Goal: Task Accomplishment & Management: Manage account settings

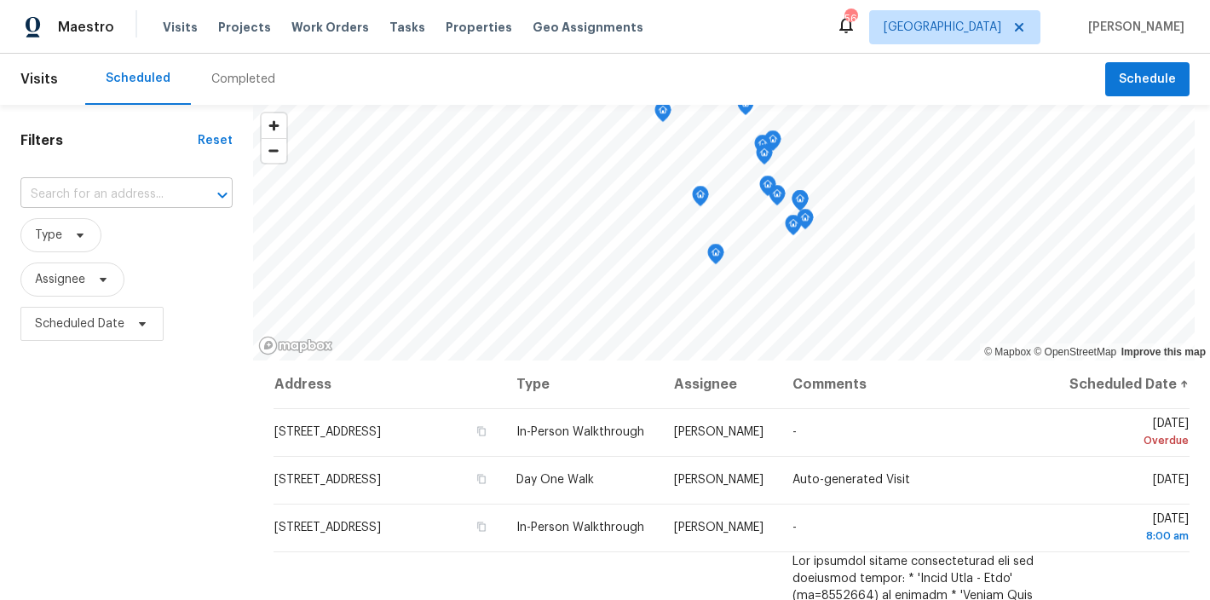
click at [132, 190] on input "text" at bounding box center [102, 195] width 164 height 26
click at [229, 86] on div "Completed" at bounding box center [243, 79] width 64 height 17
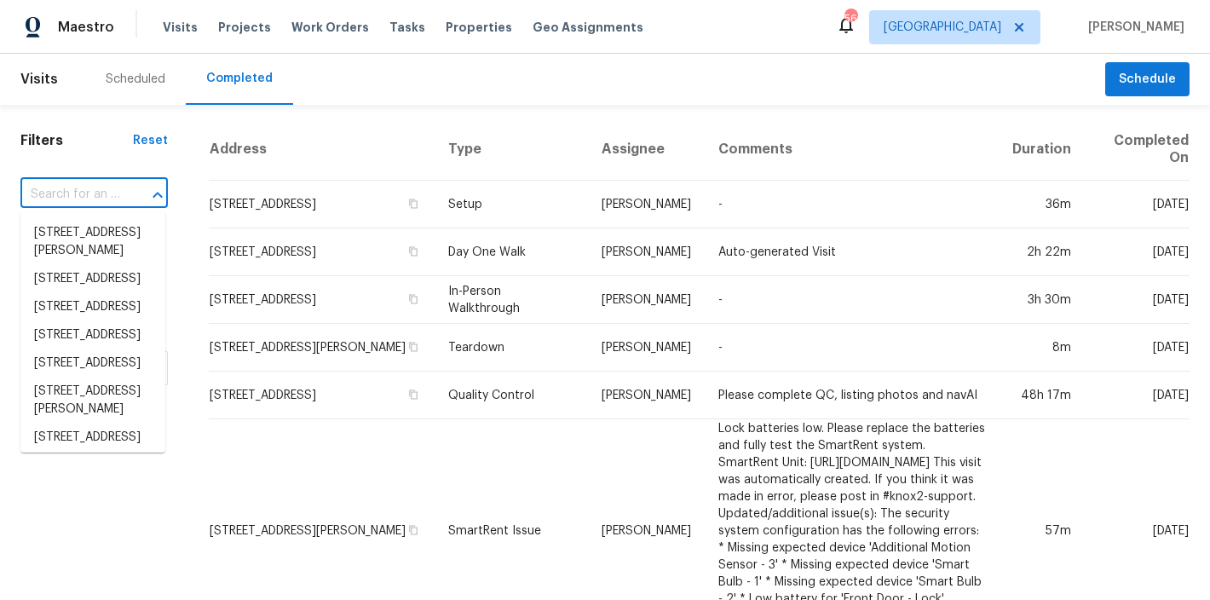
click at [85, 194] on input "text" at bounding box center [70, 195] width 100 height 26
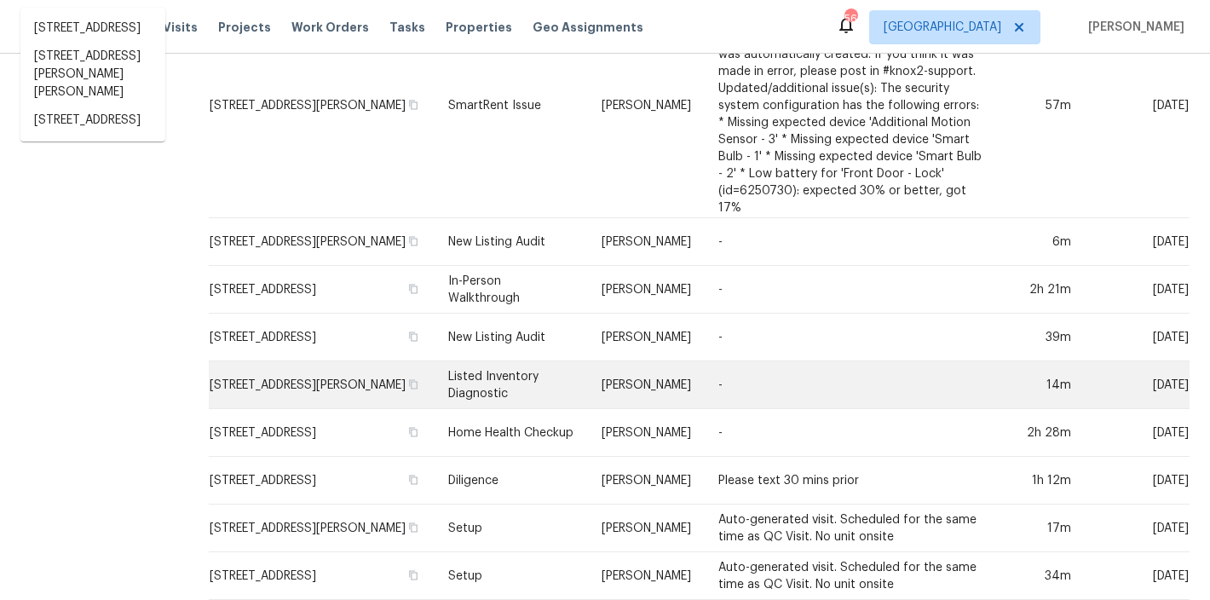
scroll to position [563, 0]
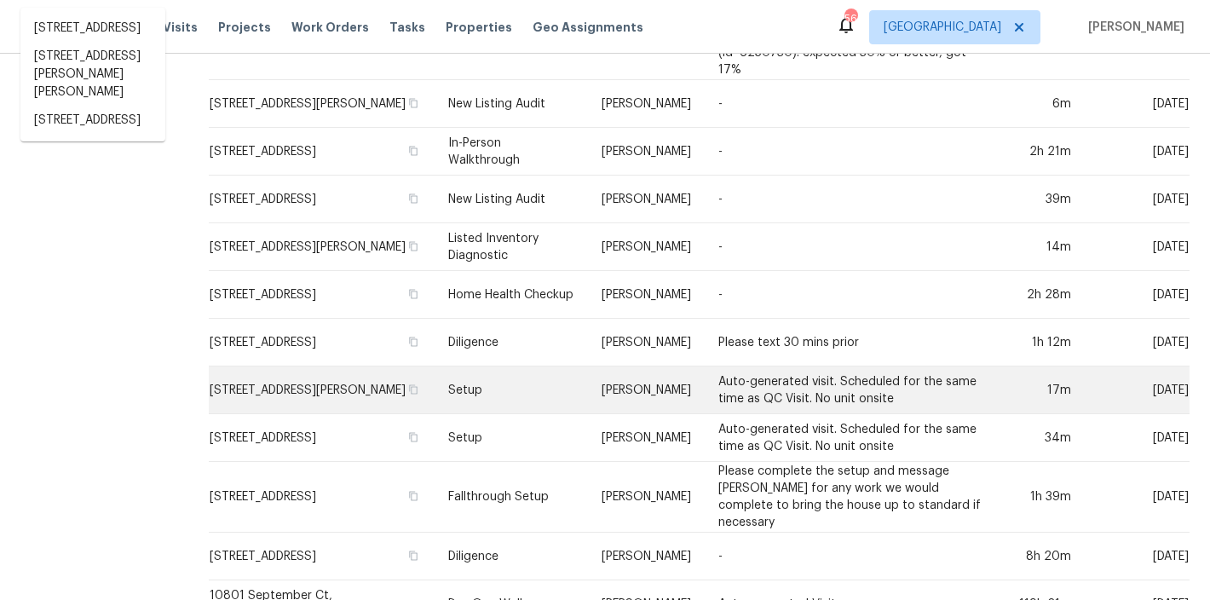
type input "310 p"
click at [472, 366] on td "Setup" at bounding box center [511, 390] width 153 height 48
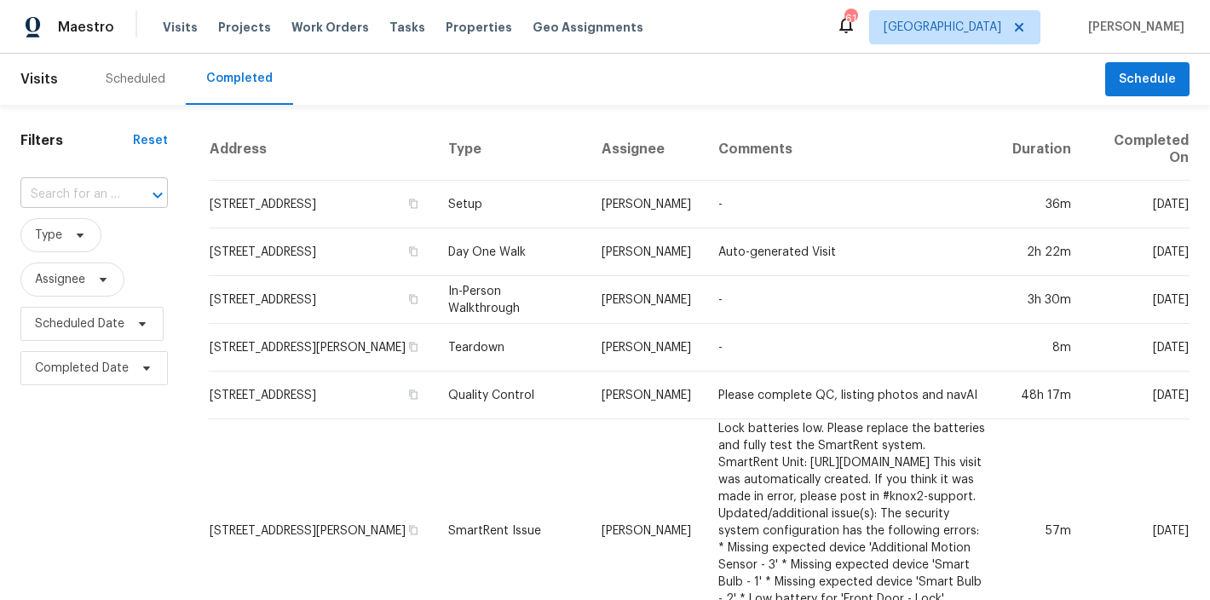
click at [65, 197] on input "text" at bounding box center [70, 195] width 100 height 26
type input "310 peach"
click at [62, 245] on li "[STREET_ADDRESS]" at bounding box center [92, 233] width 145 height 28
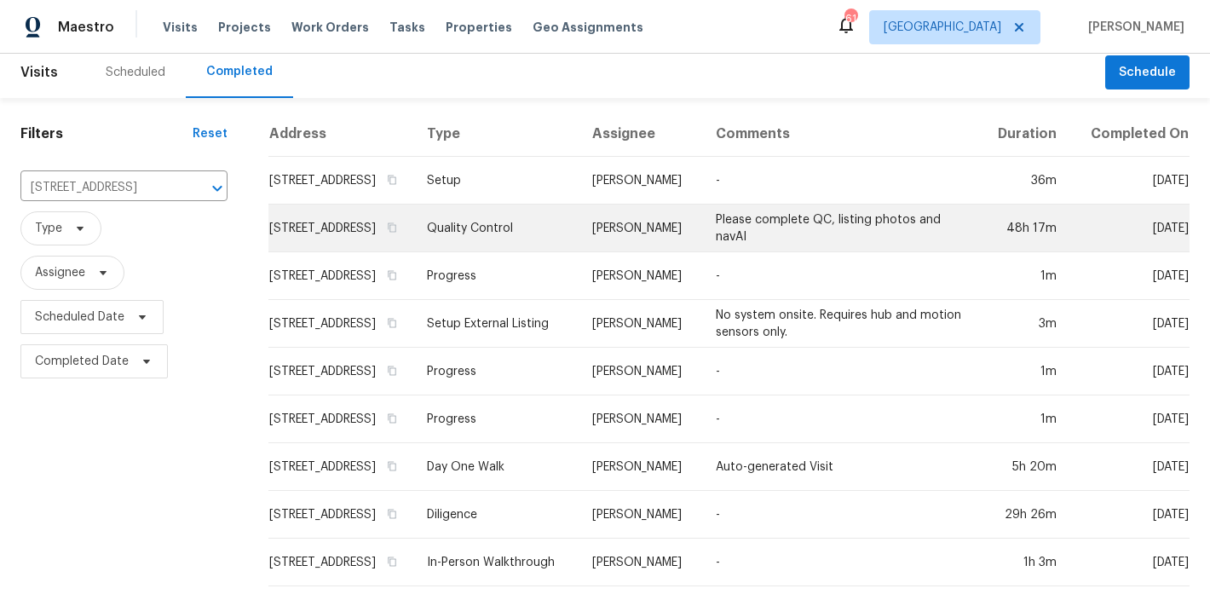
scroll to position [37, 0]
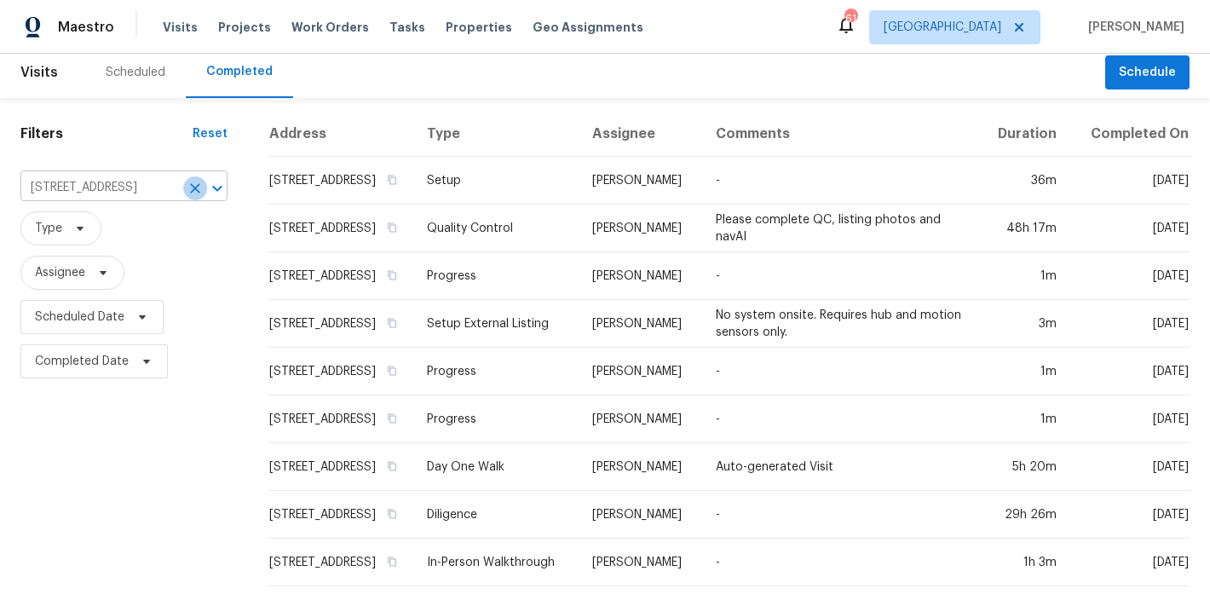
click at [187, 180] on icon "Clear" at bounding box center [195, 188] width 17 height 17
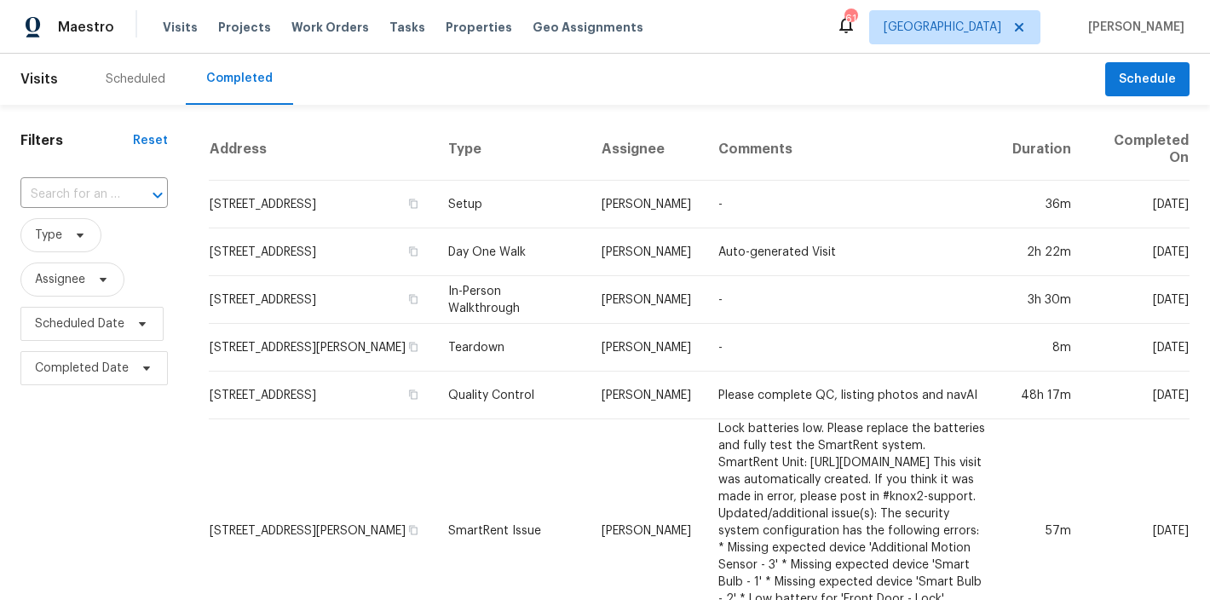
click at [133, 64] on div "Scheduled" at bounding box center [135, 79] width 101 height 51
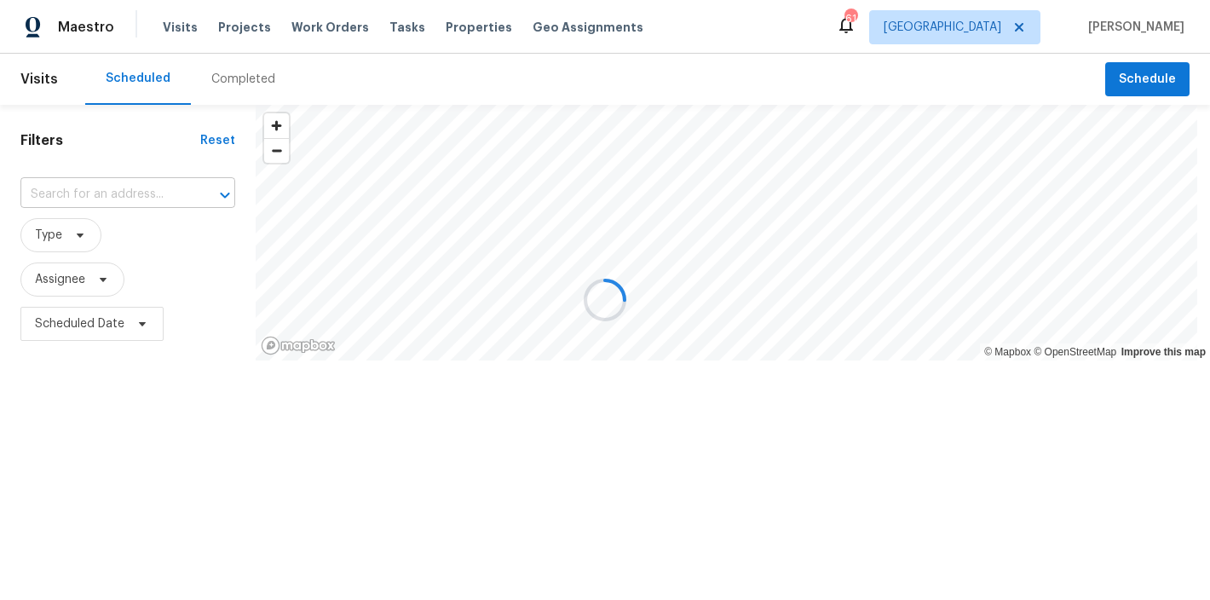
click at [72, 194] on input "text" at bounding box center [103, 195] width 167 height 26
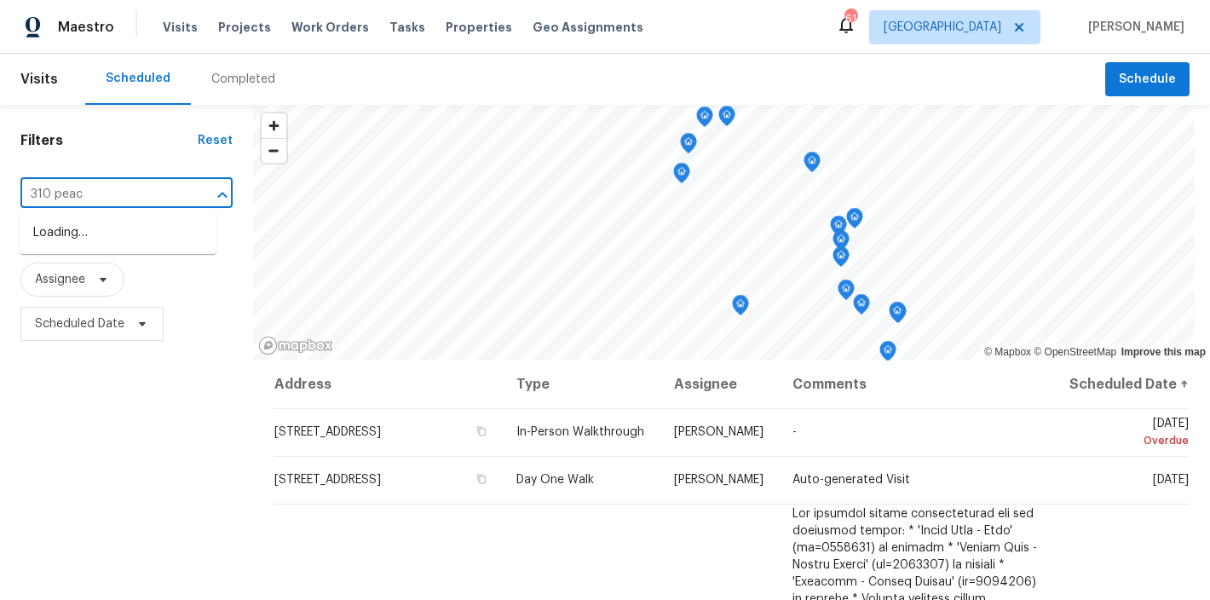
type input "310 peach"
click at [84, 233] on li "[STREET_ADDRESS]" at bounding box center [118, 233] width 197 height 28
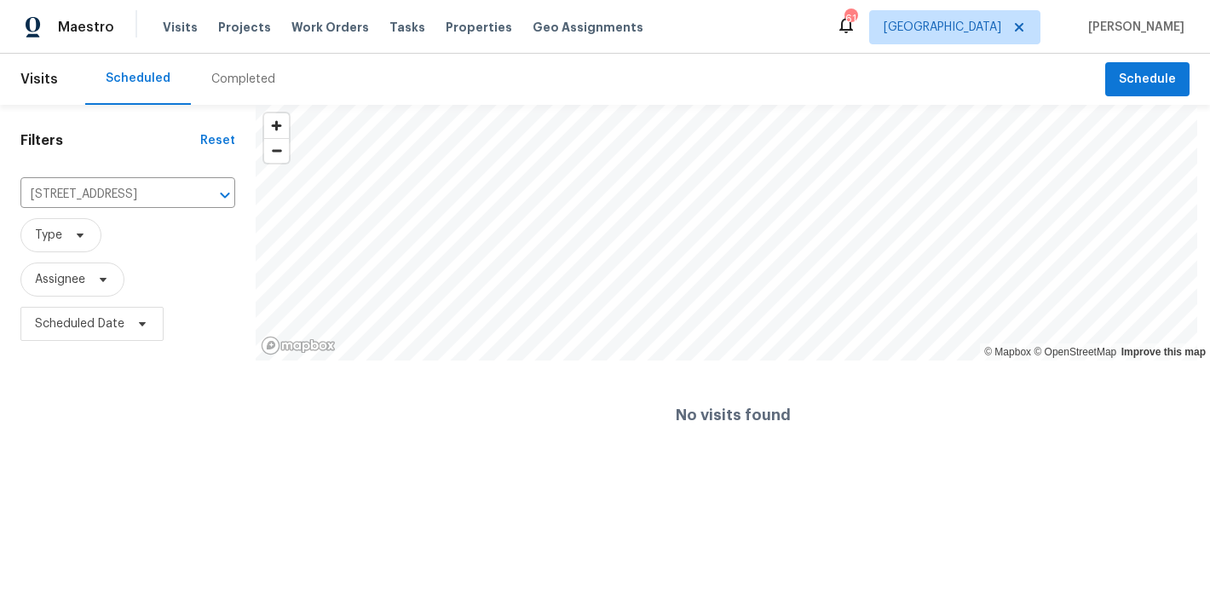
click at [98, 470] on html "Maestro Visits Projects Work Orders Tasks Properties Geo Assignments 61 Raleigh…" at bounding box center [605, 235] width 1210 height 470
click at [123, 364] on div "Filters Reset 310 Peachtree Pl, Durham, NC 27701 ​ Type Assignee Scheduled Date" at bounding box center [128, 287] width 256 height 365
click at [499, 84] on div "Scheduled Completed" at bounding box center [595, 79] width 1020 height 51
click at [257, 78] on div "Completed" at bounding box center [243, 79] width 64 height 17
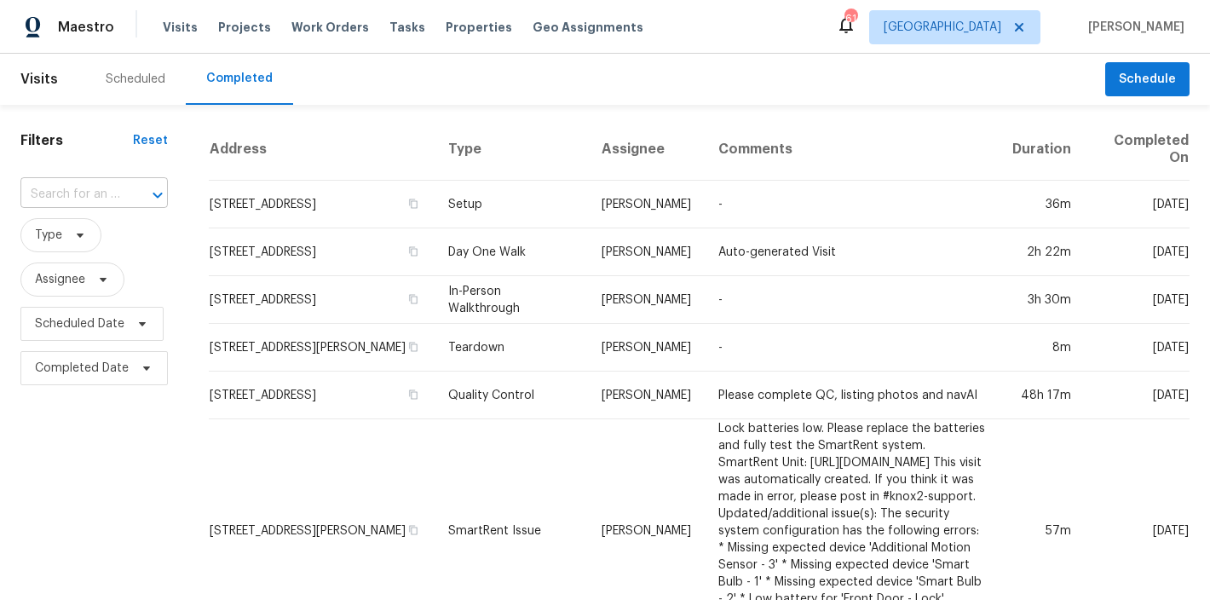
click at [77, 189] on input "text" at bounding box center [70, 195] width 100 height 26
type input "705 morton"
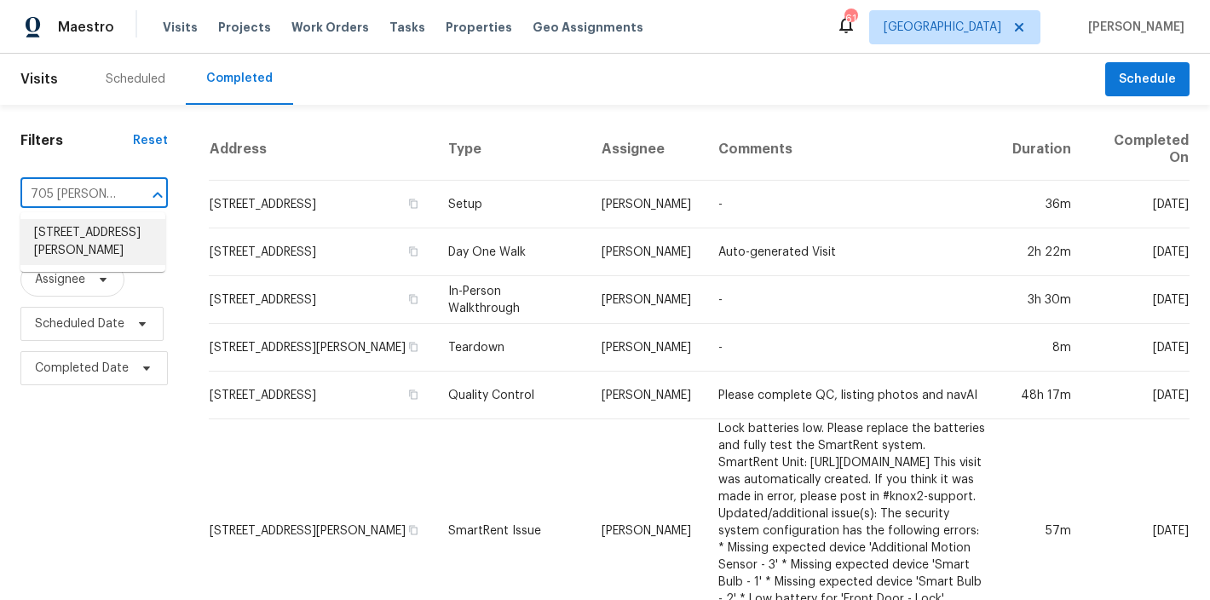
click at [118, 245] on li "705 Morton Farm Rd, Holly Springs, NC 27540" at bounding box center [92, 242] width 145 height 46
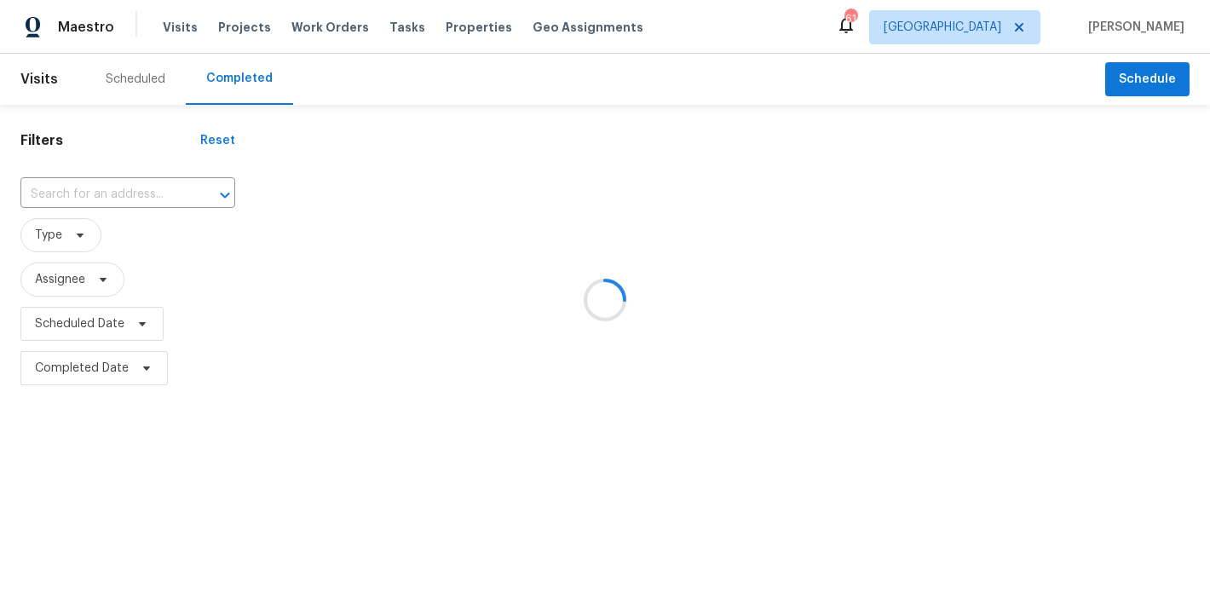
type input "705 Morton Farm Rd, Holly Springs, NC 27540"
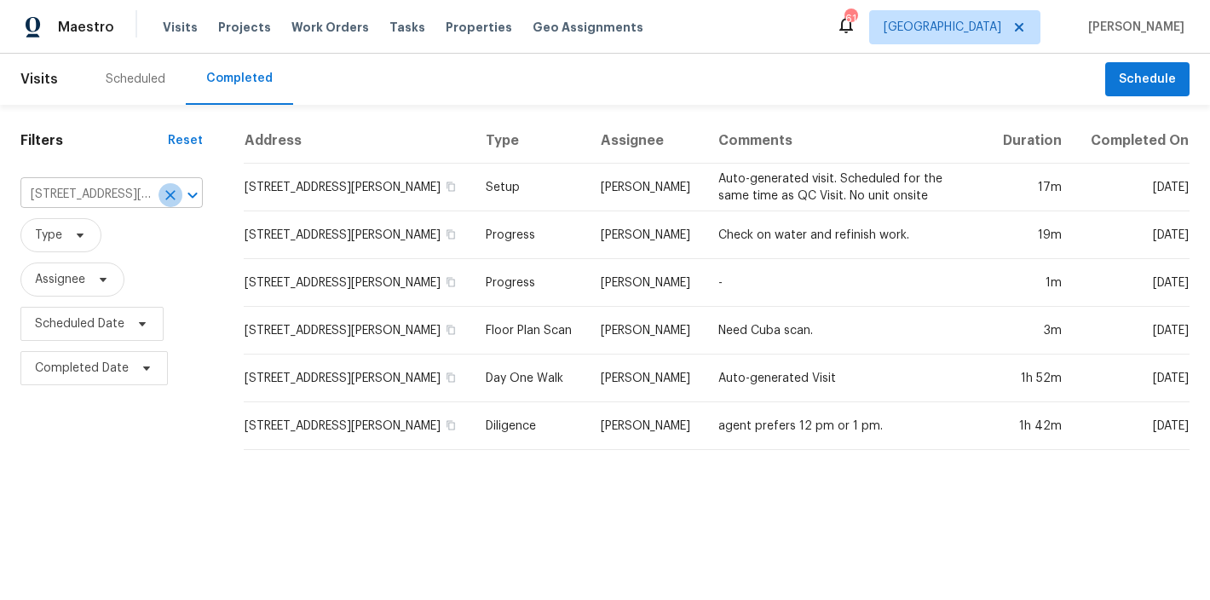
click at [162, 199] on icon "Clear" at bounding box center [170, 195] width 17 height 17
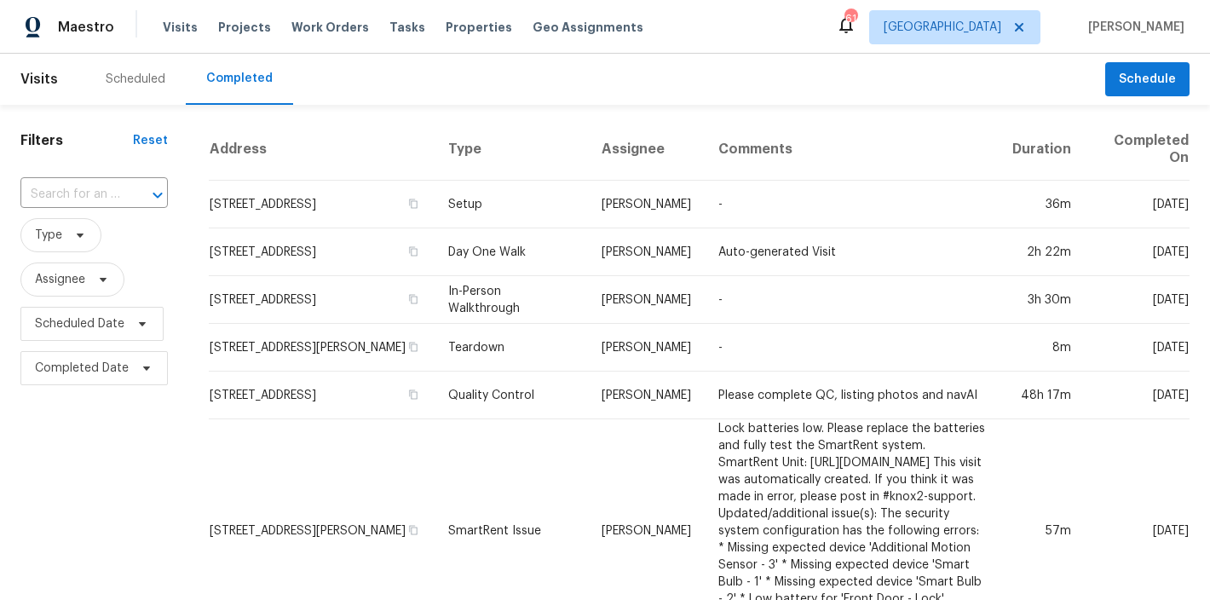
click at [140, 85] on div "Scheduled" at bounding box center [136, 79] width 60 height 17
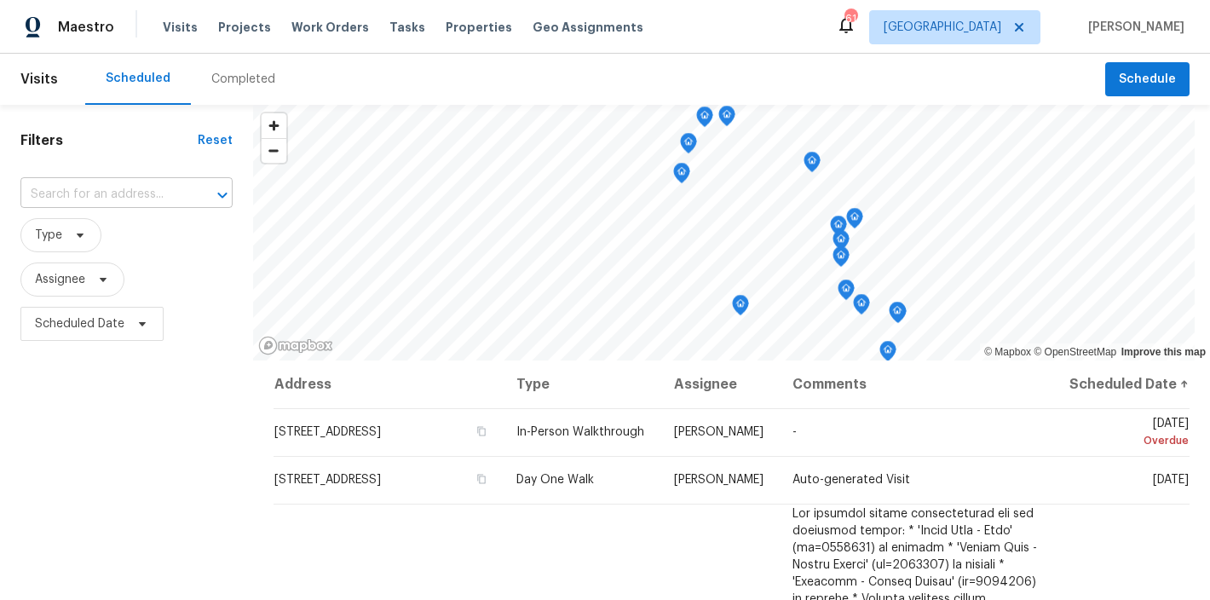
click at [112, 191] on input "text" at bounding box center [102, 195] width 164 height 26
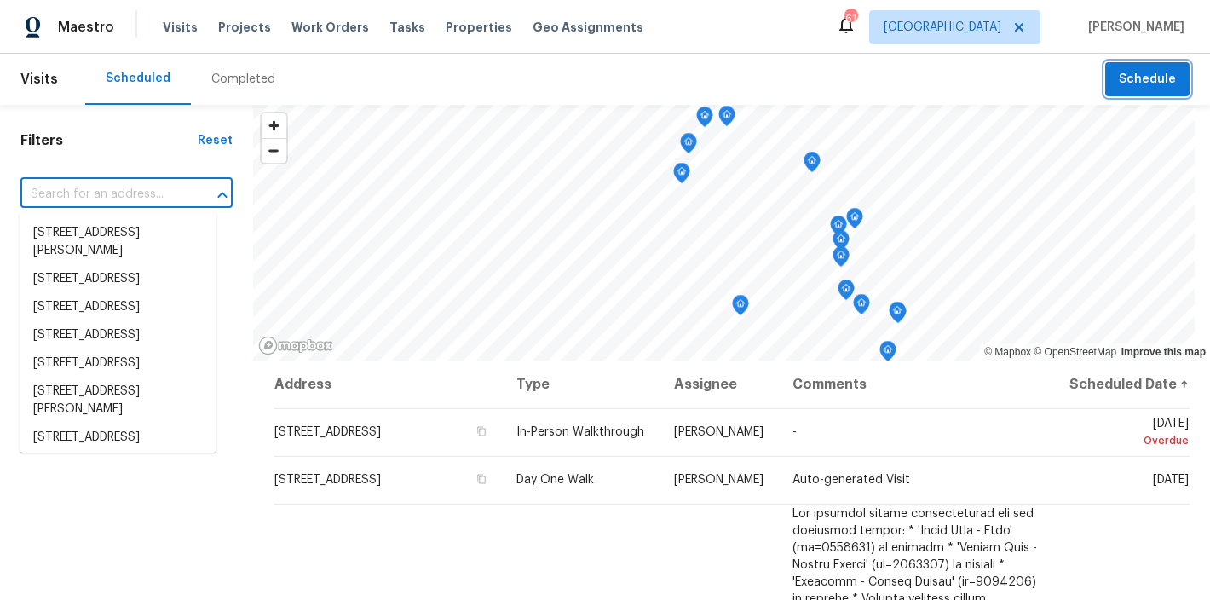
click at [1137, 79] on span "Schedule" at bounding box center [1147, 79] width 57 height 21
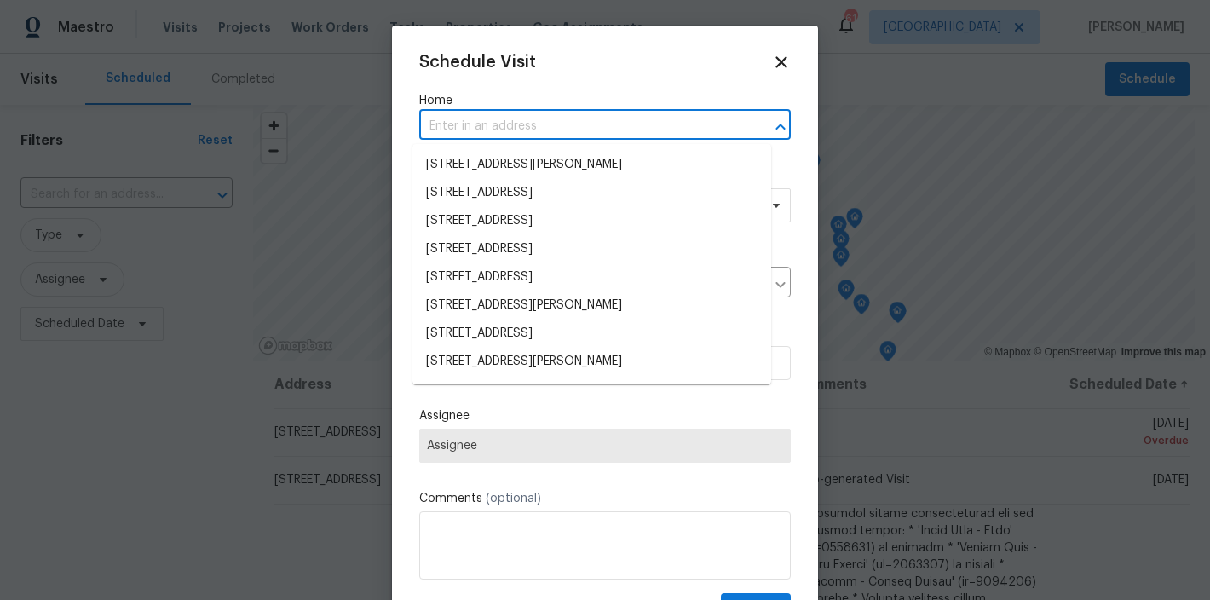
click at [481, 128] on input "text" at bounding box center [581, 126] width 324 height 26
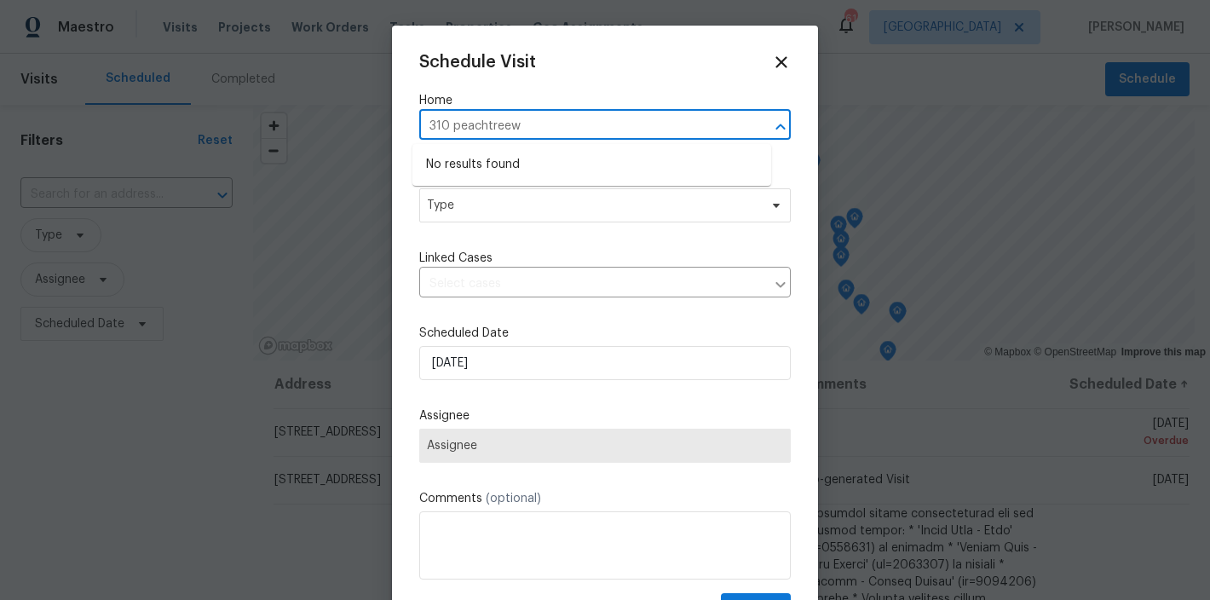
type input "310 peachtree"
click at [574, 165] on li "310 Peachtree Pl, Durham, NC 27701" at bounding box center [591, 165] width 359 height 28
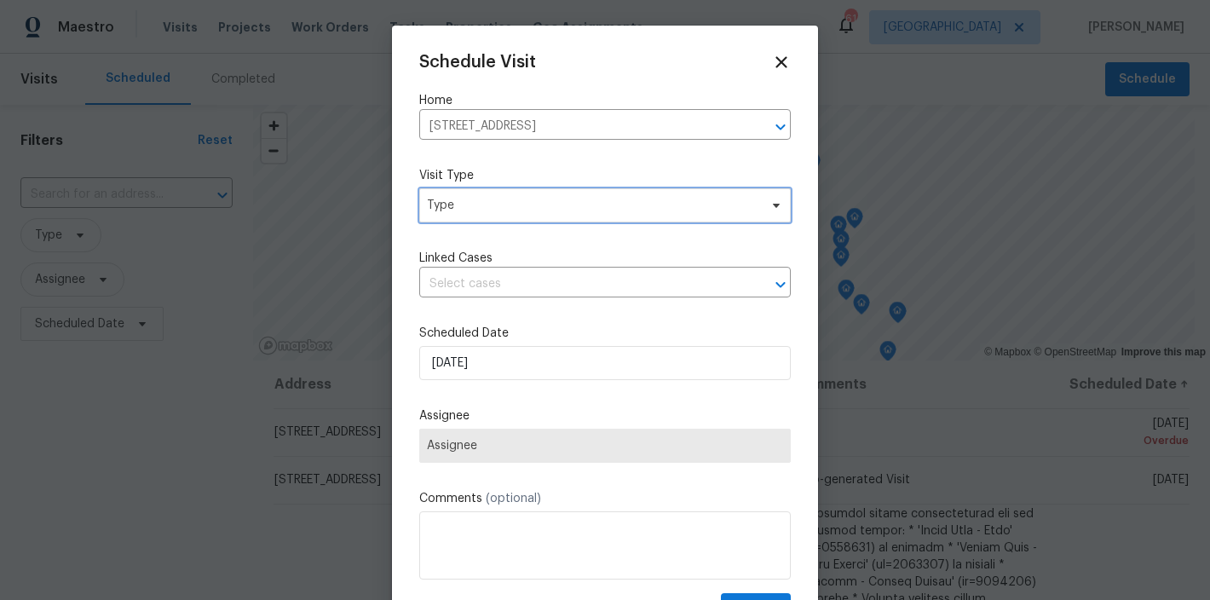
click at [516, 216] on span "Type" at bounding box center [605, 205] width 372 height 34
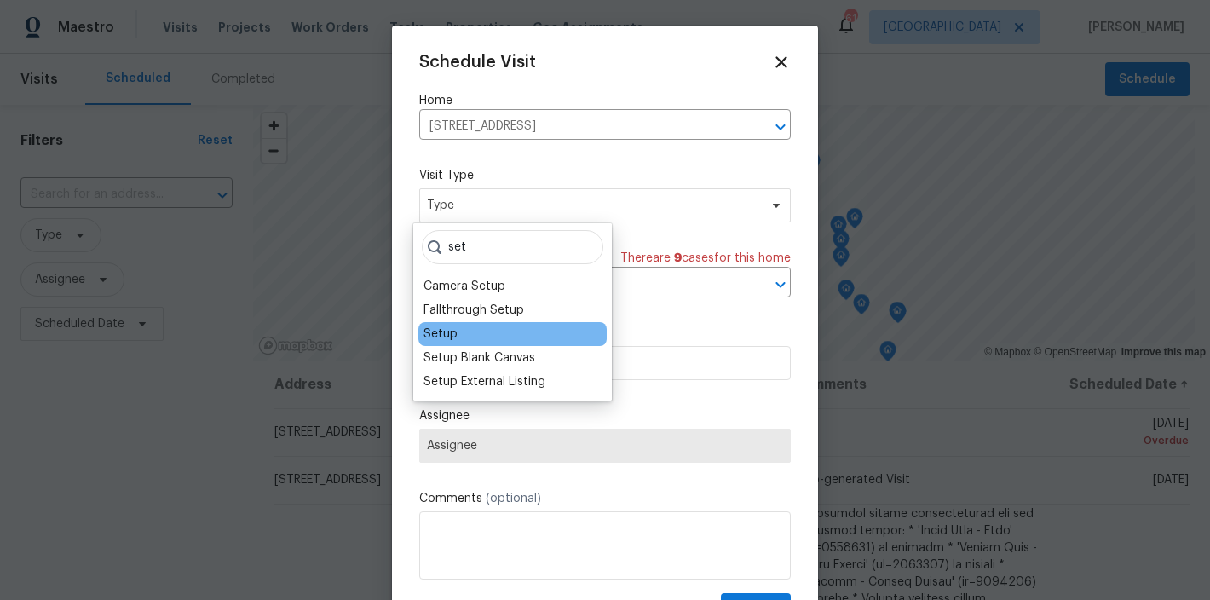
type input "set"
click at [453, 335] on div "Setup" at bounding box center [441, 334] width 34 height 17
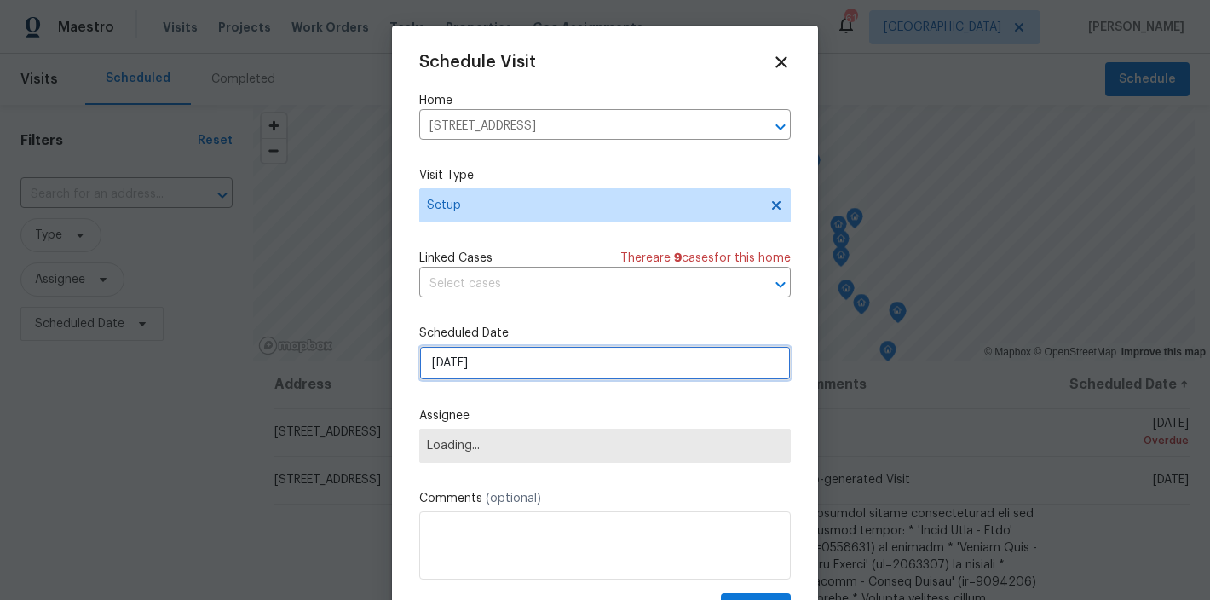
click at [488, 361] on input "9/26/2025" at bounding box center [605, 363] width 372 height 34
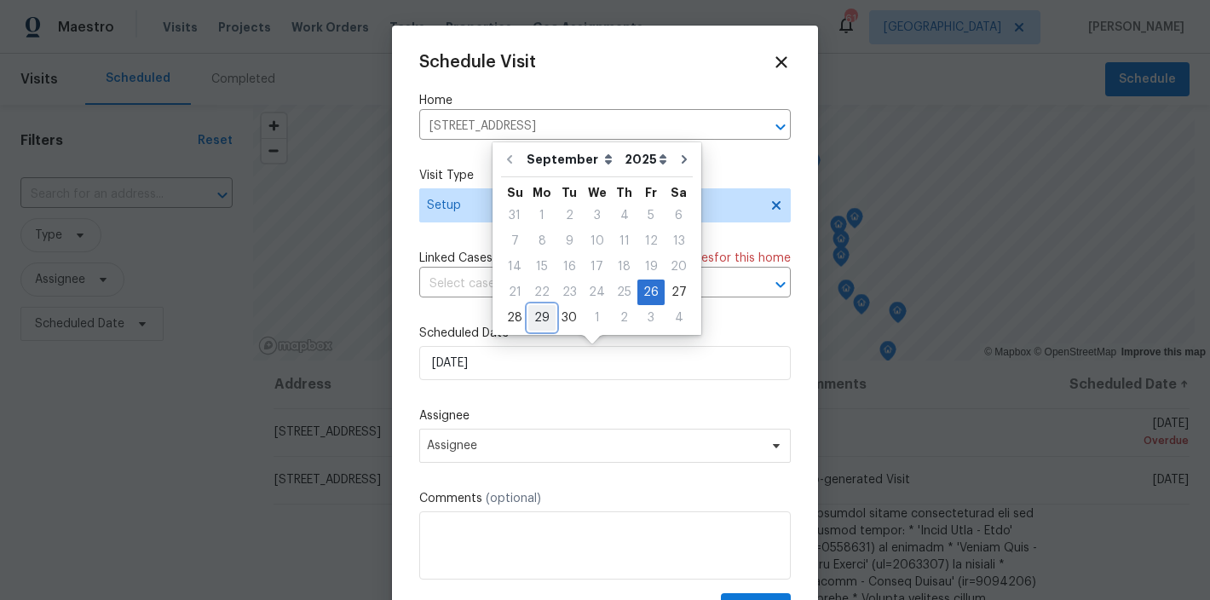
click at [539, 318] on div "29" at bounding box center [541, 318] width 27 height 24
type input "9/29/2025"
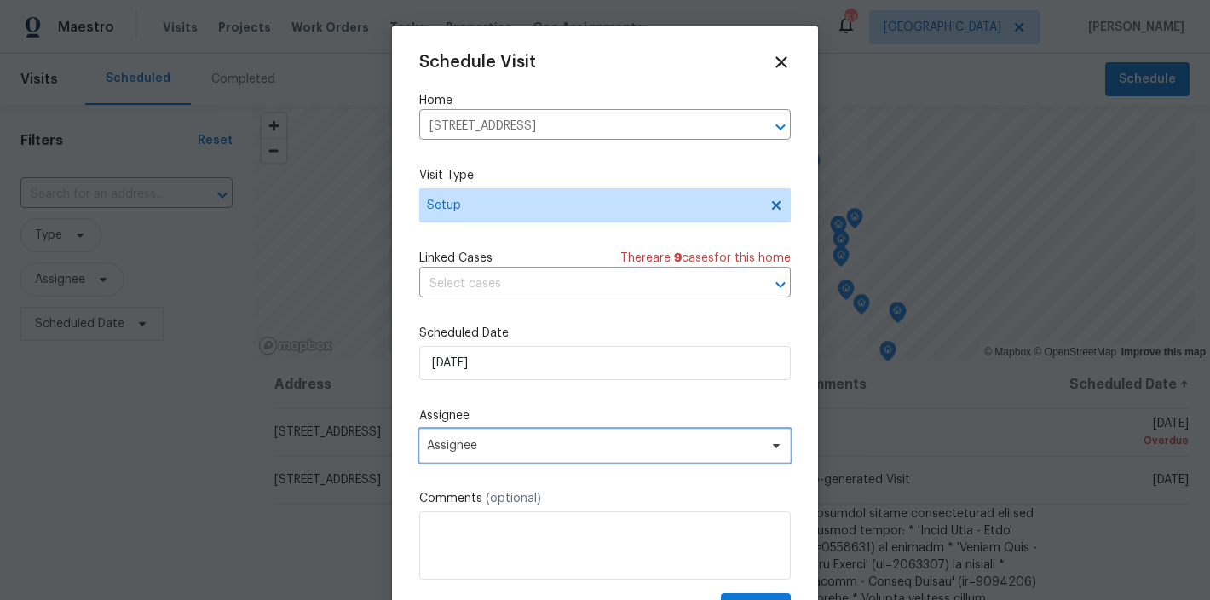
click at [481, 438] on span "Assignee" at bounding box center [605, 446] width 372 height 34
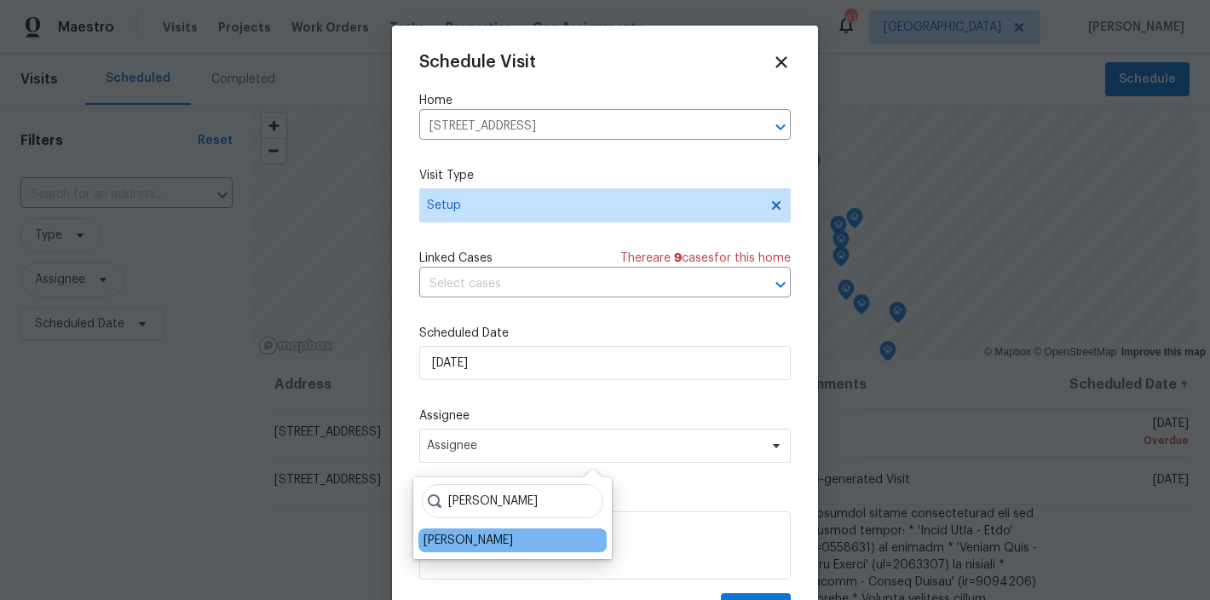
type input "shawn"
click at [438, 546] on div "Shawn Wise" at bounding box center [468, 540] width 89 height 17
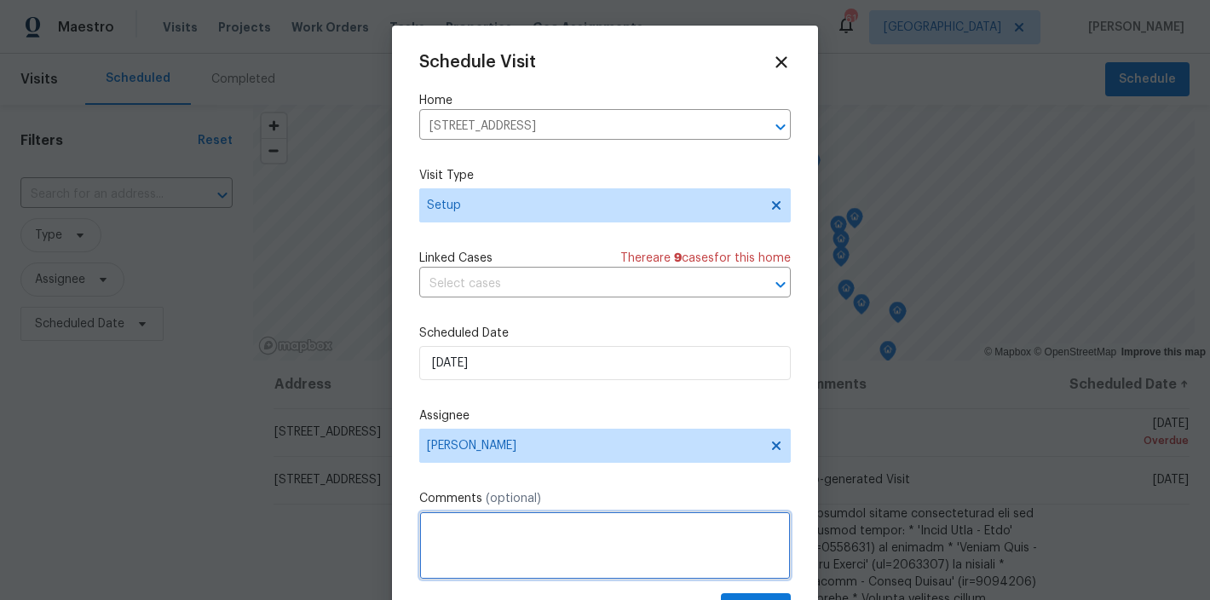
click at [496, 549] on textarea at bounding box center [605, 545] width 372 height 68
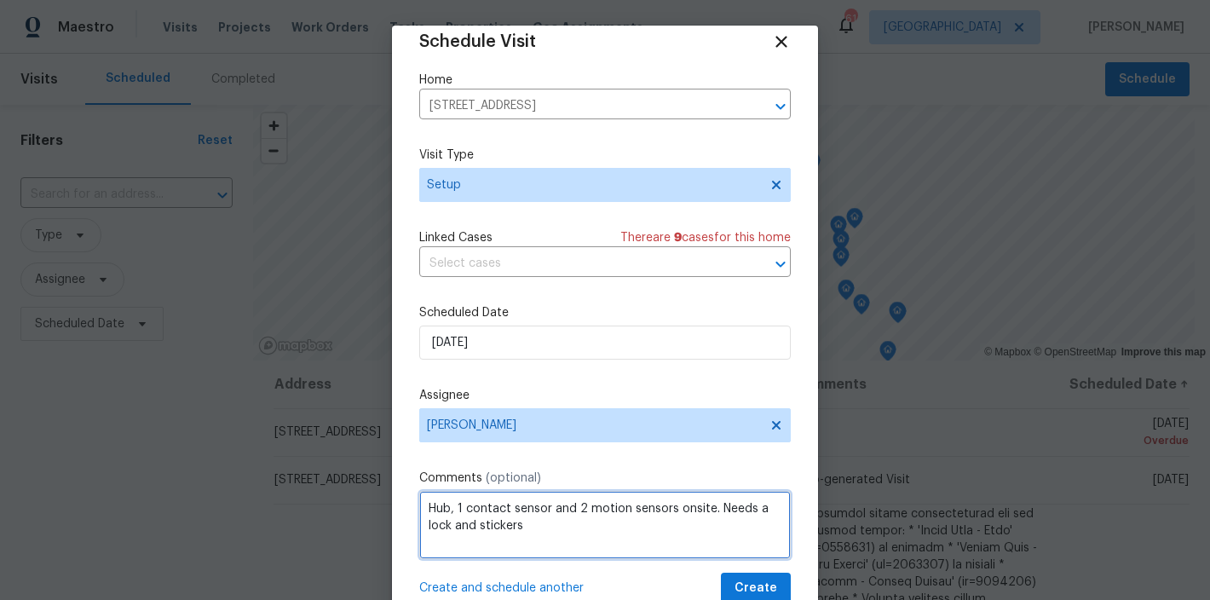
scroll to position [31, 0]
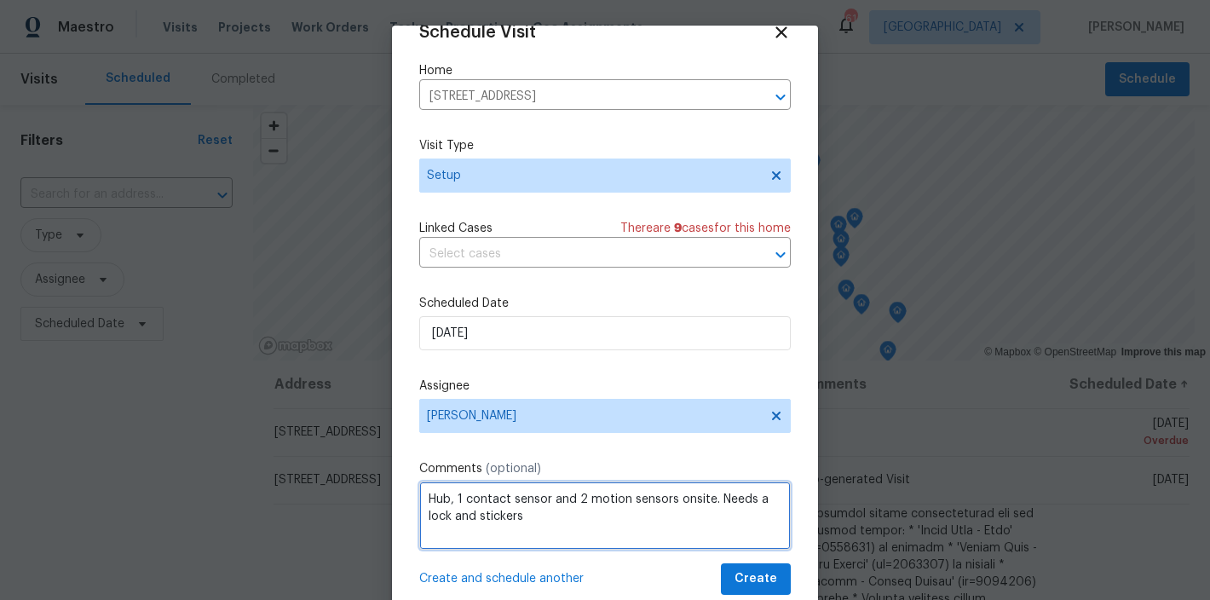
type textarea "Hub, 1 contact sensor and 2 motion sensors onsite. Needs a lock and stickers"
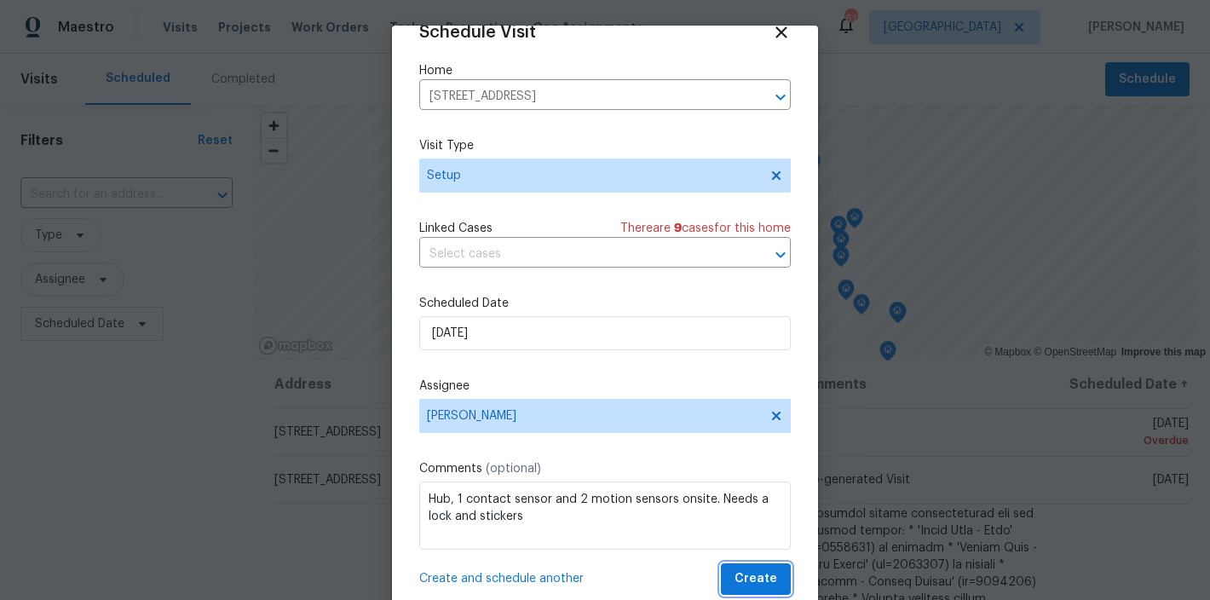
click at [735, 581] on span "Create" at bounding box center [756, 578] width 43 height 21
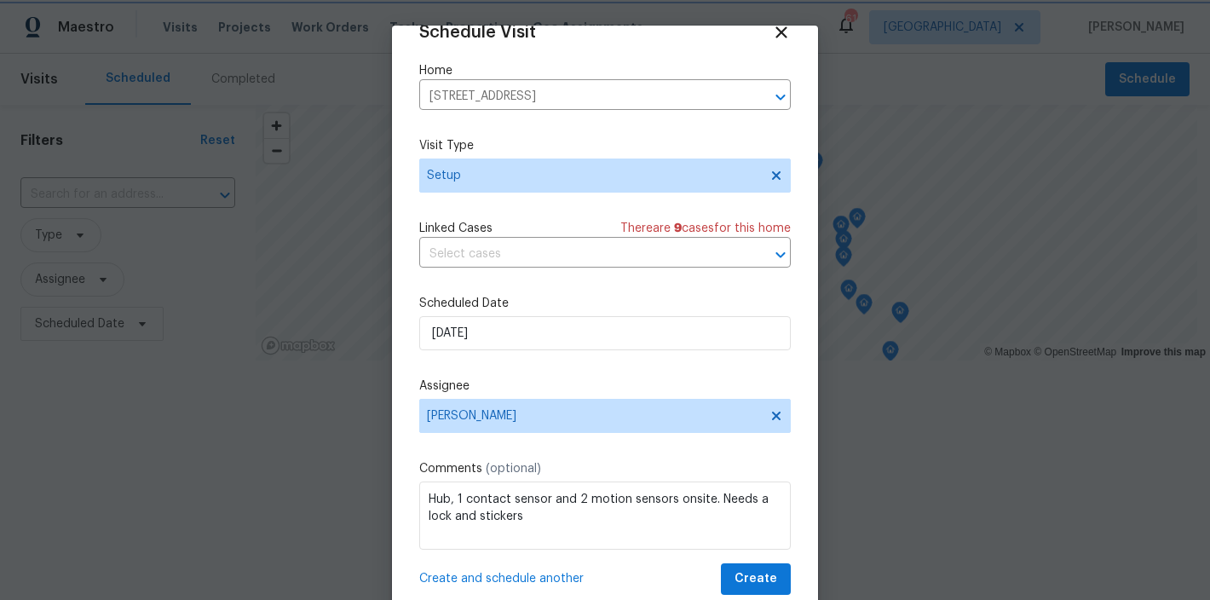
click at [111, 467] on body "Maestro Visits Projects Work Orders Tasks Properties Geo Assignments 61 Raleigh…" at bounding box center [605, 235] width 1210 height 470
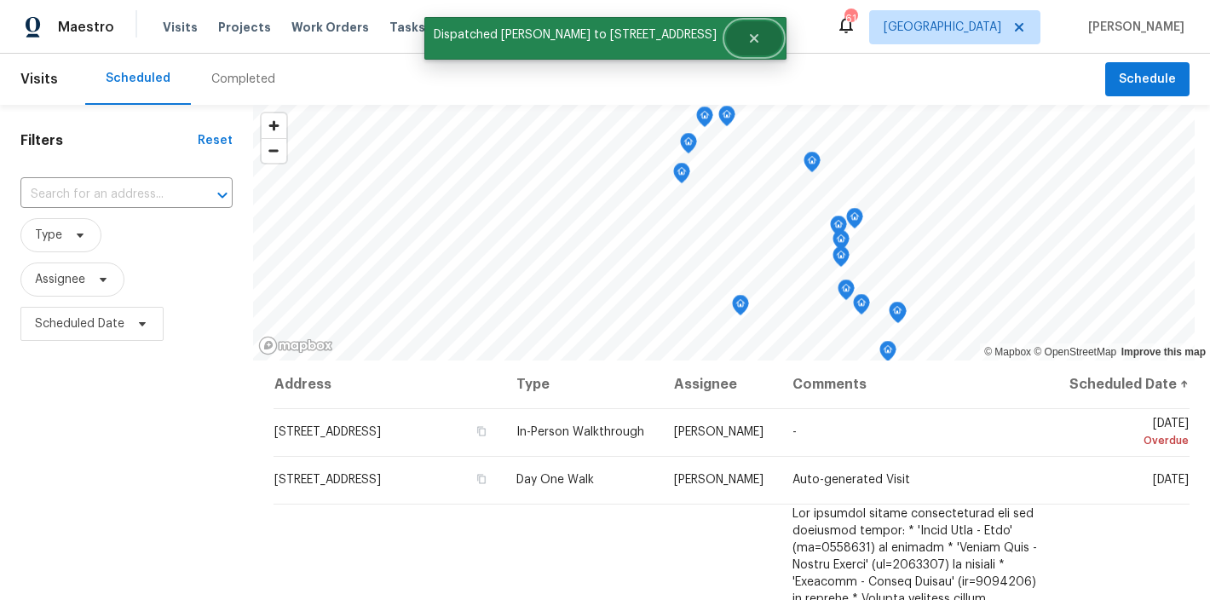
click at [749, 36] on icon "Close" at bounding box center [753, 38] width 9 height 9
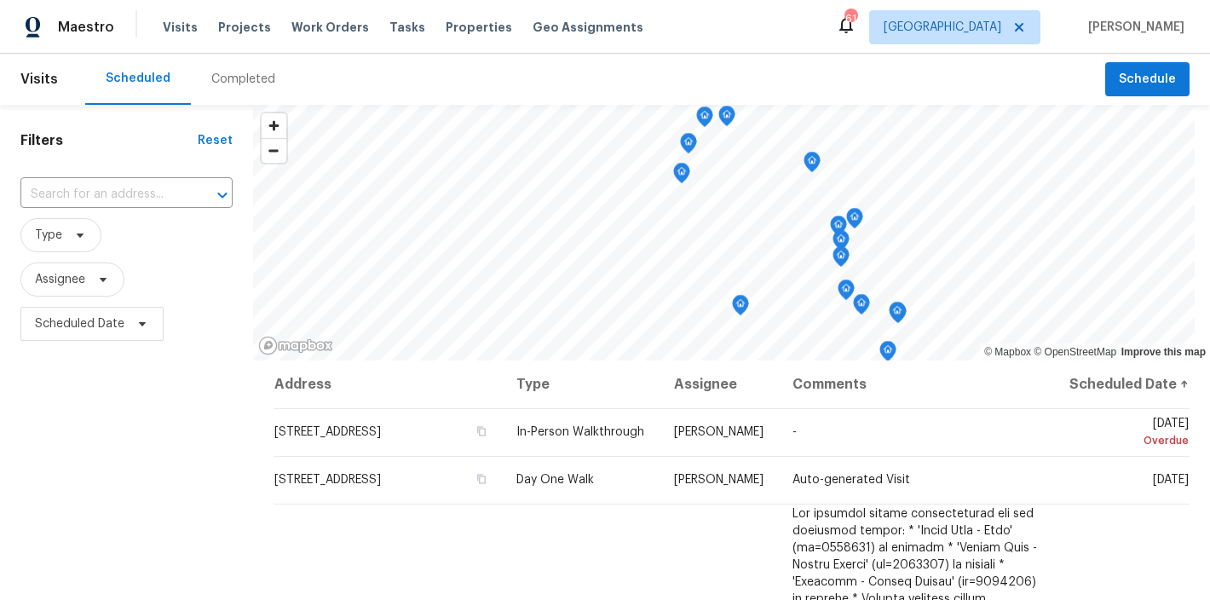
click at [808, 18] on div "Maestro Visits Projects Work Orders Tasks Properties Geo Assignments 61 Raleigh…" at bounding box center [605, 27] width 1210 height 54
click at [84, 193] on input "text" at bounding box center [102, 195] width 164 height 26
type input "213 gatewood"
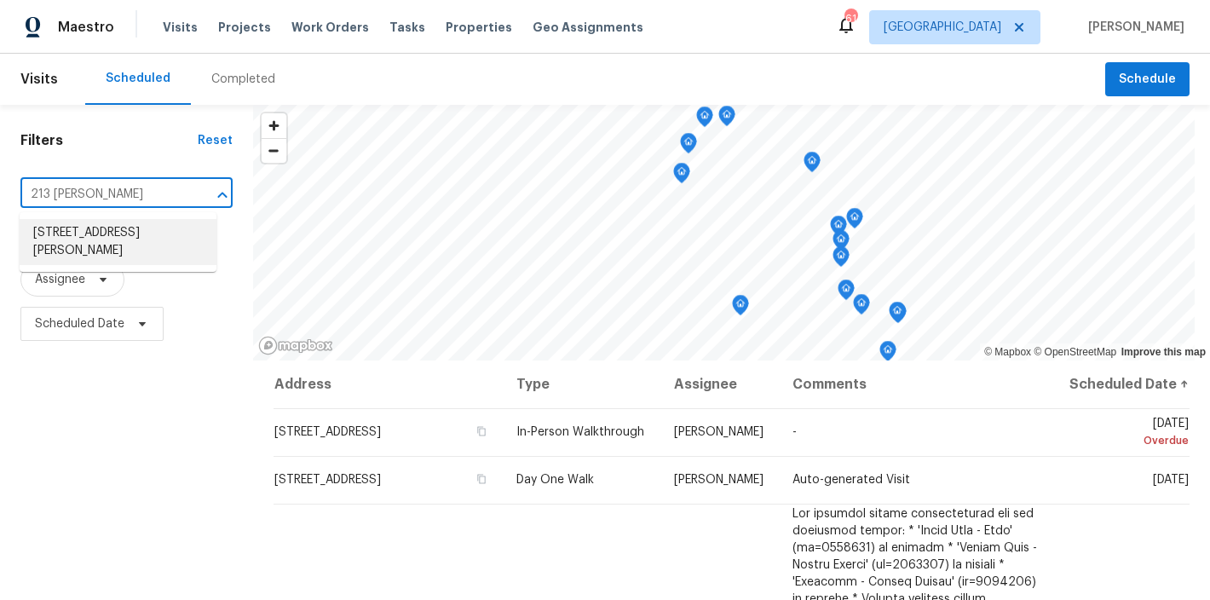
click at [76, 245] on li "213 Gatewood Dr, Garner, NC 27529" at bounding box center [118, 242] width 197 height 46
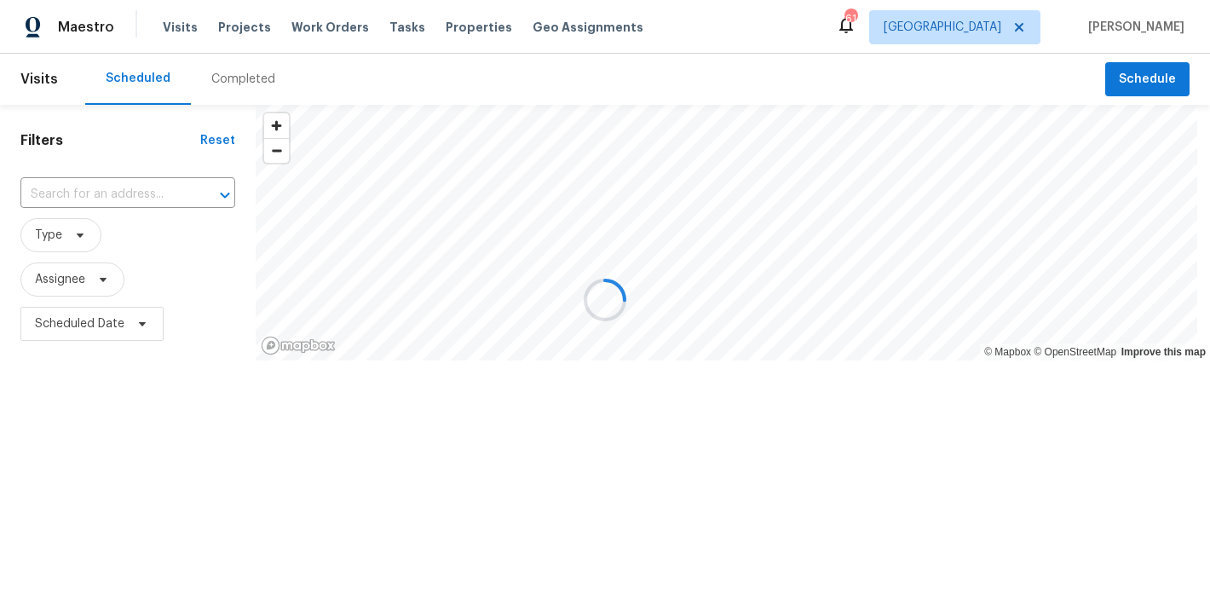
type input "213 Gatewood Dr, Garner, NC 27529"
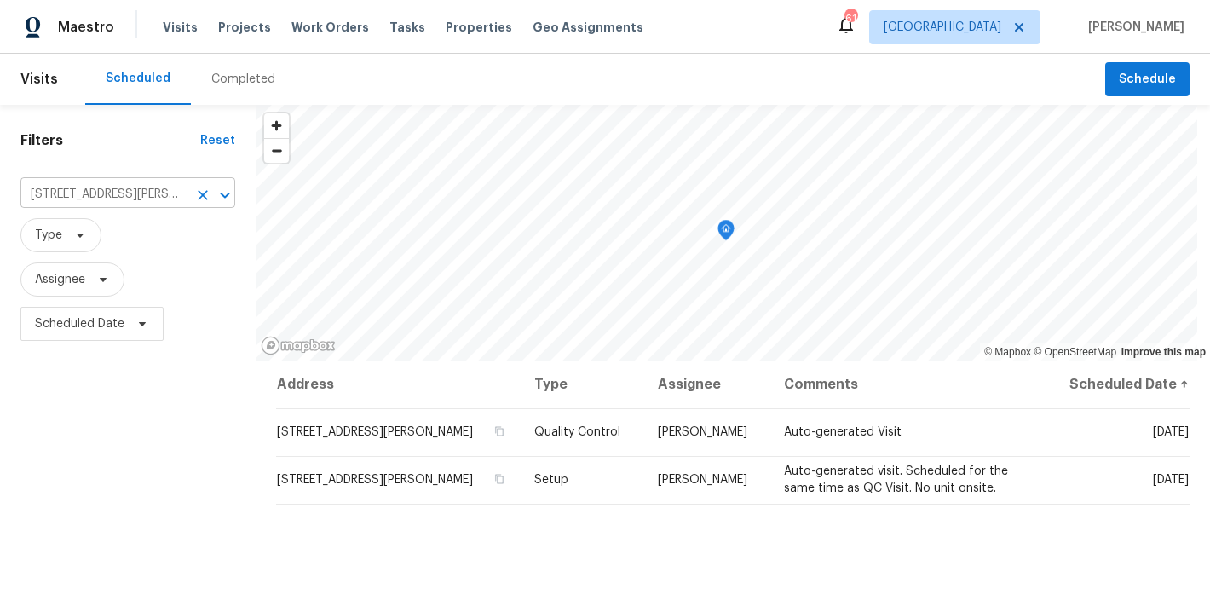
click at [200, 194] on icon "Clear" at bounding box center [202, 195] width 17 height 17
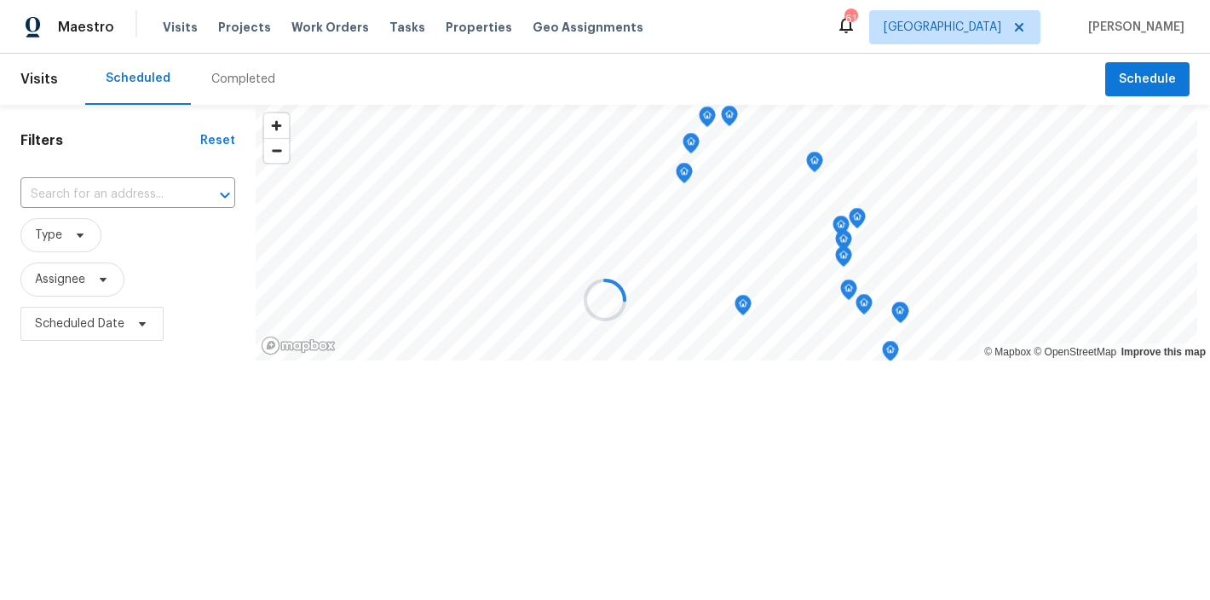
click at [608, 59] on div "Scheduled Completed" at bounding box center [595, 79] width 1020 height 51
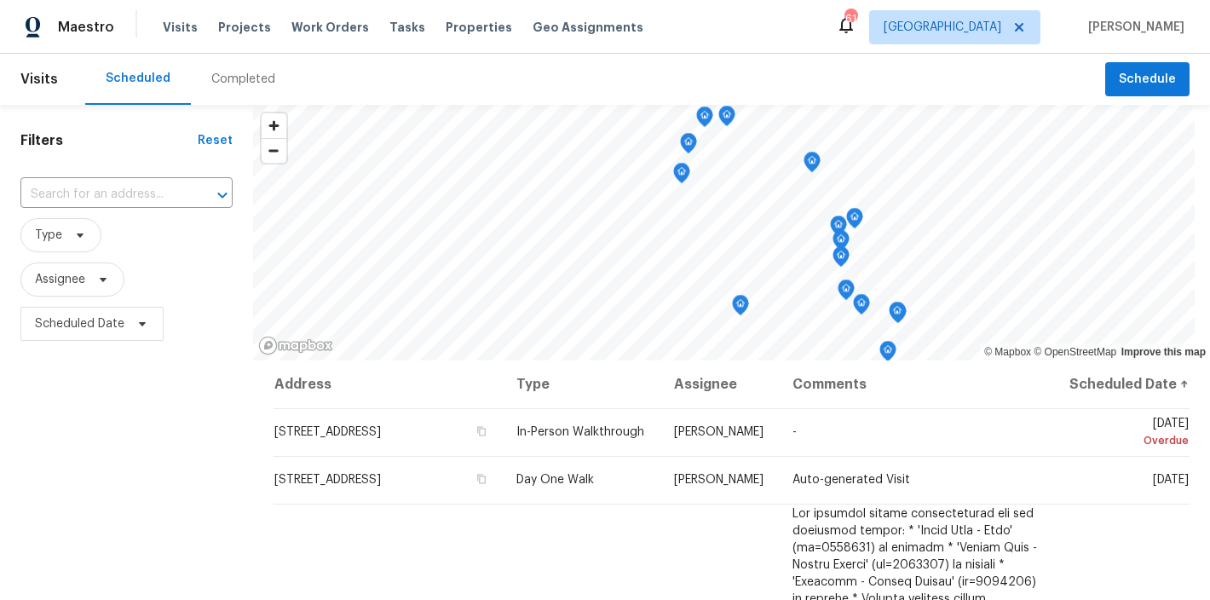
click at [821, 34] on div "Maestro Visits Projects Work Orders Tasks Properties Geo Assignments 61 Raleigh…" at bounding box center [605, 27] width 1210 height 54
click at [147, 455] on div "Filters Reset ​ Type Assignee Scheduled Date" at bounding box center [126, 472] width 253 height 735
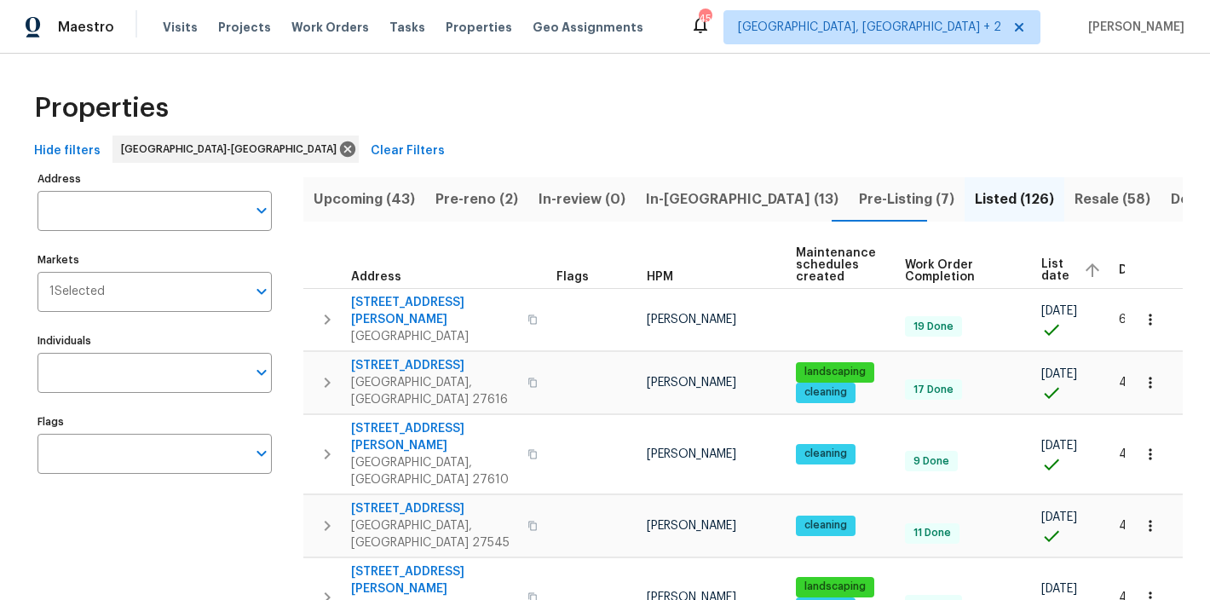
drag, startPoint x: 414, startPoint y: 106, endPoint x: 385, endPoint y: 100, distance: 29.6
click at [415, 106] on div "Properties" at bounding box center [604, 108] width 1155 height 55
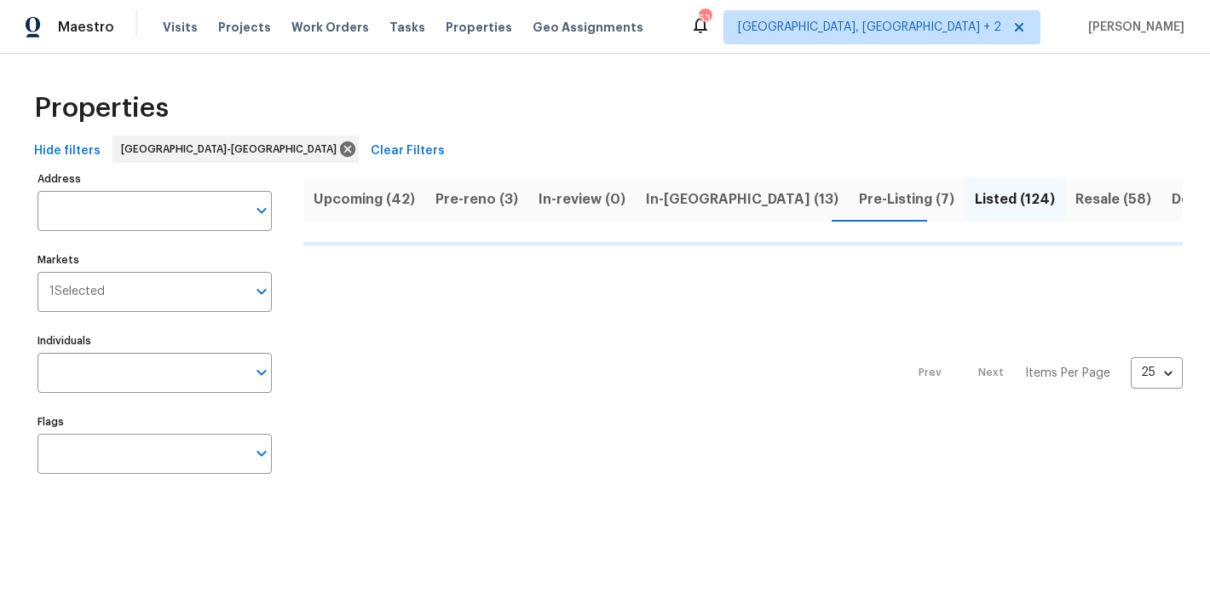
click at [646, 197] on span "In-[GEOGRAPHIC_DATA] (13)" at bounding box center [742, 199] width 193 height 24
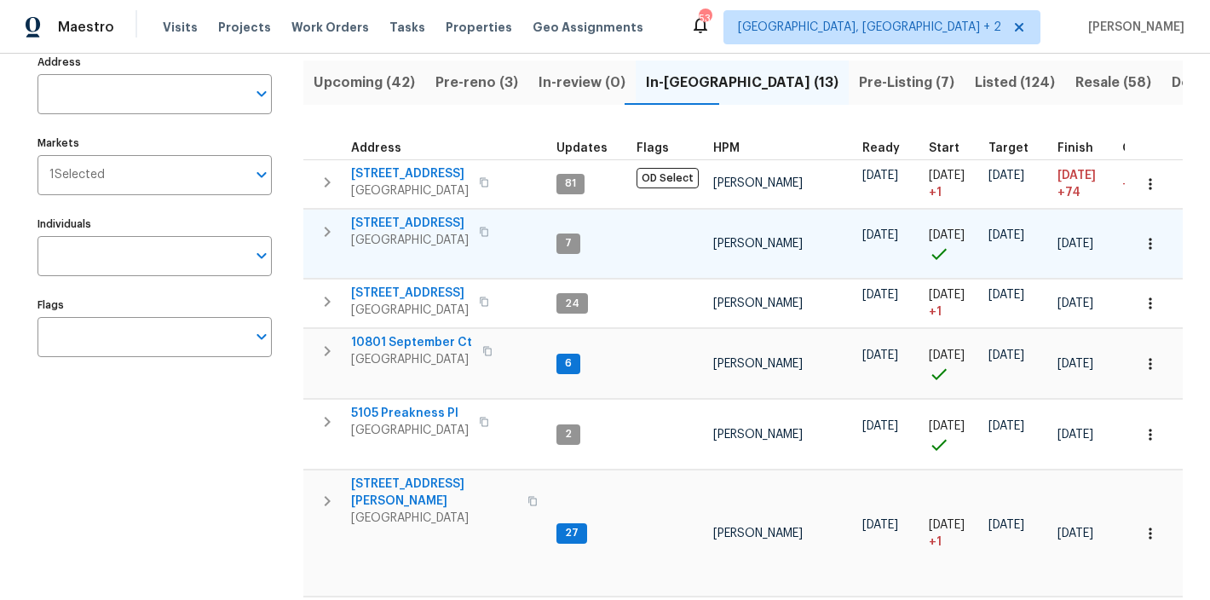
scroll to position [118, 0]
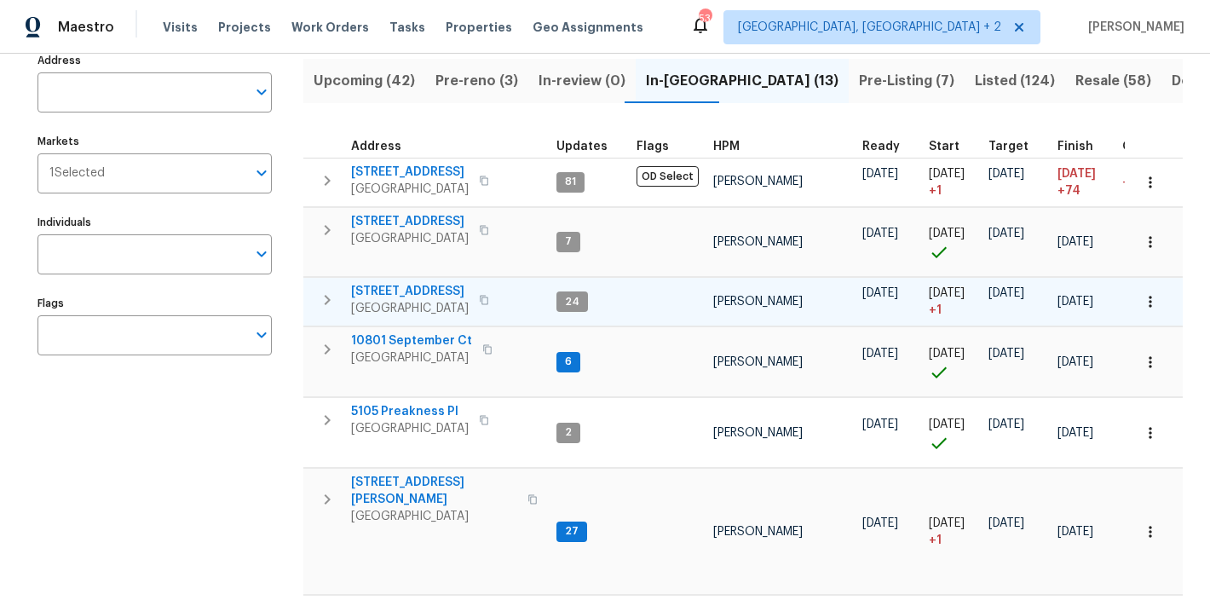
click at [321, 301] on icon "button" at bounding box center [327, 300] width 20 height 20
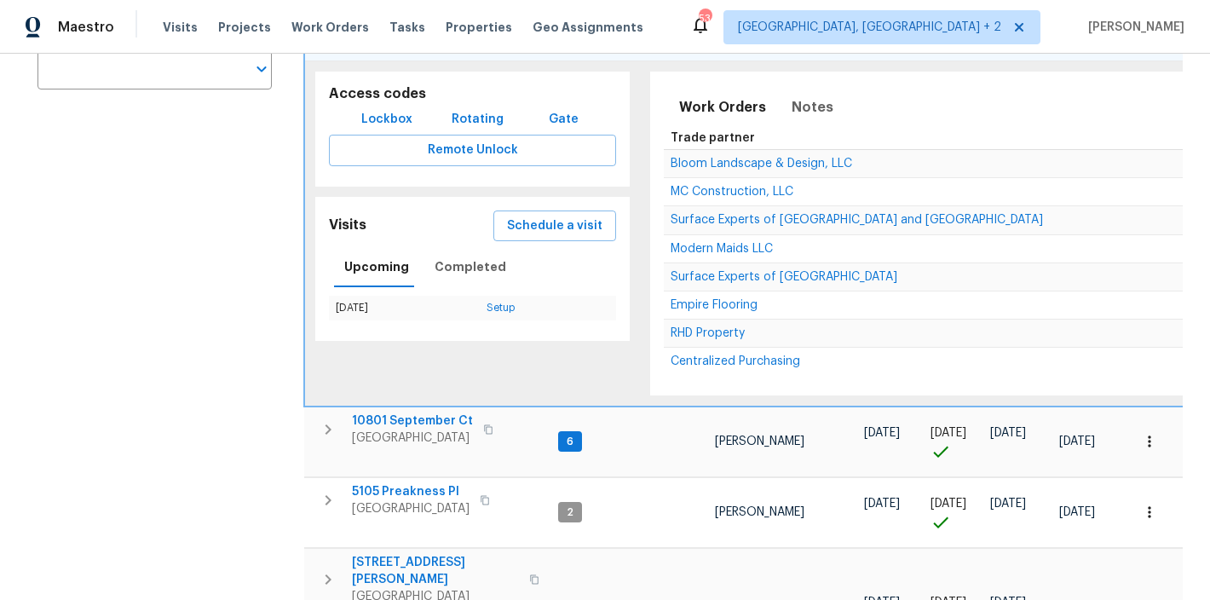
scroll to position [349, 0]
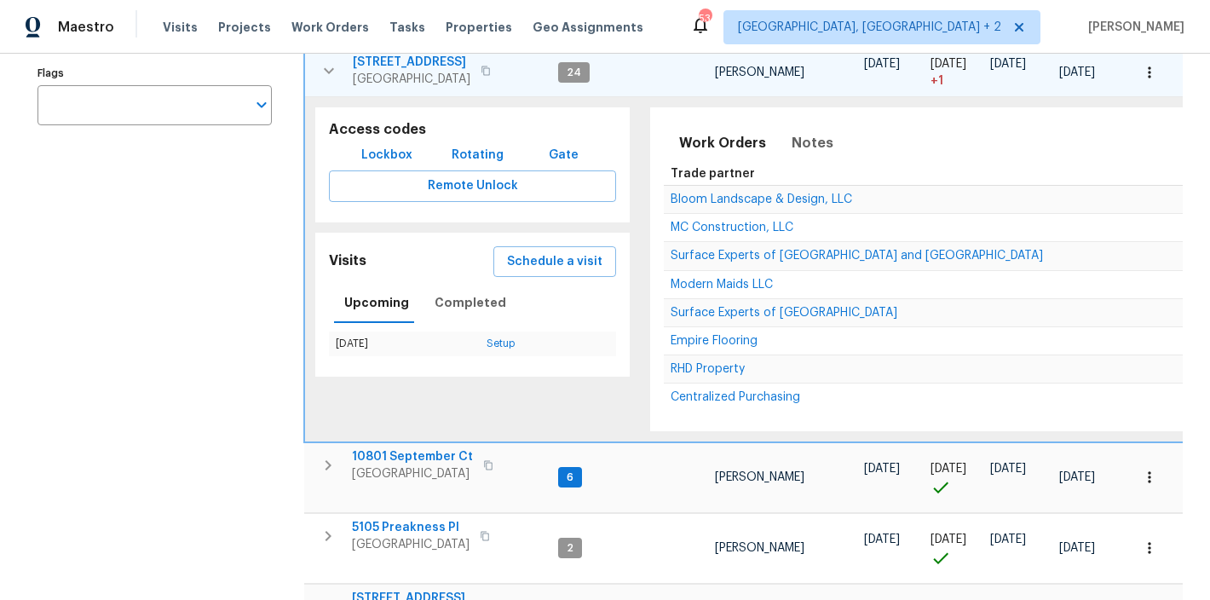
click at [411, 61] on span "[STREET_ADDRESS]" at bounding box center [412, 62] width 118 height 17
click at [233, 245] on div "Address Address Markets 1 Selected Markets Individuals Individuals Flags Flags" at bounding box center [165, 593] width 256 height 1551
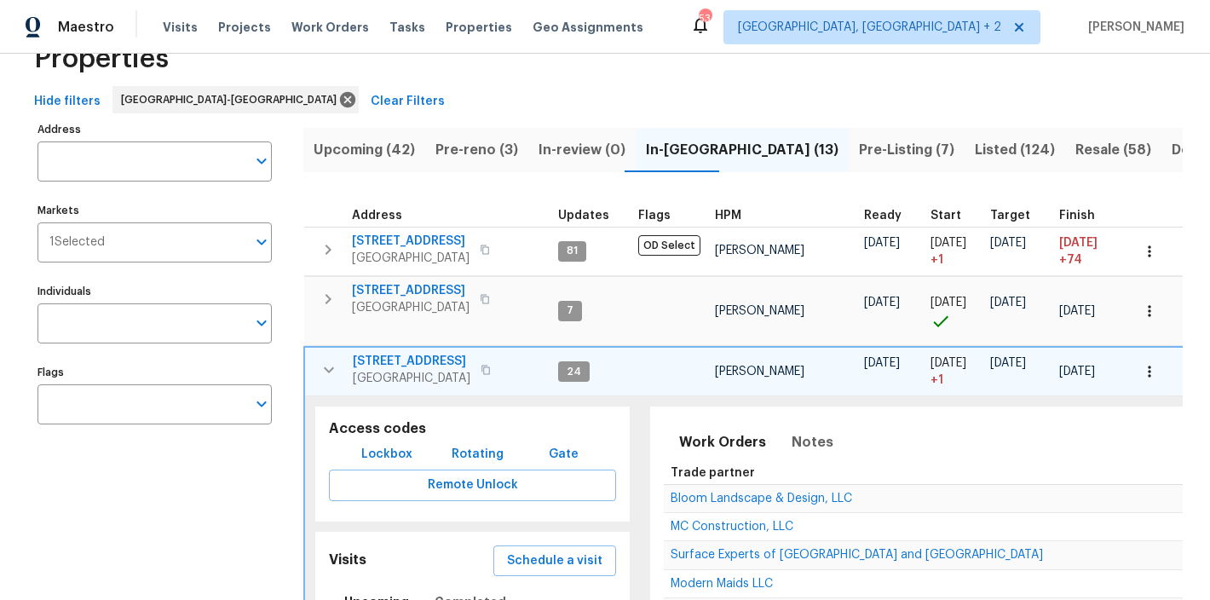
scroll to position [0, 0]
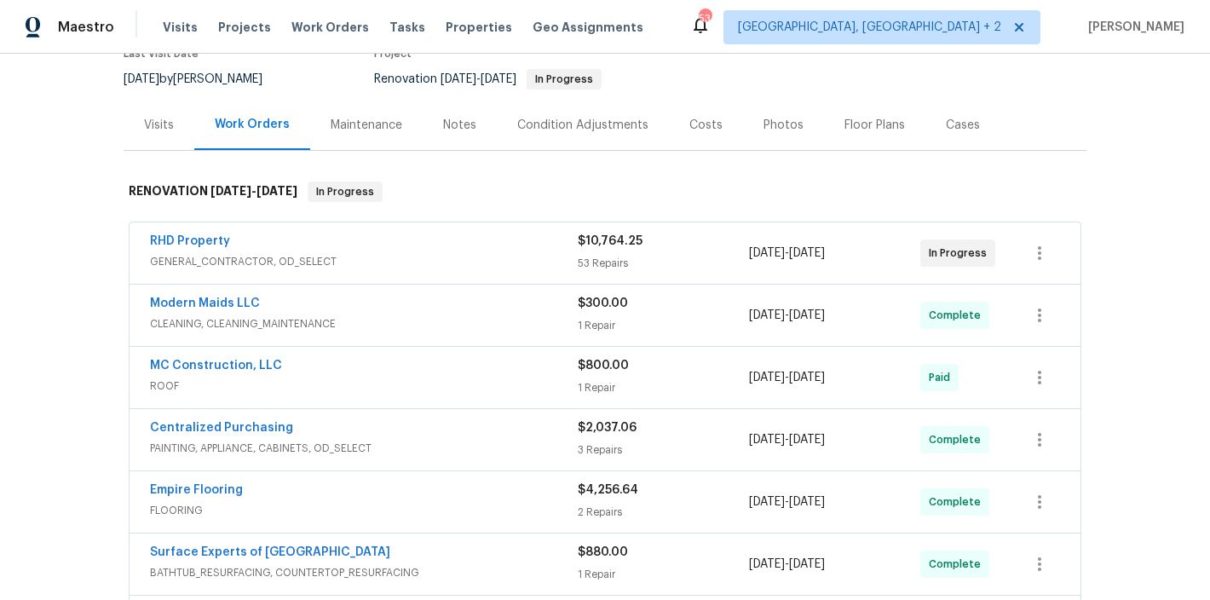
scroll to position [192, 0]
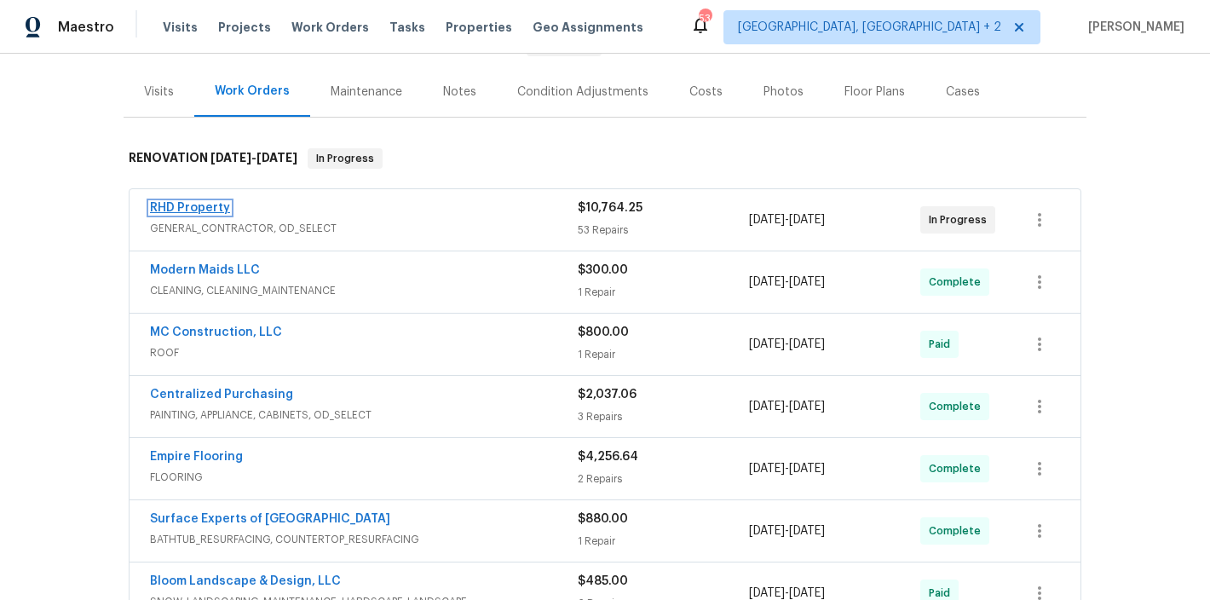
click at [183, 202] on link "RHD Property" at bounding box center [190, 208] width 80 height 12
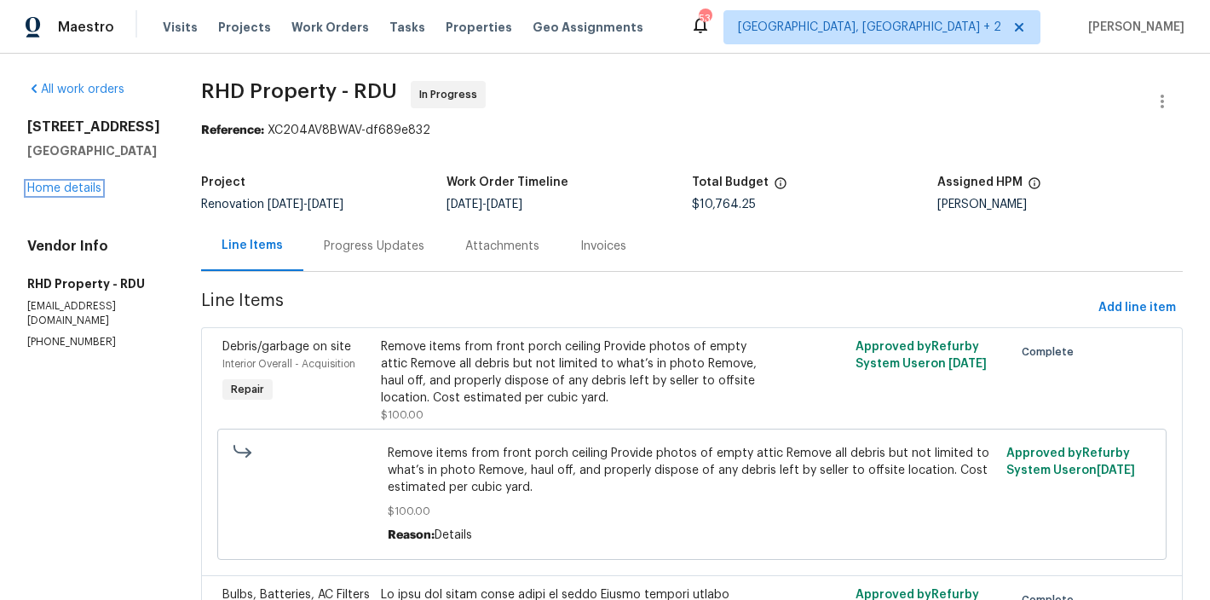
drag, startPoint x: 57, startPoint y: 190, endPoint x: 504, endPoint y: 45, distance: 469.4
click at [57, 190] on link "Home details" at bounding box center [64, 188] width 74 height 12
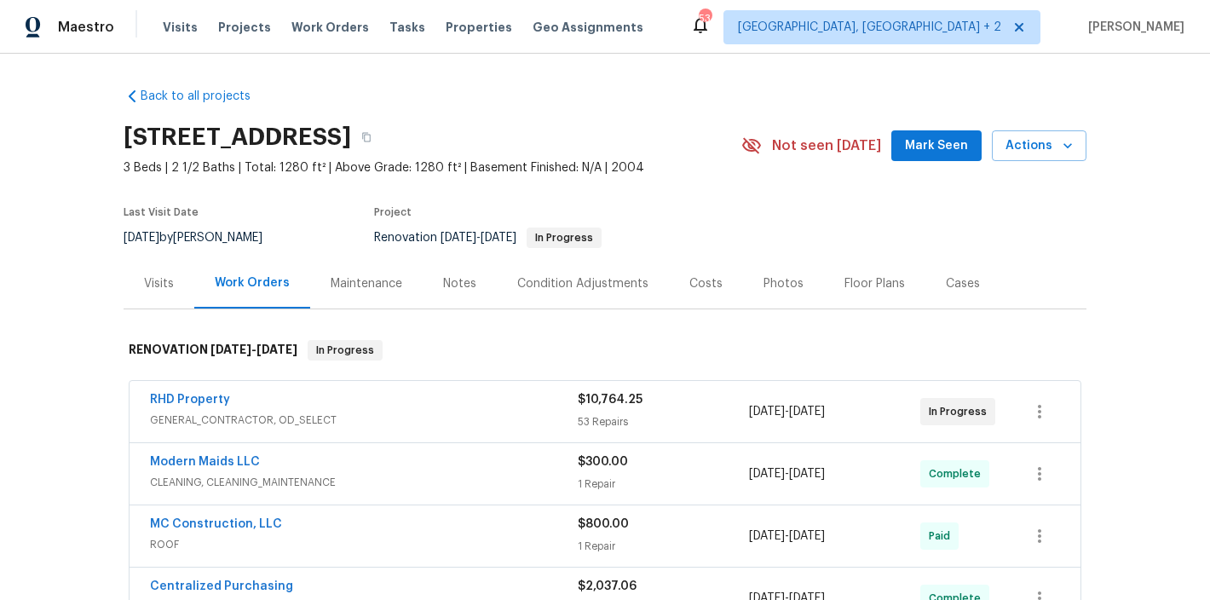
click at [721, 22] on div "Maestro Visits Projects Work Orders Tasks Properties Geo Assignments 53 Charles…" at bounding box center [605, 27] width 1210 height 54
click at [1059, 153] on icon "button" at bounding box center [1067, 145] width 17 height 17
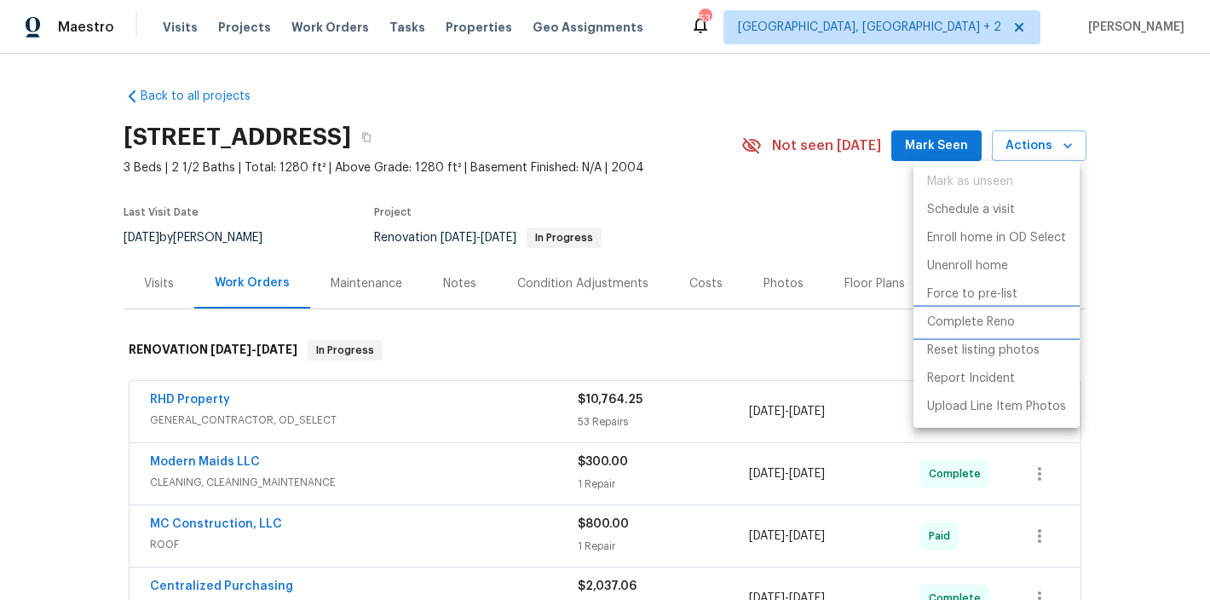
click at [982, 322] on p "Complete Reno" at bounding box center [971, 323] width 88 height 18
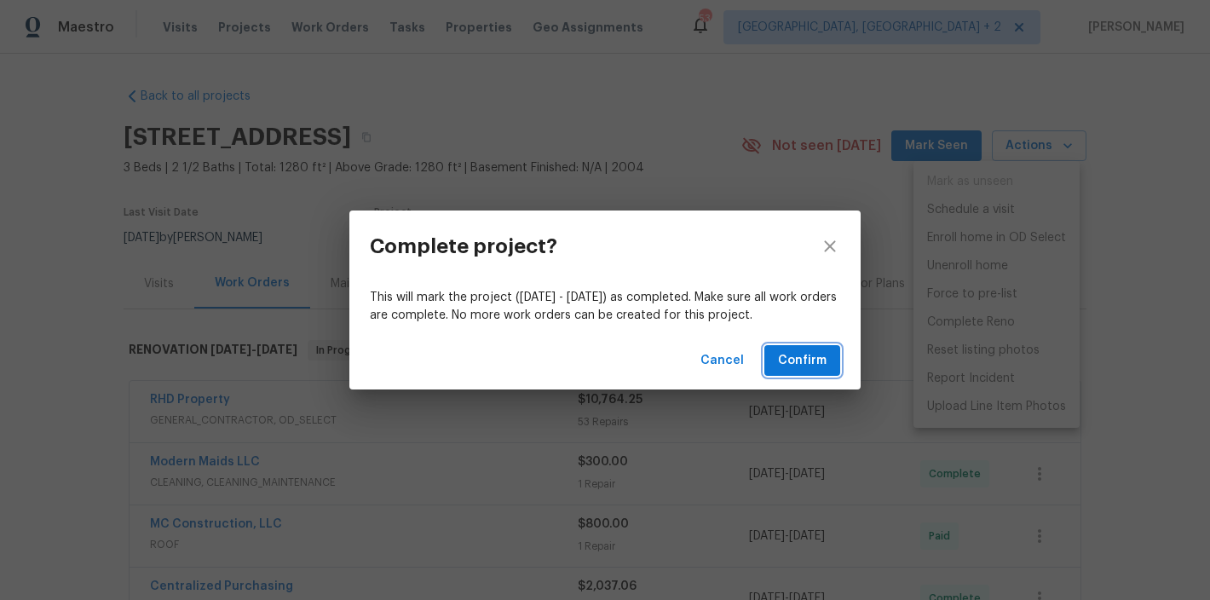
click at [812, 348] on button "Confirm" at bounding box center [802, 361] width 76 height 32
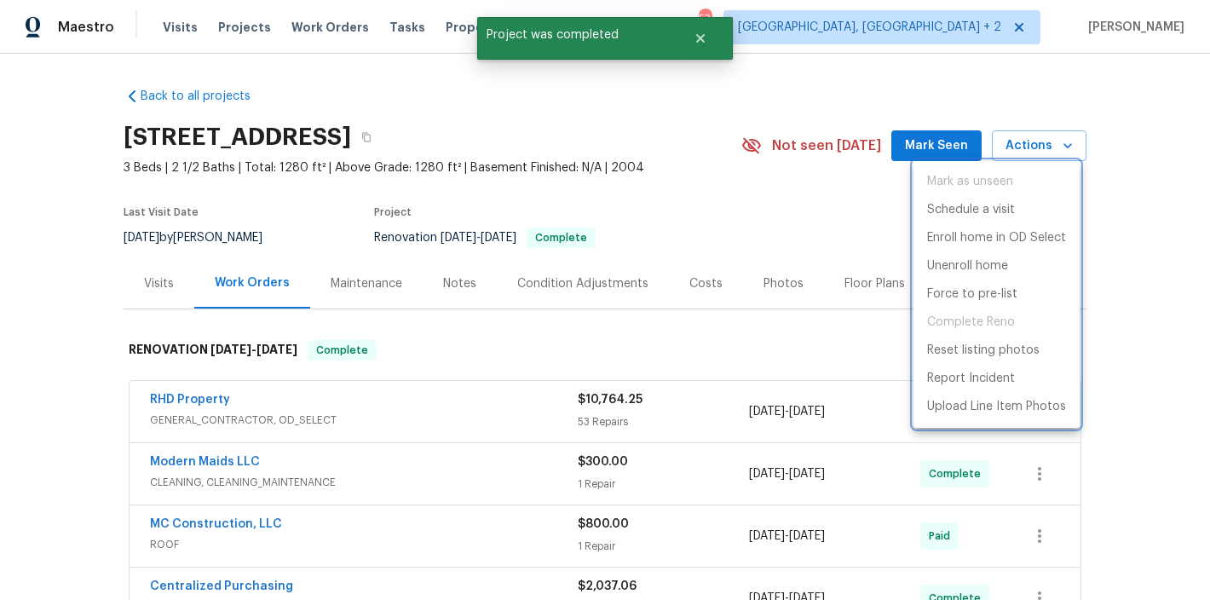
click at [422, 290] on div at bounding box center [605, 300] width 1210 height 600
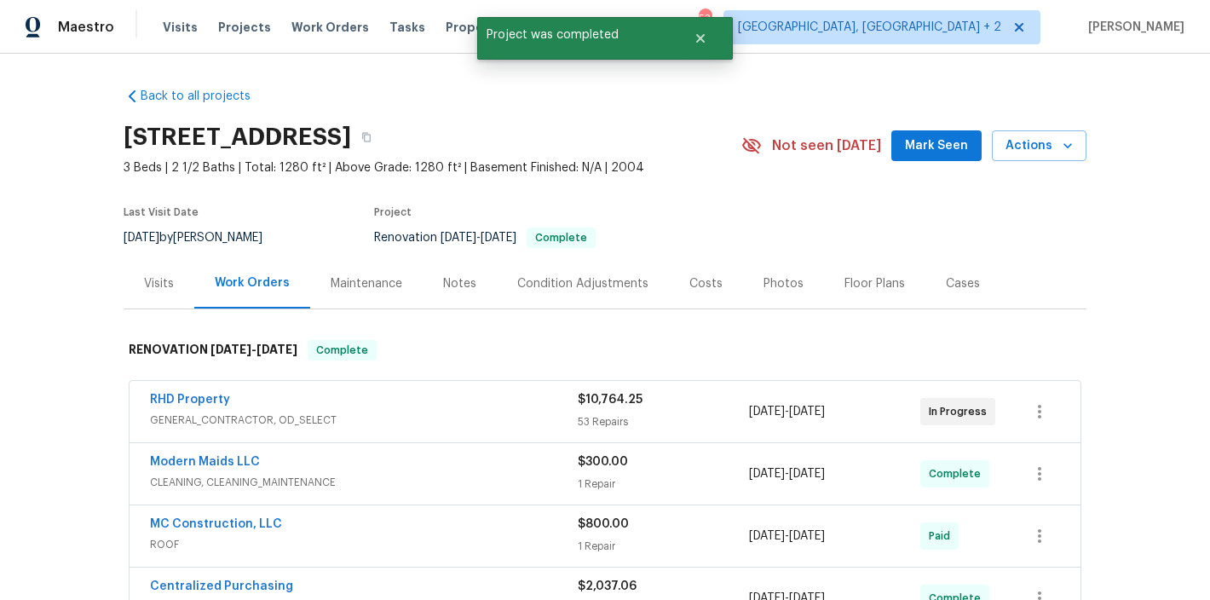
click at [779, 282] on div "Photos" at bounding box center [784, 283] width 40 height 17
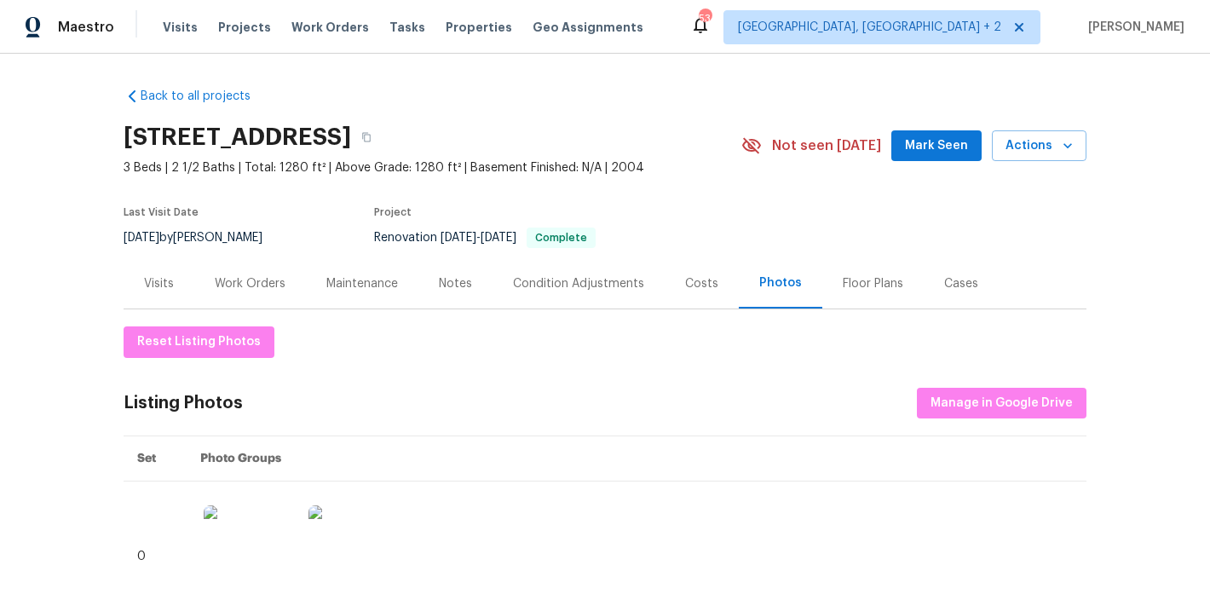
click at [242, 281] on div "Work Orders" at bounding box center [250, 283] width 71 height 17
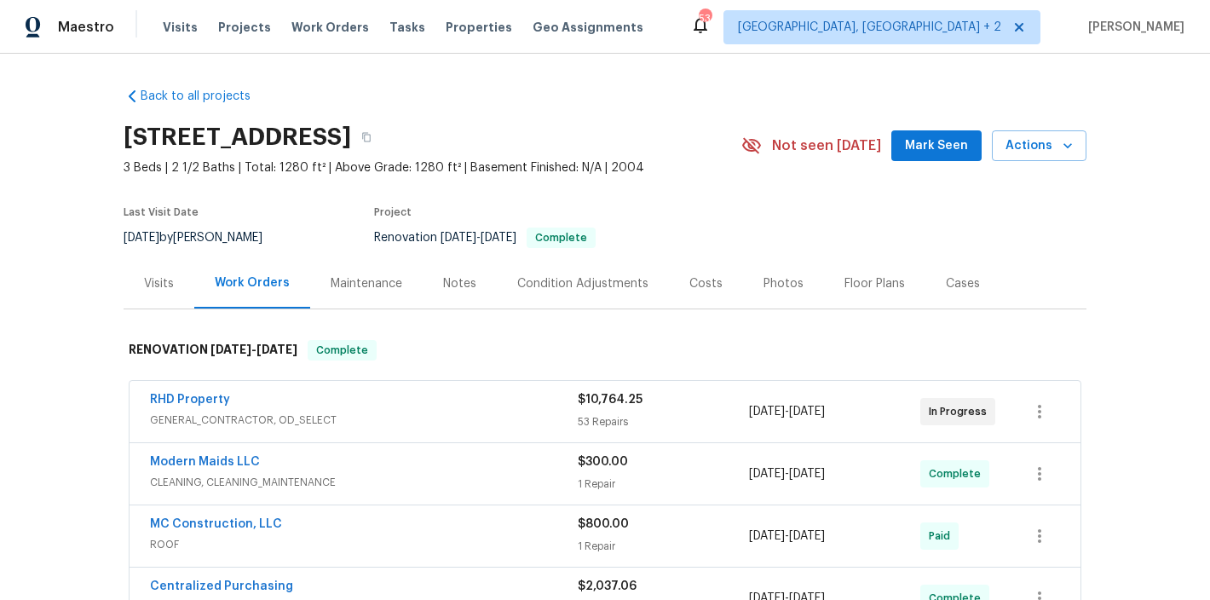
click at [631, 110] on div "Back to all projects 310 Peachtree Pl, Durham, NC 27701 3 Beds | 2 1/2 Baths | …" at bounding box center [605, 527] width 963 height 906
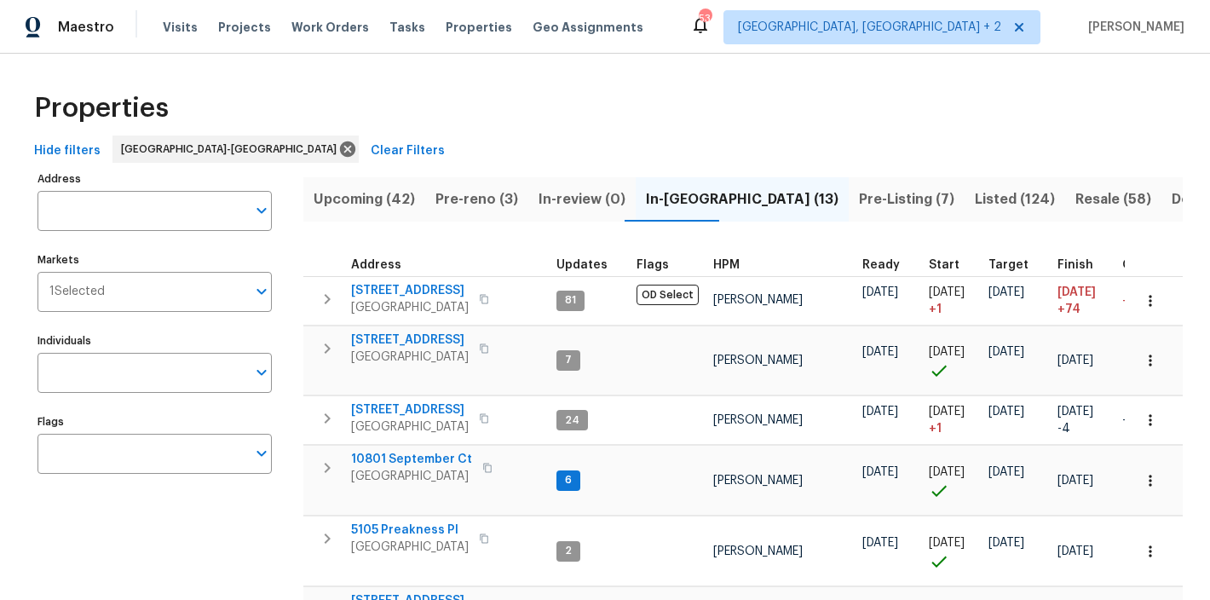
click at [550, 99] on div "Properties" at bounding box center [604, 108] width 1155 height 55
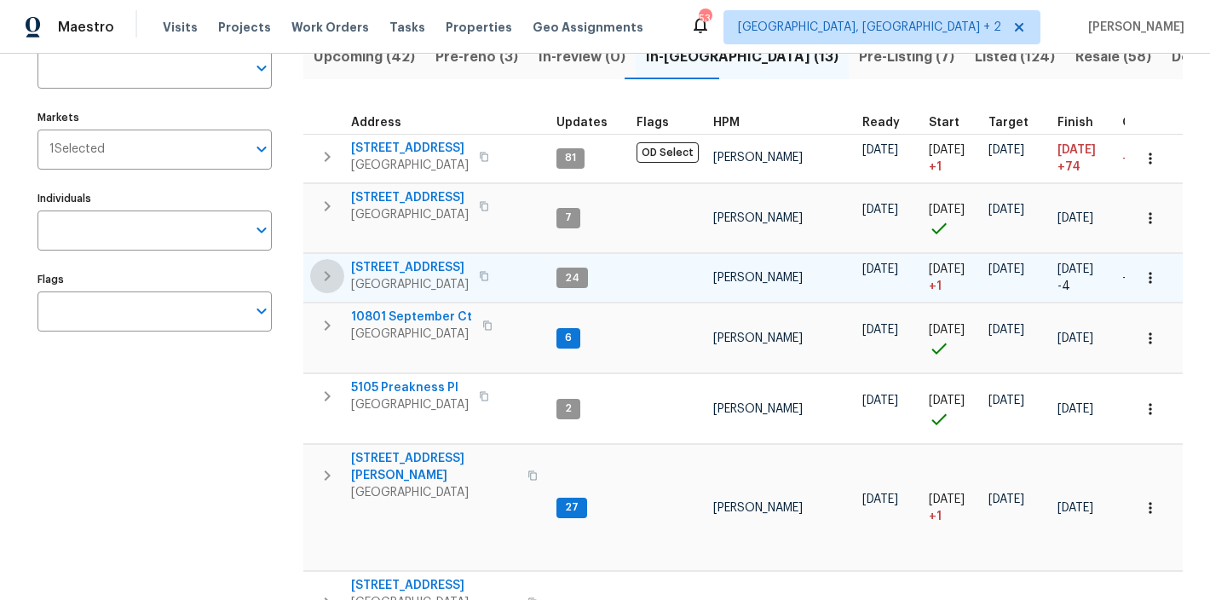
click at [320, 279] on icon "button" at bounding box center [327, 276] width 20 height 20
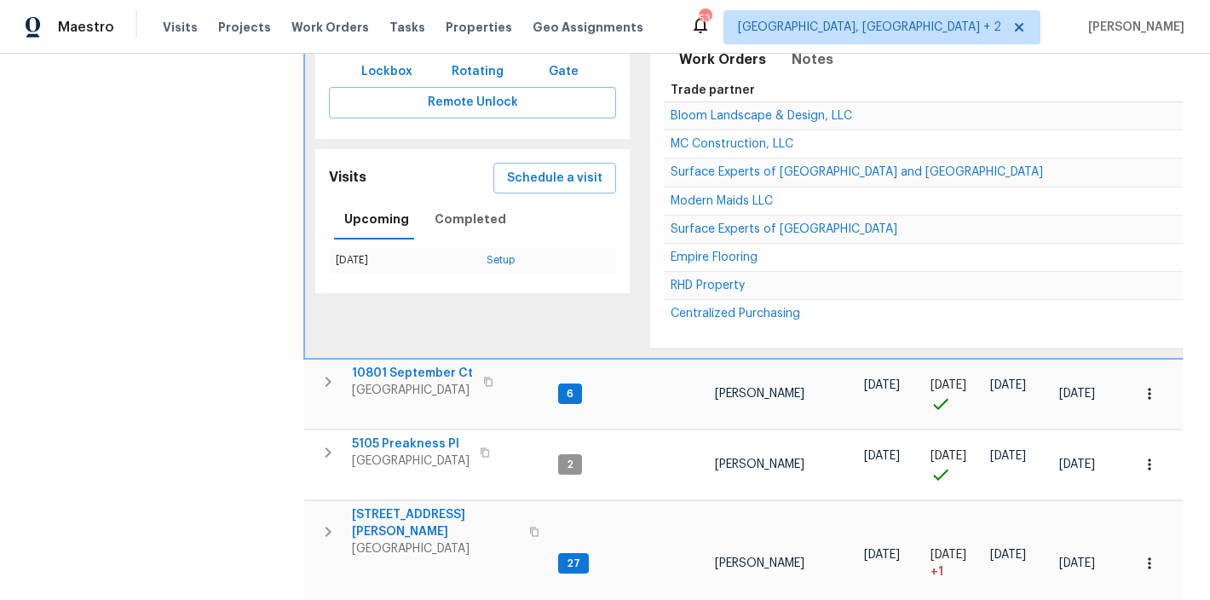
scroll to position [293, 0]
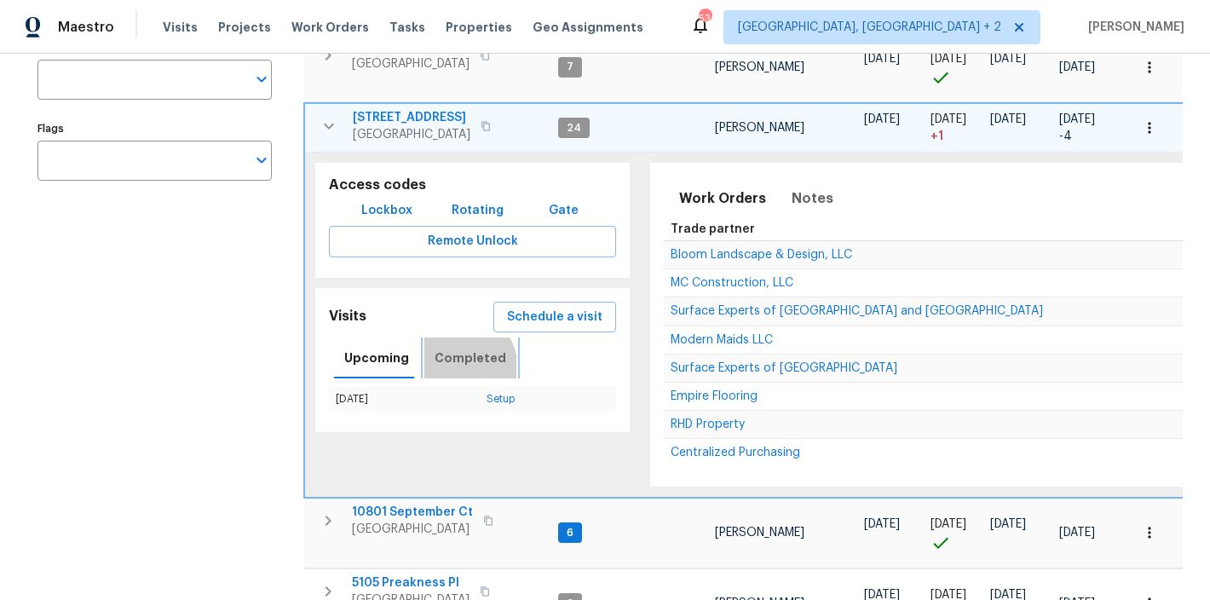
click at [441, 371] on button "Completed" at bounding box center [470, 357] width 92 height 41
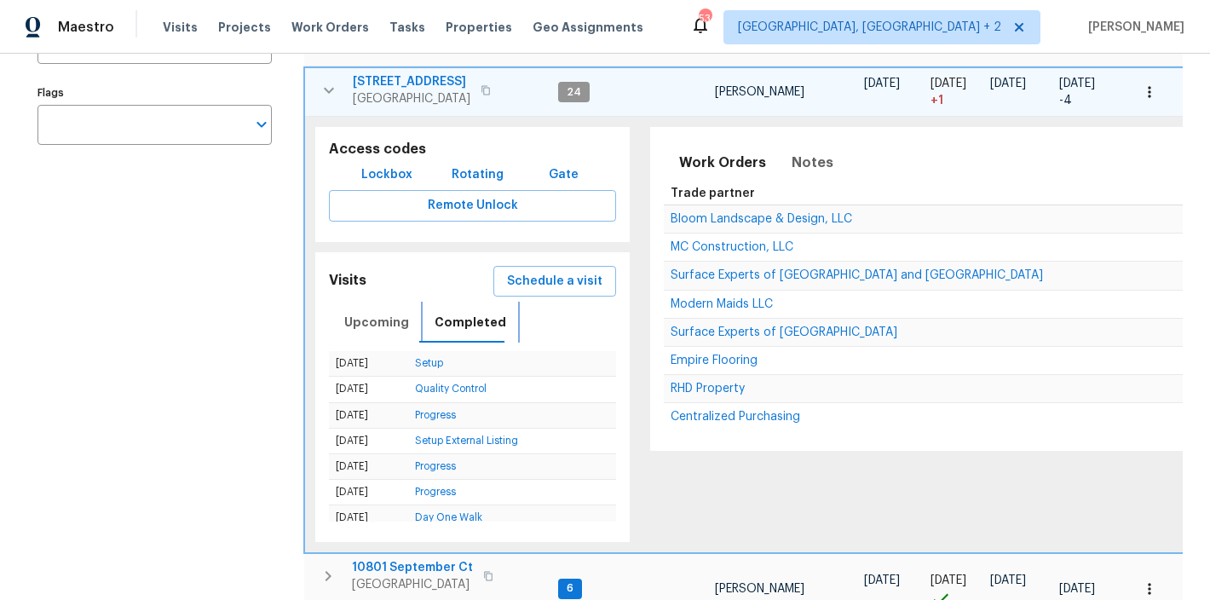
scroll to position [289, 0]
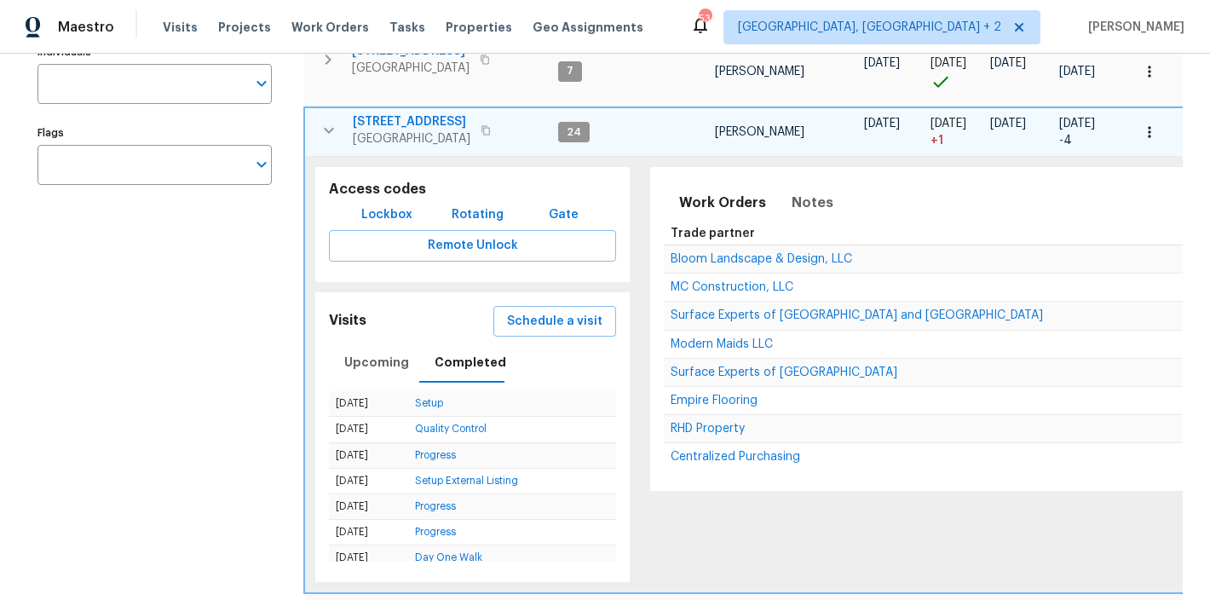
click at [312, 138] on td "[STREET_ADDRESS]" at bounding box center [428, 130] width 246 height 44
click at [335, 124] on icon "button" at bounding box center [329, 130] width 20 height 20
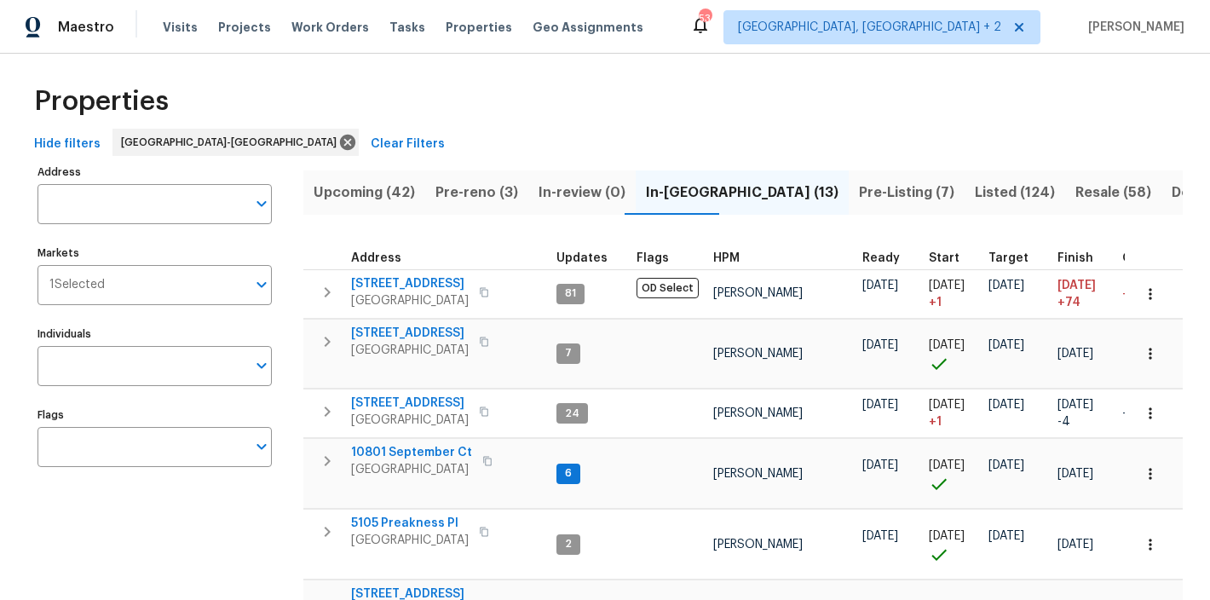
scroll to position [0, 0]
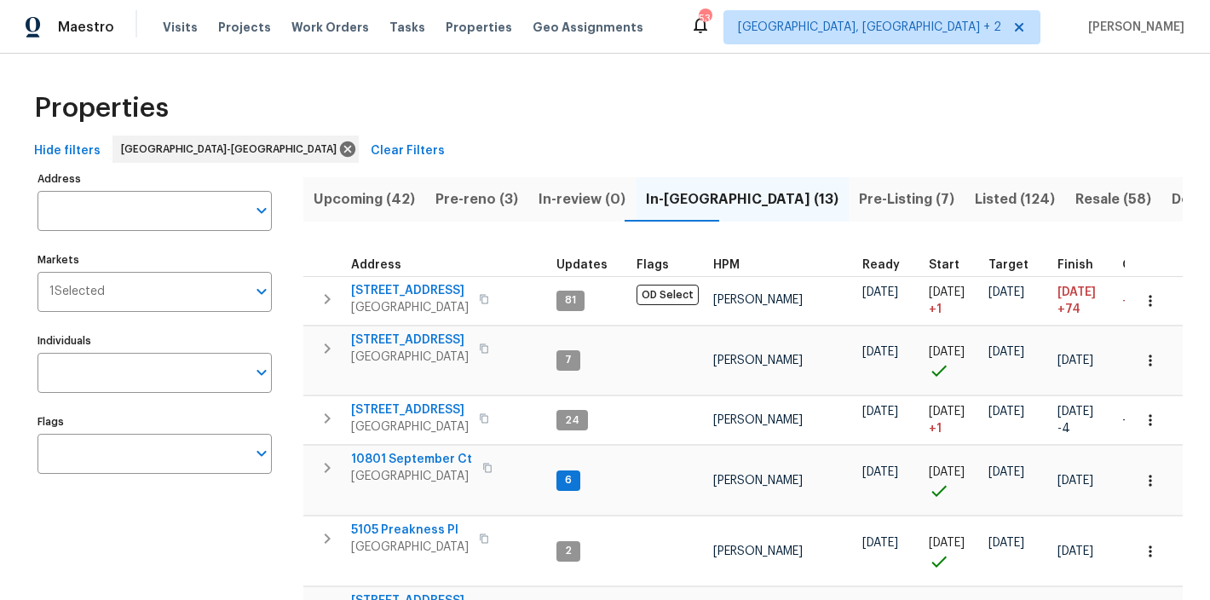
click at [626, 103] on div "Properties" at bounding box center [604, 108] width 1155 height 55
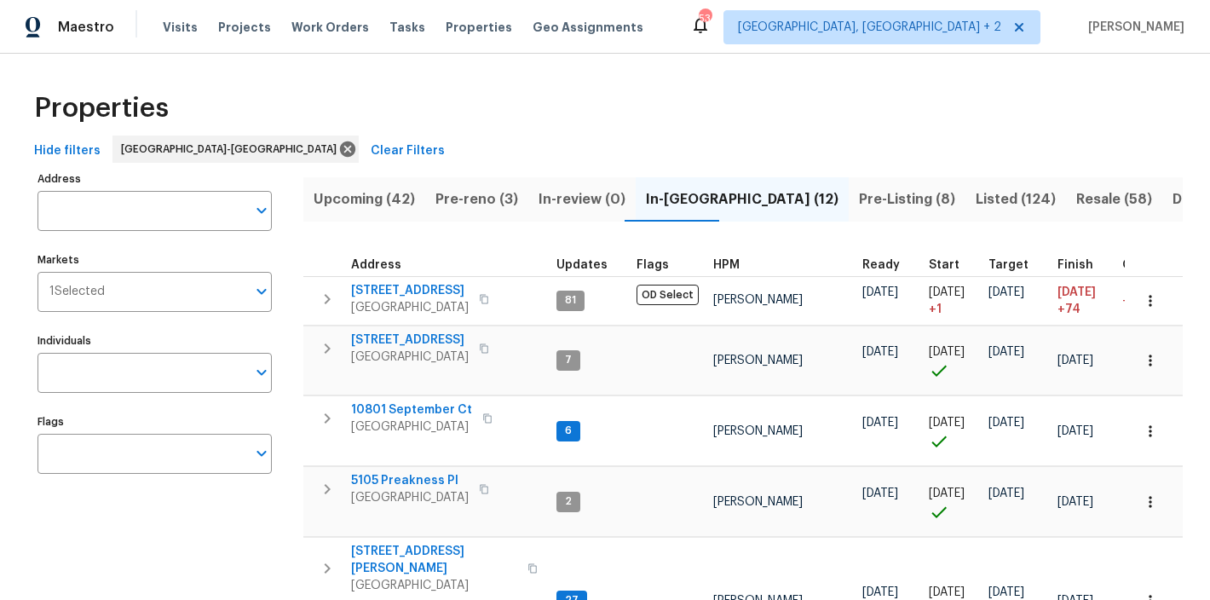
click at [859, 200] on span "Pre-Listing (8)" at bounding box center [907, 199] width 96 height 24
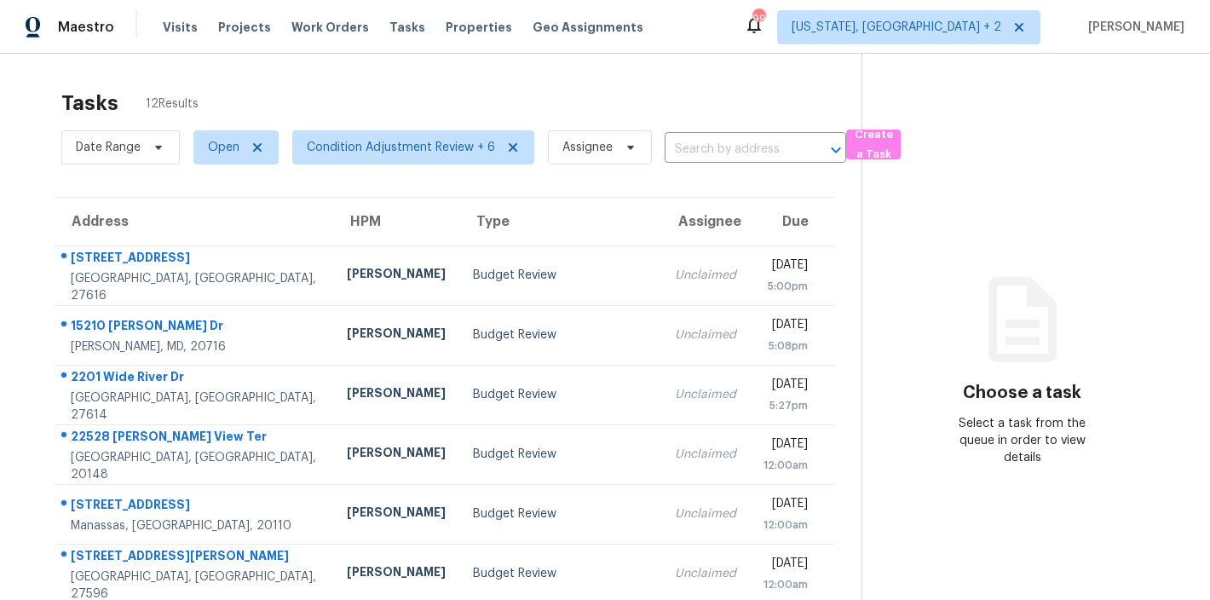
click at [393, 71] on div "Tasks 12 Results Date Range Open Condition Adjustment Review + 6 Assignee ​ Cre…" at bounding box center [605, 471] width 1210 height 834
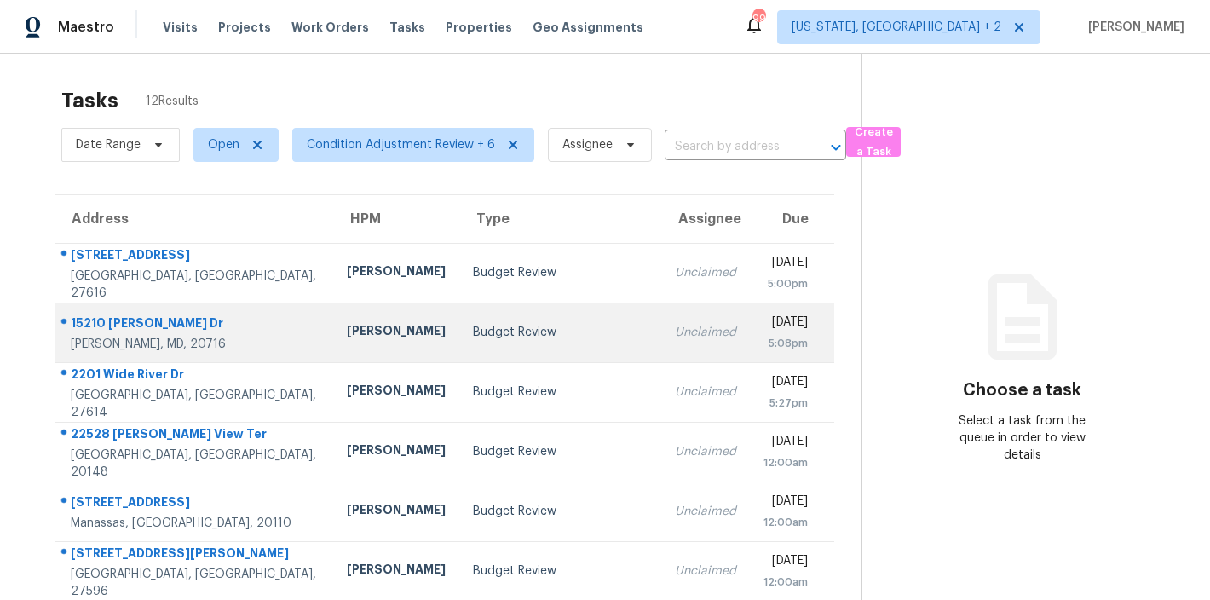
scroll to position [3, 0]
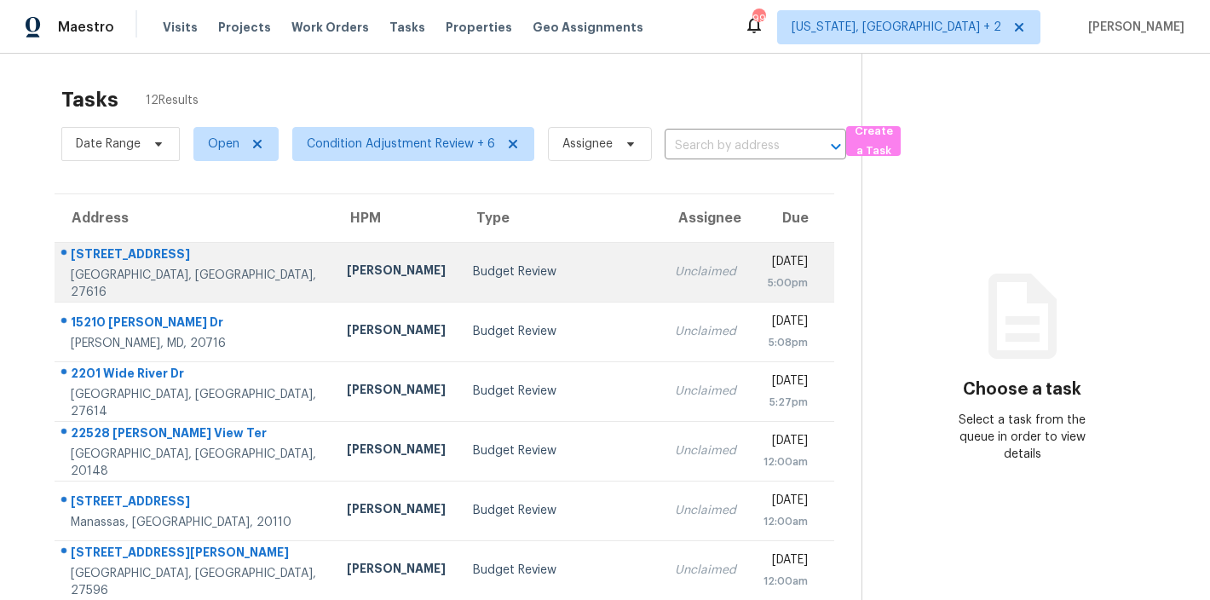
click at [459, 259] on td "Budget Review" at bounding box center [559, 272] width 201 height 60
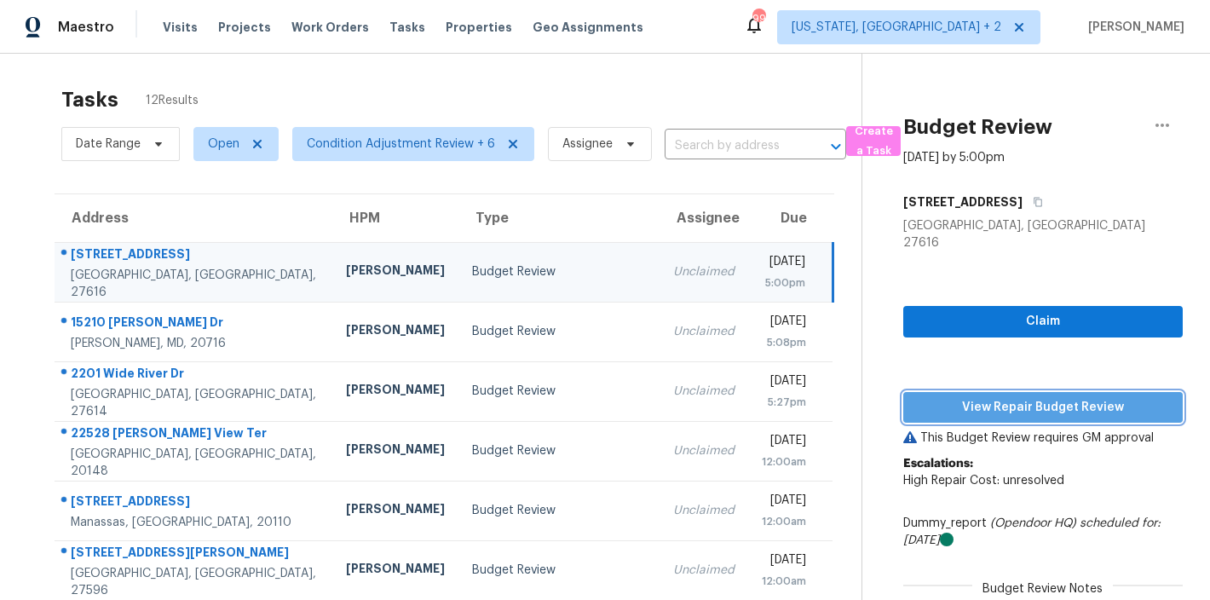
click at [1062, 398] on span "View Repair Budget Review" at bounding box center [1043, 407] width 252 height 21
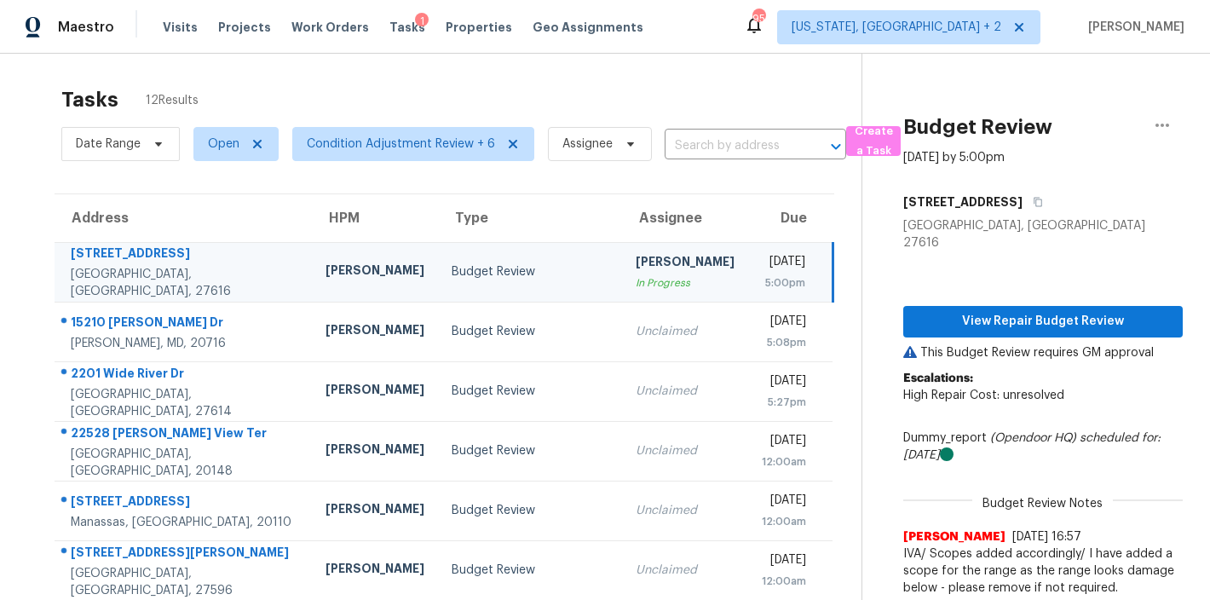
click at [701, 38] on div "Maestro Visits Projects Work Orders Tasks 1 Properties Geo Assignments 95 [US_S…" at bounding box center [605, 27] width 1210 height 54
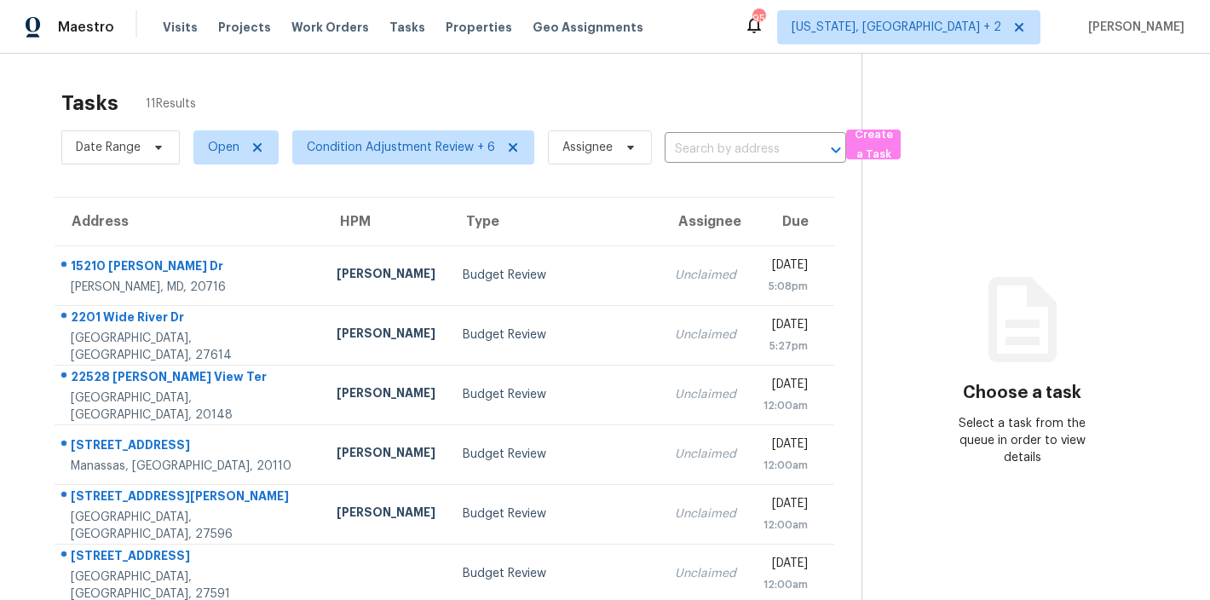
scroll to position [317, 0]
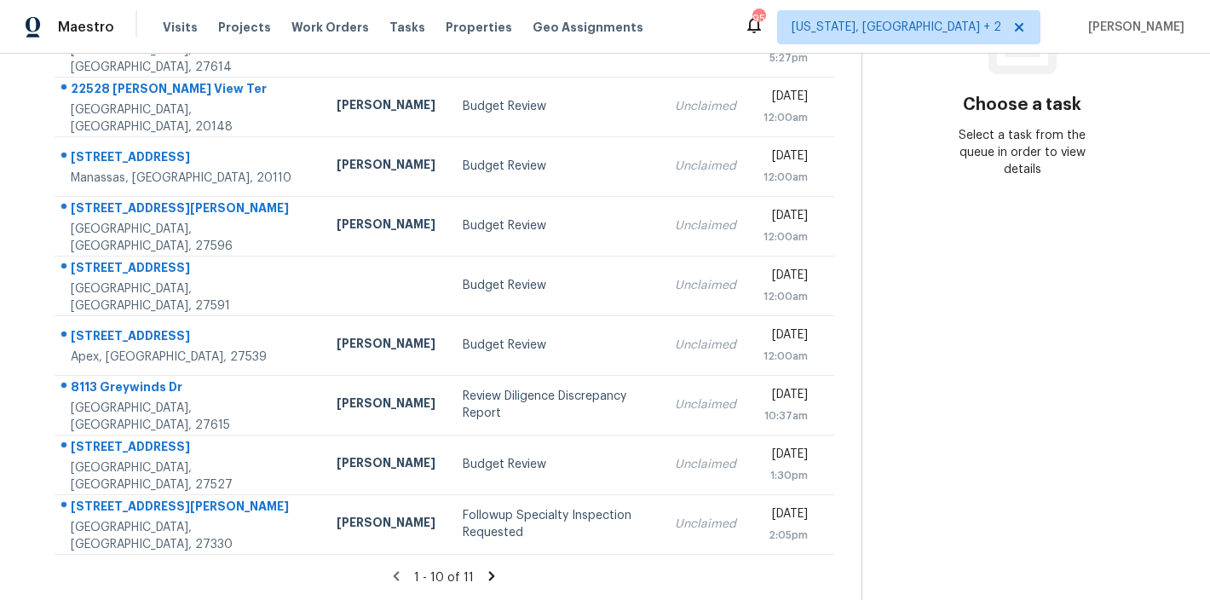
click at [489, 571] on icon at bounding box center [492, 575] width 6 height 9
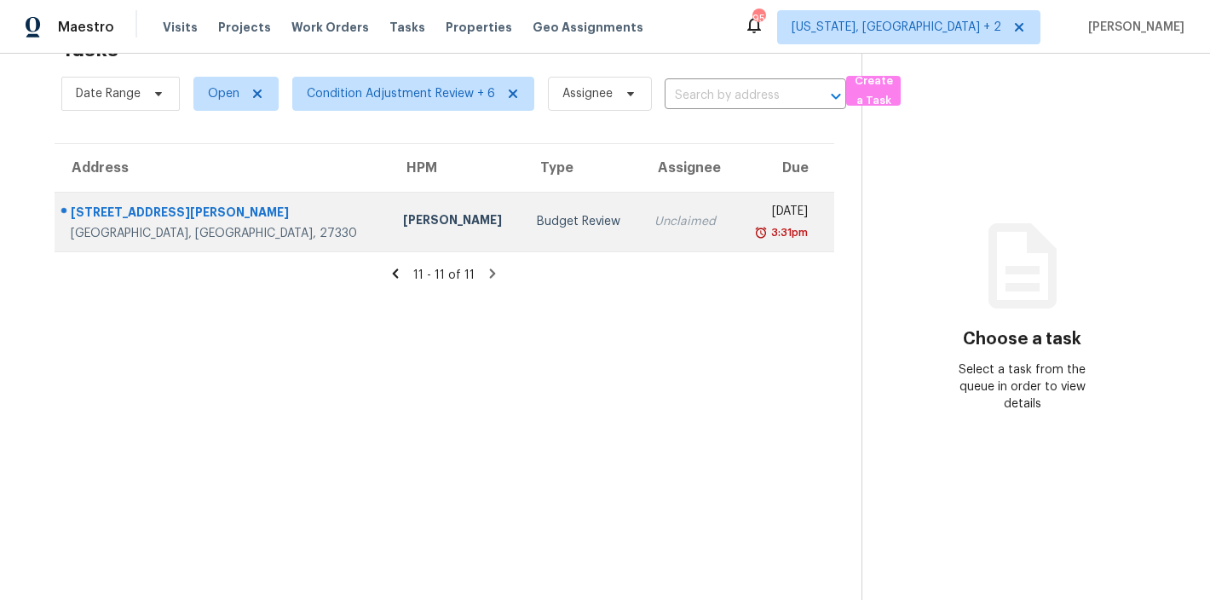
click at [403, 211] on div "[PERSON_NAME]" at bounding box center [456, 221] width 107 height 21
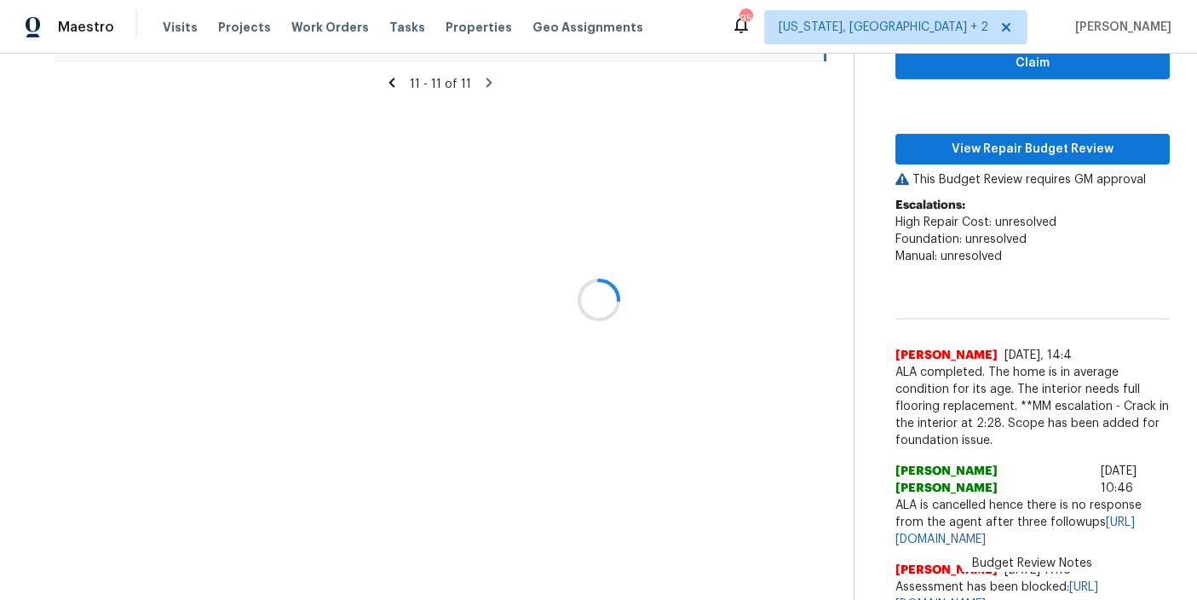
scroll to position [287, 0]
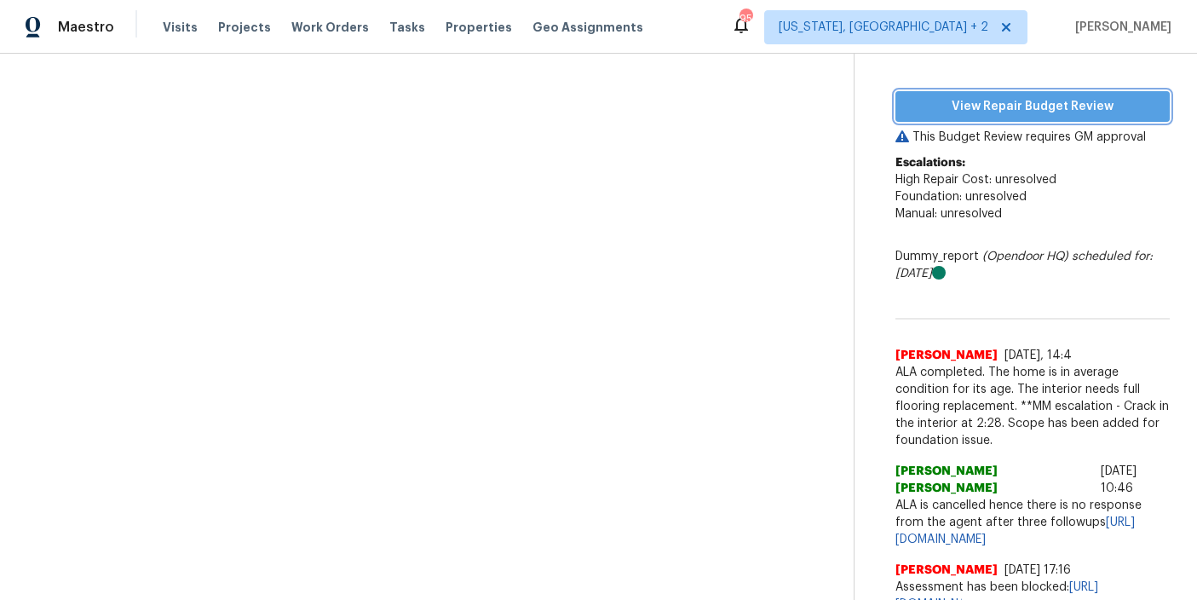
click at [1014, 96] on span "View Repair Budget Review" at bounding box center [1032, 106] width 247 height 21
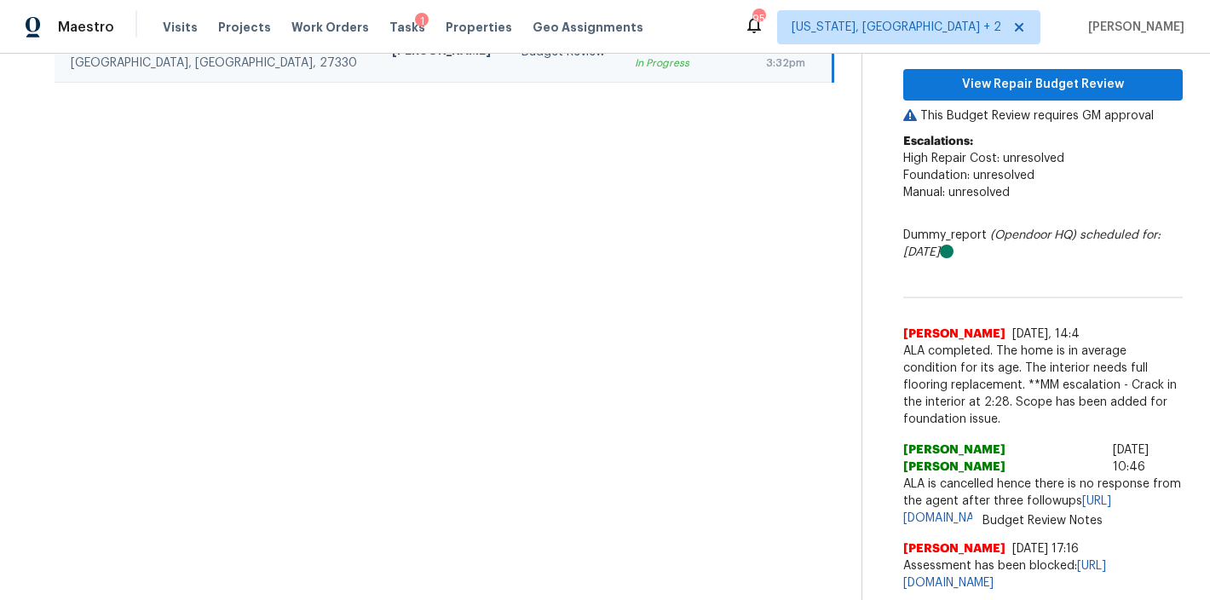
scroll to position [202, 0]
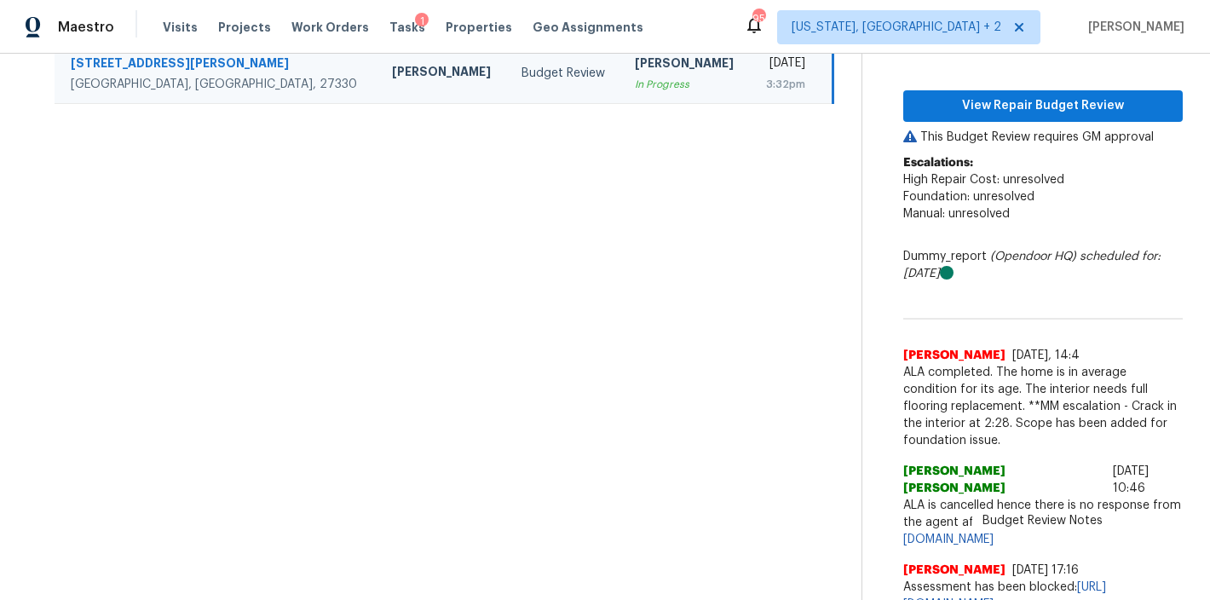
click at [754, 32] on div "Maestro Visits Projects Work Orders Tasks 1 Properties Geo Assignments 95 [US_S…" at bounding box center [605, 27] width 1210 height 54
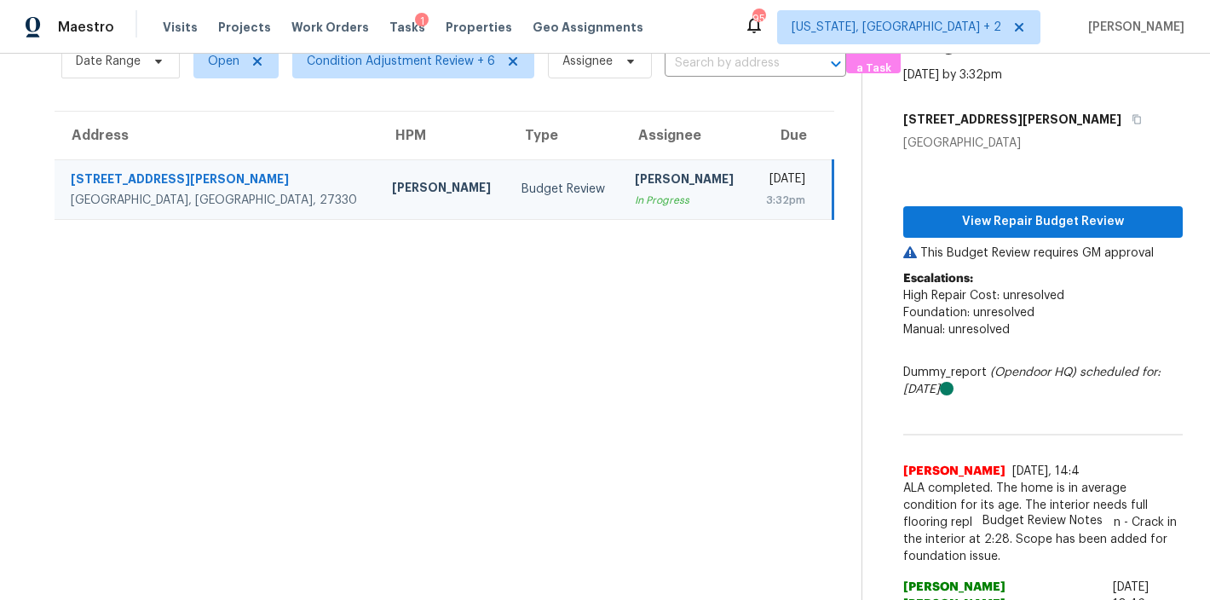
scroll to position [0, 0]
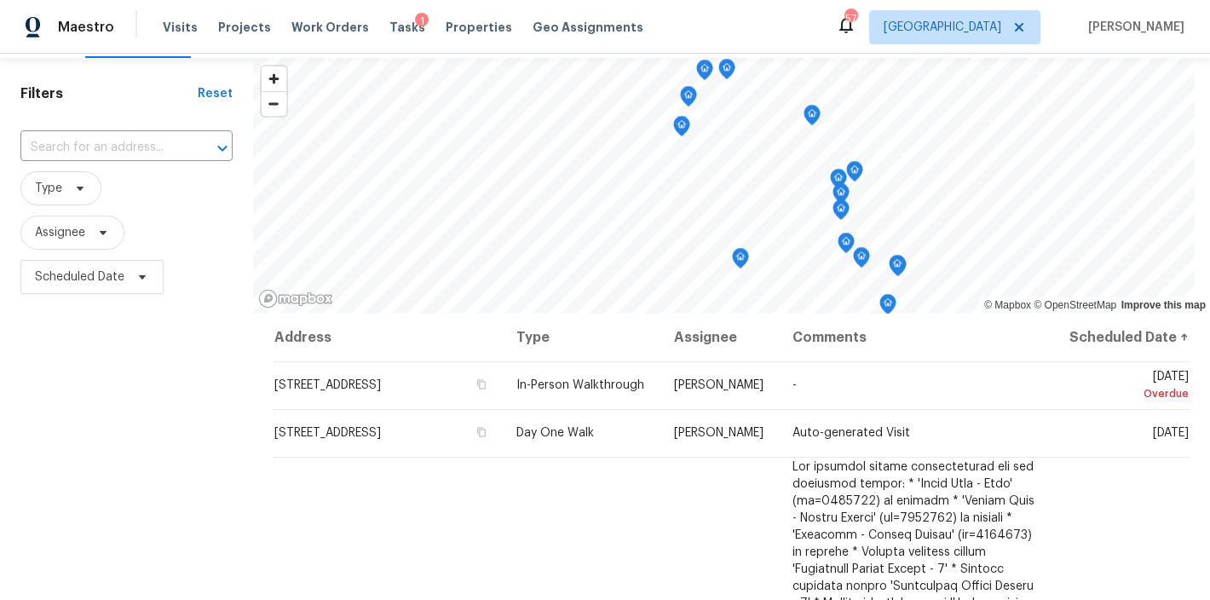
scroll to position [128, 0]
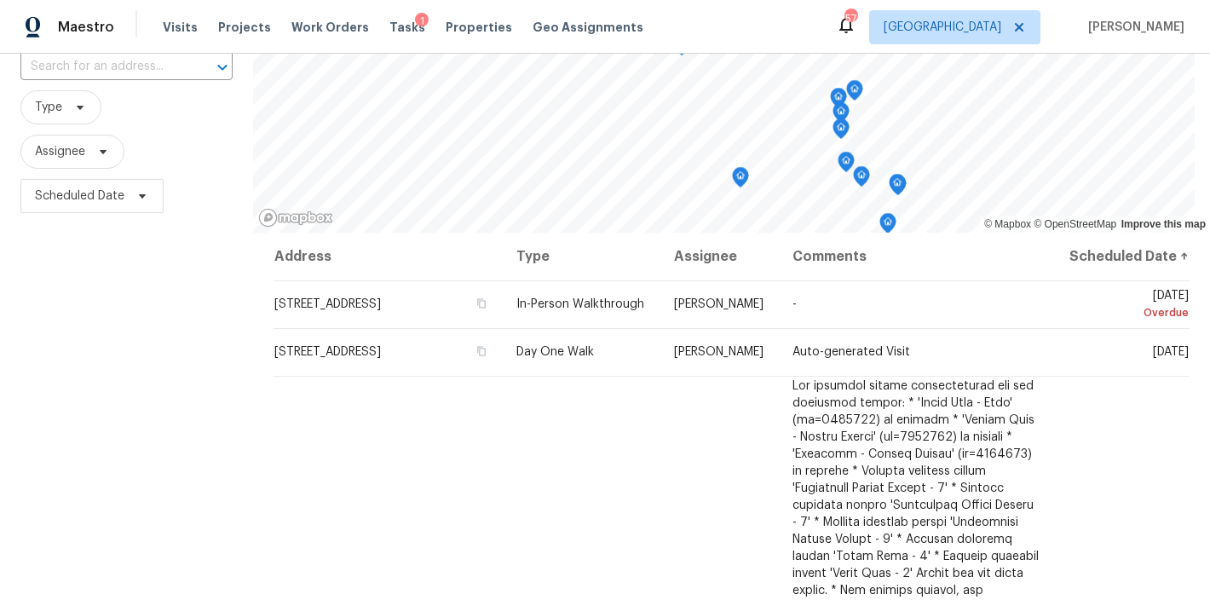
click at [91, 380] on div "Filters Reset ​ Type Assignee Scheduled Date" at bounding box center [126, 344] width 253 height 735
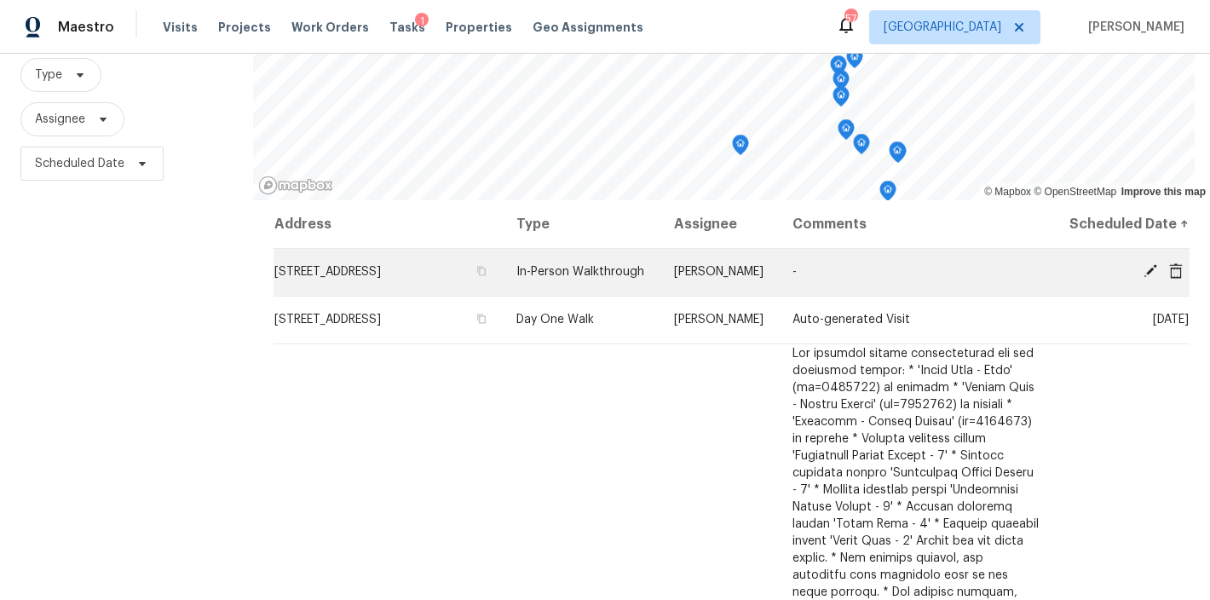
scroll to position [96, 0]
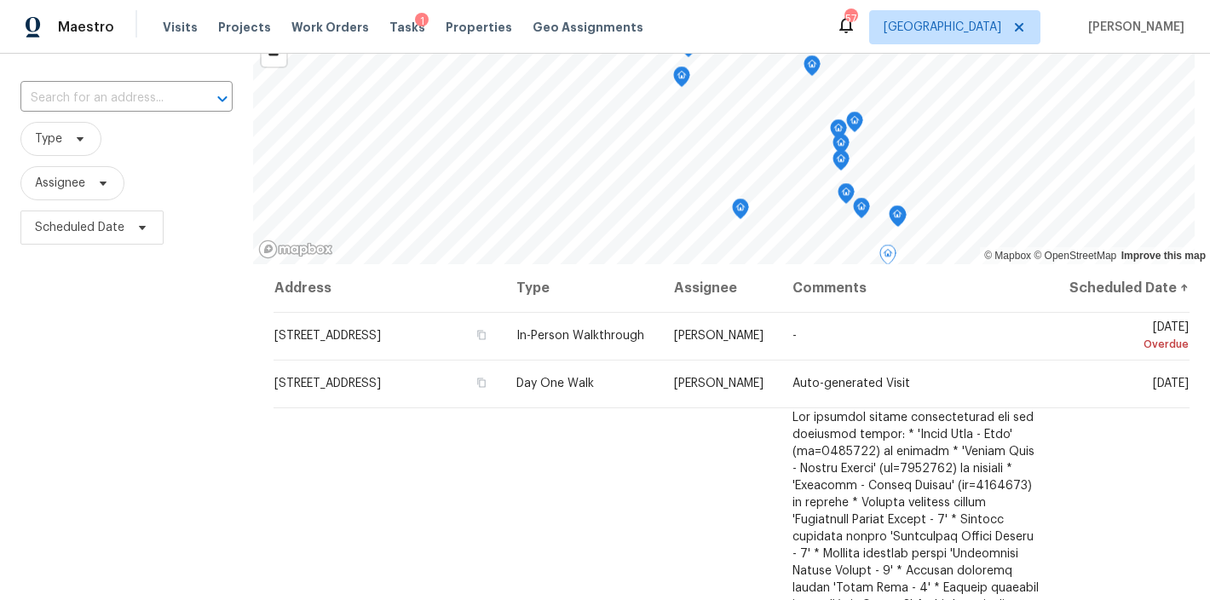
click at [143, 360] on div "Filters Reset ​ Type Assignee Scheduled Date" at bounding box center [126, 376] width 253 height 735
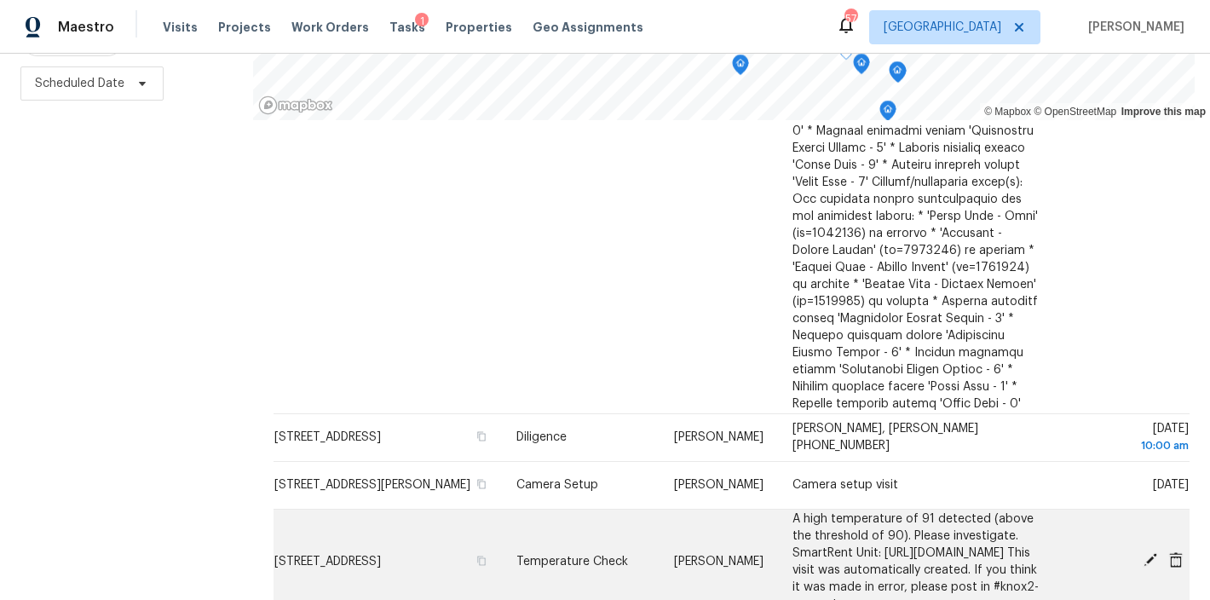
scroll to position [636, 0]
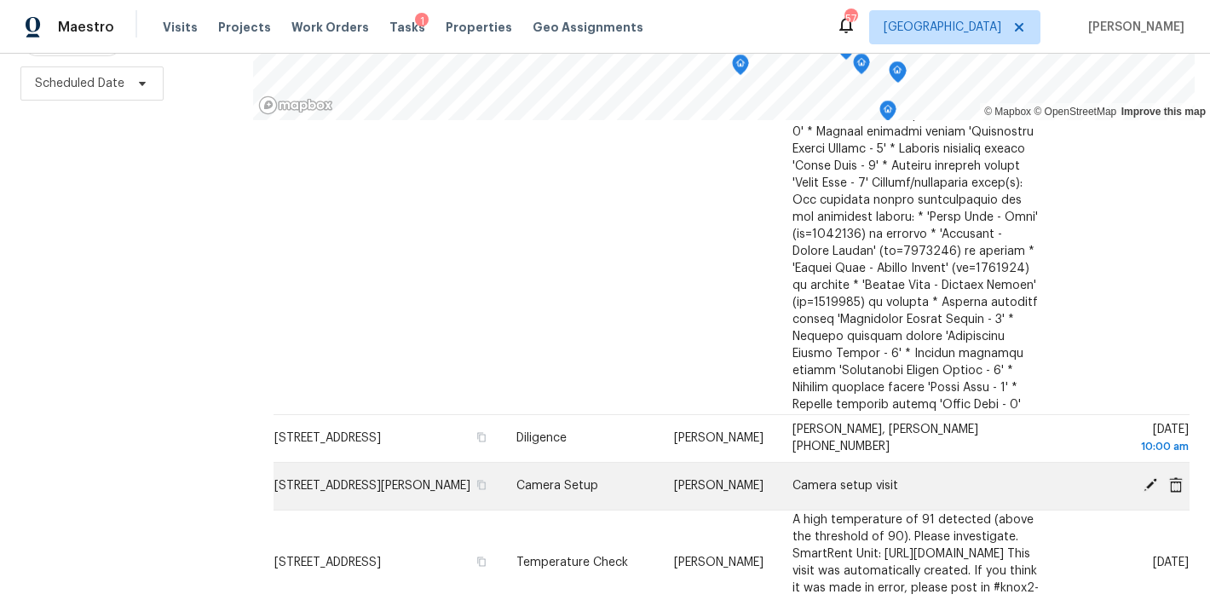
click at [1169, 476] on icon at bounding box center [1176, 483] width 14 height 15
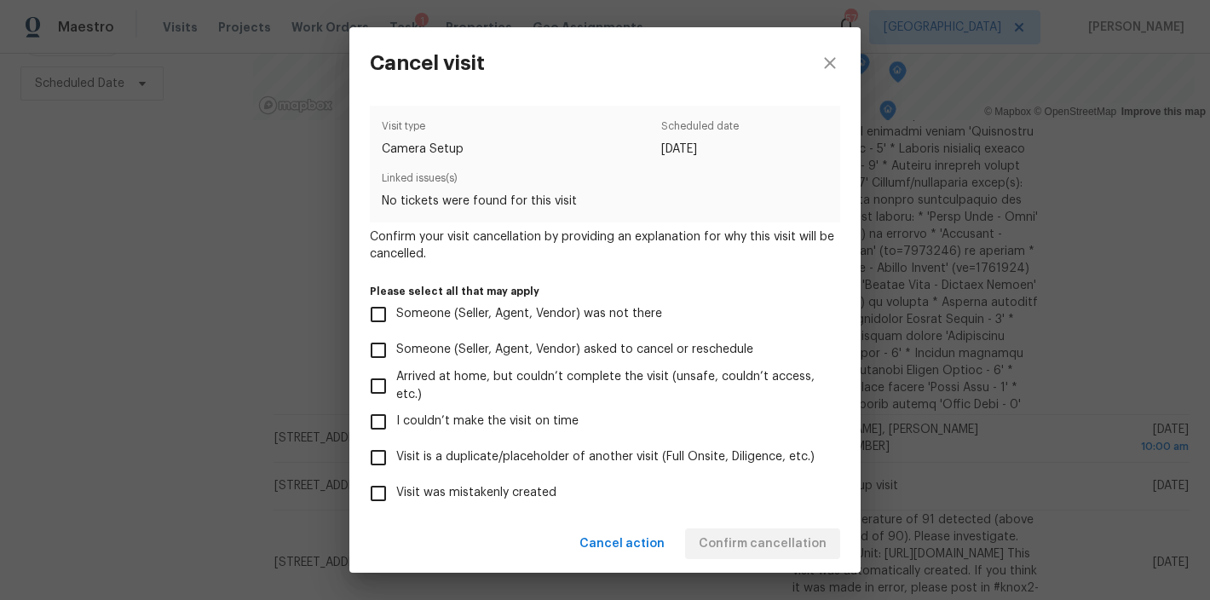
scroll to position [156, 0]
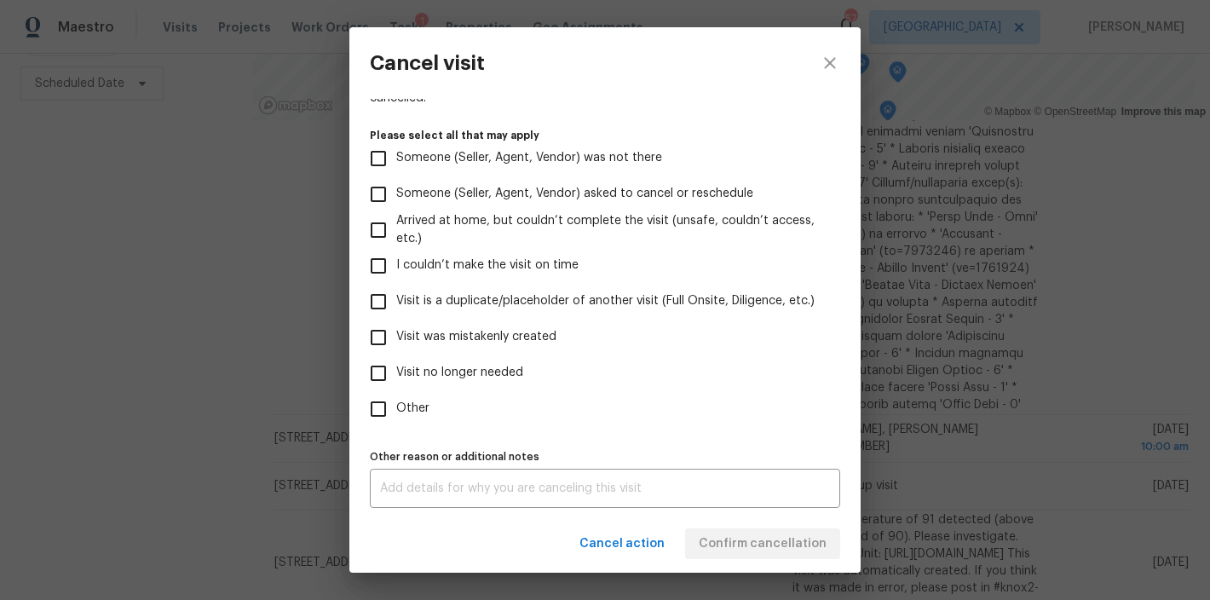
click at [400, 408] on span "Other" at bounding box center [412, 409] width 33 height 18
click at [396, 408] on input "Other" at bounding box center [378, 409] width 36 height 36
checkbox input "true"
click at [450, 487] on textarea at bounding box center [605, 488] width 450 height 12
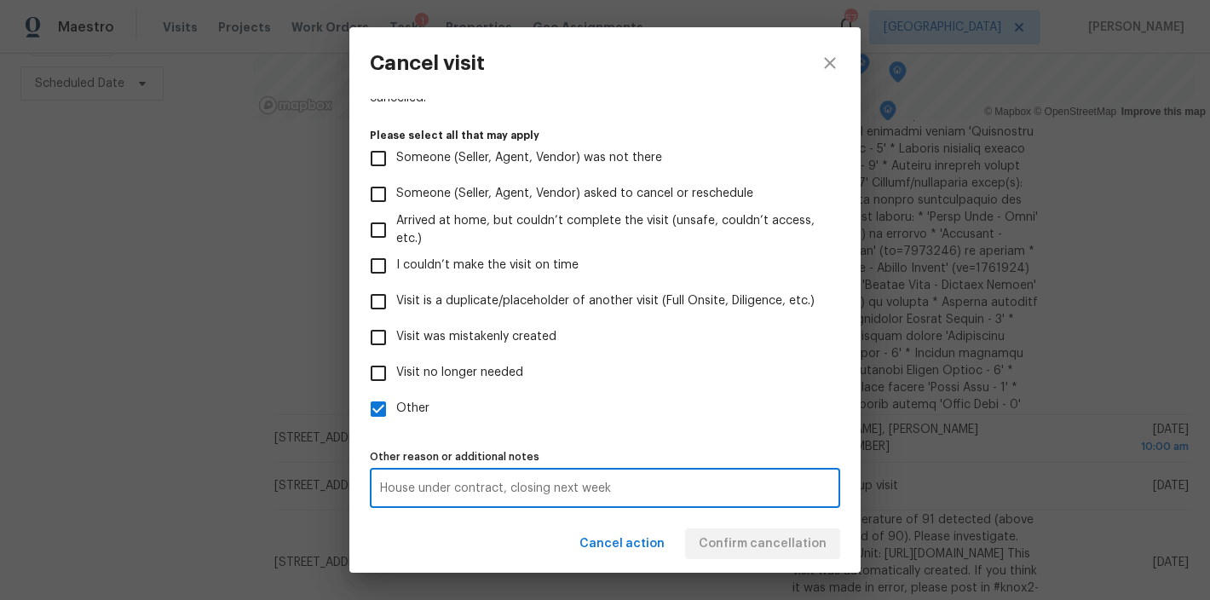
type textarea "House under contract, closing next week"
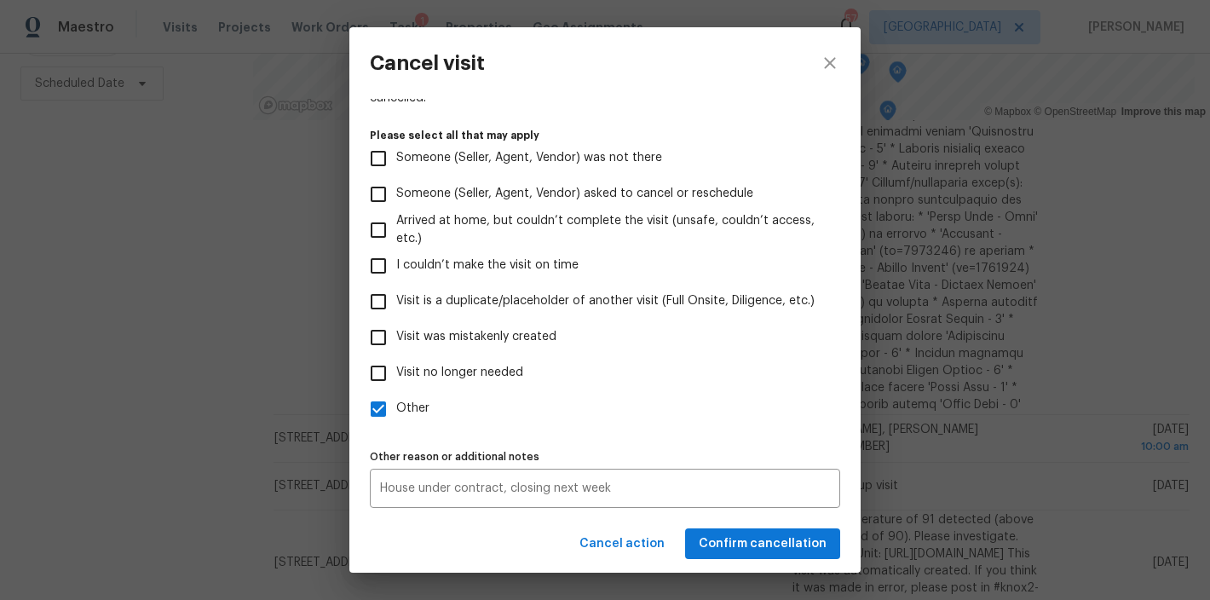
click at [601, 388] on label "Visit no longer needed" at bounding box center [593, 373] width 466 height 36
click at [396, 388] on input "Visit no longer needed" at bounding box center [378, 373] width 36 height 36
checkbox input "true"
click at [772, 540] on span "Confirm cancellation" at bounding box center [763, 543] width 128 height 21
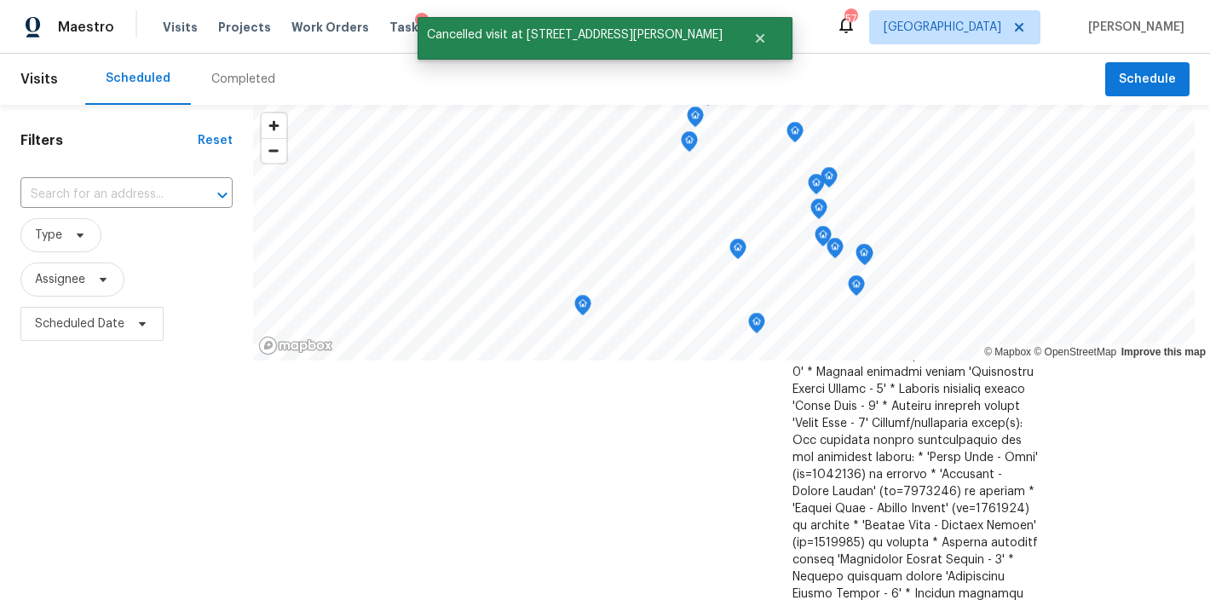
click at [106, 457] on div "Filters Reset ​ Type Assignee Scheduled Date" at bounding box center [126, 472] width 253 height 735
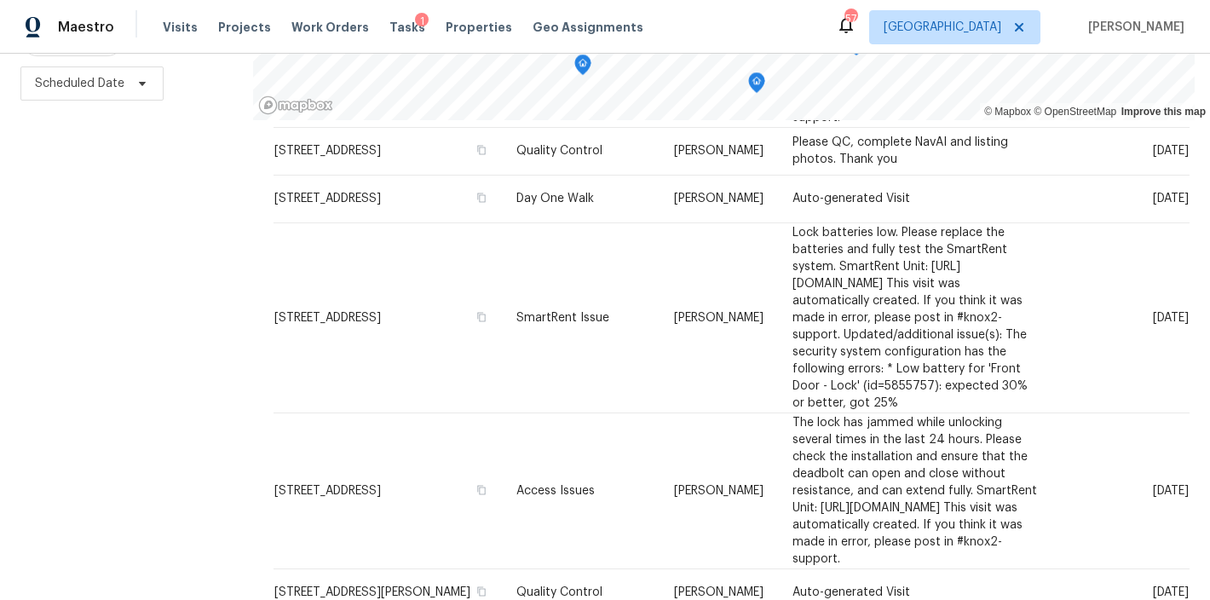
scroll to position [1075, 0]
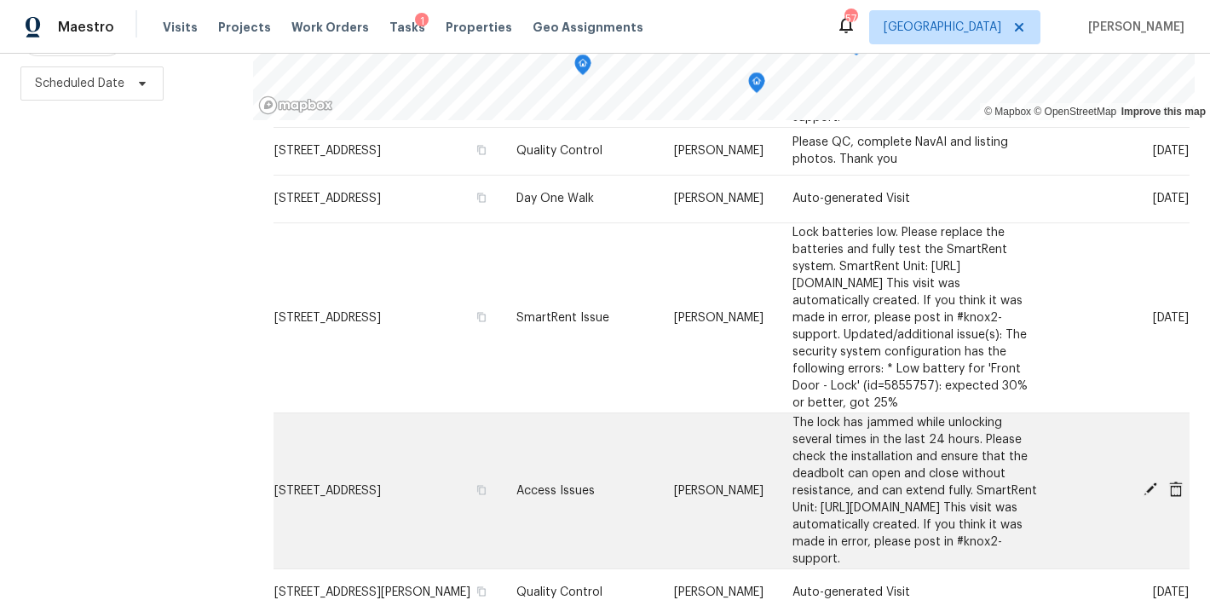
click at [1144, 482] on icon at bounding box center [1151, 489] width 14 height 14
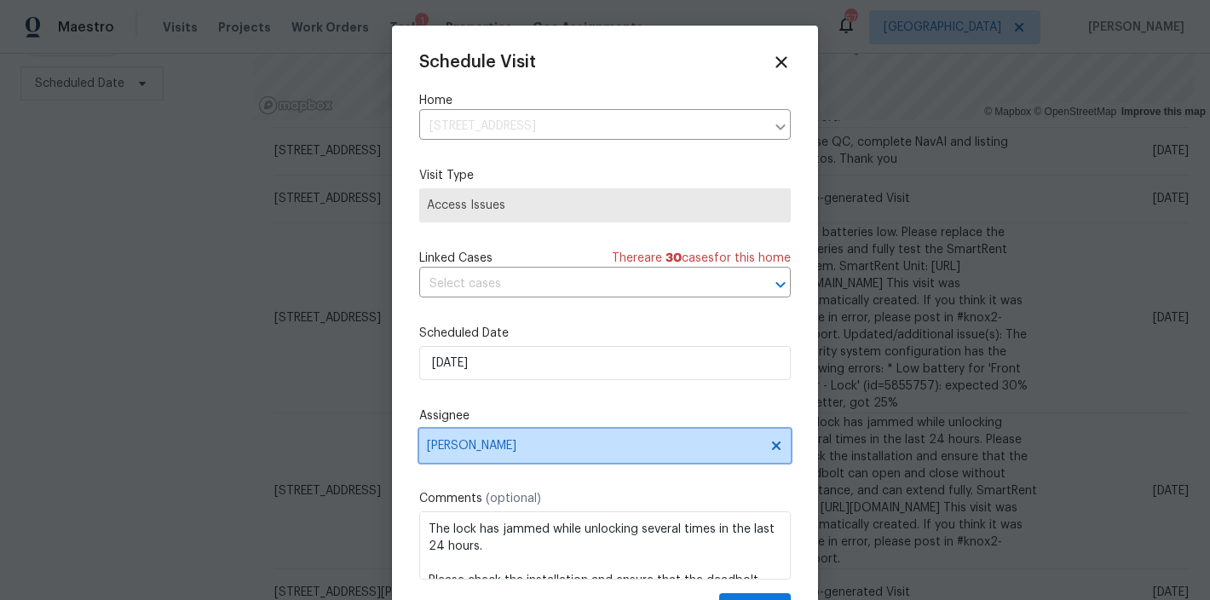
click at [483, 441] on span "[PERSON_NAME]" at bounding box center [594, 446] width 334 height 14
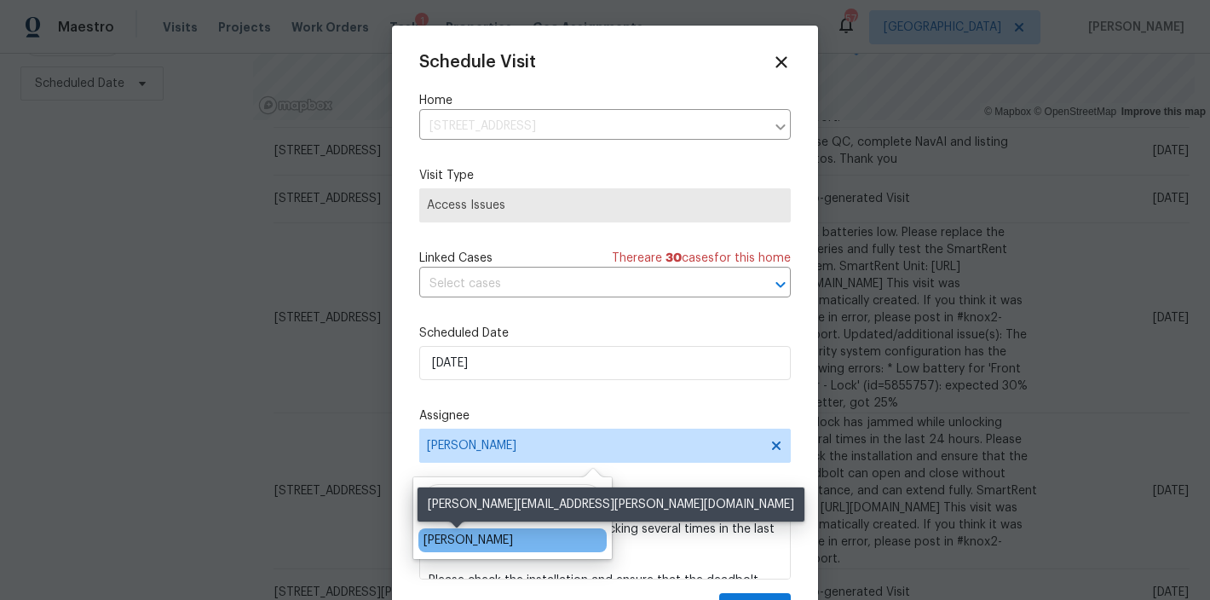
type input "shawn"
click at [458, 542] on div "Shawn Wise" at bounding box center [468, 540] width 89 height 17
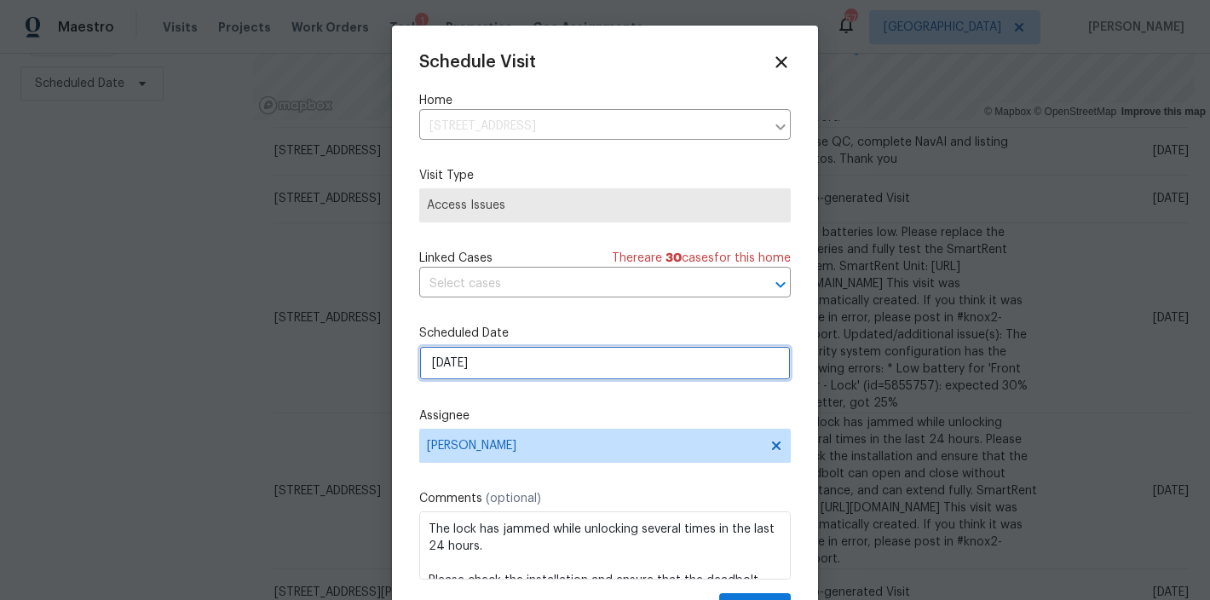
click at [494, 364] on input "9/27/2025" at bounding box center [605, 363] width 372 height 34
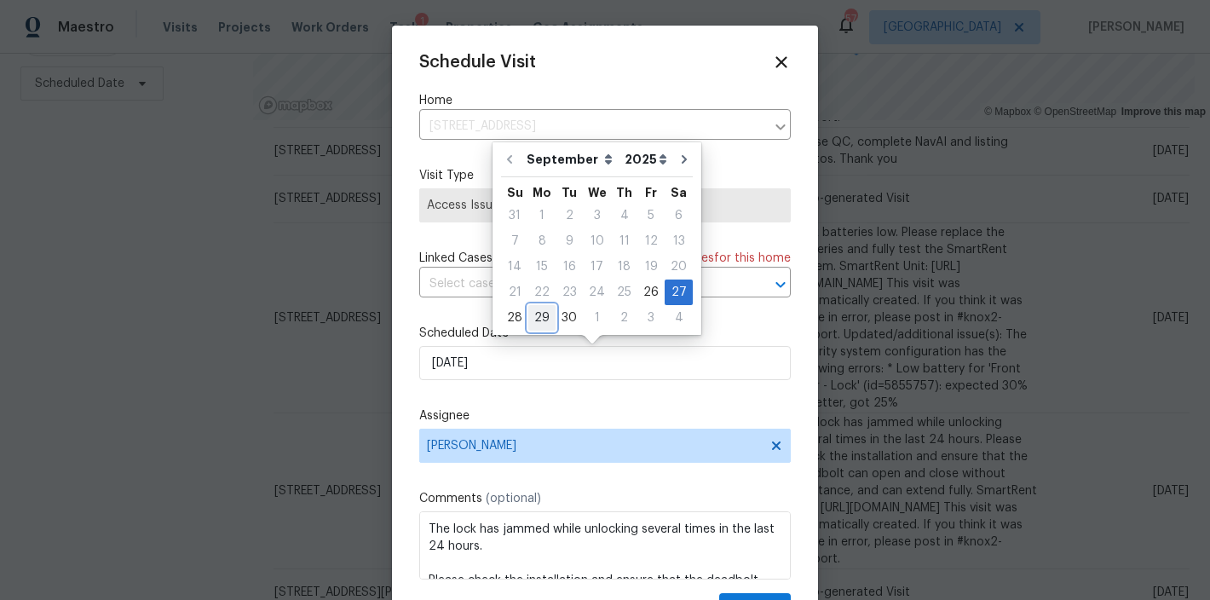
click at [536, 316] on div "29" at bounding box center [541, 318] width 27 height 24
type input "9/29/2025"
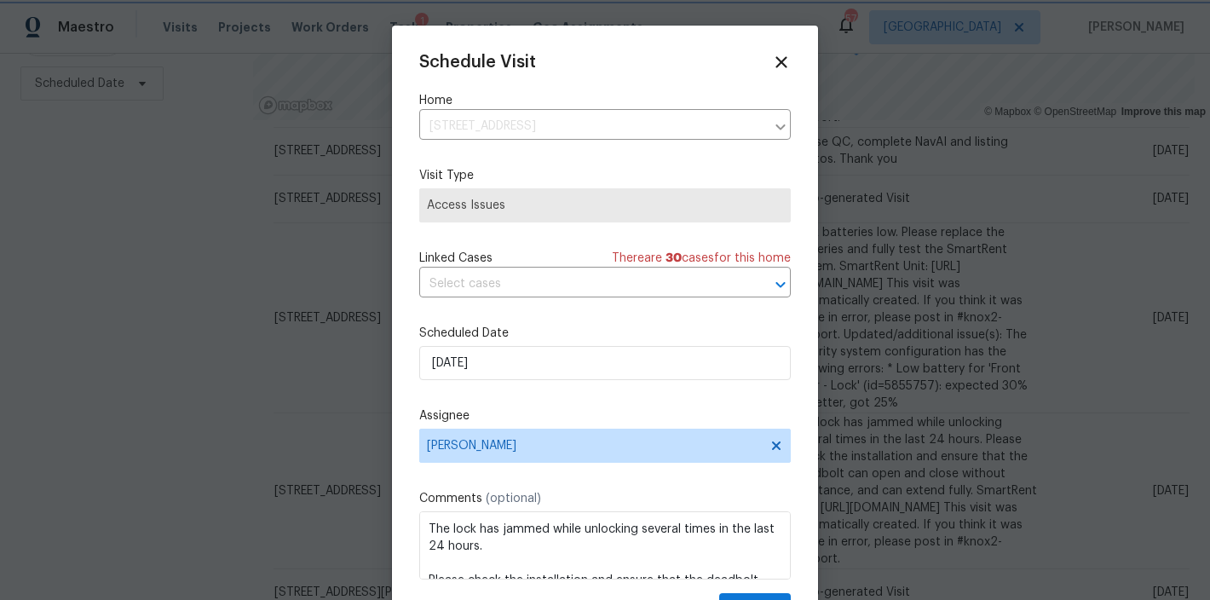
scroll to position [31, 0]
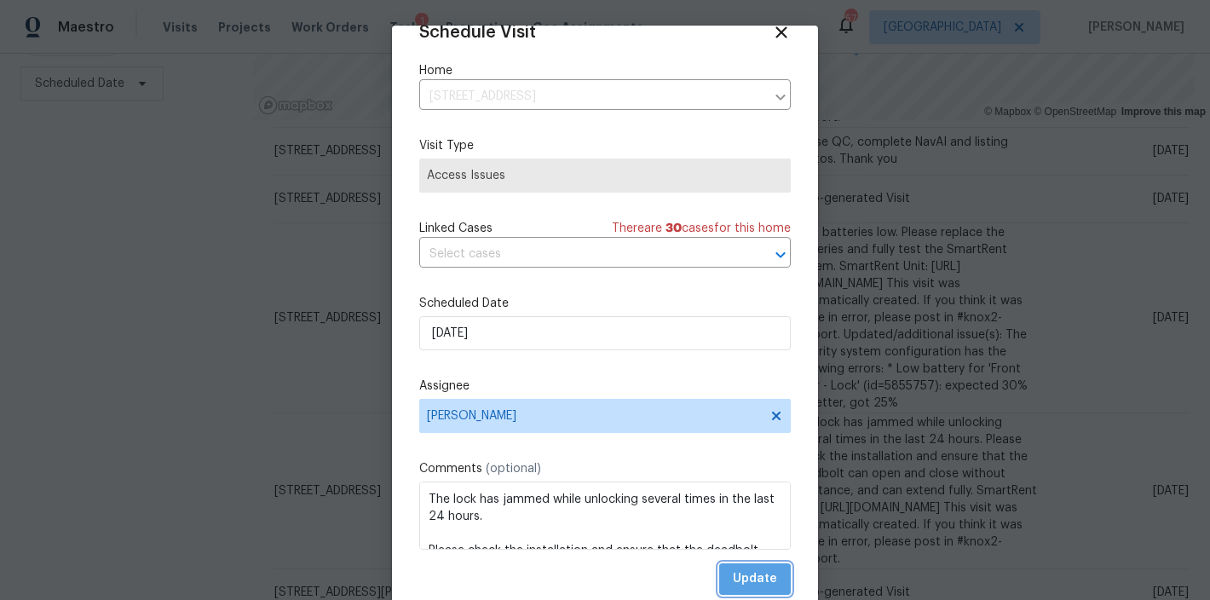
click at [741, 578] on span "Update" at bounding box center [755, 578] width 44 height 21
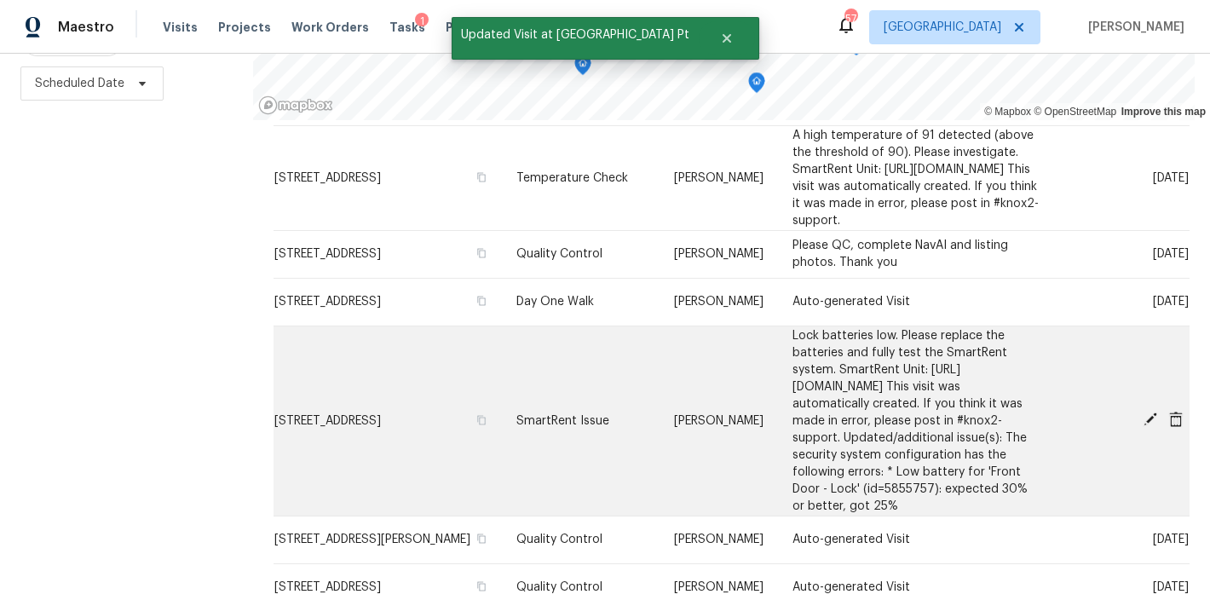
scroll to position [959, 0]
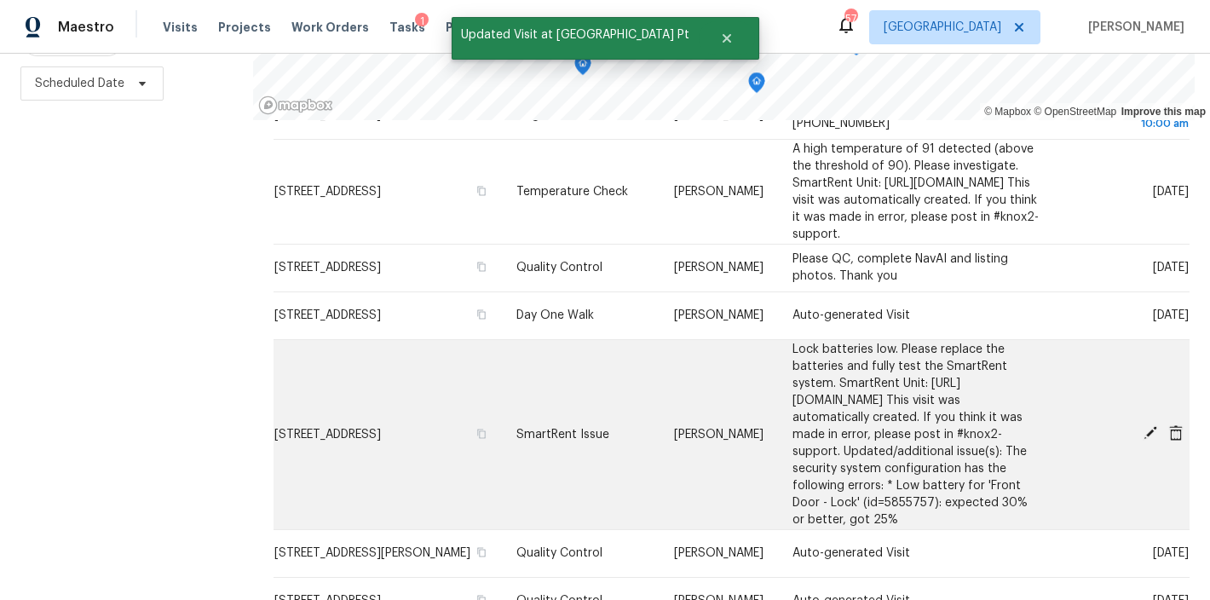
click at [1144, 426] on icon at bounding box center [1151, 433] width 14 height 14
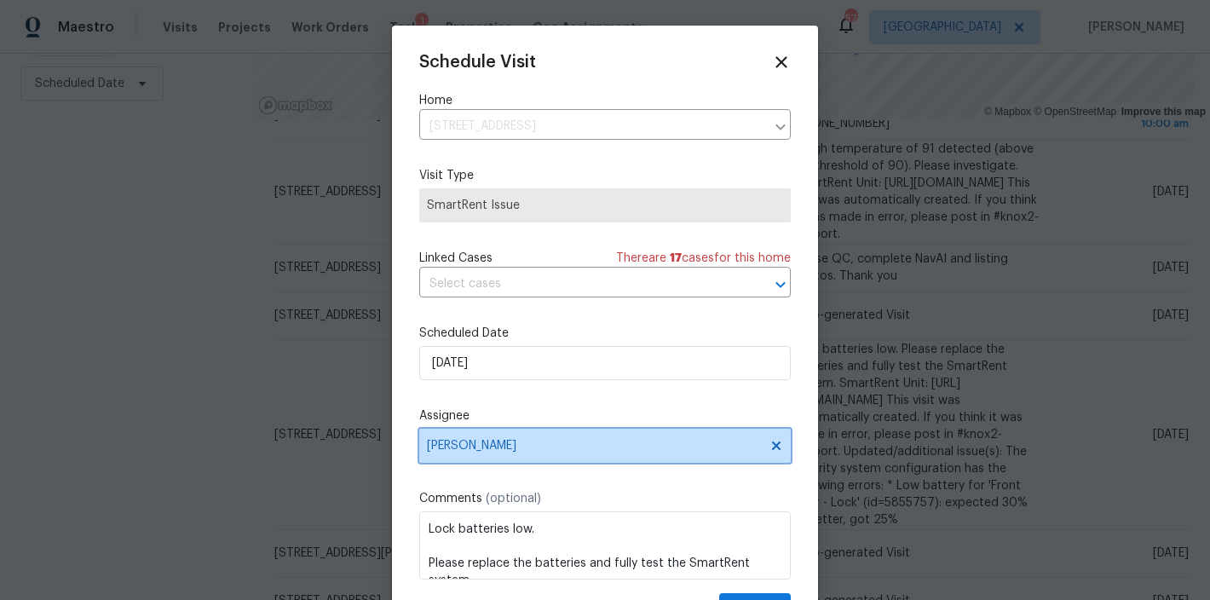
click at [487, 448] on span "[PERSON_NAME]" at bounding box center [594, 446] width 334 height 14
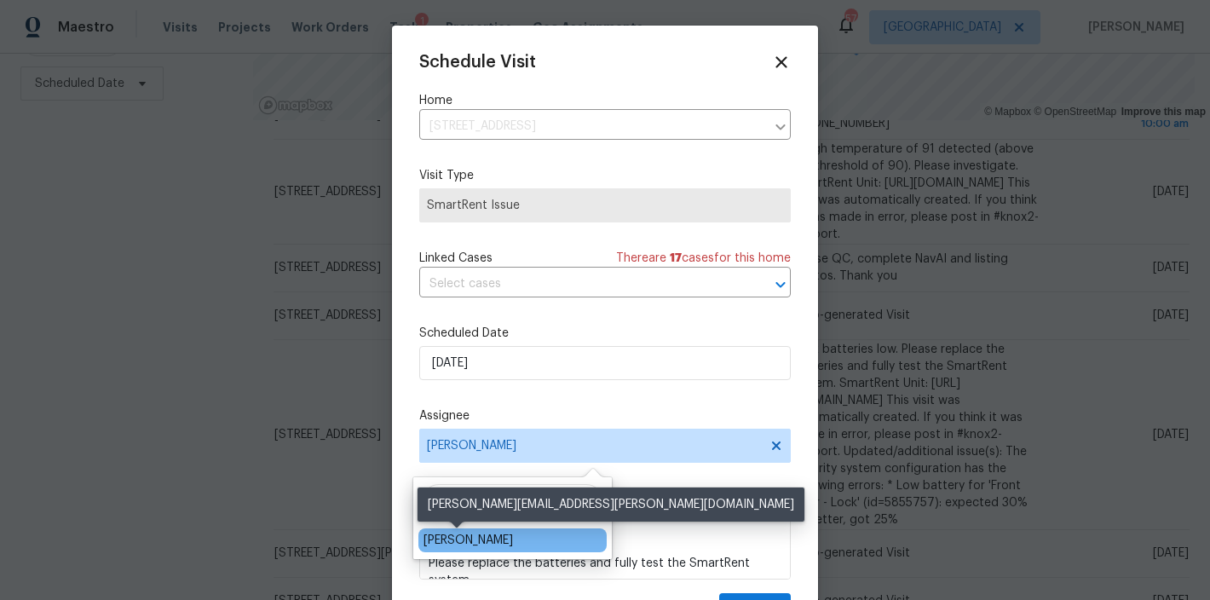
type input "shawn"
click at [481, 533] on div "Shawn Wise" at bounding box center [468, 540] width 89 height 17
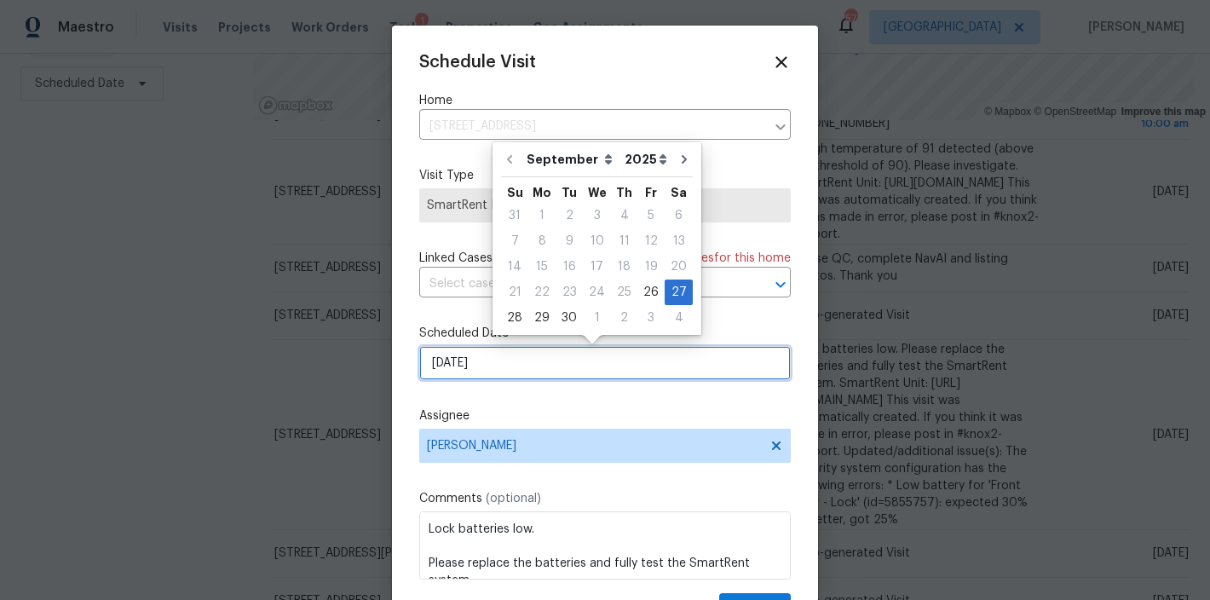
click at [470, 370] on input "9/27/2025" at bounding box center [605, 363] width 372 height 34
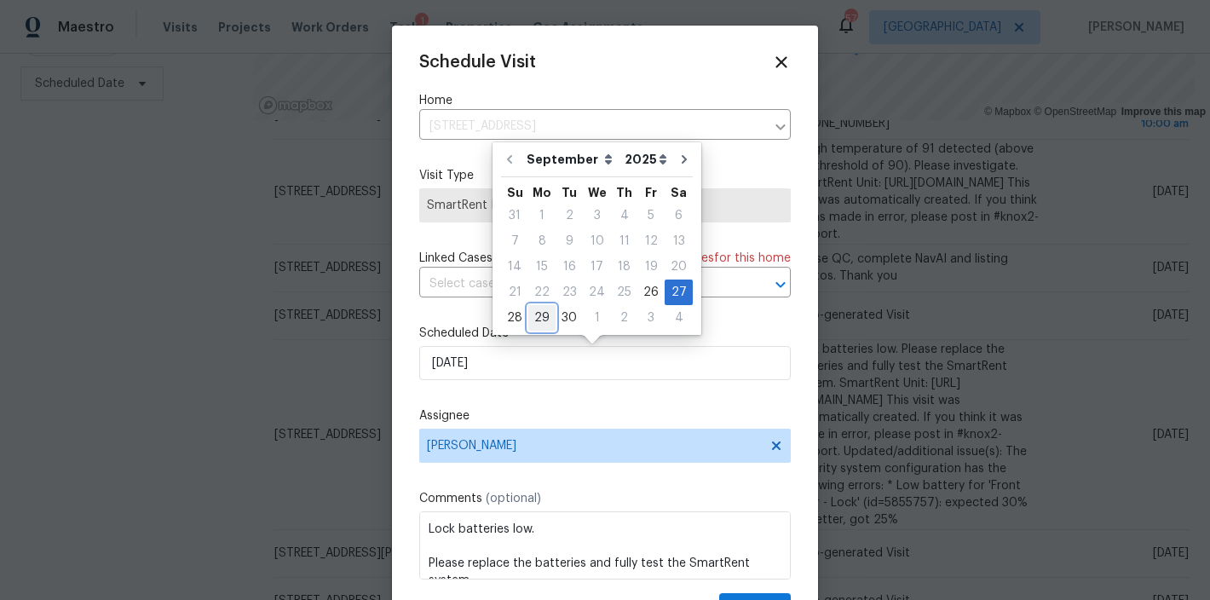
click at [542, 317] on div "29" at bounding box center [541, 318] width 27 height 24
type input "9/29/2025"
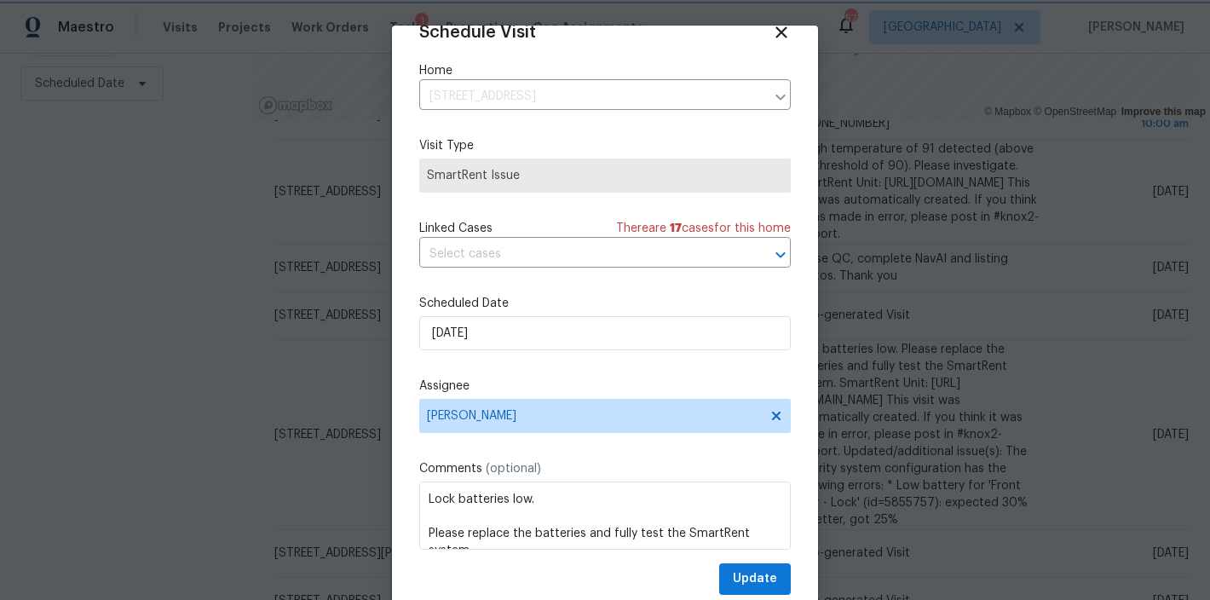
scroll to position [31, 0]
click at [744, 584] on span "Update" at bounding box center [755, 578] width 44 height 21
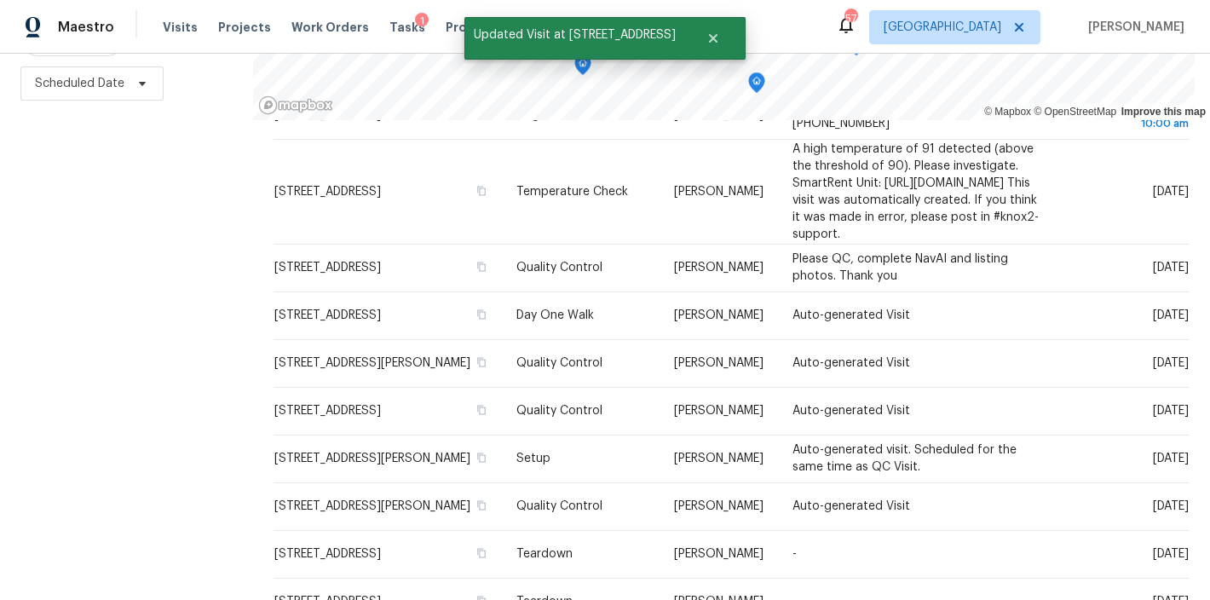
click at [177, 456] on div "Filters Reset ​ Type Assignee Scheduled Date" at bounding box center [126, 232] width 253 height 735
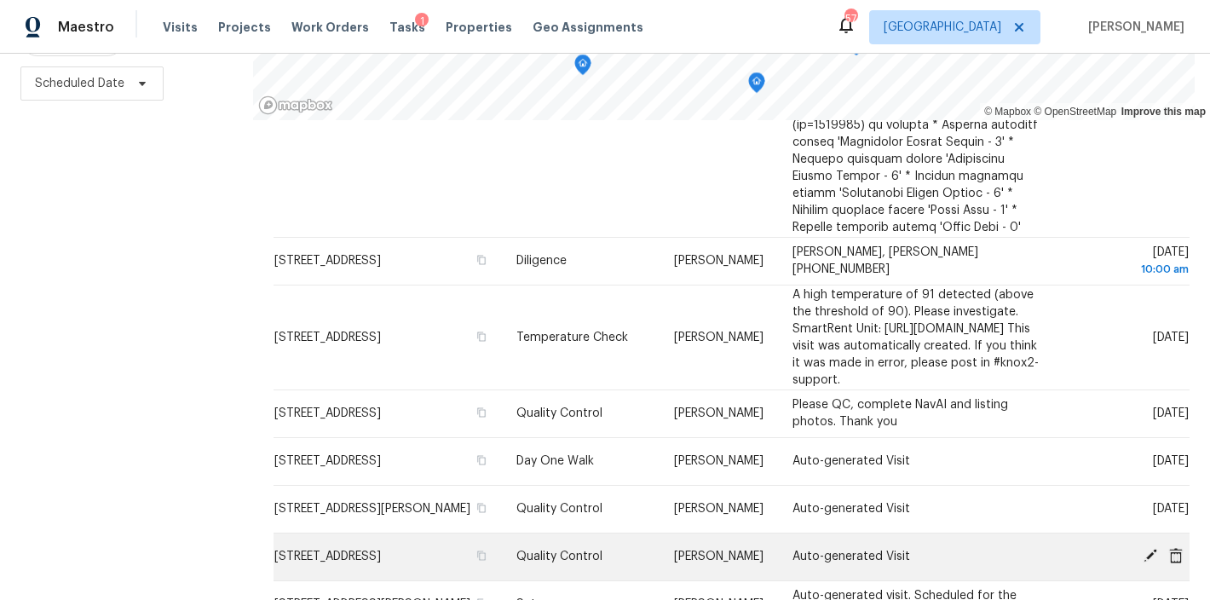
scroll to position [1129, 0]
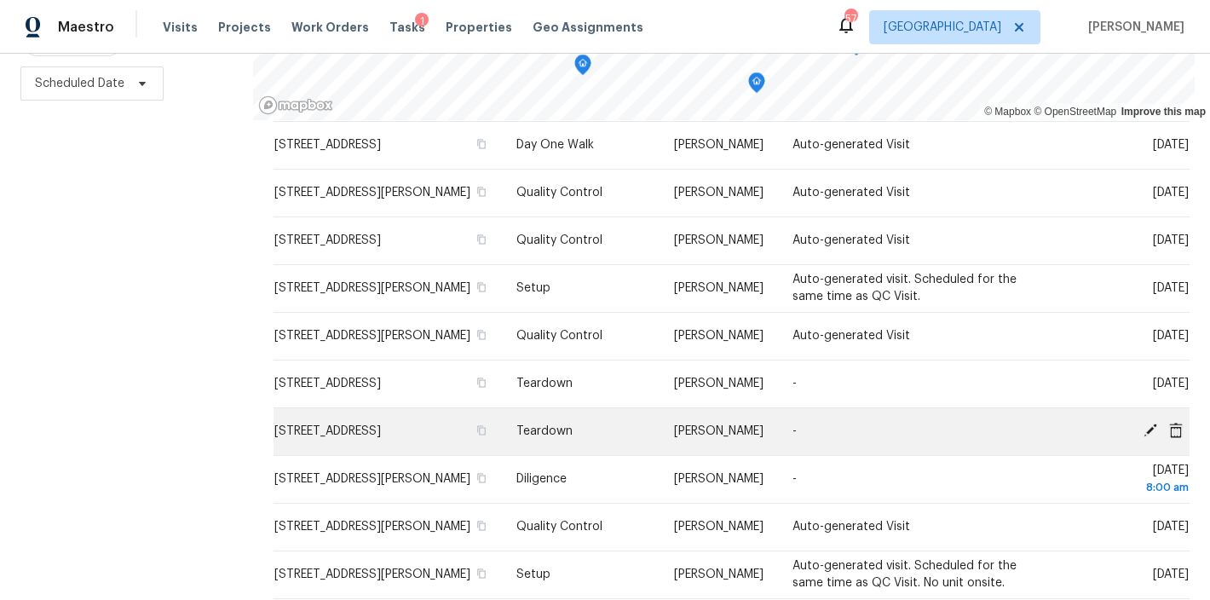
click at [1144, 424] on icon at bounding box center [1151, 431] width 14 height 14
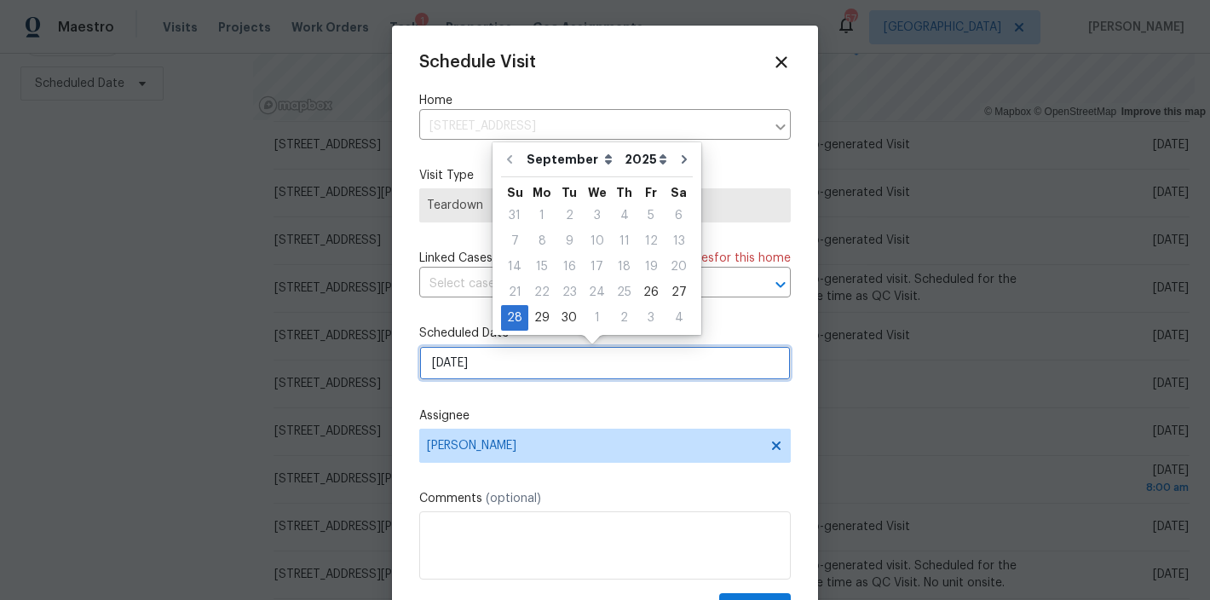
click at [488, 358] on input "9/28/2025" at bounding box center [605, 363] width 372 height 34
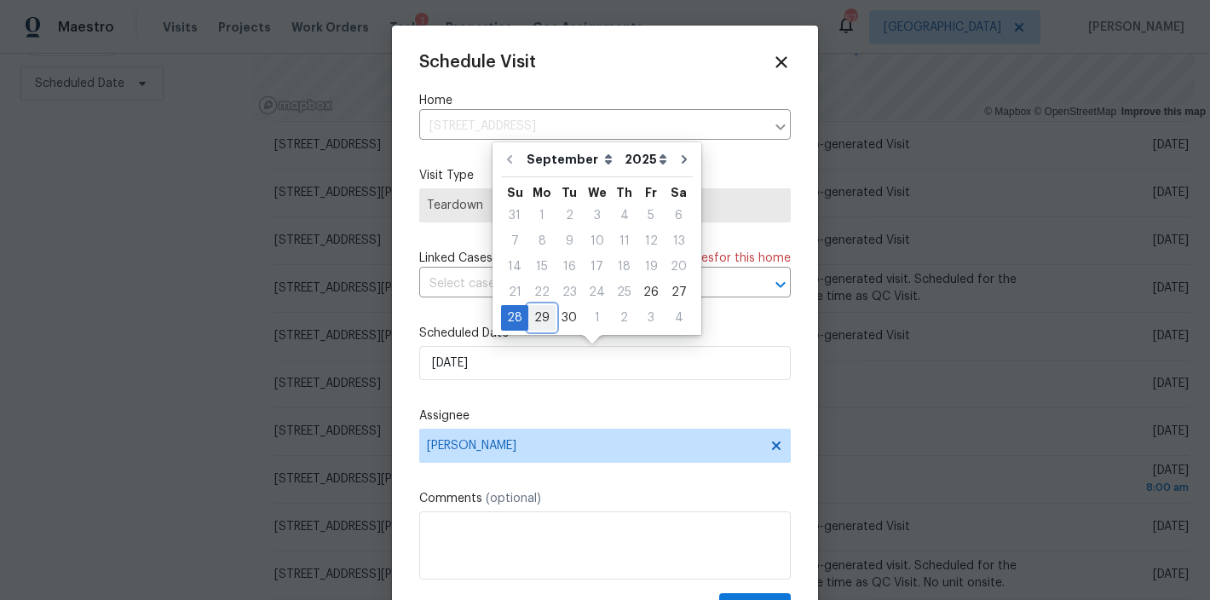
click at [533, 320] on div "29" at bounding box center [541, 318] width 27 height 24
type input "9/29/2025"
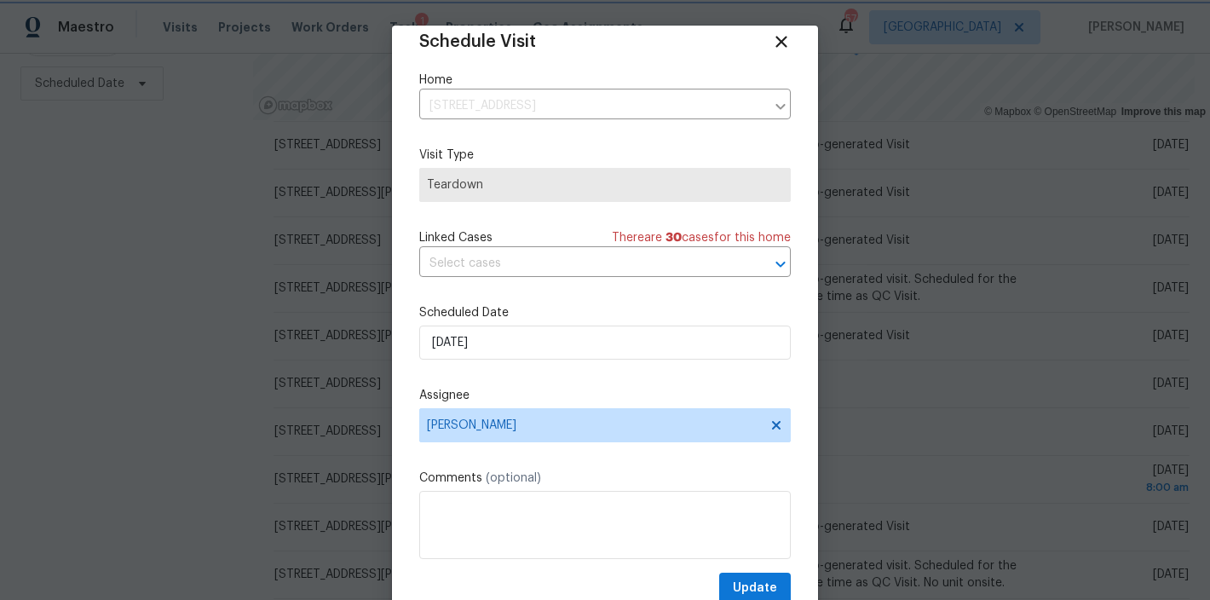
scroll to position [31, 0]
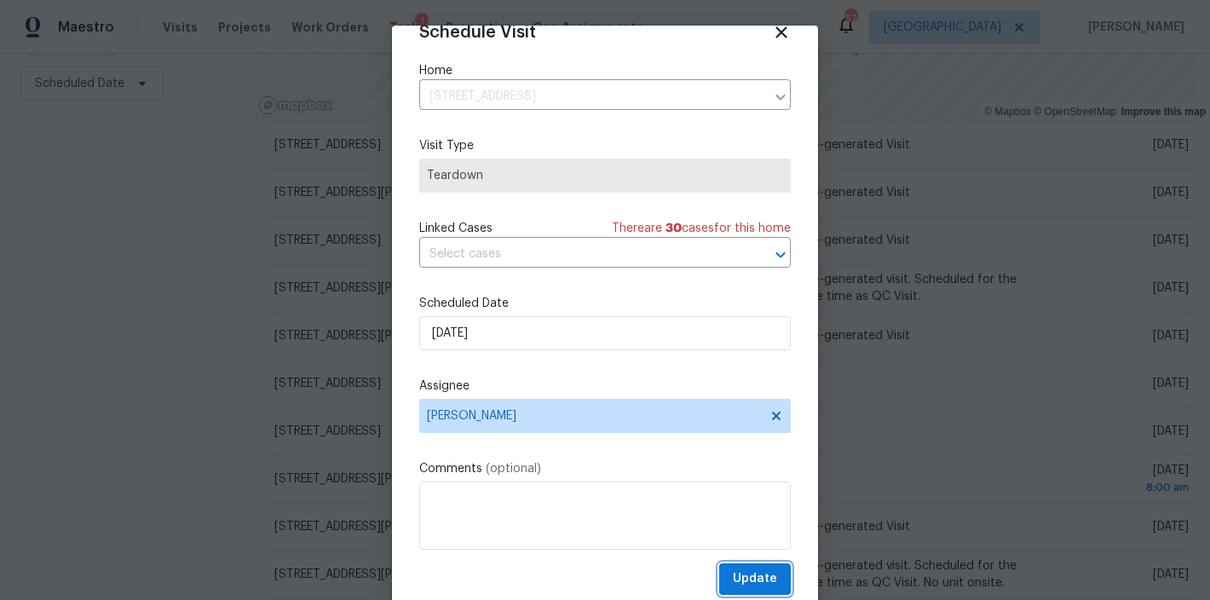
click at [744, 579] on span "Update" at bounding box center [755, 578] width 44 height 21
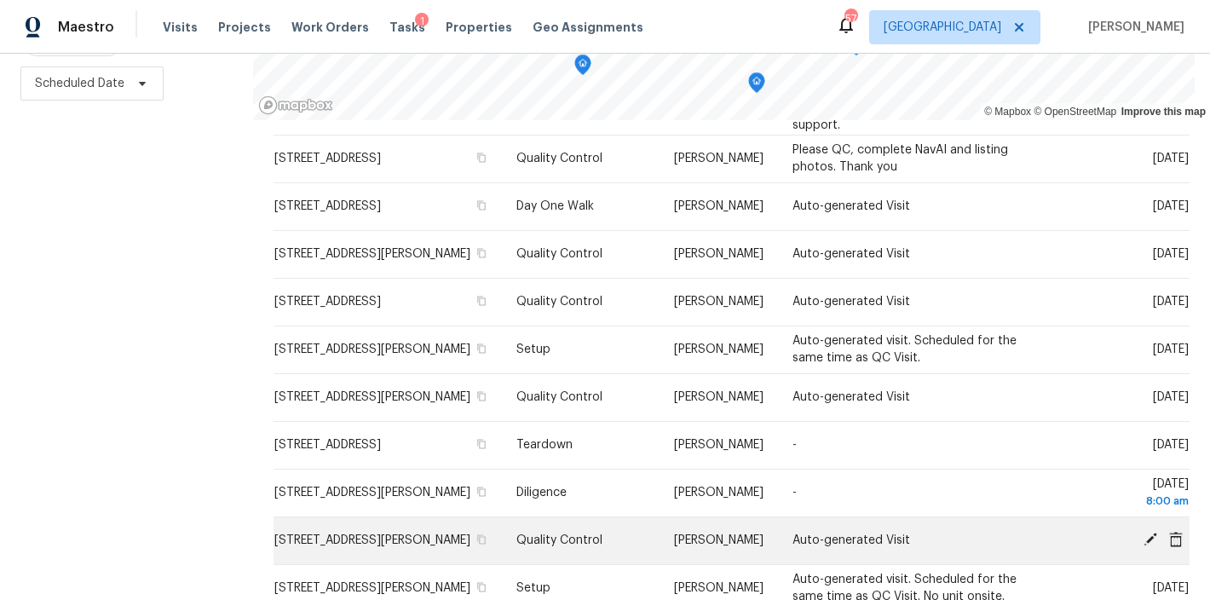
scroll to position [1043, 0]
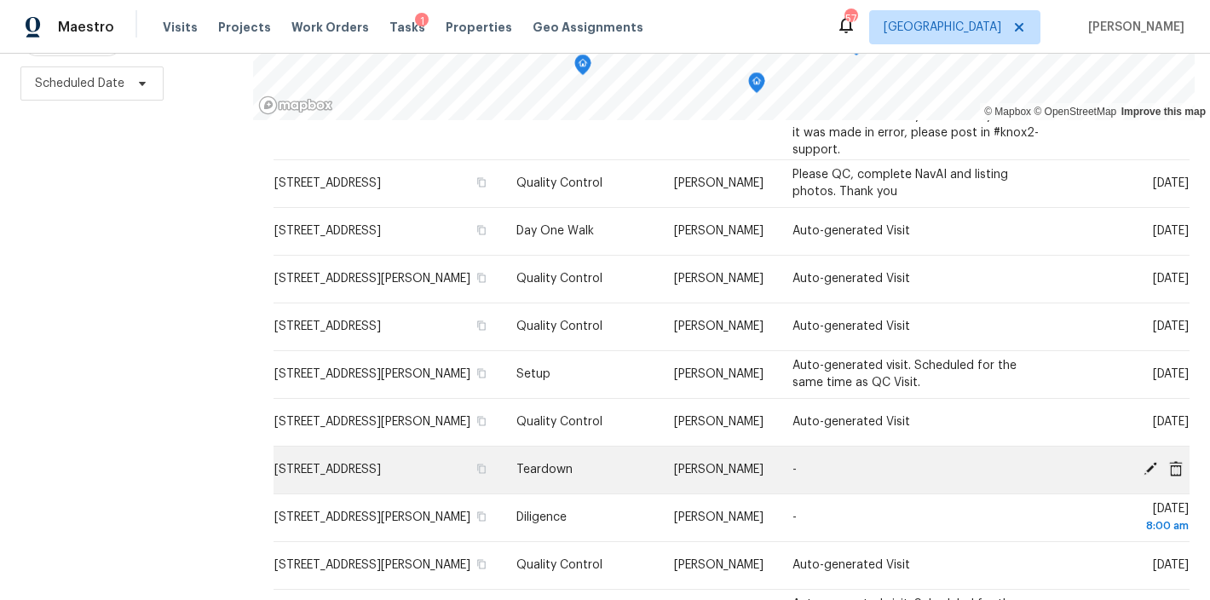
click at [1143, 461] on icon at bounding box center [1150, 468] width 15 height 15
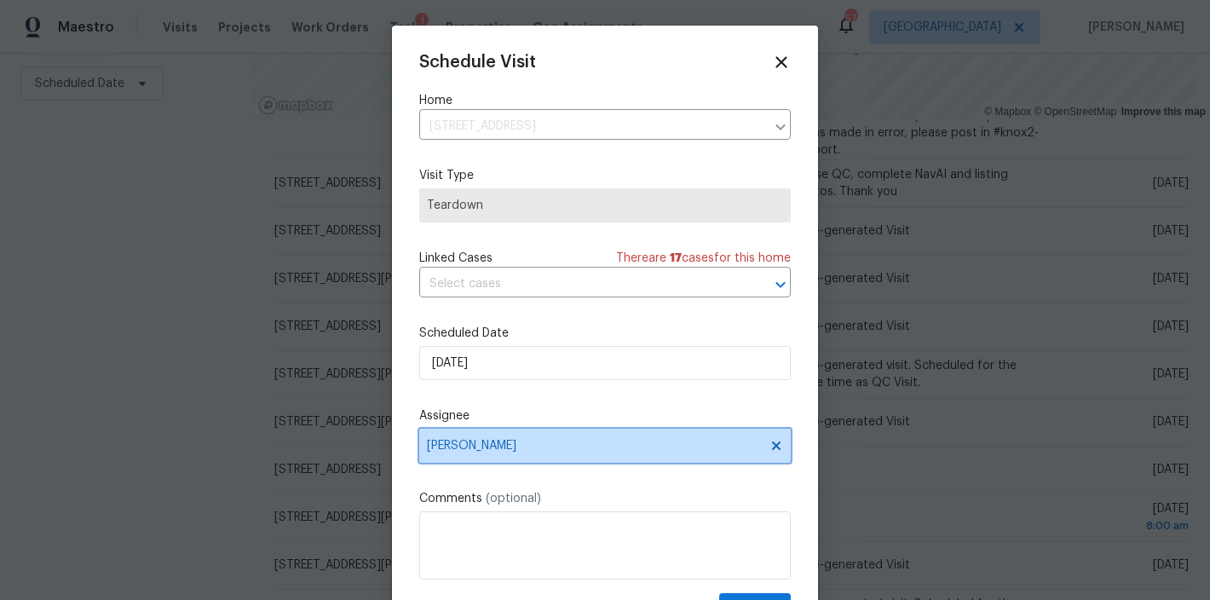
click at [506, 443] on span "[PERSON_NAME]" at bounding box center [594, 446] width 334 height 14
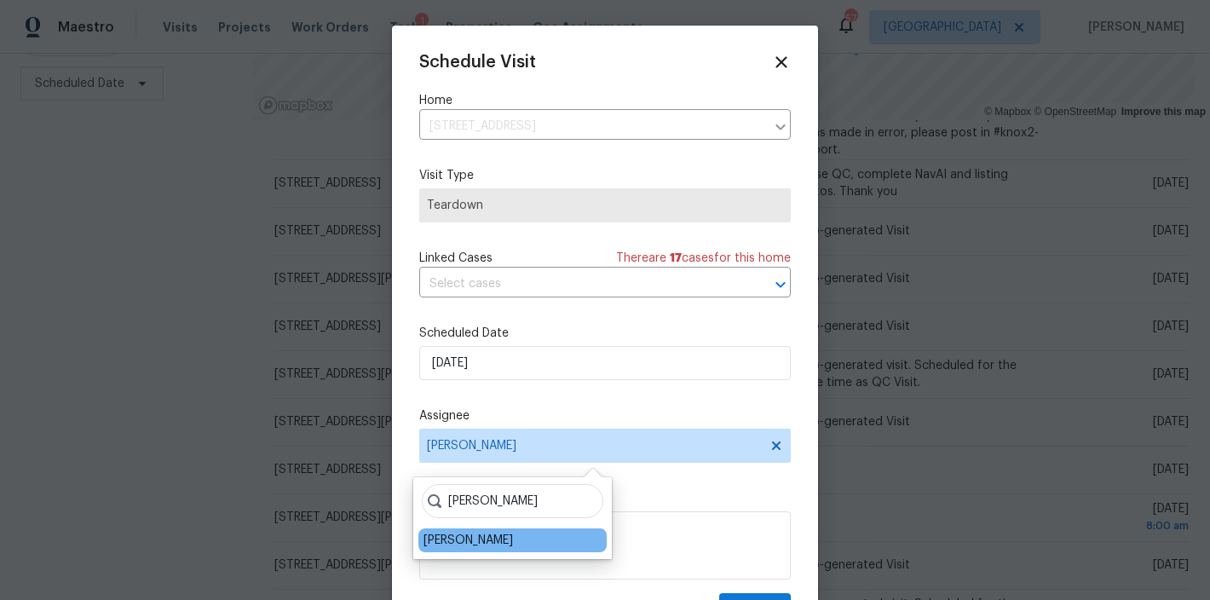
type input "shawn"
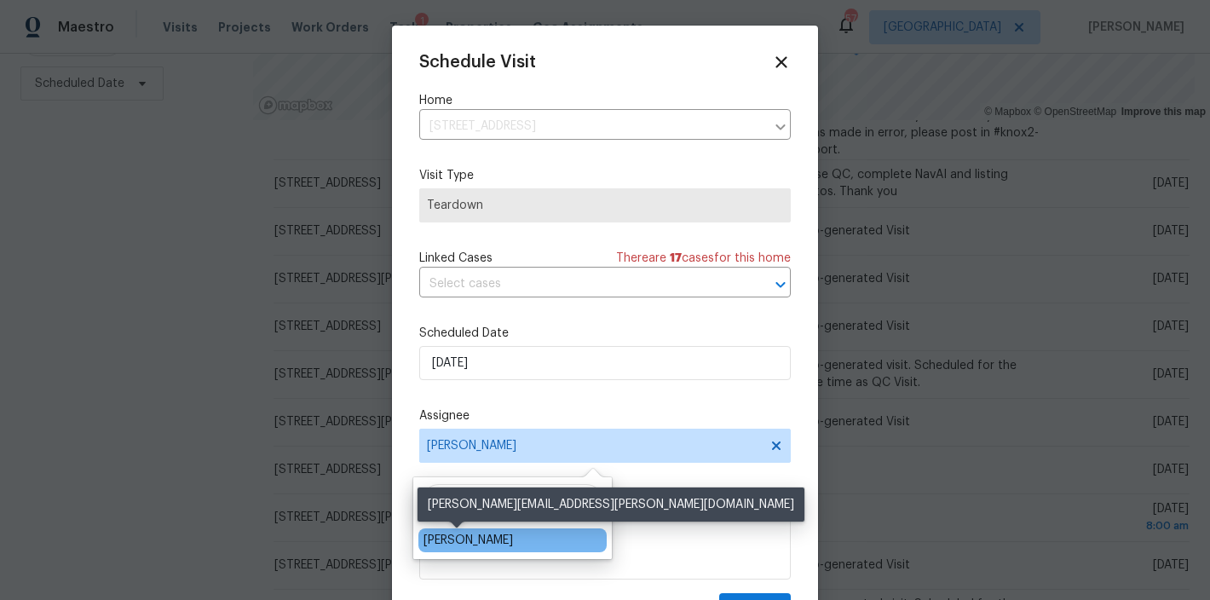
click at [477, 545] on div "Shawn Wise" at bounding box center [468, 540] width 89 height 17
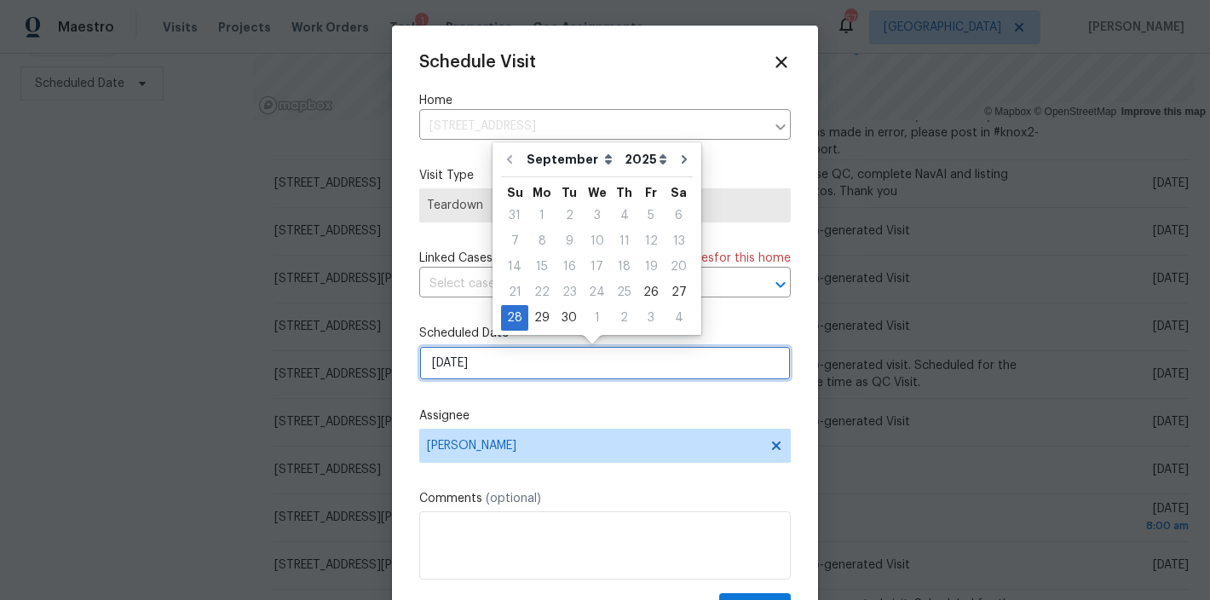
click at [521, 360] on input "9/28/2025" at bounding box center [605, 363] width 372 height 34
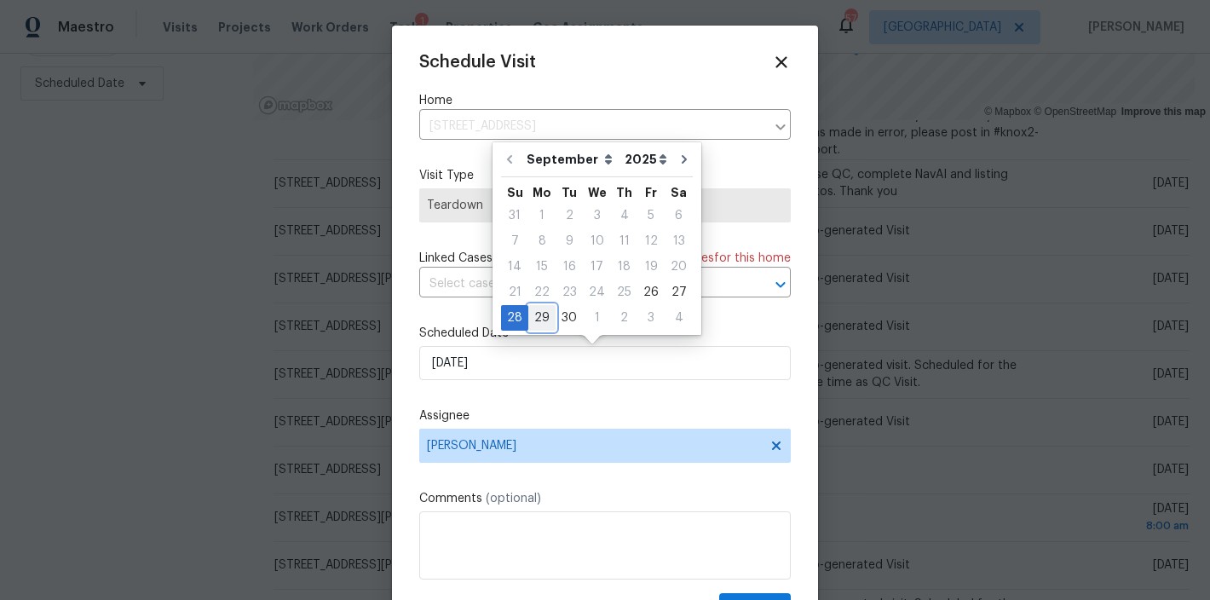
click at [537, 314] on div "29" at bounding box center [541, 318] width 27 height 24
type input "9/29/2025"
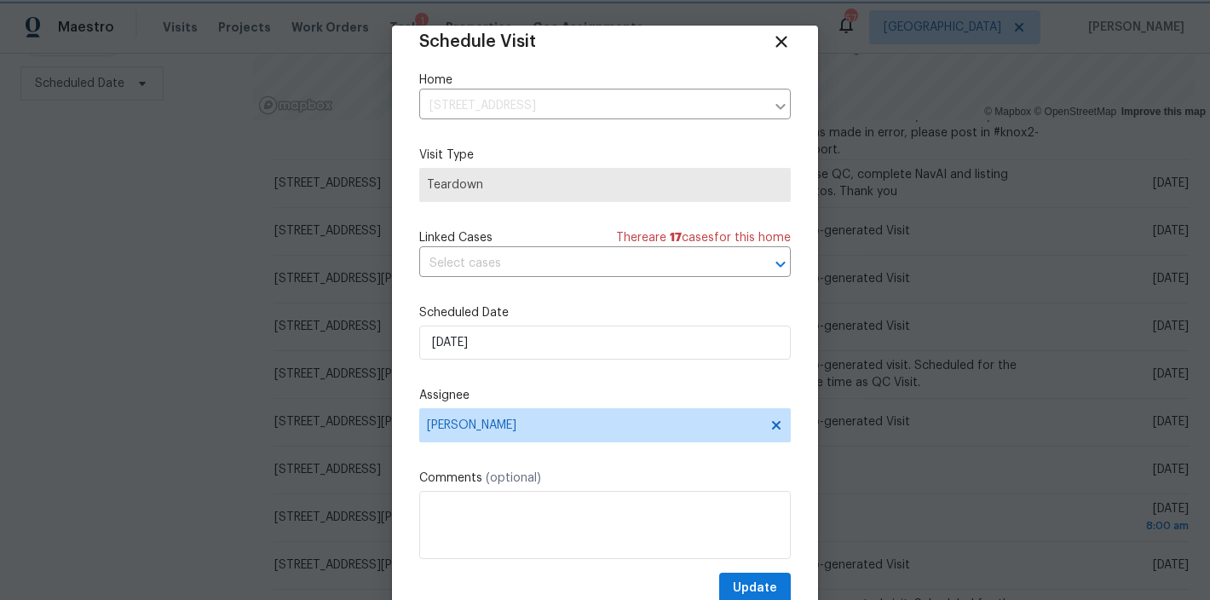
scroll to position [31, 0]
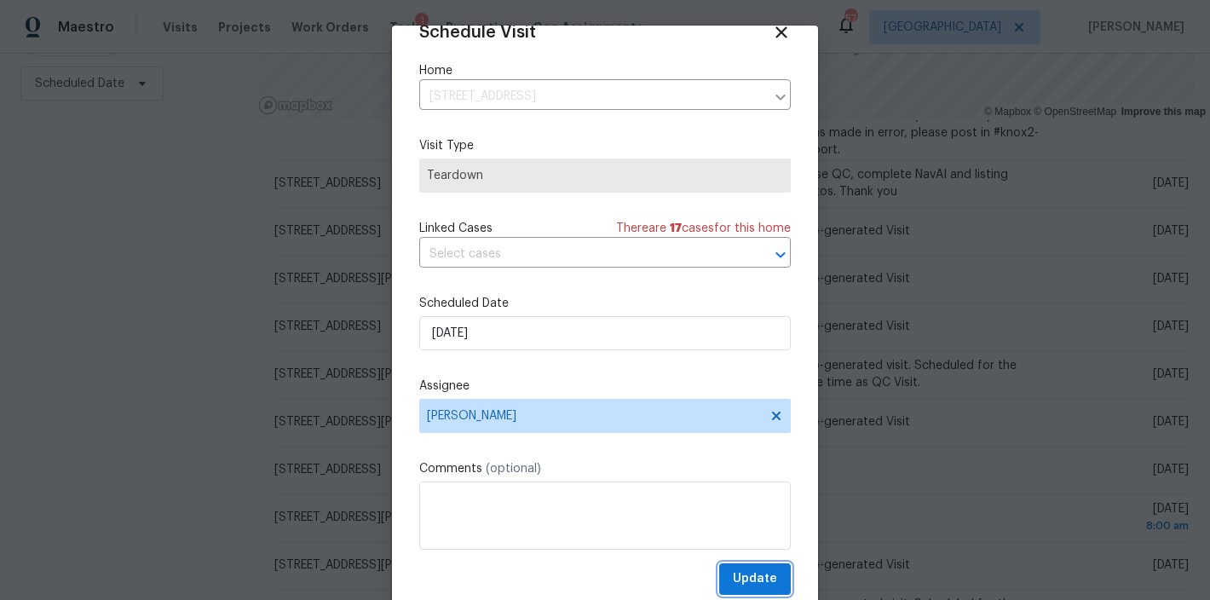
click at [754, 585] on span "Update" at bounding box center [755, 578] width 44 height 21
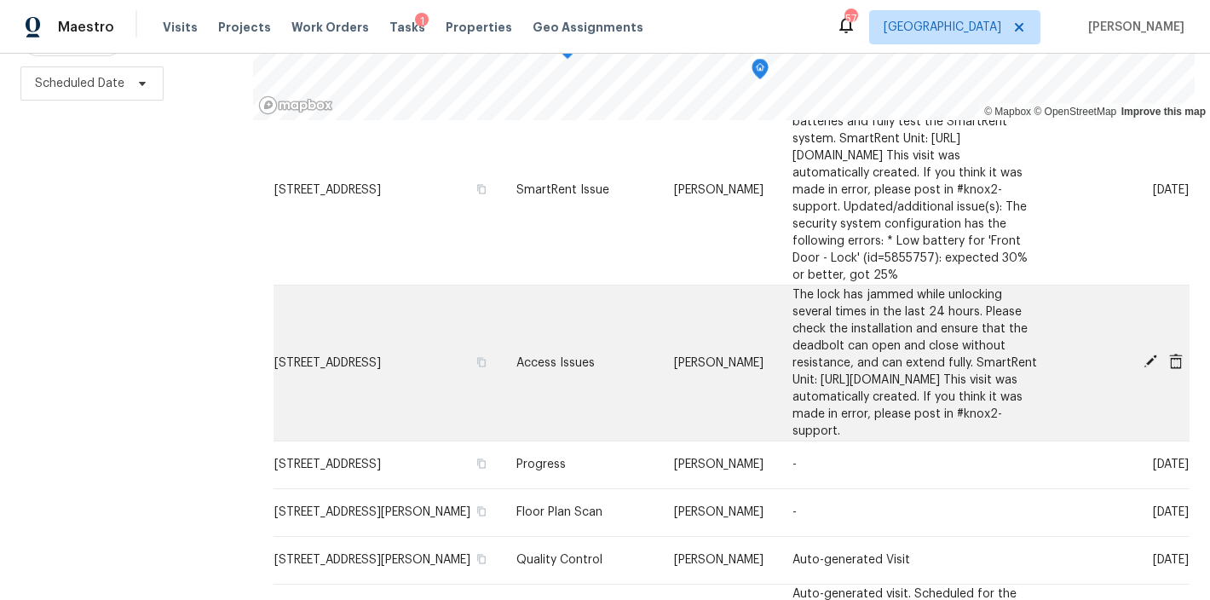
scroll to position [1549, 0]
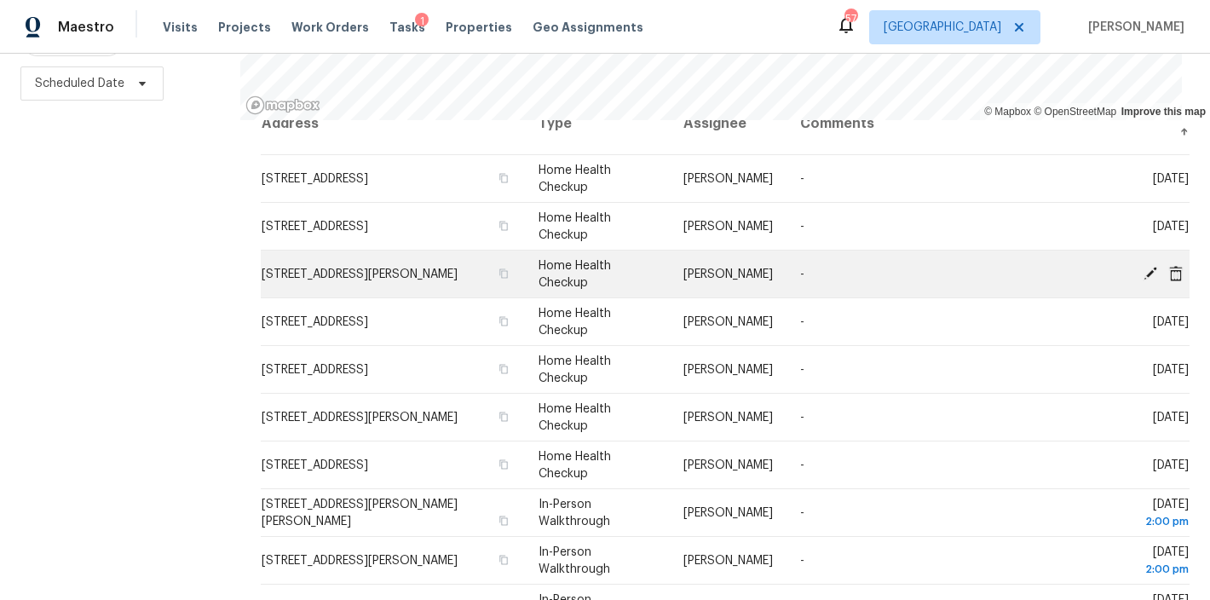
scroll to position [12, 0]
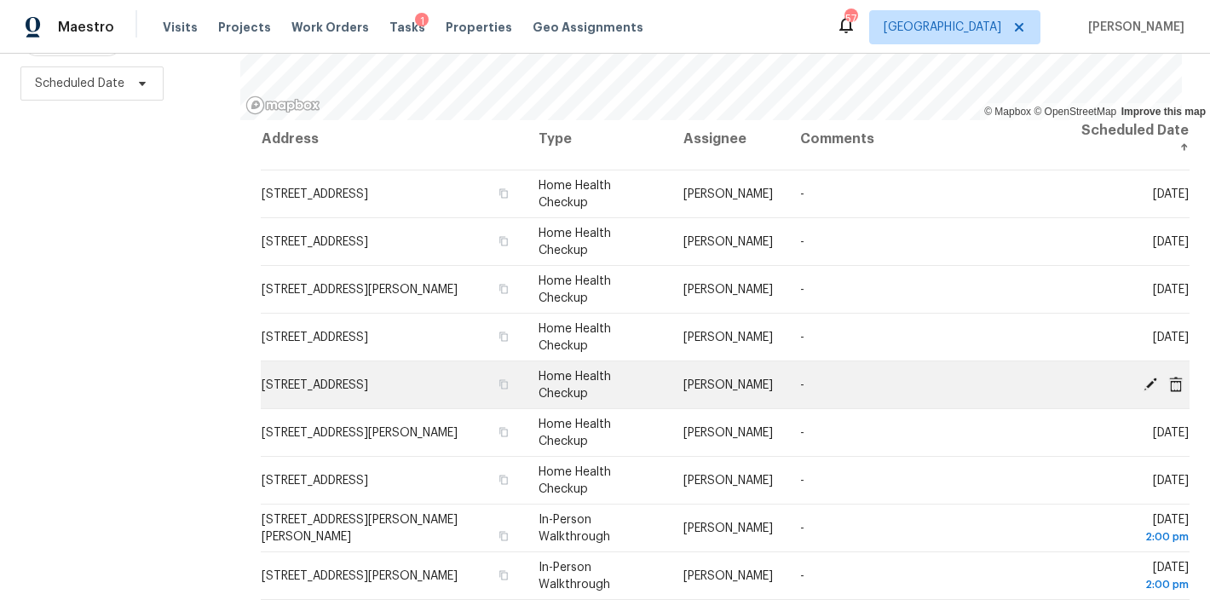
click at [1143, 376] on icon at bounding box center [1150, 383] width 15 height 15
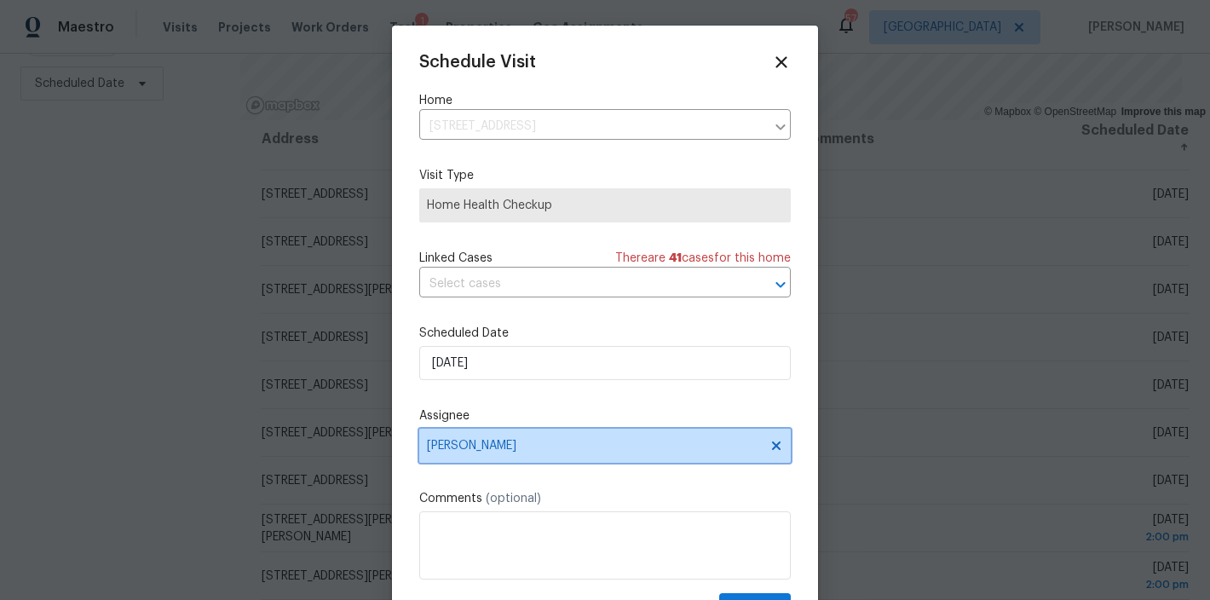
click at [481, 446] on span "[PERSON_NAME]" at bounding box center [594, 446] width 334 height 14
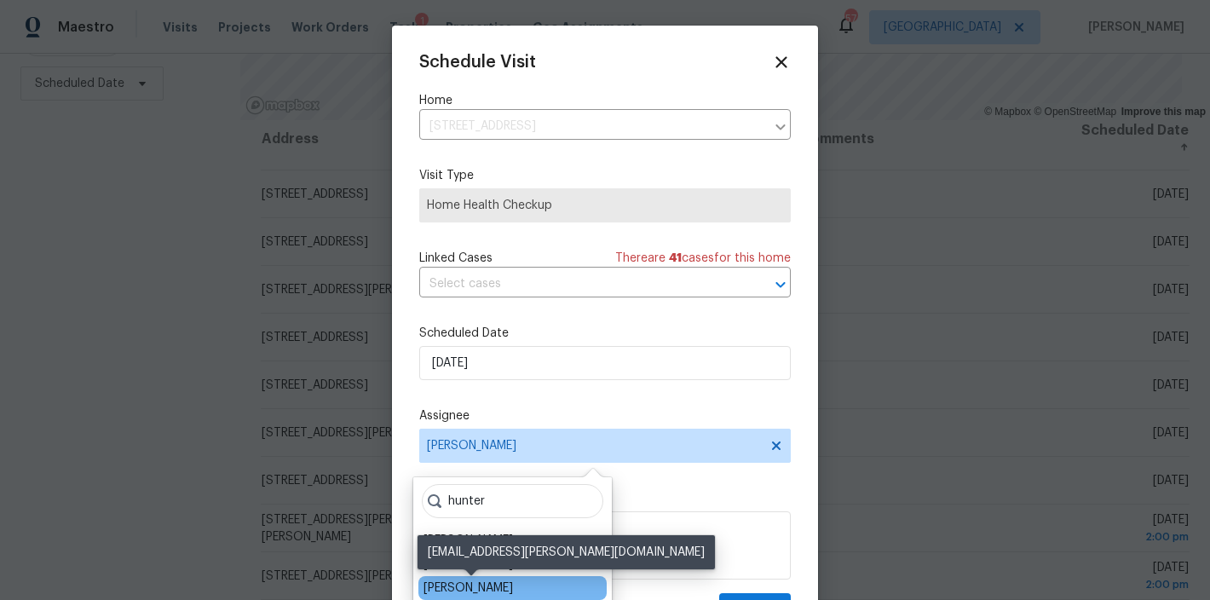
type input "hunter"
click at [502, 590] on div "Hunter Anderson" at bounding box center [468, 587] width 89 height 17
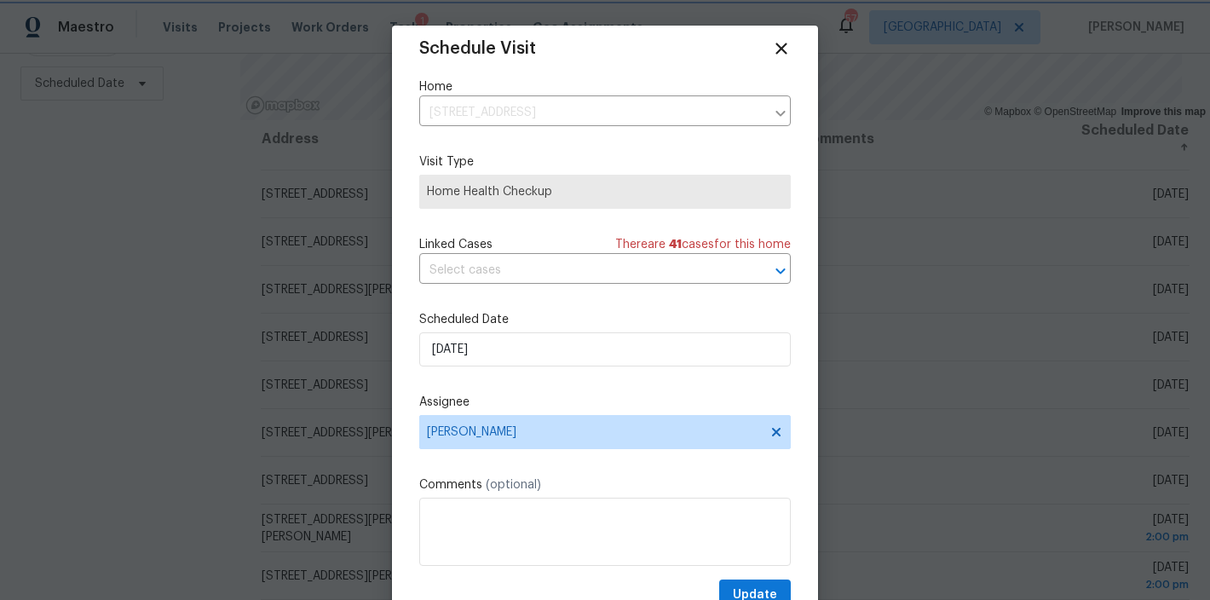
scroll to position [31, 0]
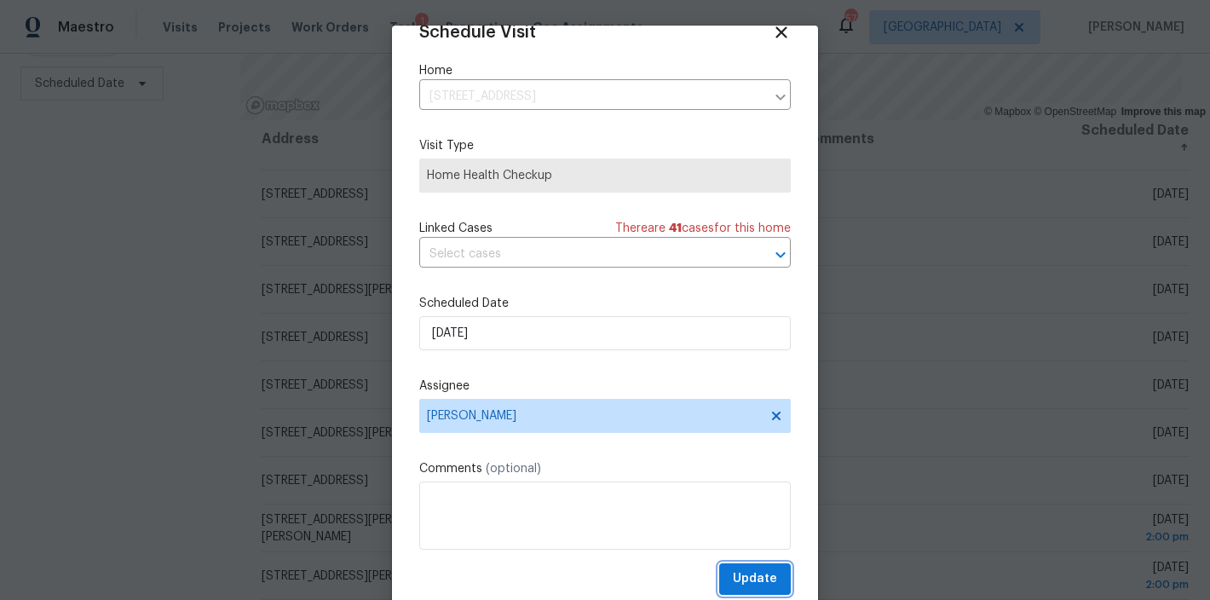
click at [740, 580] on span "Update" at bounding box center [755, 578] width 44 height 21
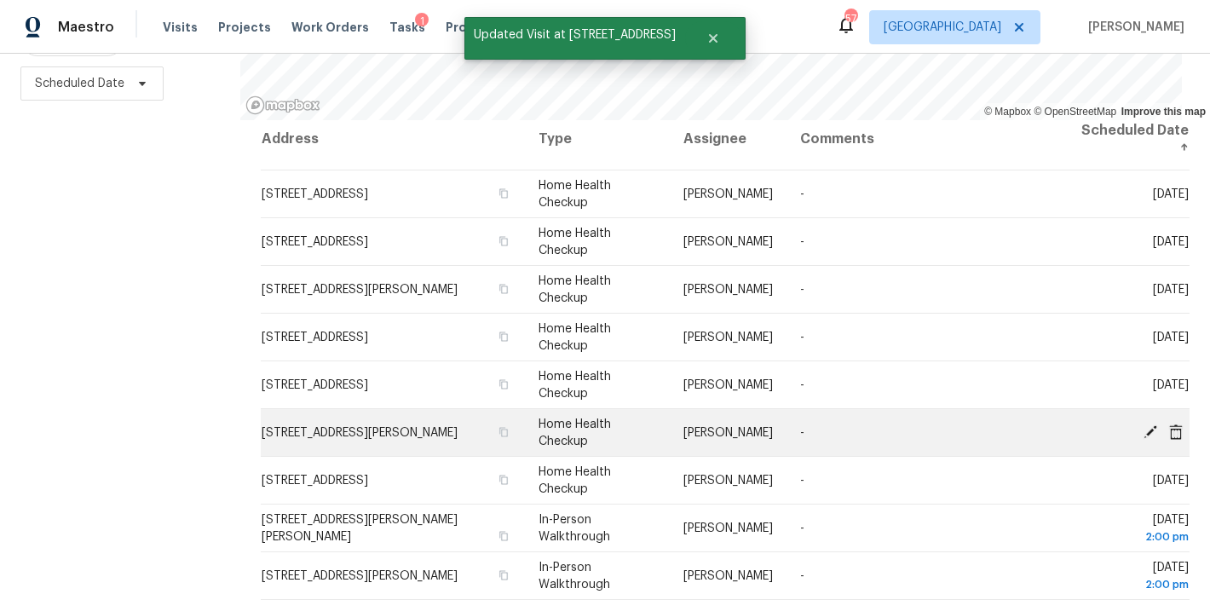
click at [1144, 424] on icon at bounding box center [1151, 431] width 14 height 14
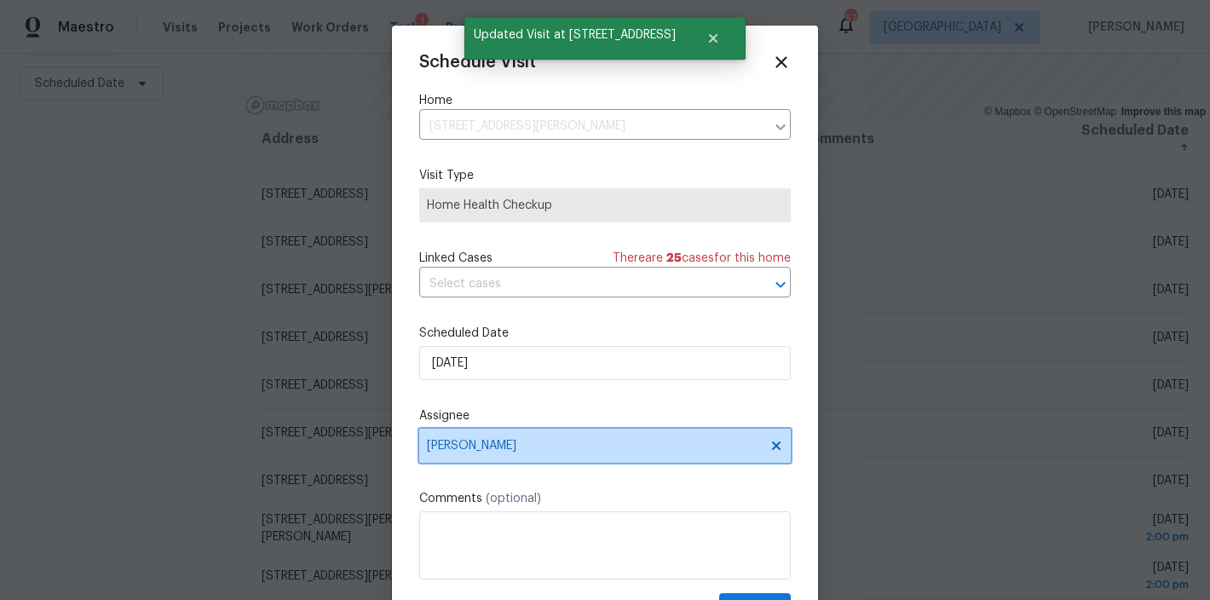
click at [477, 446] on span "[PERSON_NAME]" at bounding box center [594, 446] width 334 height 14
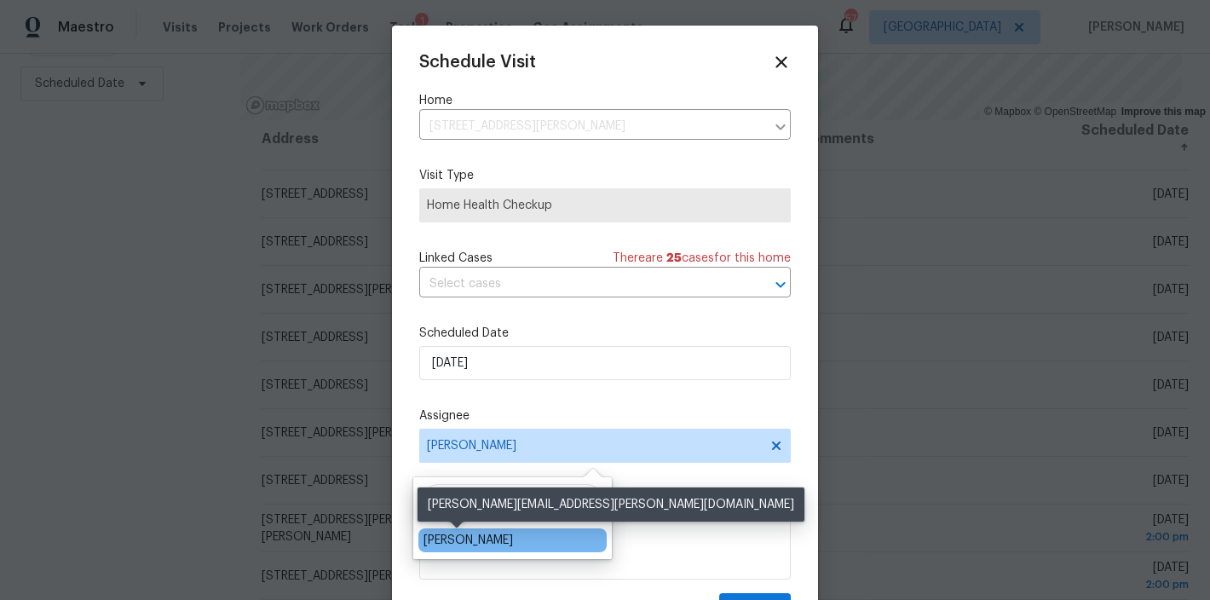
type input "shawn"
click at [464, 546] on div "Shawn Wise" at bounding box center [468, 540] width 89 height 17
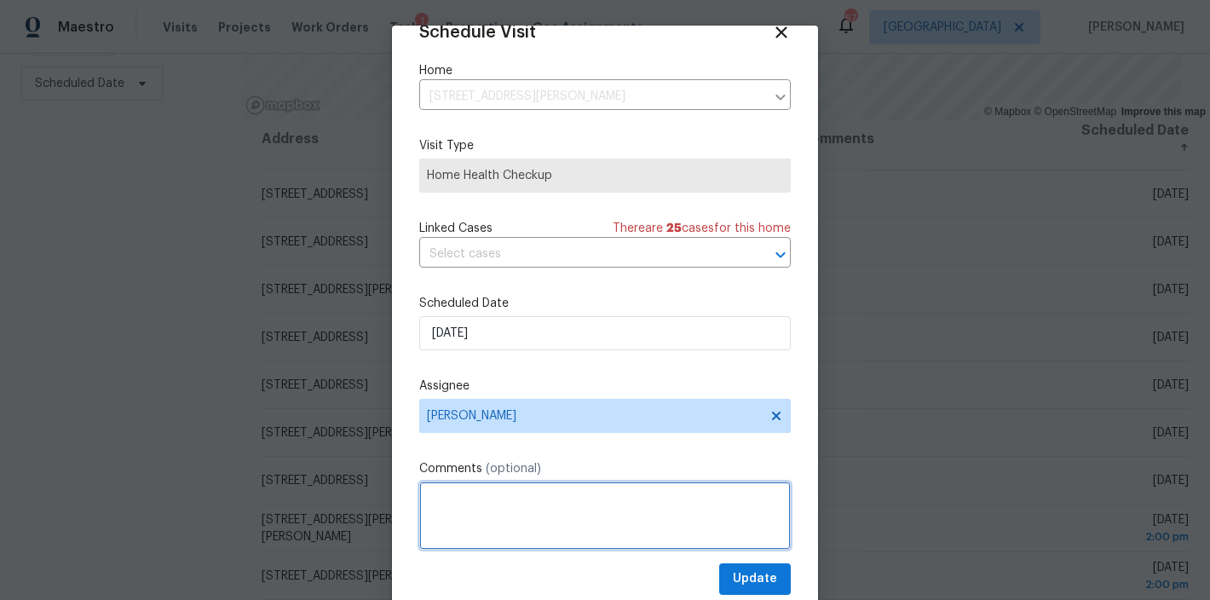
click at [576, 513] on textarea at bounding box center [605, 515] width 372 height 68
type textarea "Please message Nick regarding anything that needs doing to the house."
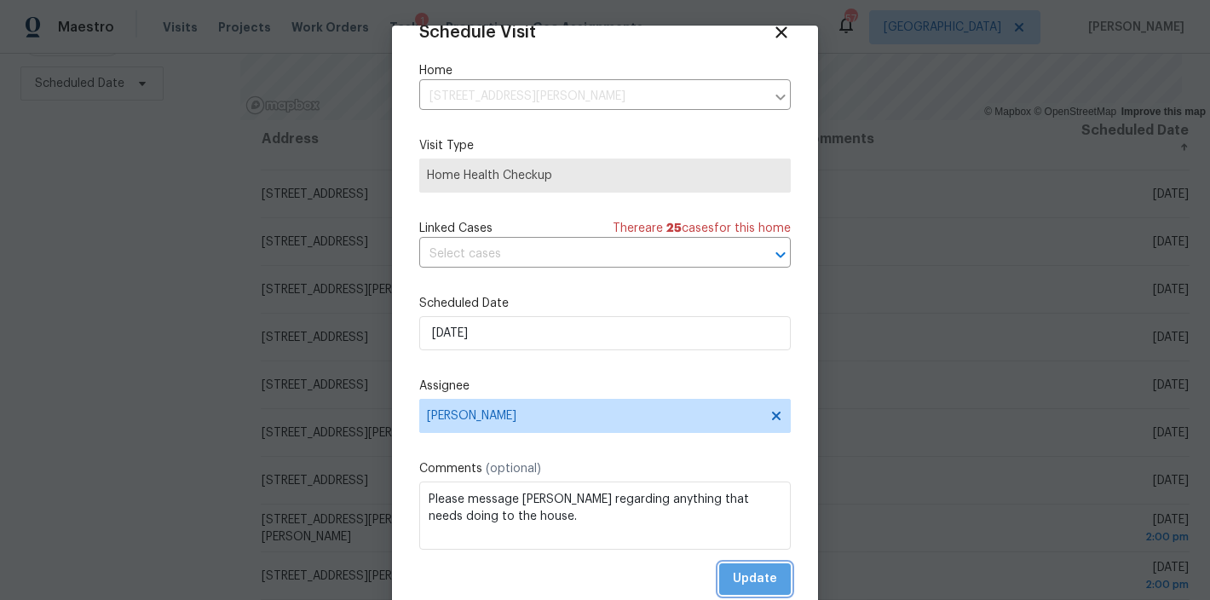
click at [758, 580] on button "Update" at bounding box center [755, 579] width 72 height 32
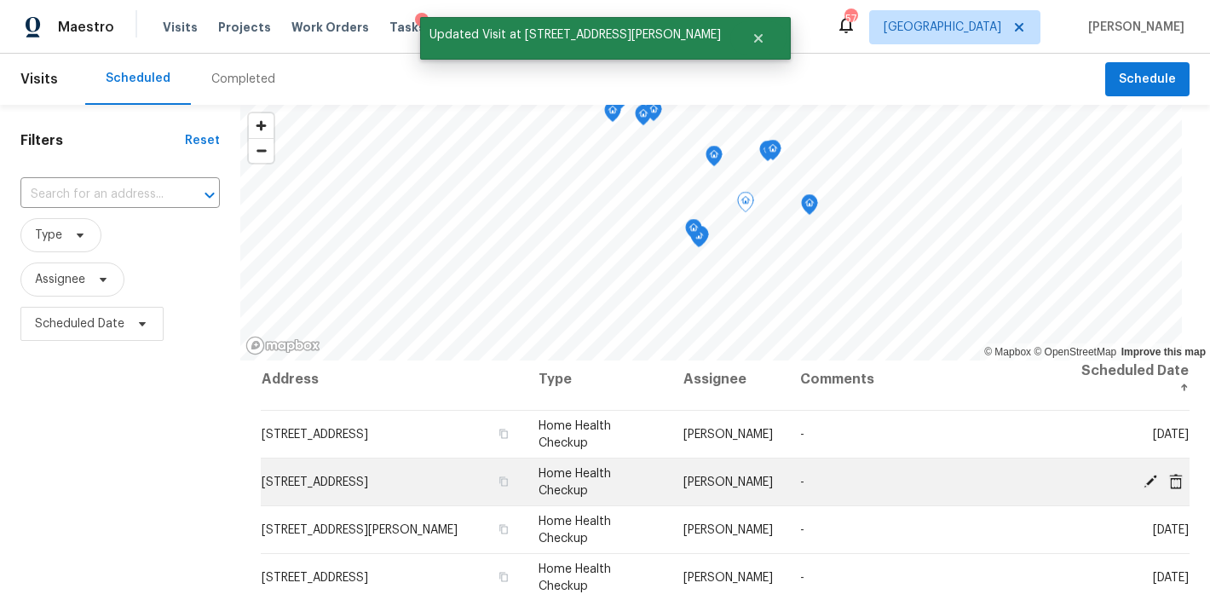
scroll to position [47, 0]
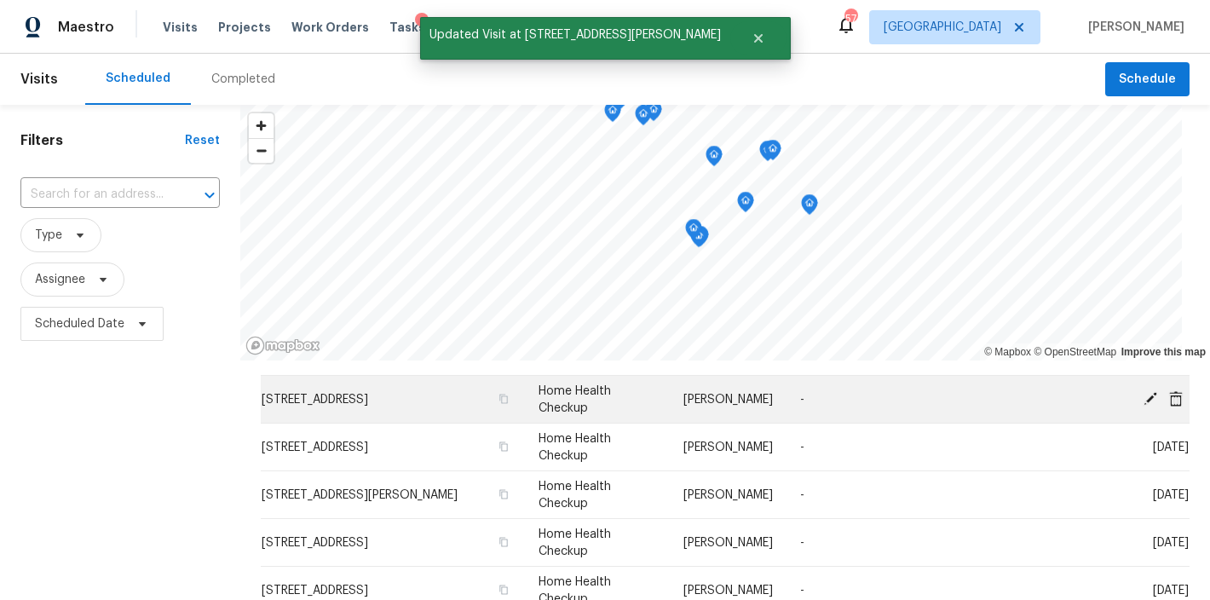
click at [1143, 395] on icon at bounding box center [1150, 397] width 15 height 15
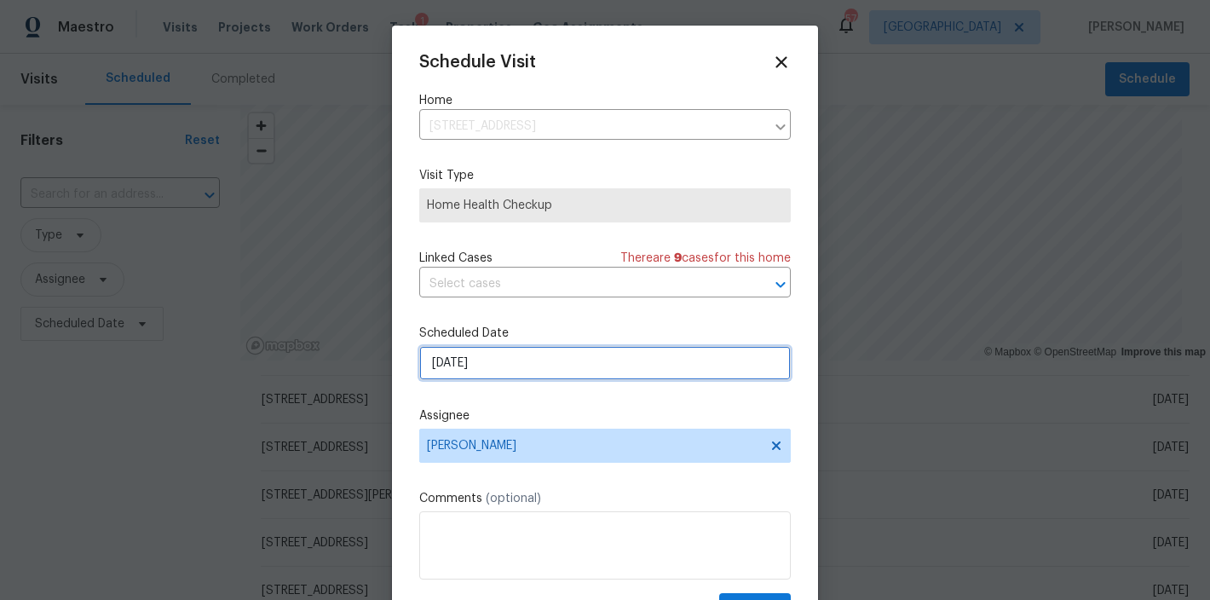
click at [487, 361] on input "9/29/2025" at bounding box center [605, 363] width 372 height 34
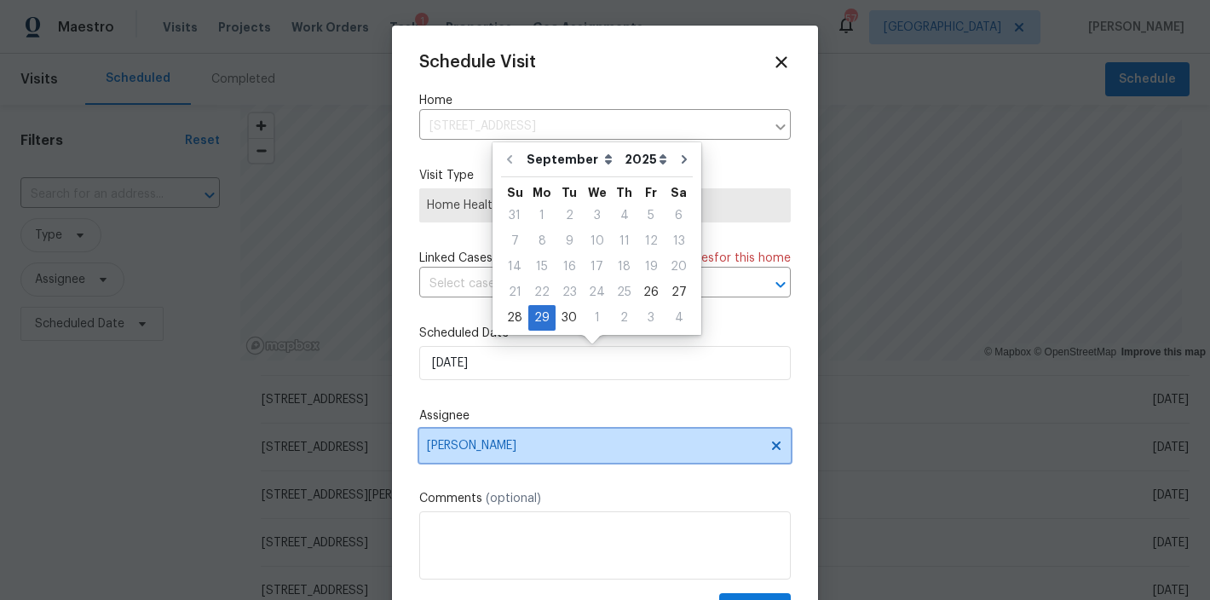
click at [477, 448] on span "Lee Privette" at bounding box center [594, 446] width 334 height 14
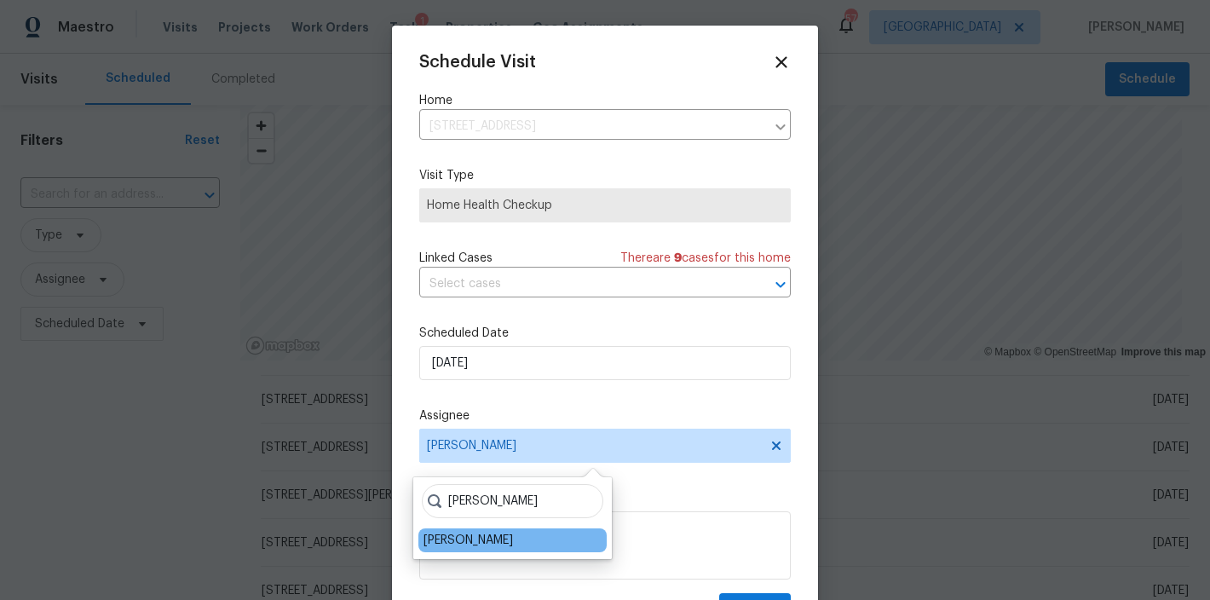
type input "shawn"
click at [470, 539] on div "Shawn Wise" at bounding box center [468, 540] width 89 height 17
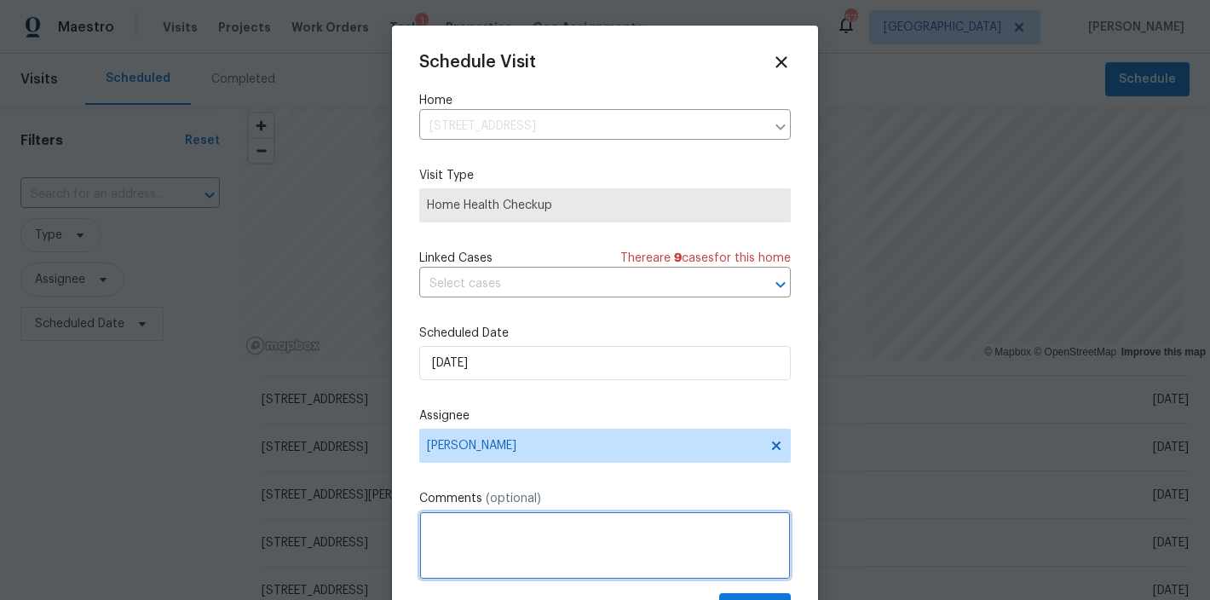
click at [468, 538] on textarea at bounding box center [605, 545] width 372 height 68
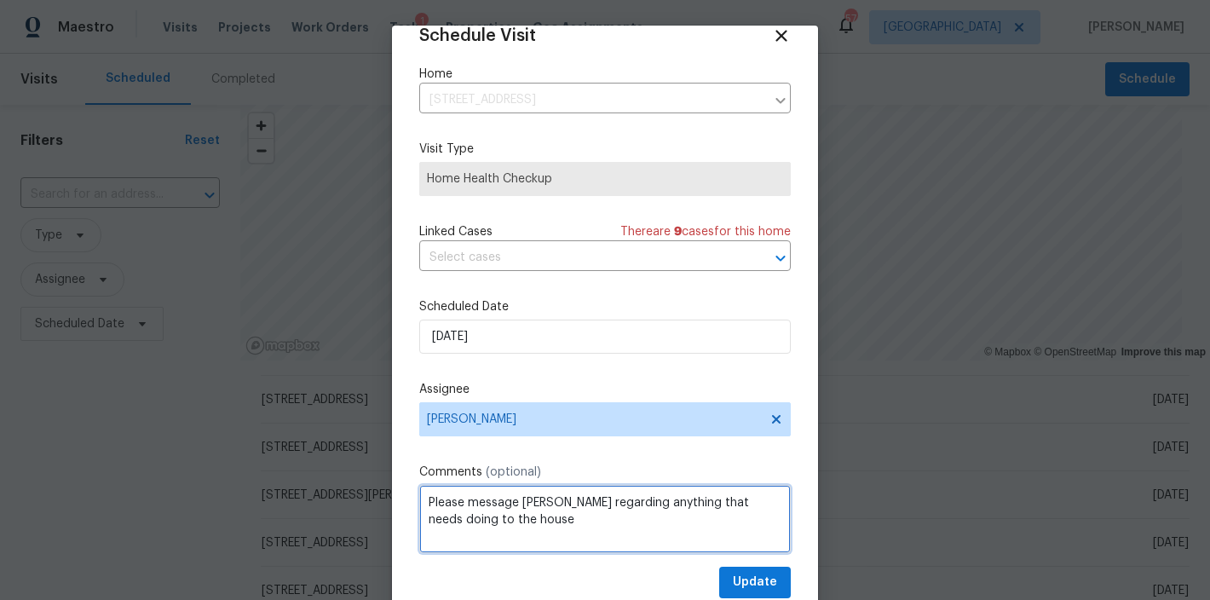
scroll to position [31, 0]
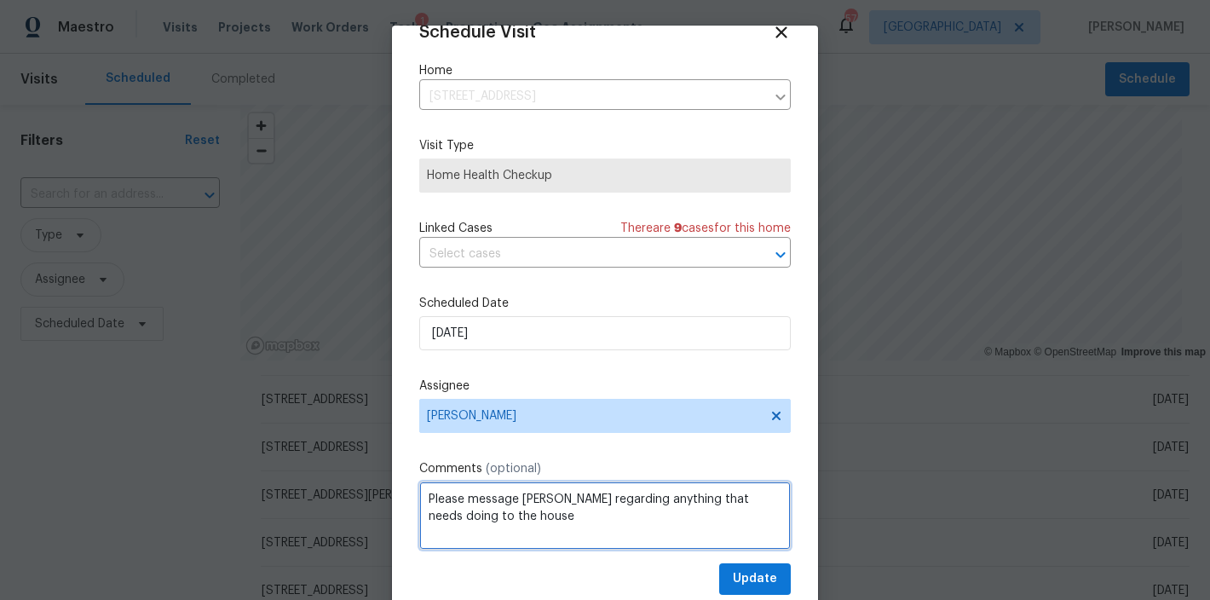
type textarea "Please message Nick regarding anything that needs doing to the house"
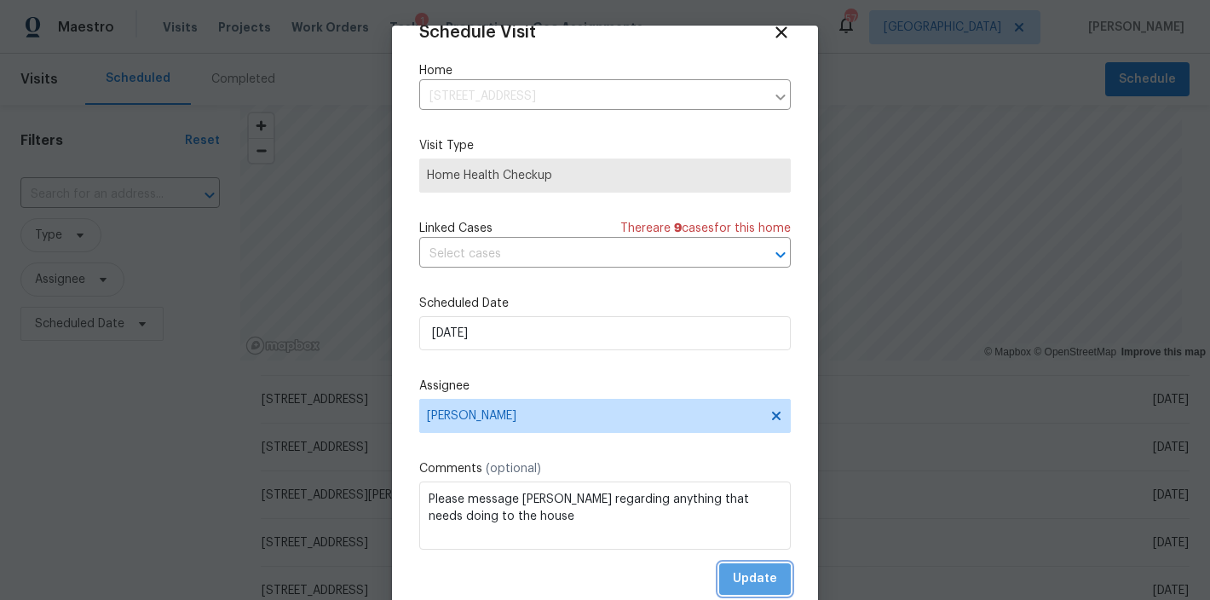
click at [733, 586] on span "Update" at bounding box center [755, 578] width 44 height 21
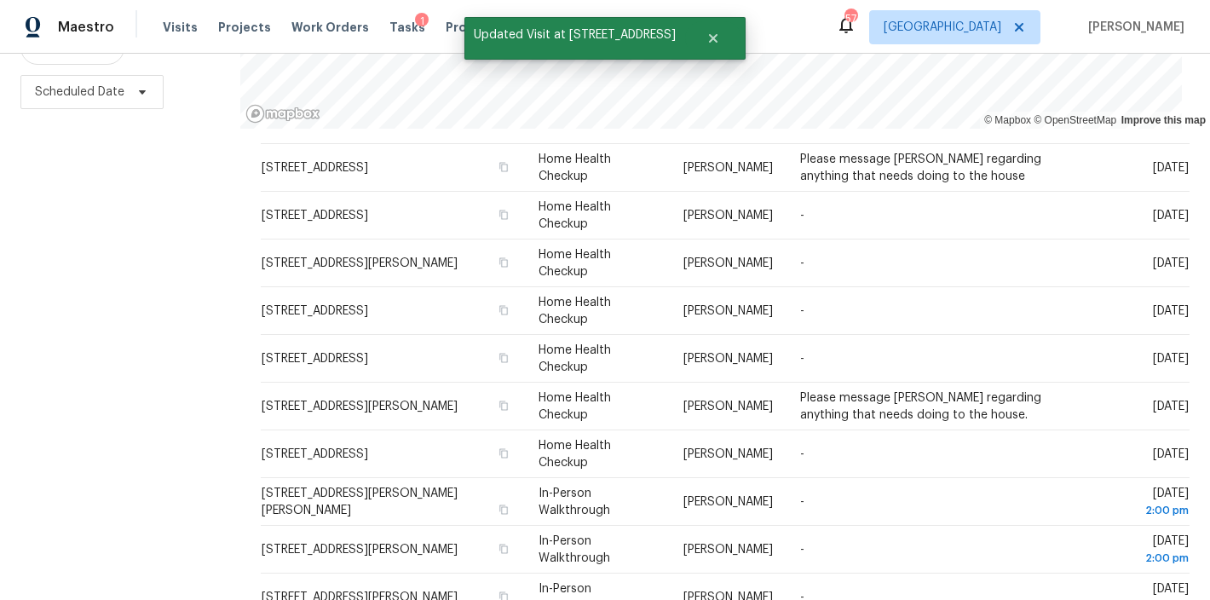
scroll to position [244, 0]
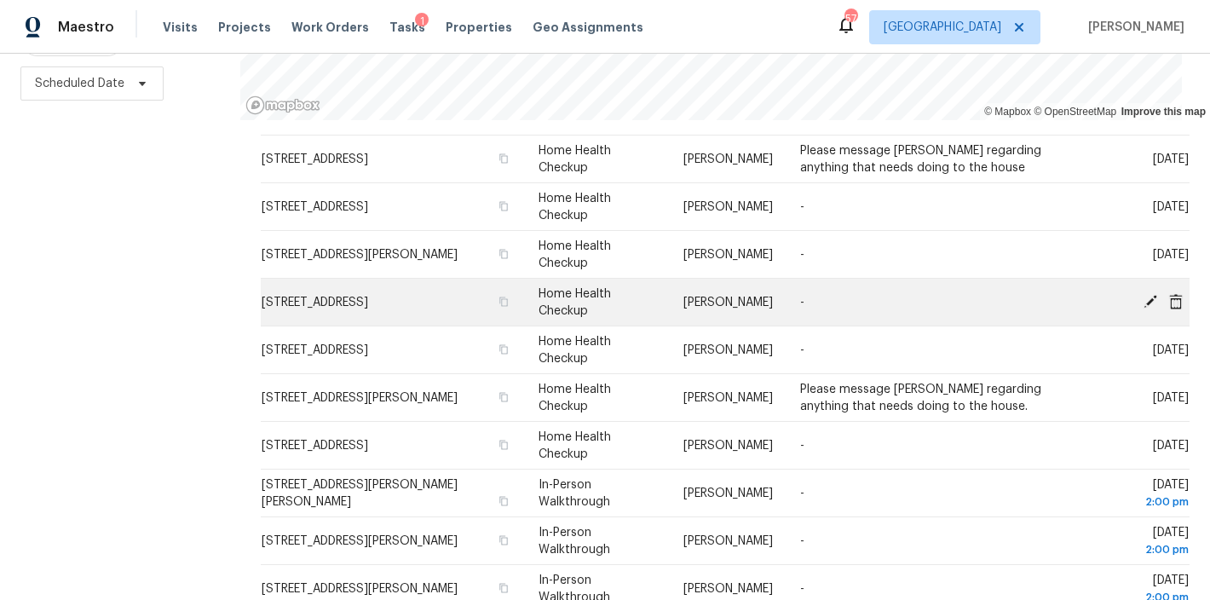
click at [1144, 298] on icon at bounding box center [1151, 301] width 14 height 14
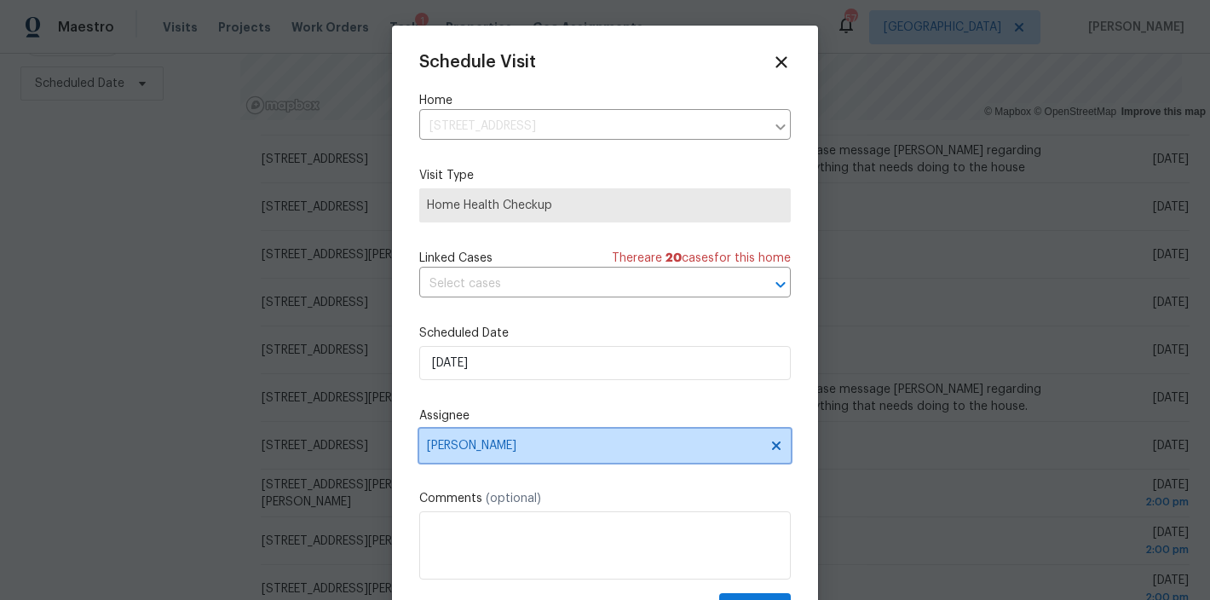
click at [479, 449] on span "[PERSON_NAME]" at bounding box center [594, 446] width 334 height 14
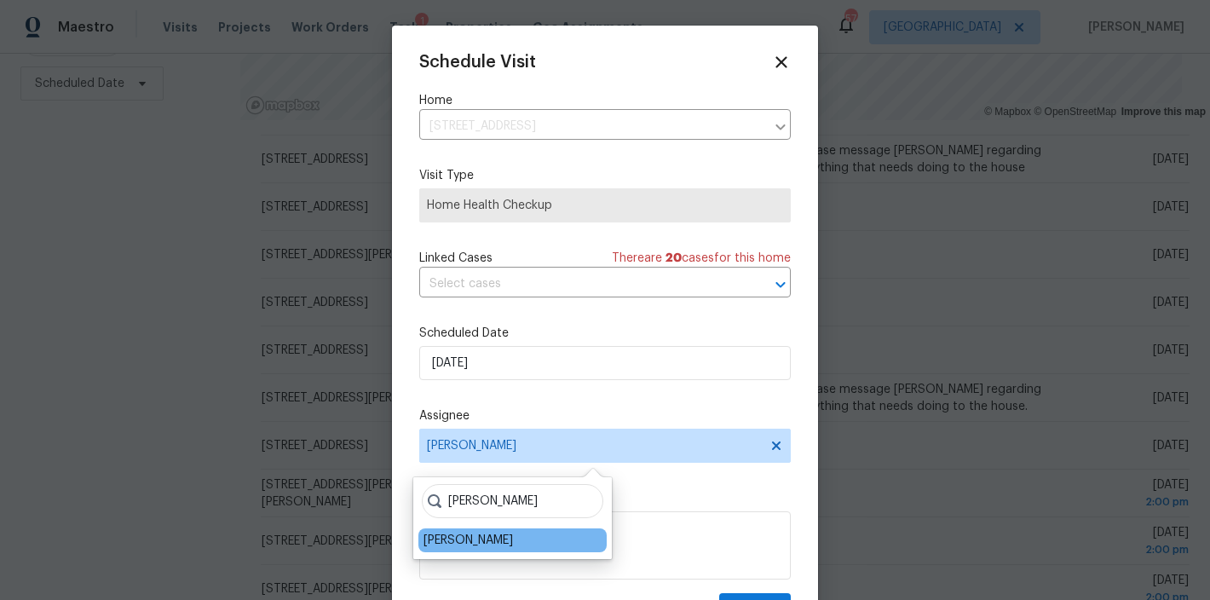
type input "shawn"
click at [461, 544] on div "Shawn Wise" at bounding box center [468, 540] width 89 height 17
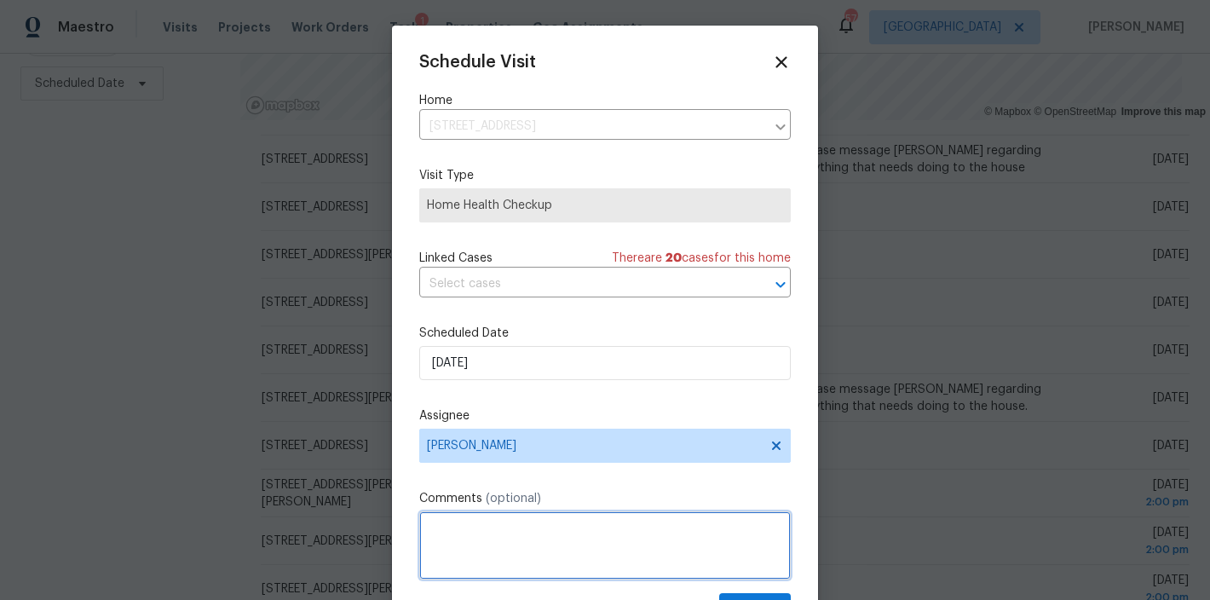
click at [548, 553] on textarea at bounding box center [605, 545] width 372 height 68
click at [430, 533] on textarea "Pkease message Nick regarding anything that needs doing to the house" at bounding box center [605, 545] width 372 height 68
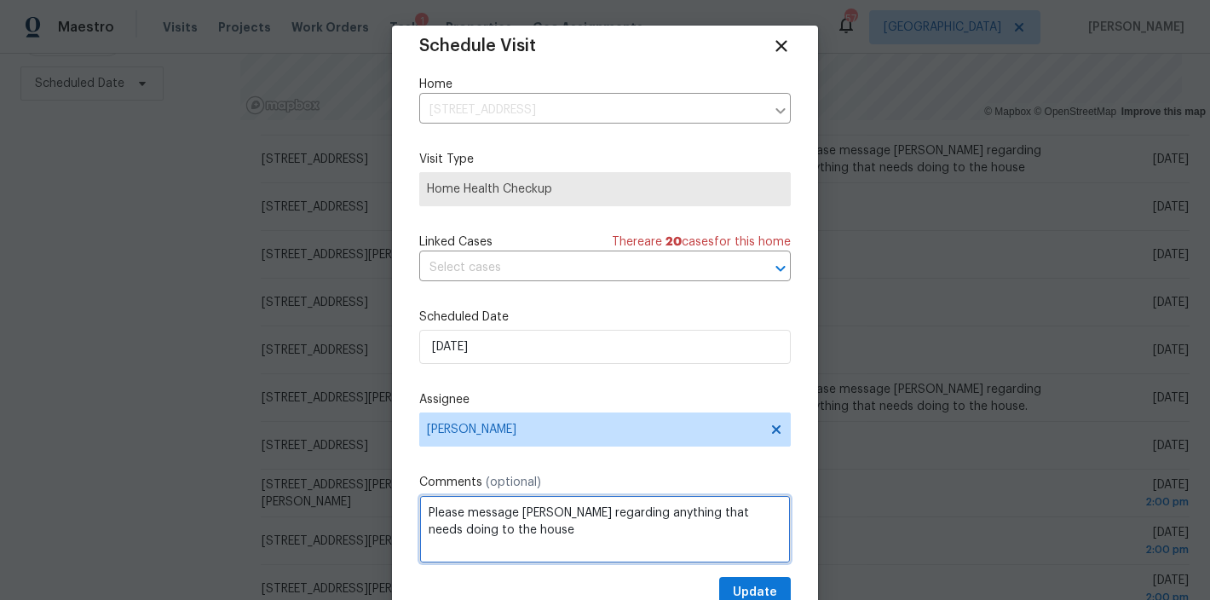
scroll to position [31, 0]
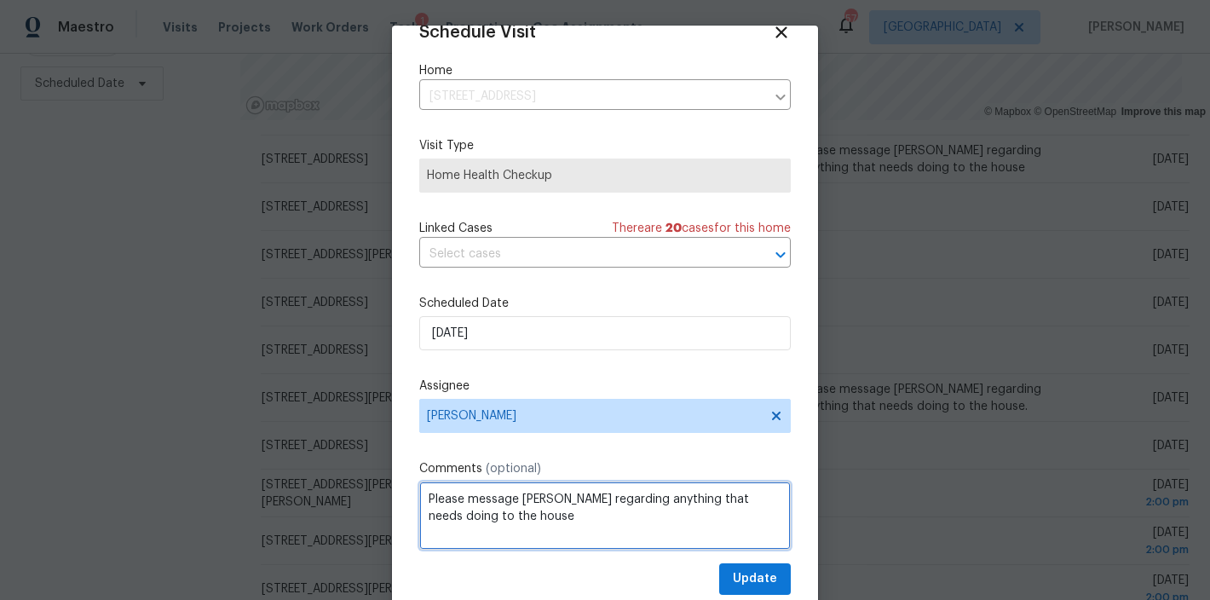
type textarea "Please message Nick regarding anything that needs doing to the house"
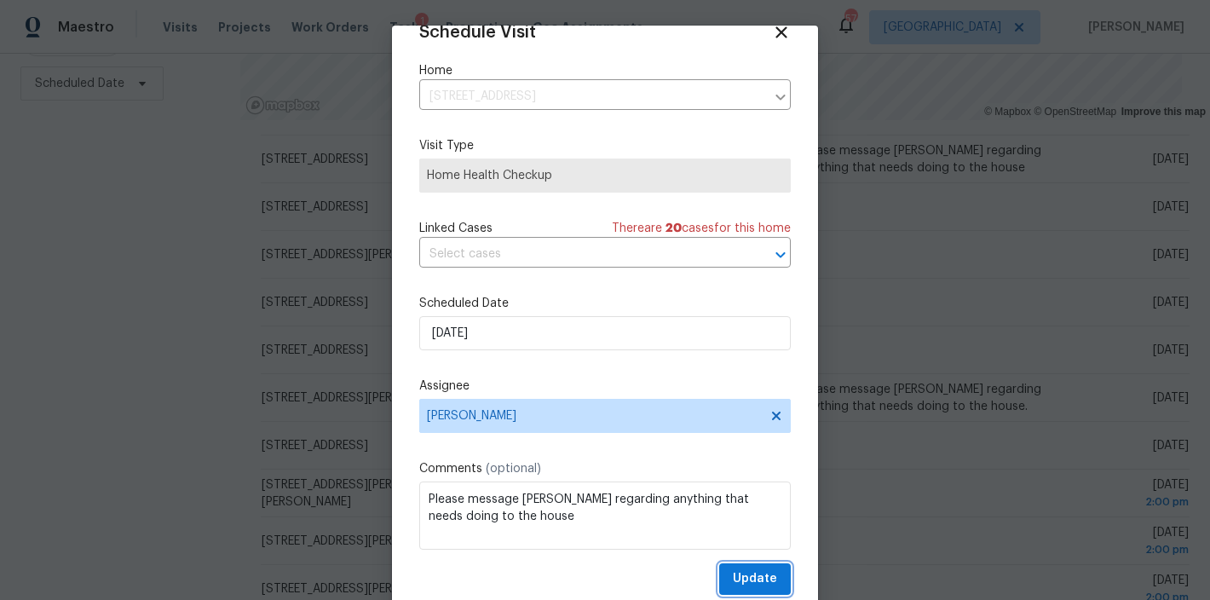
click at [755, 578] on span "Update" at bounding box center [755, 578] width 44 height 21
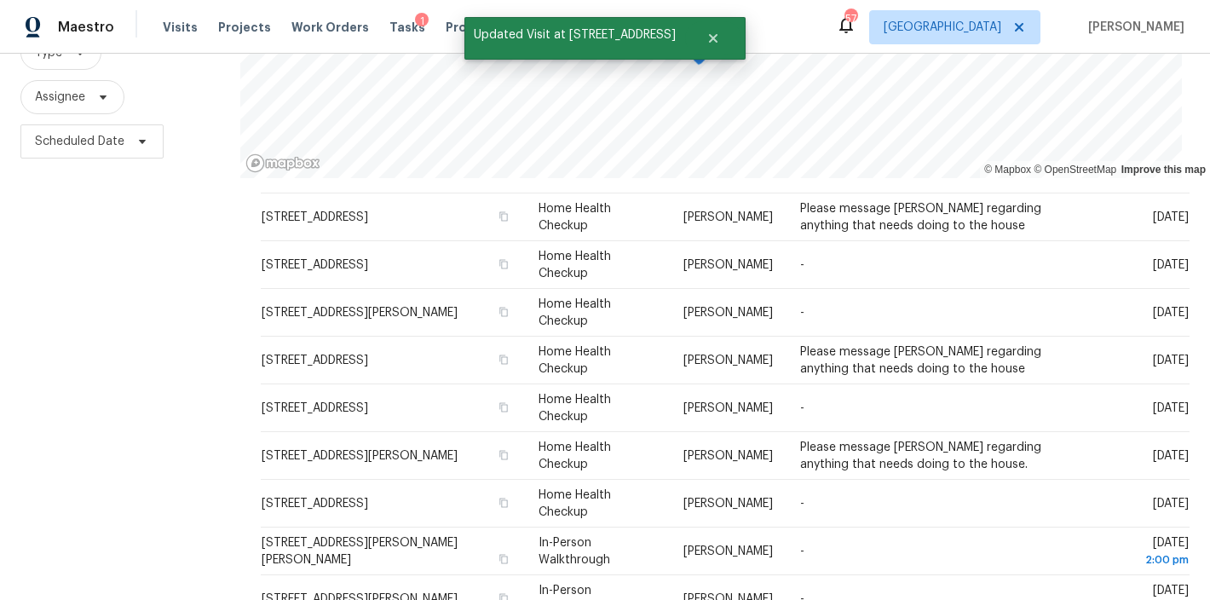
scroll to position [117, 0]
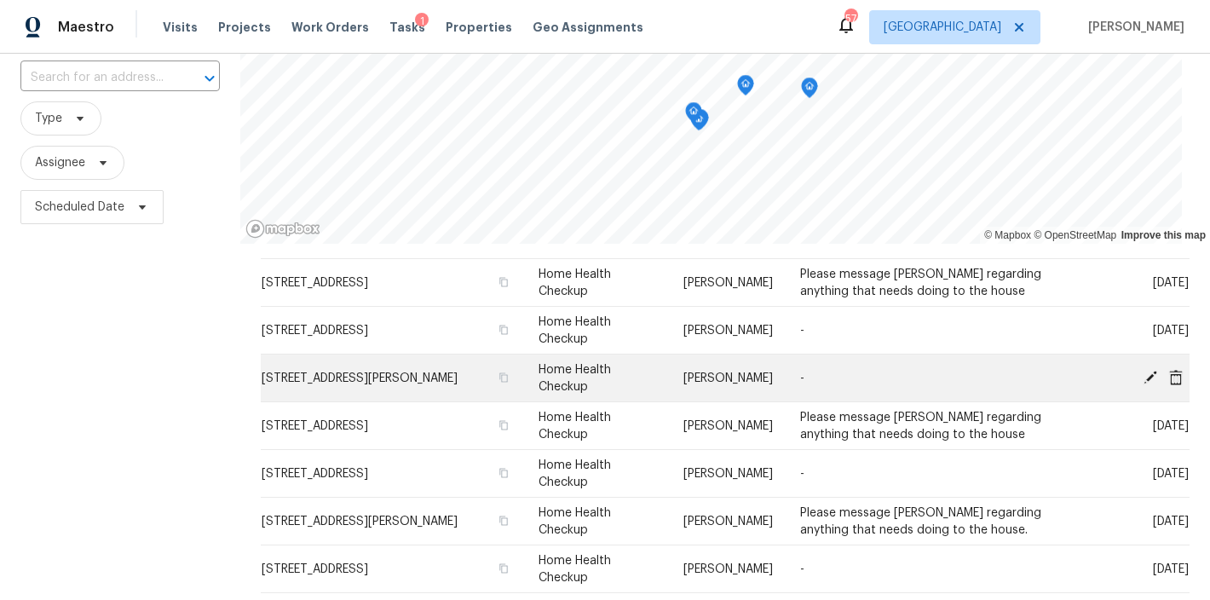
click at [1143, 371] on icon at bounding box center [1150, 376] width 15 height 15
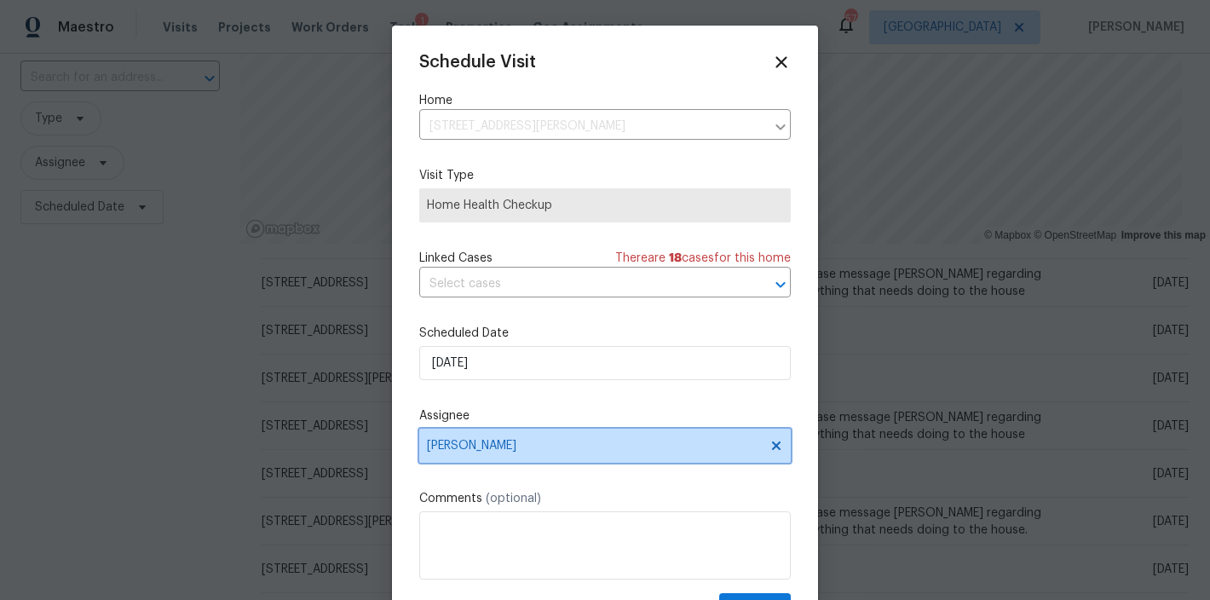
click at [472, 445] on span "Ryan Middleton" at bounding box center [594, 446] width 334 height 14
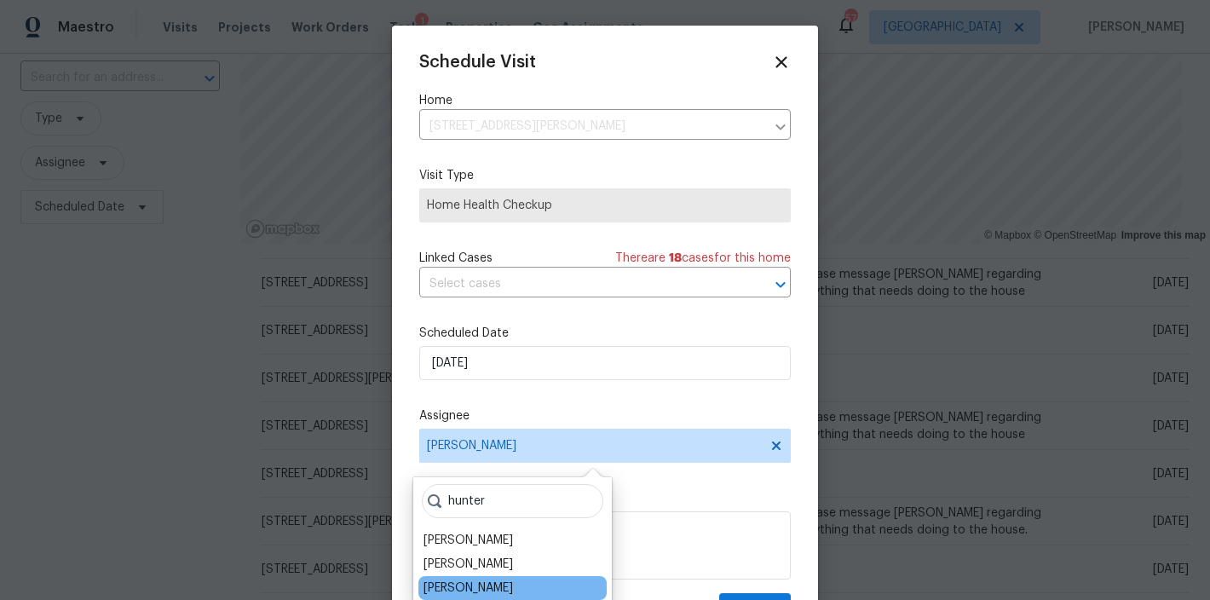
type input "hunter"
click at [478, 584] on div "Hunter Anderson" at bounding box center [468, 587] width 89 height 17
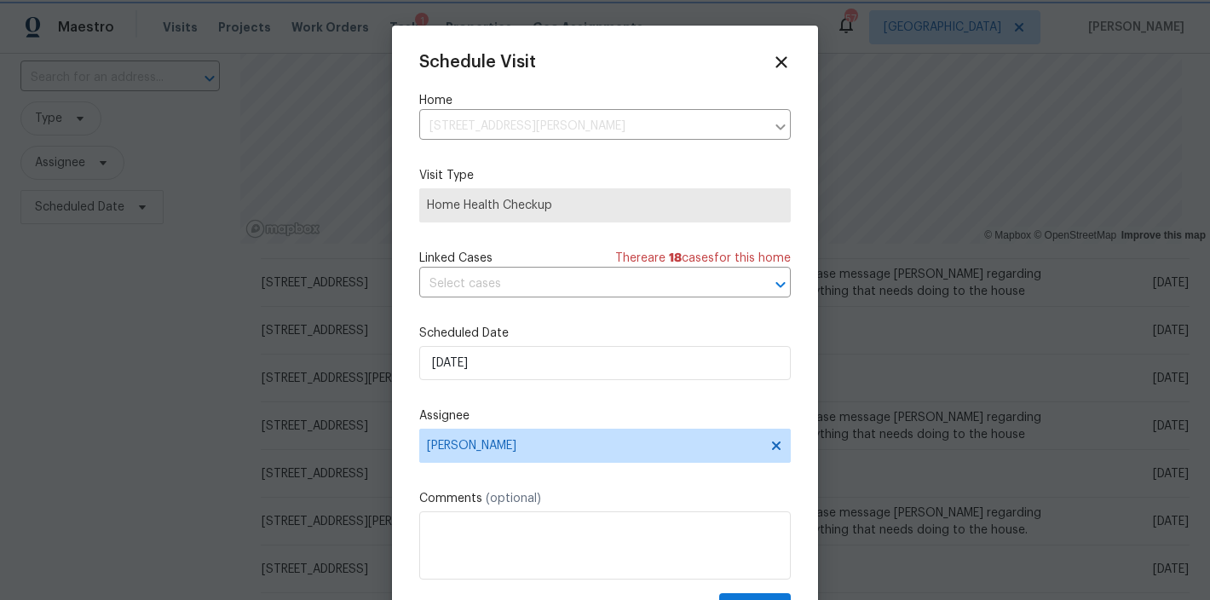
scroll to position [31, 0]
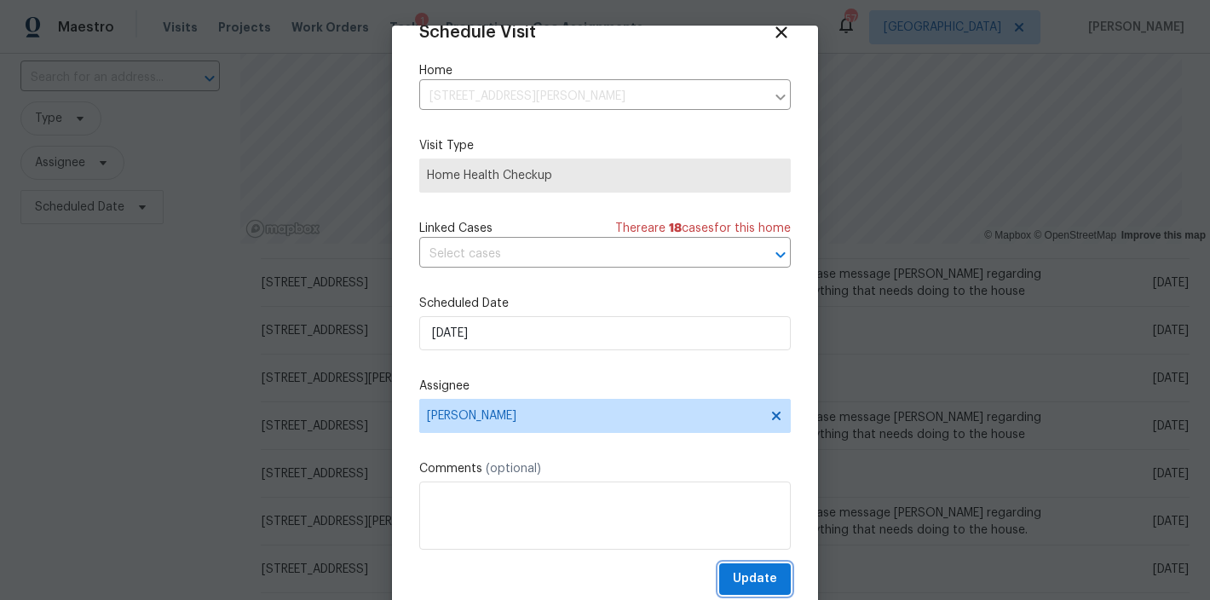
click at [752, 579] on span "Update" at bounding box center [755, 578] width 44 height 21
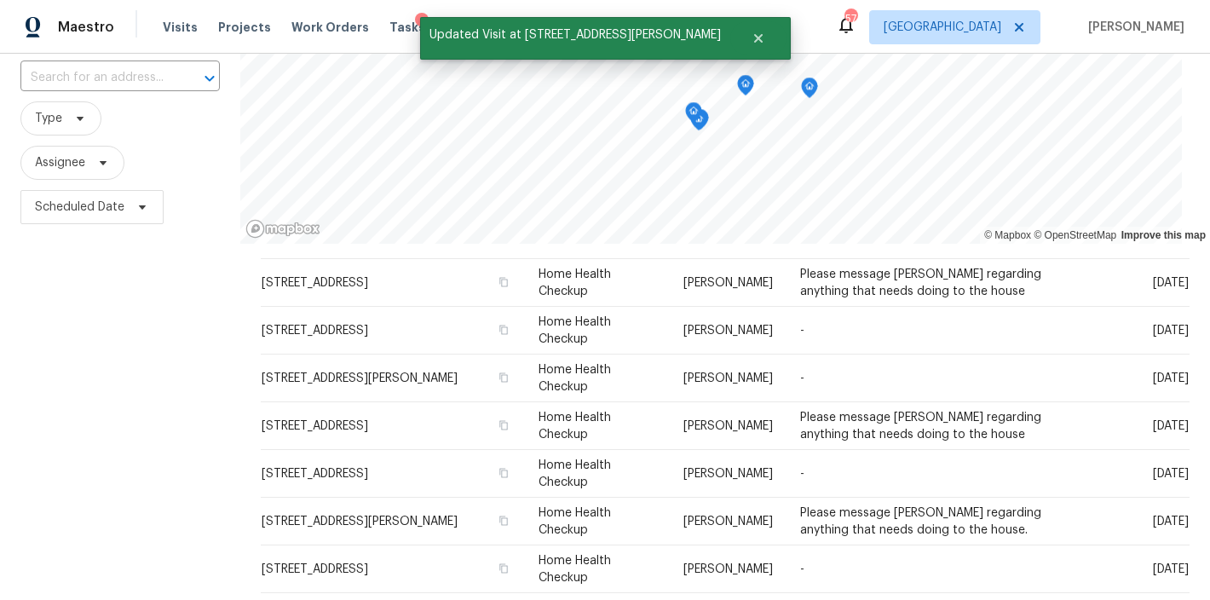
click at [131, 467] on div "Filters Reset ​ Type Assignee Scheduled Date" at bounding box center [120, 355] width 240 height 735
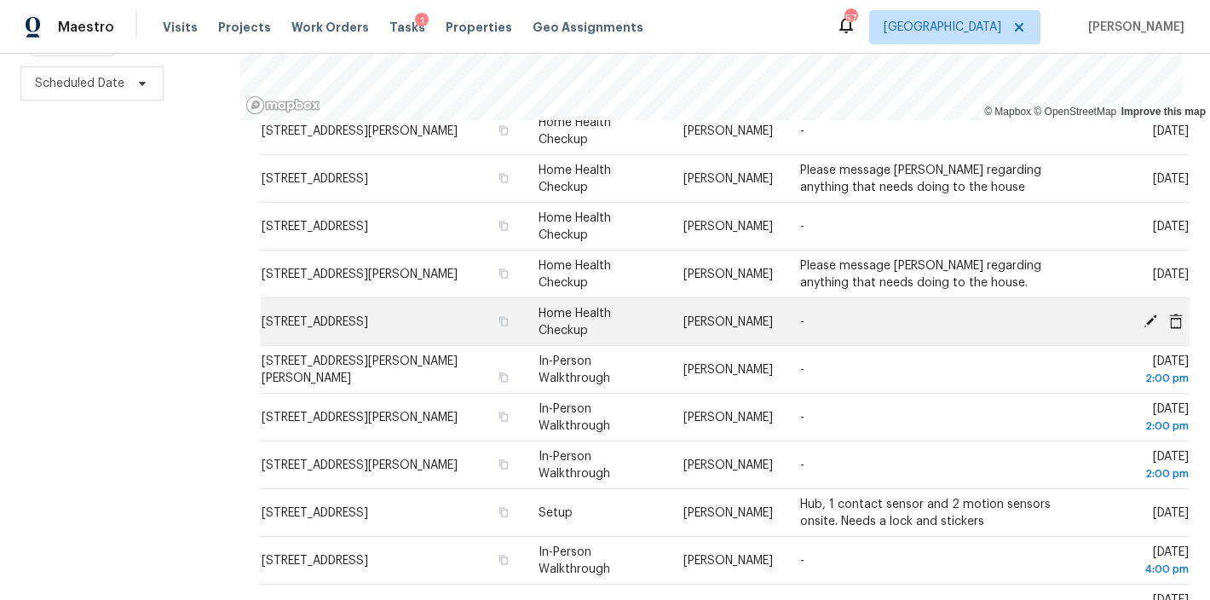
scroll to position [256, 0]
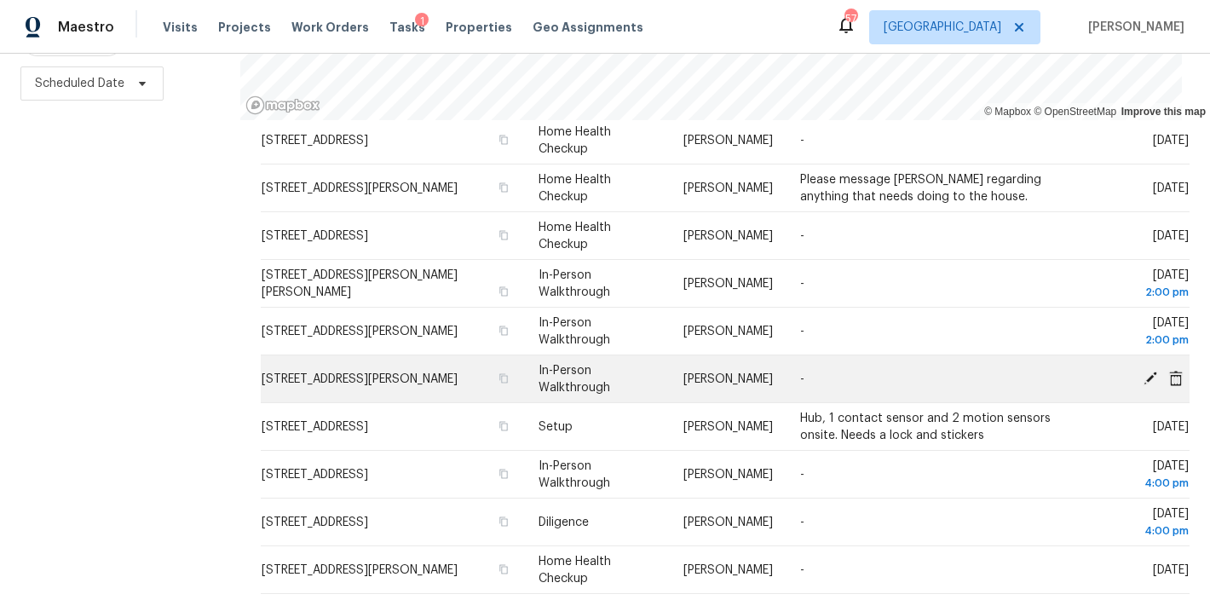
click at [1144, 371] on icon at bounding box center [1151, 378] width 14 height 14
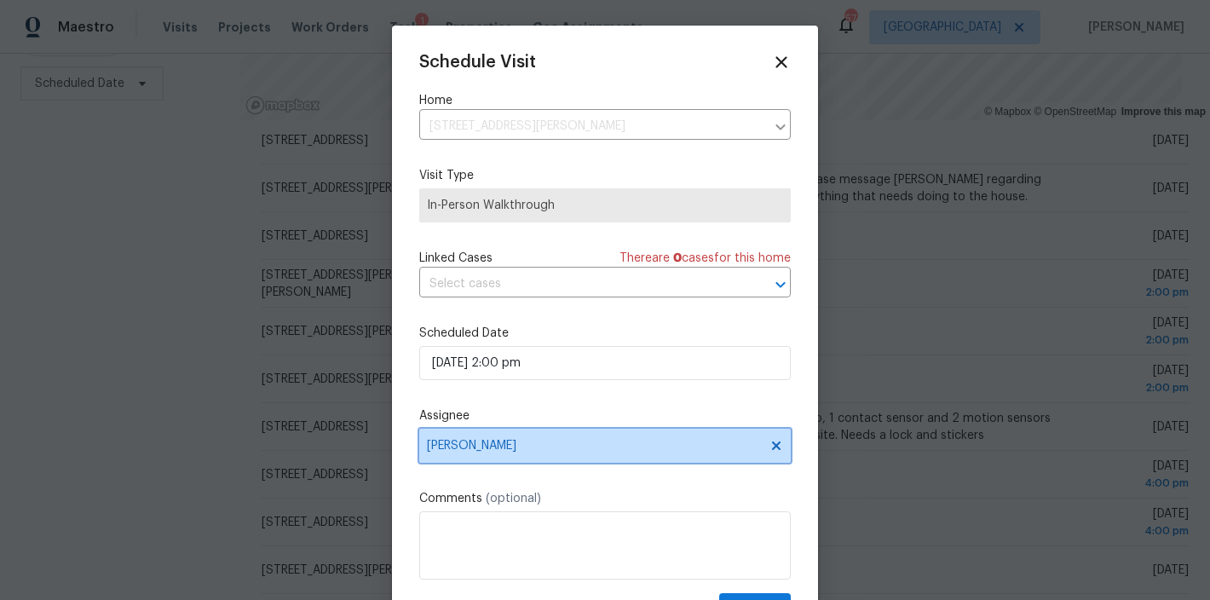
click at [491, 448] on span "[PERSON_NAME]" at bounding box center [594, 446] width 334 height 14
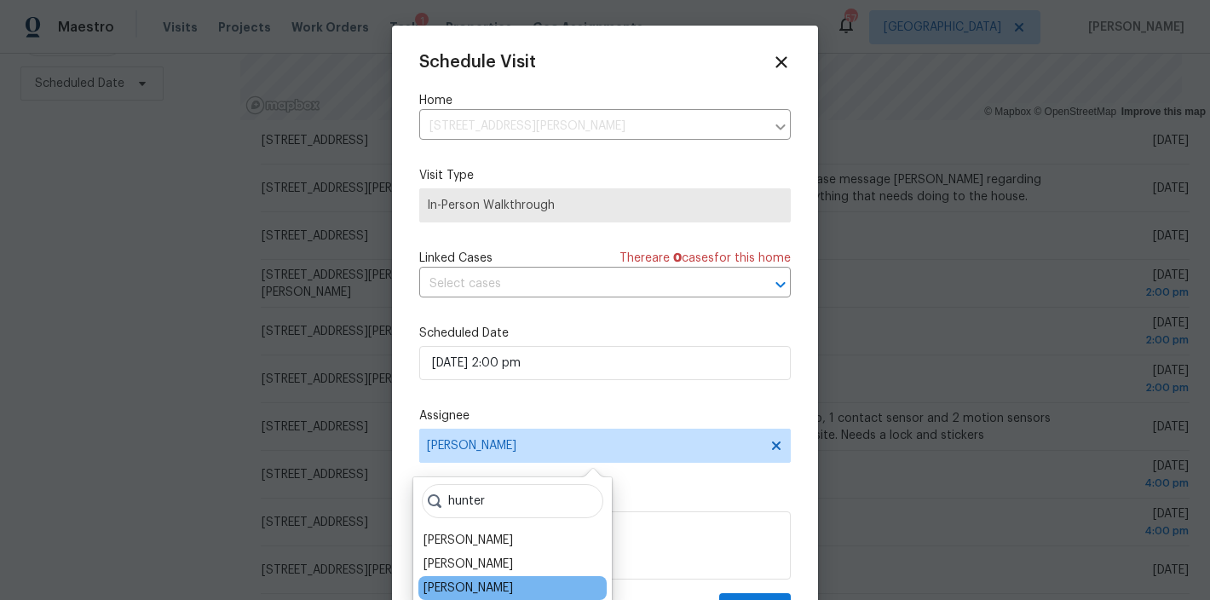
type input "hunter"
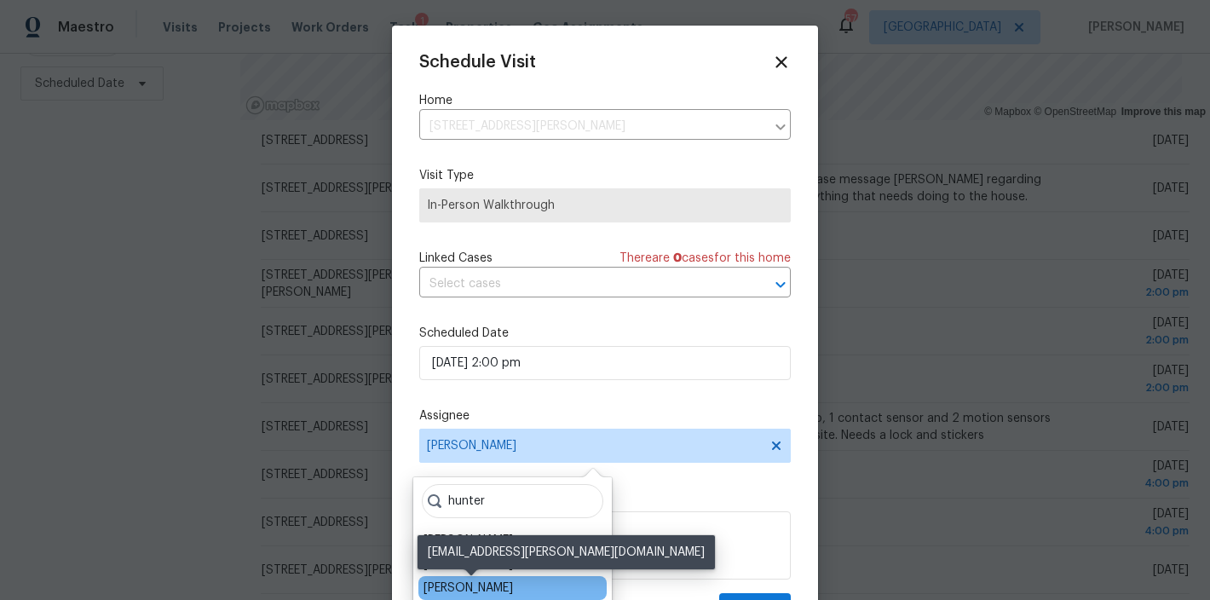
click at [513, 585] on div "Hunter Anderson" at bounding box center [468, 587] width 89 height 17
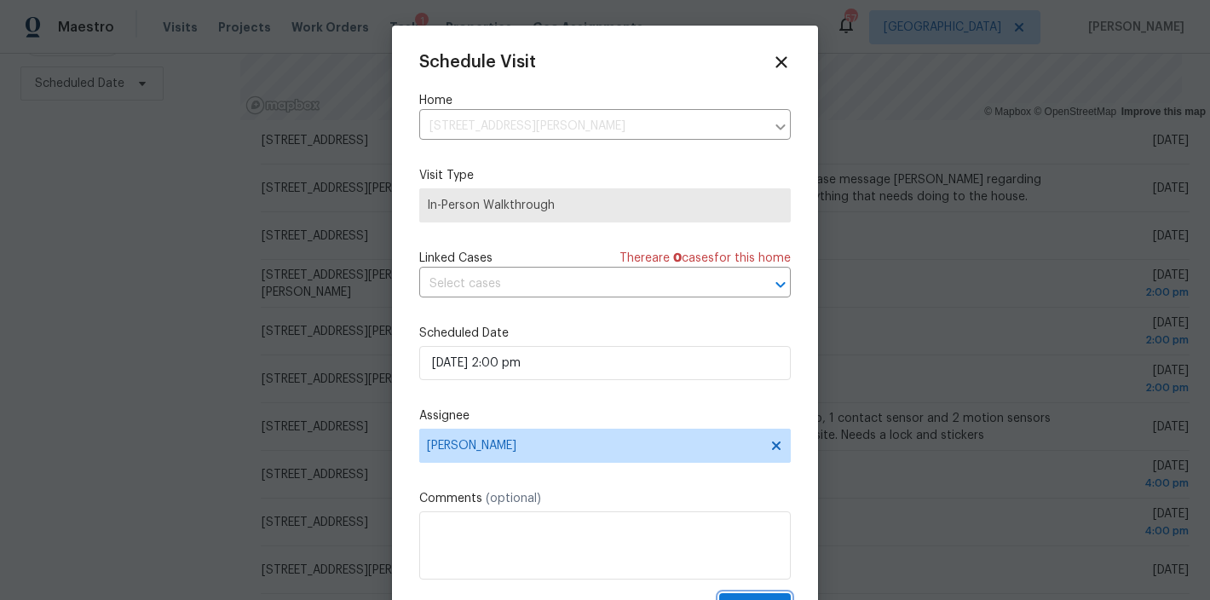
click at [732, 596] on button "Update" at bounding box center [755, 609] width 72 height 32
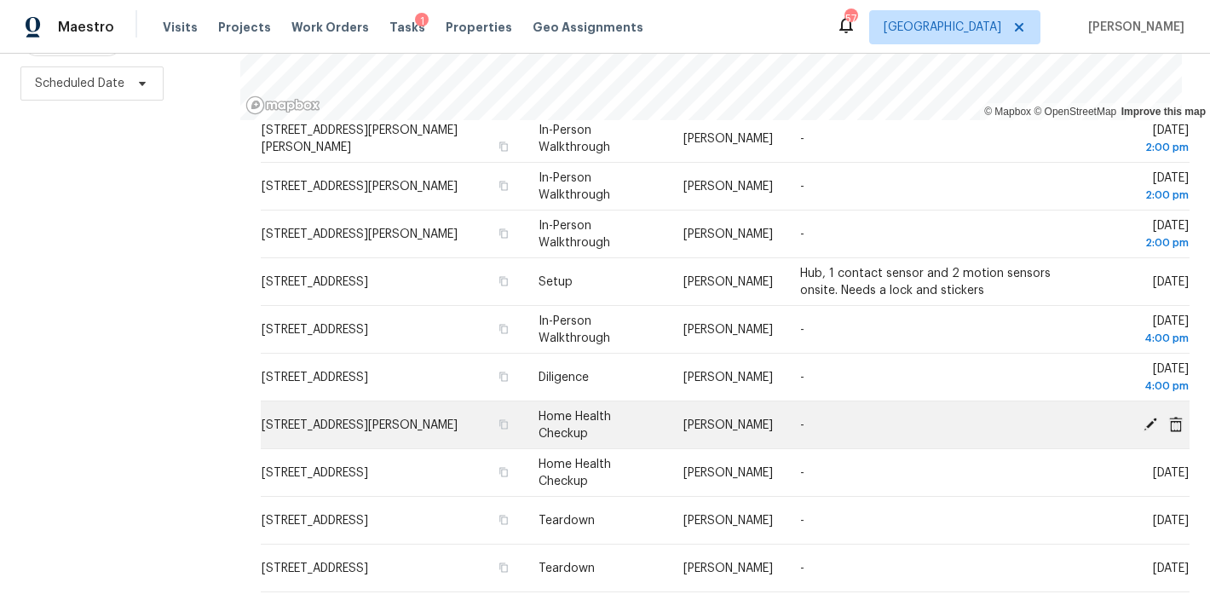
scroll to position [398, 0]
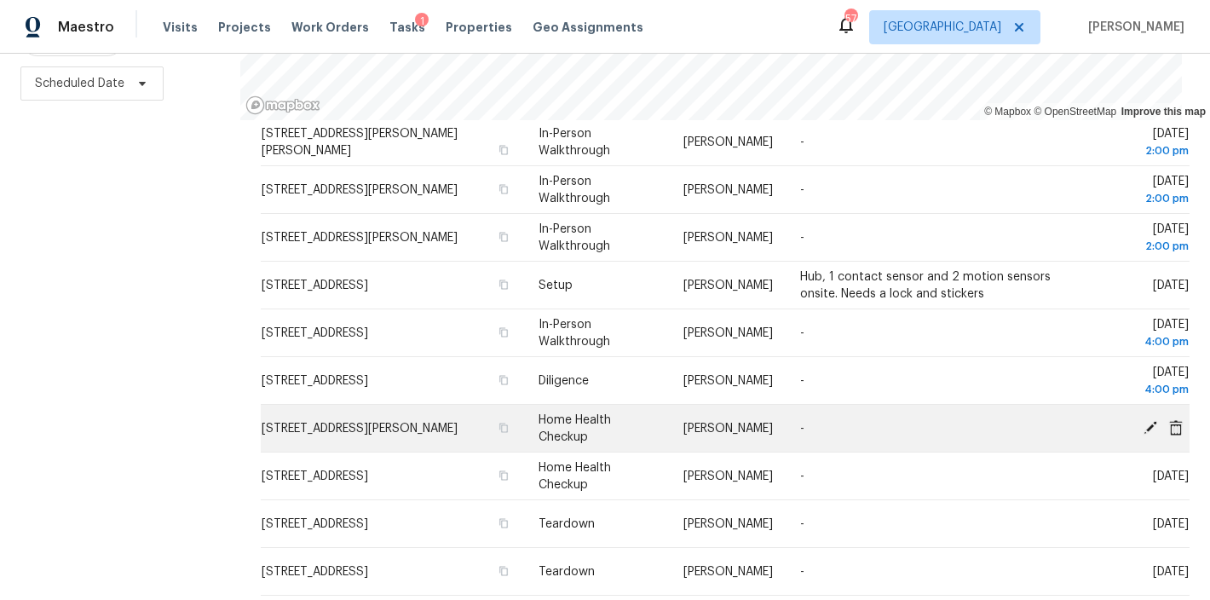
click at [1169, 419] on icon at bounding box center [1176, 426] width 14 height 15
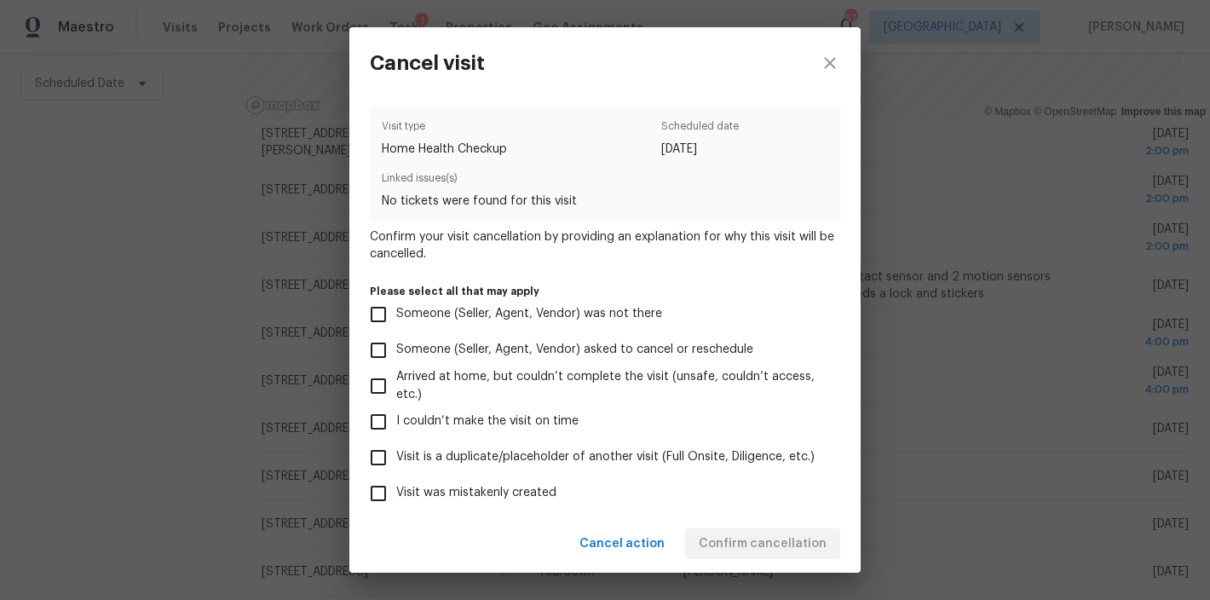
click at [455, 489] on span "Visit was mistakenly created" at bounding box center [476, 493] width 160 height 18
click at [396, 489] on input "Visit was mistakenly created" at bounding box center [378, 493] width 36 height 36
checkbox input "true"
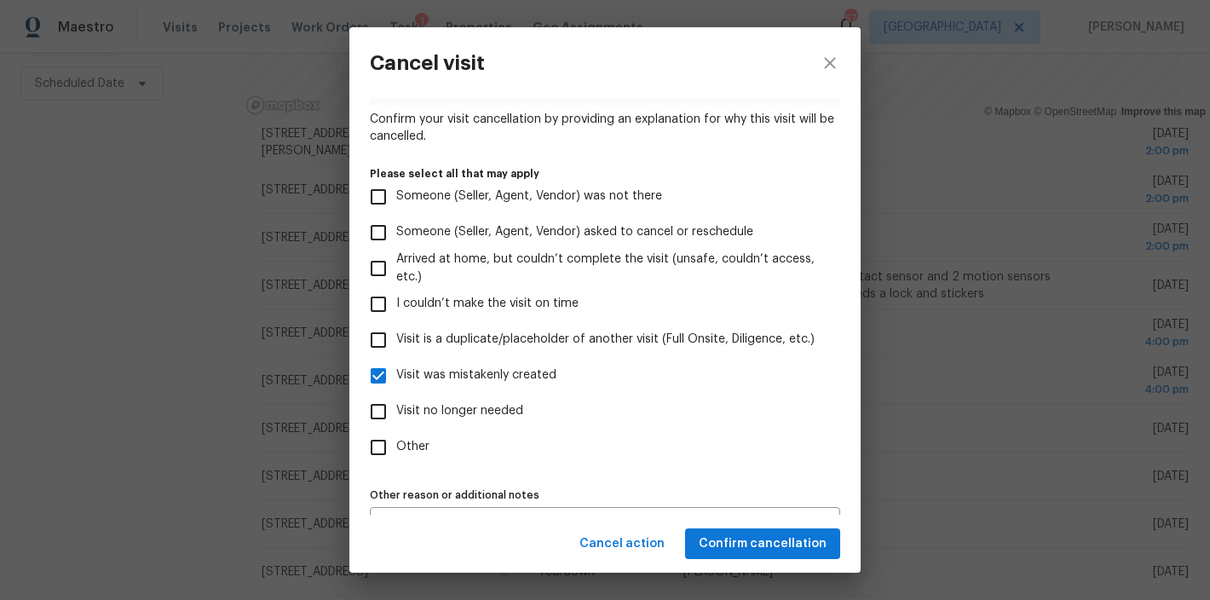
scroll to position [156, 0]
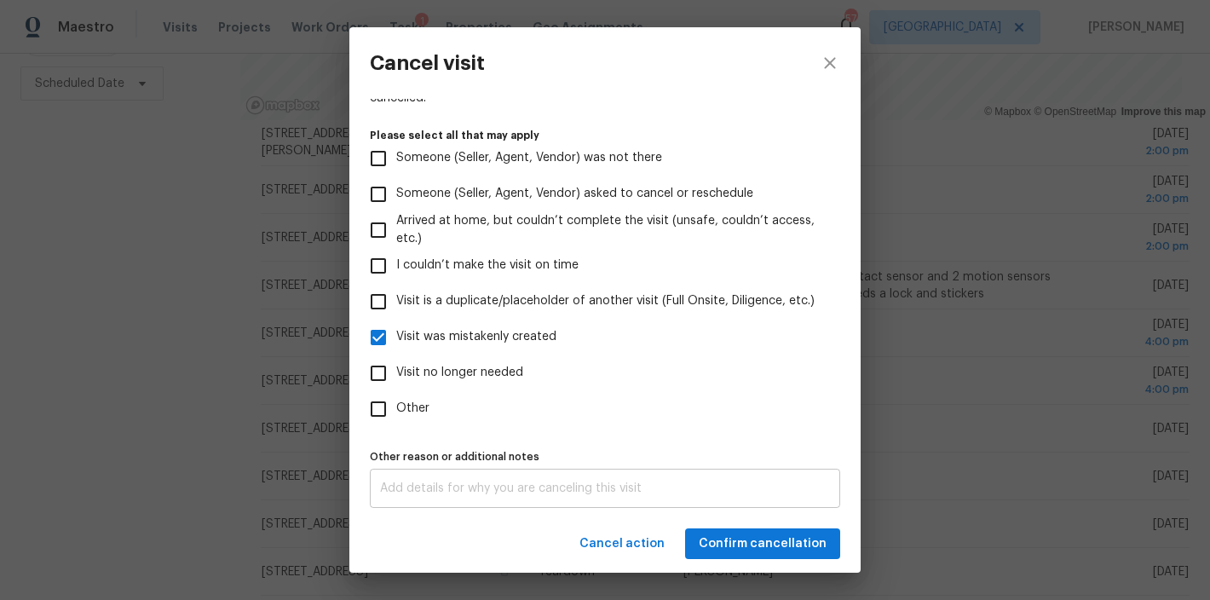
click at [454, 483] on textarea at bounding box center [605, 488] width 450 height 12
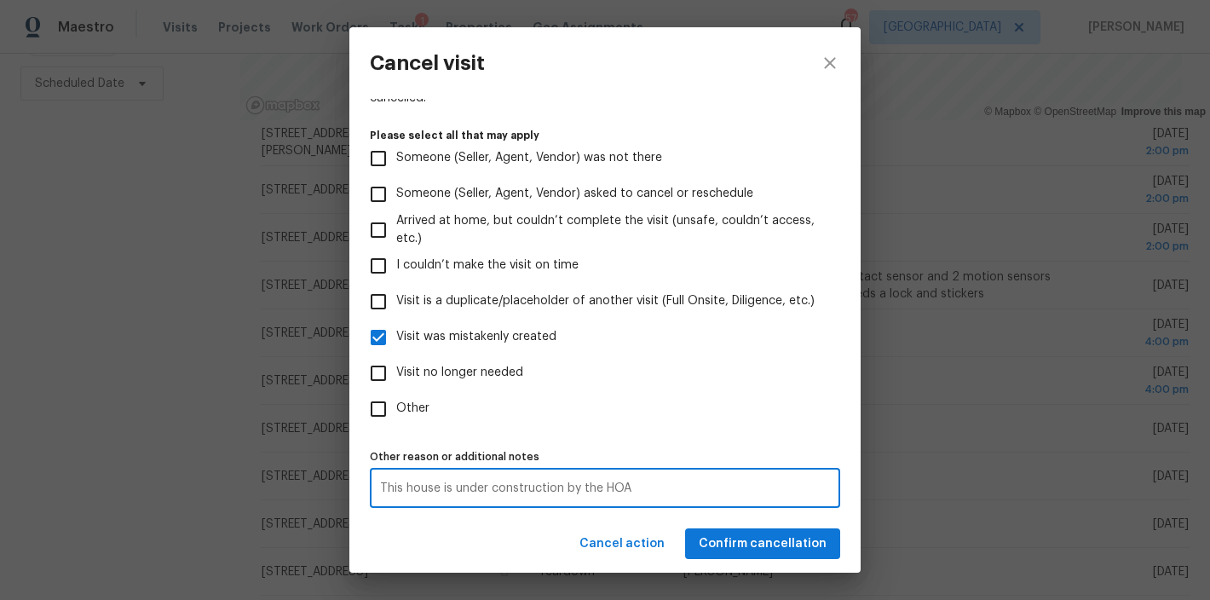
type textarea "This house is under construction by the HOA"
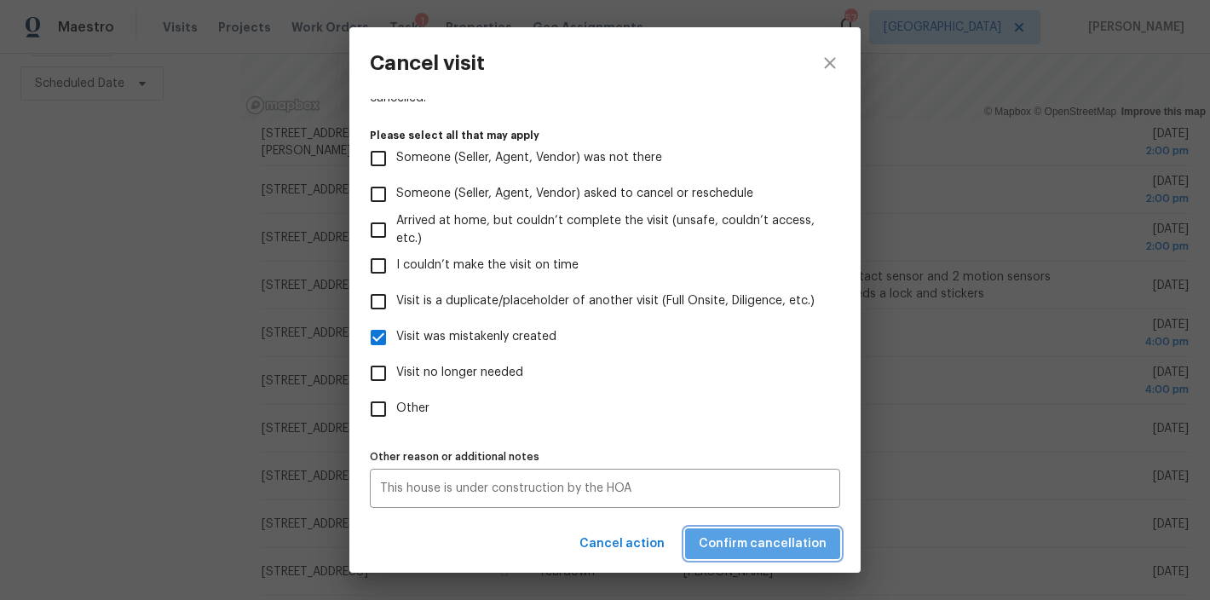
click at [786, 543] on span "Confirm cancellation" at bounding box center [763, 543] width 128 height 21
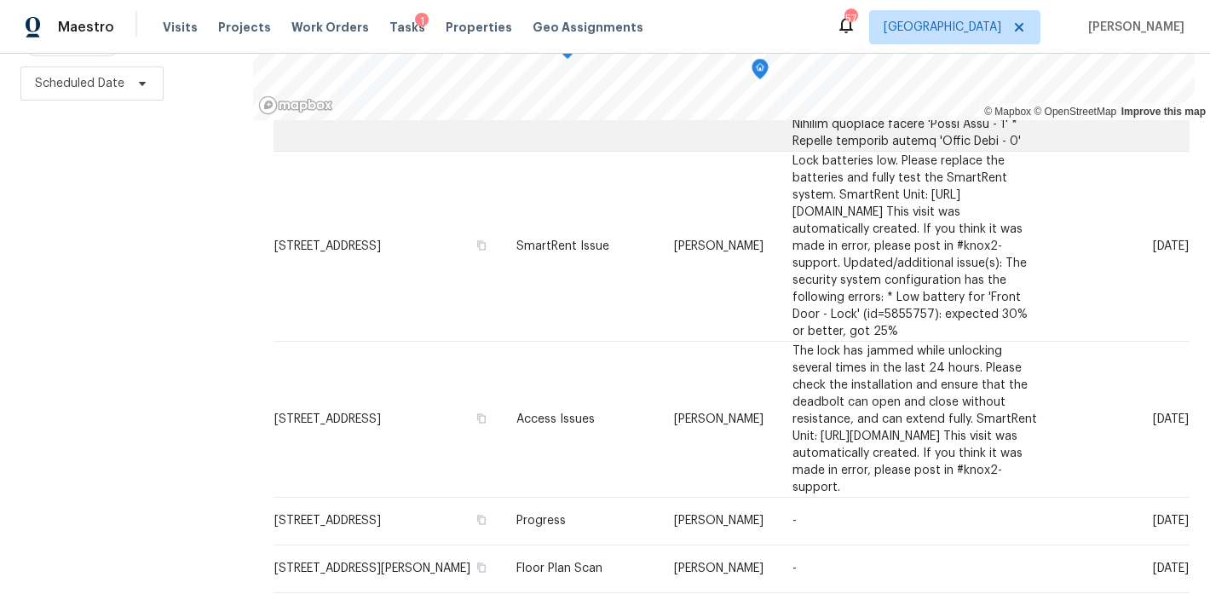
scroll to position [1549, 0]
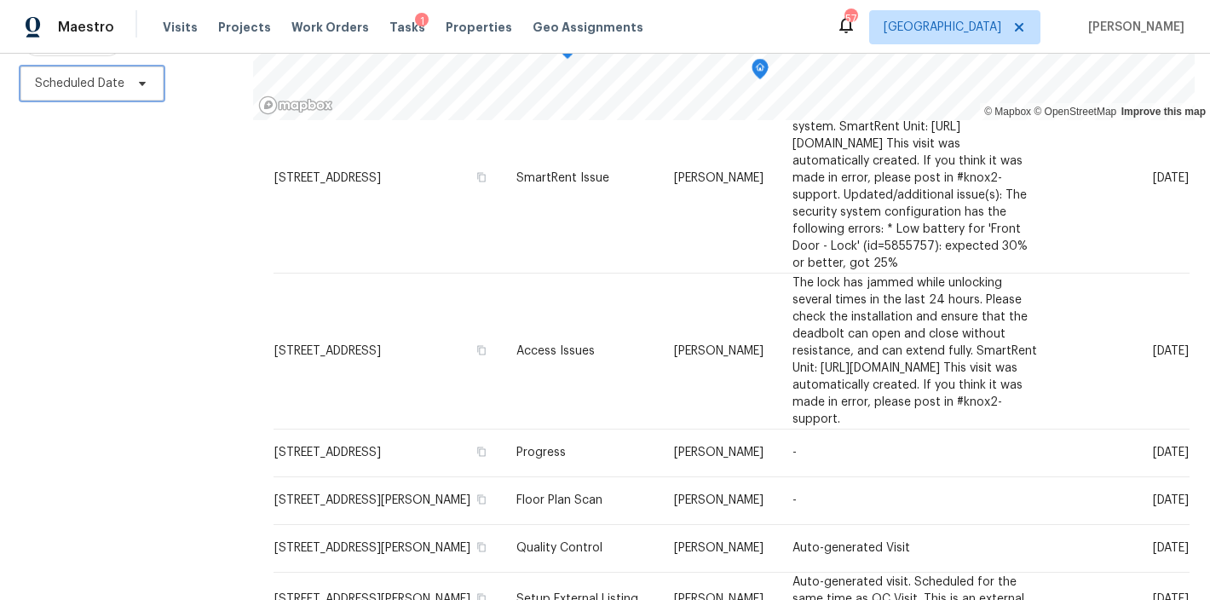
click at [97, 75] on span "Scheduled Date" at bounding box center [79, 83] width 89 height 17
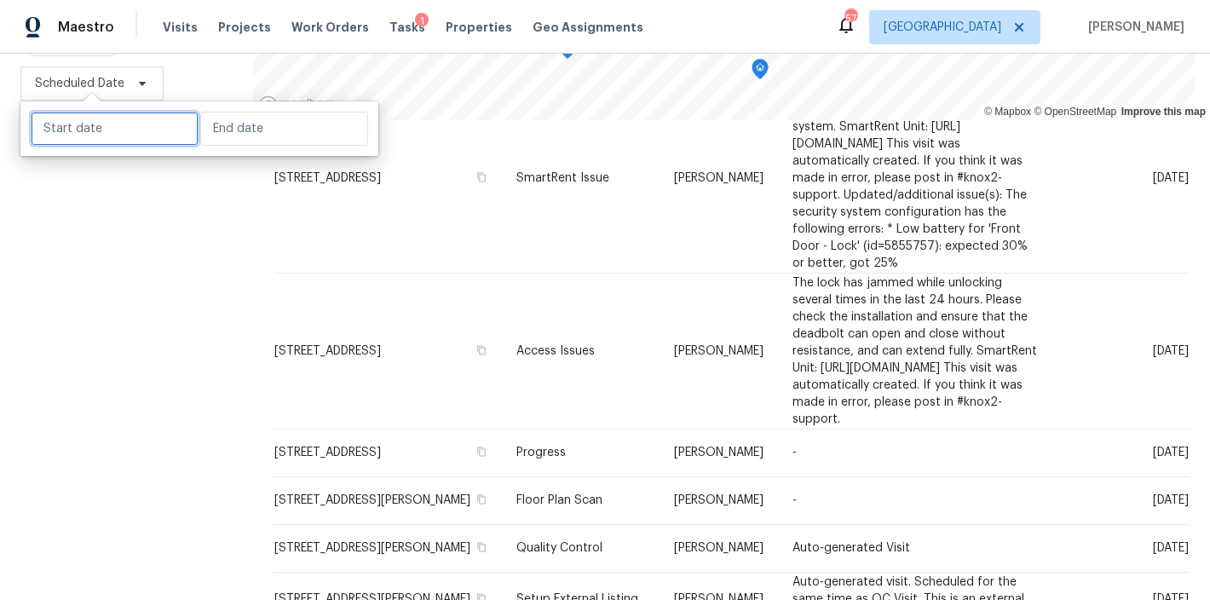
click at [78, 141] on input "text" at bounding box center [115, 129] width 168 height 34
select select "8"
select select "2025"
select select "9"
select select "2025"
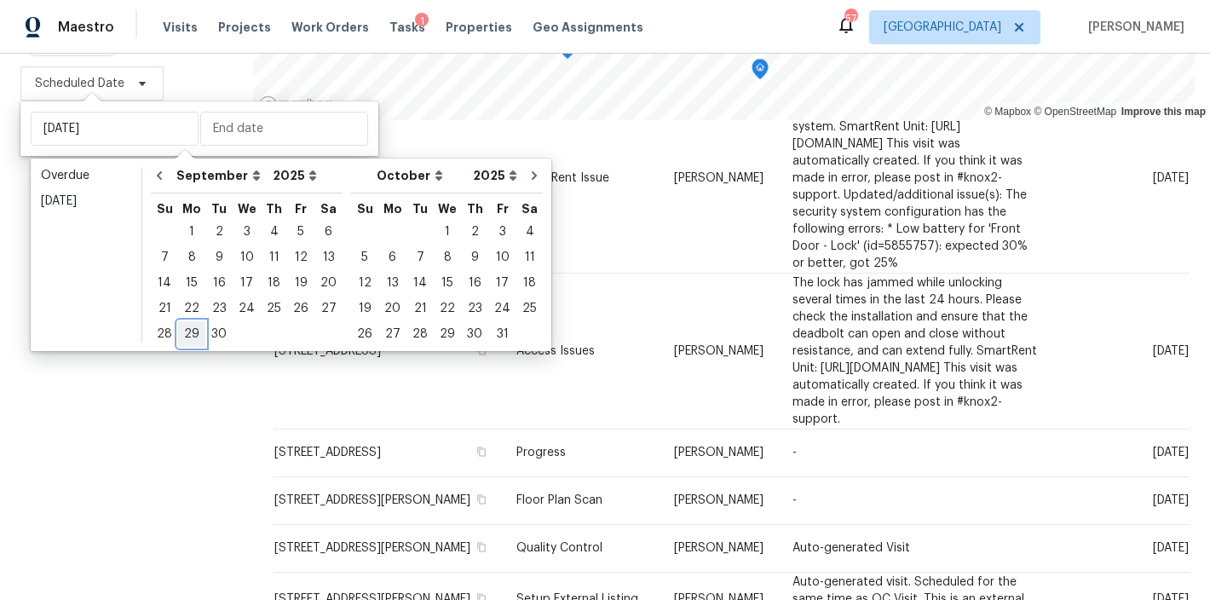
click at [197, 334] on div "29" at bounding box center [191, 334] width 27 height 24
type input "Mon, Sep 29"
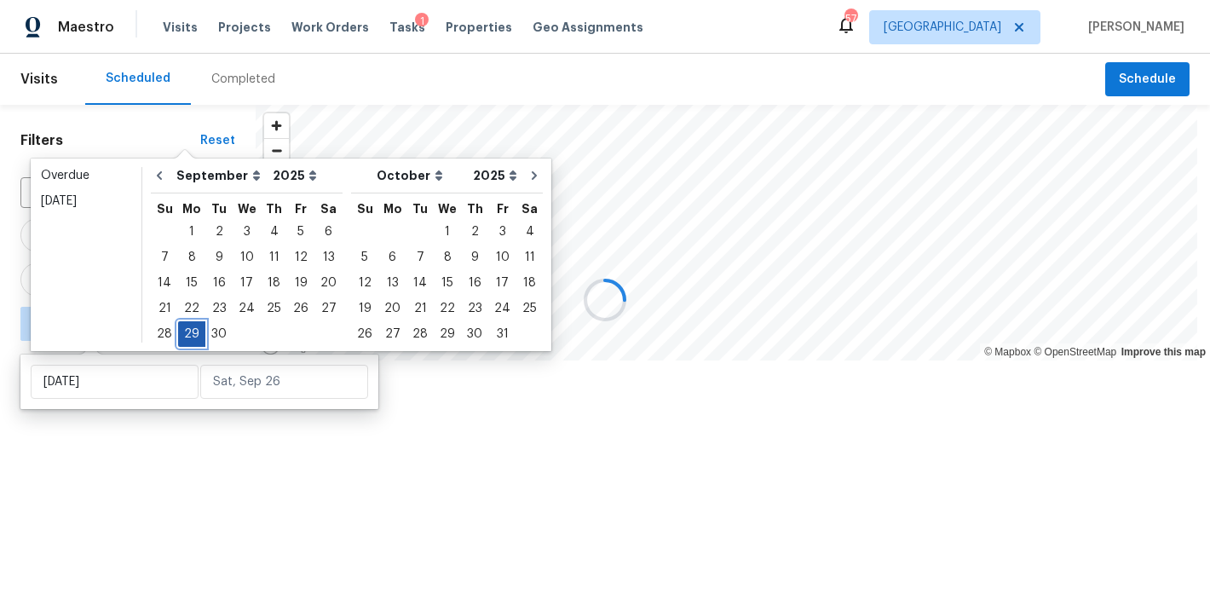
scroll to position [1475, 0]
click at [188, 335] on div "29" at bounding box center [191, 334] width 27 height 24
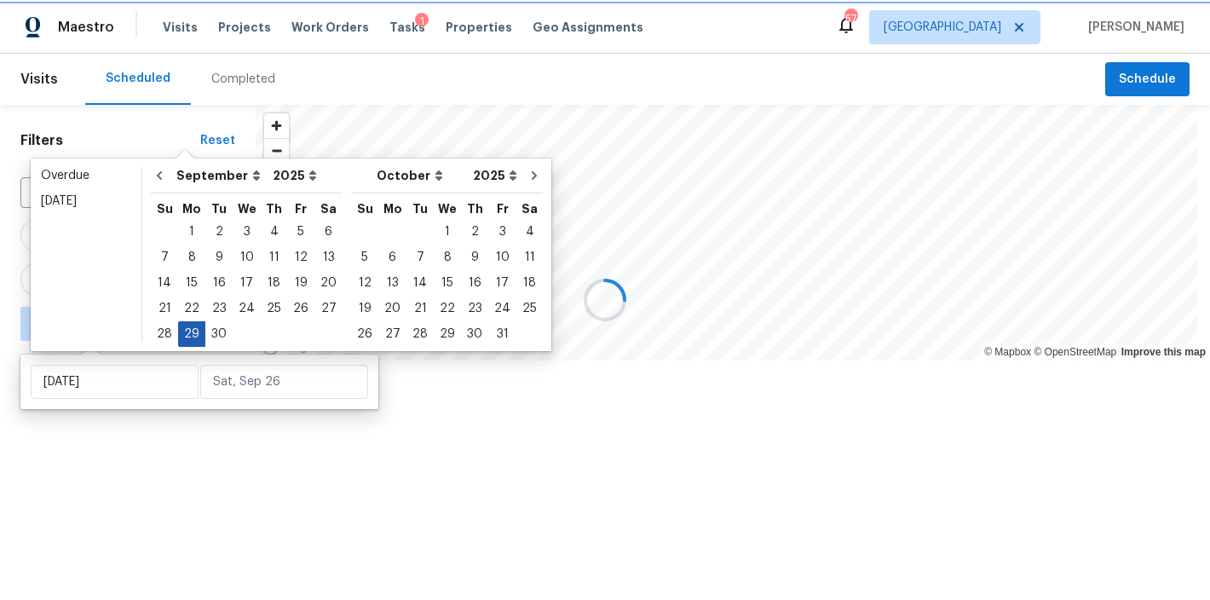
type input "Mon, Sep 29"
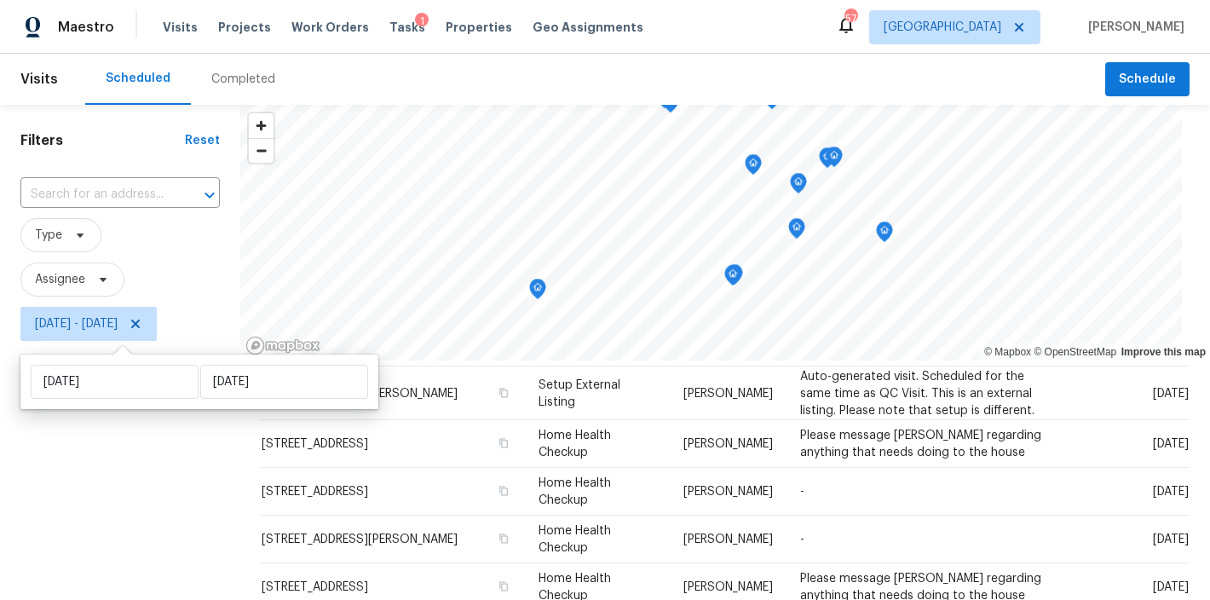
click at [55, 478] on div "Filters Reset ​ Type Assignee Mon, Sep 29 - Mon, Sep 29" at bounding box center [120, 472] width 240 height 735
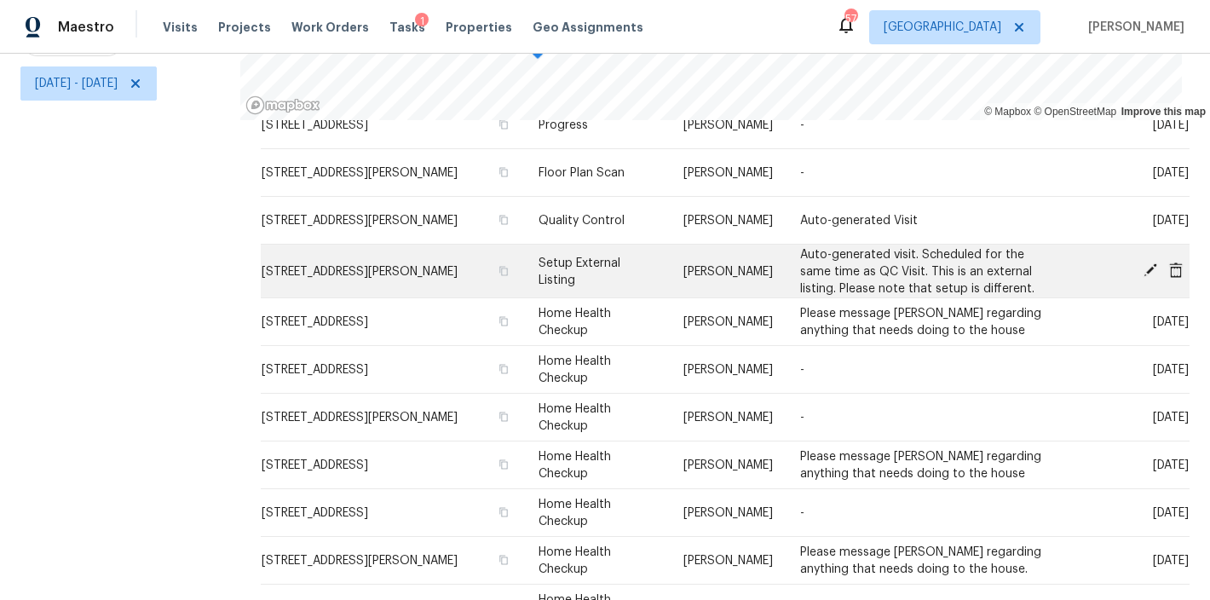
scroll to position [1358, 0]
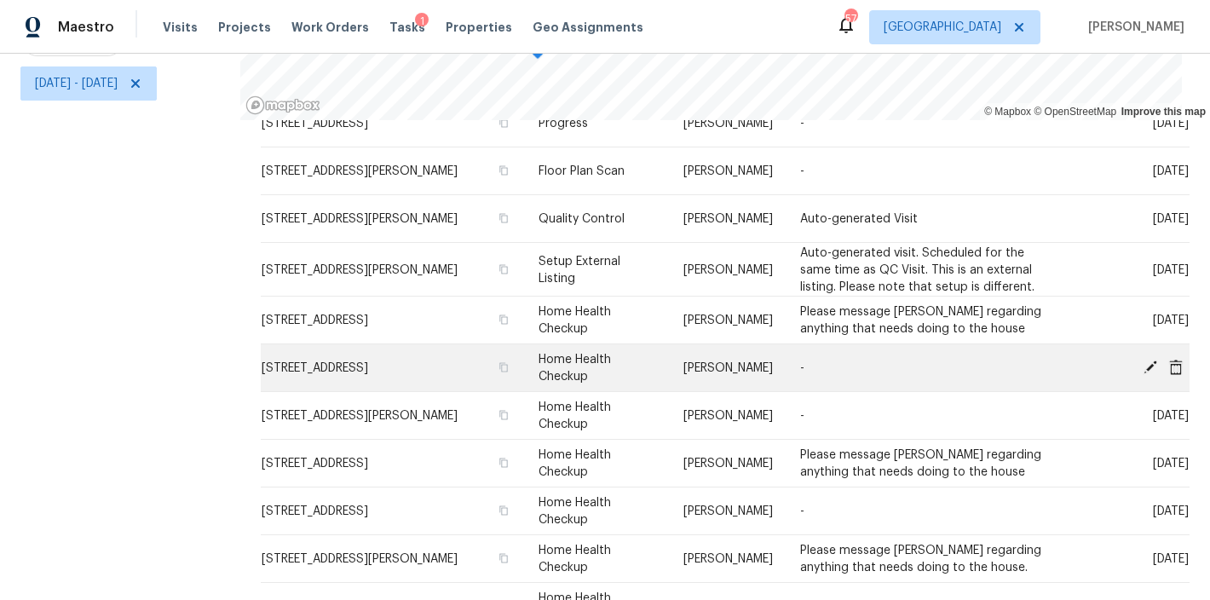
click at [1144, 360] on icon at bounding box center [1151, 367] width 14 height 14
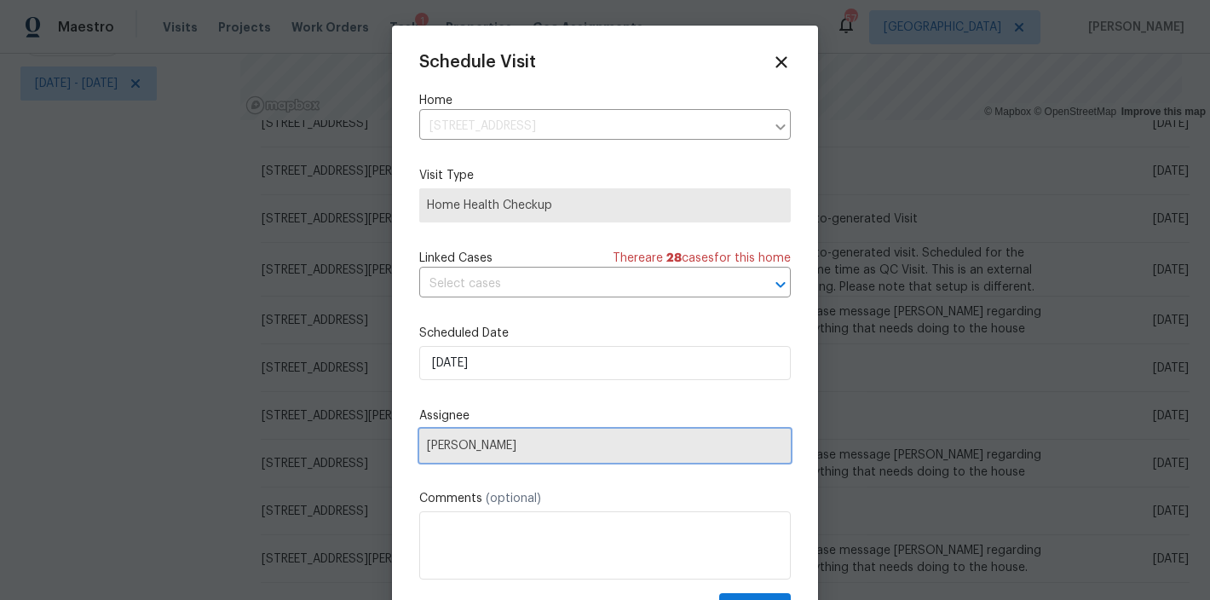
click at [479, 447] on span "[PERSON_NAME]" at bounding box center [605, 446] width 356 height 14
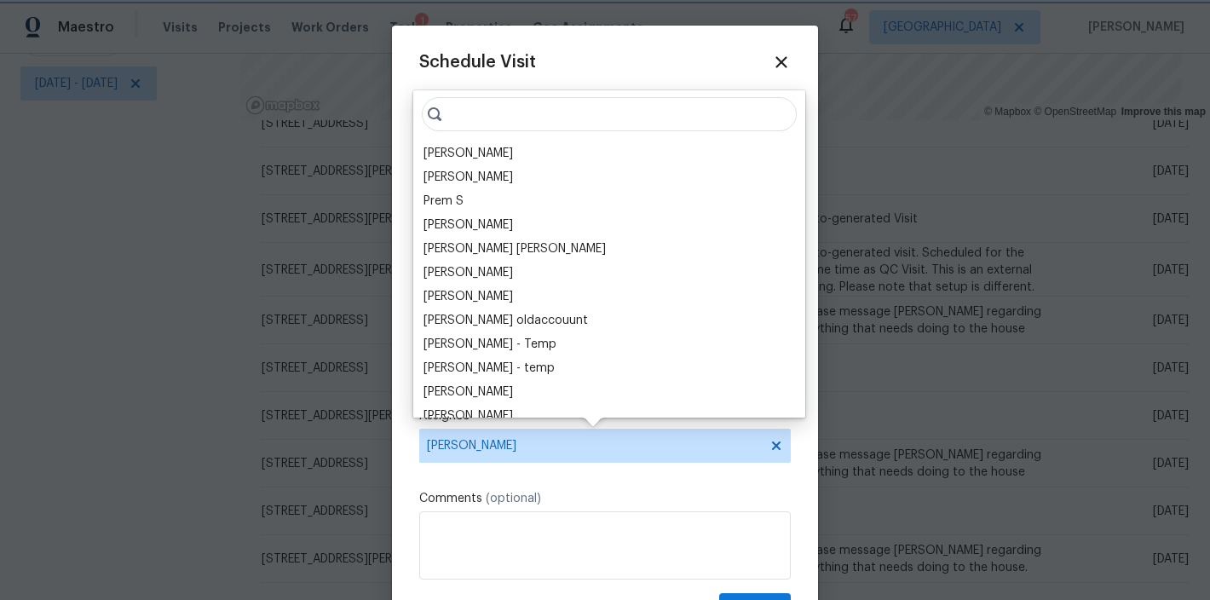
click at [506, 447] on span "[PERSON_NAME]" at bounding box center [594, 446] width 334 height 14
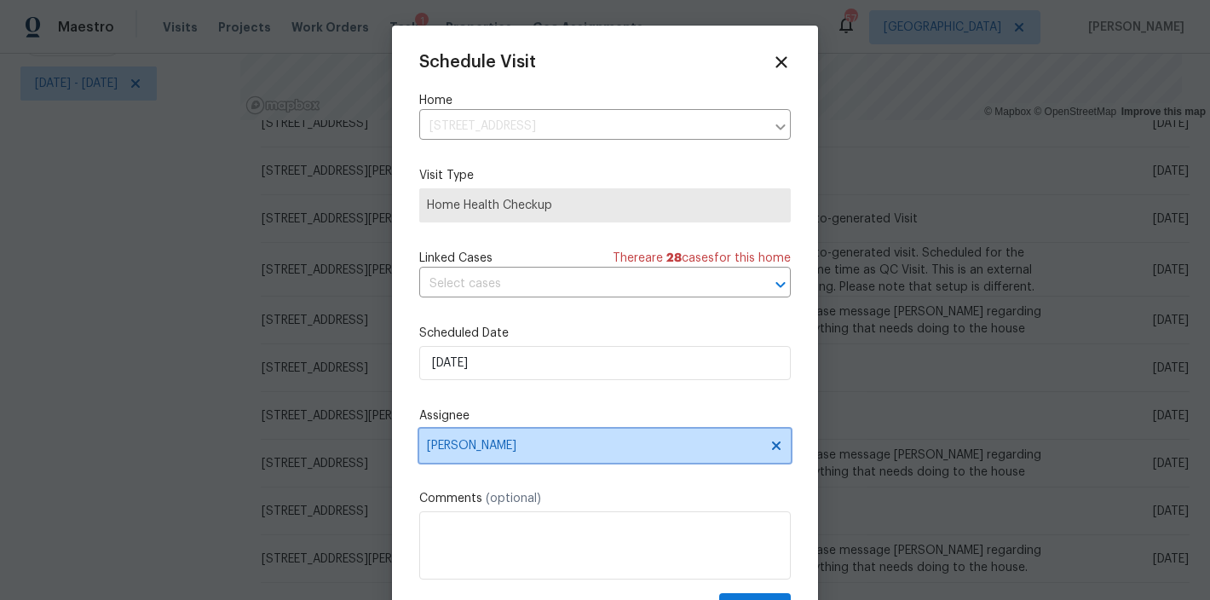
click at [506, 447] on span "[PERSON_NAME]" at bounding box center [594, 446] width 334 height 14
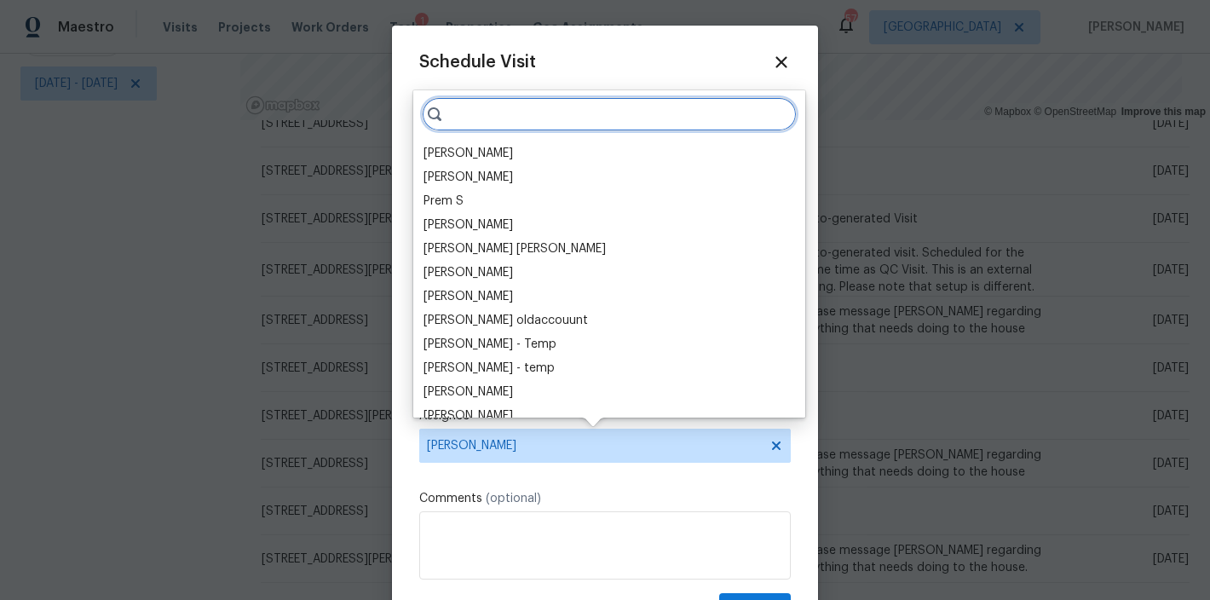
click at [510, 114] on input "search" at bounding box center [609, 114] width 375 height 34
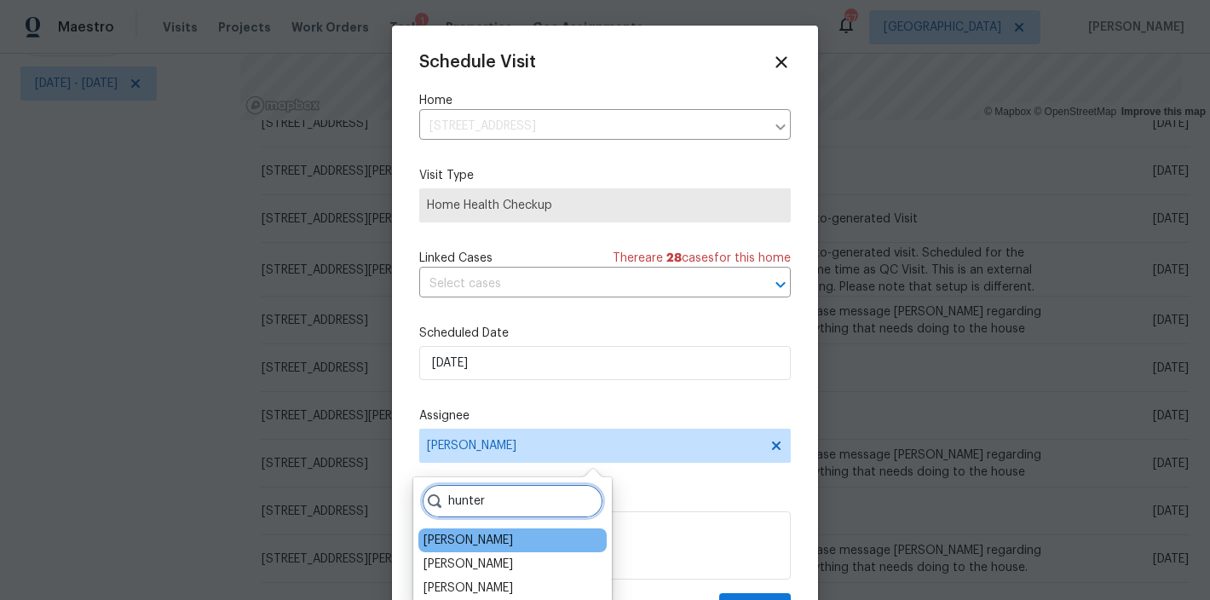
type input "hunter"
click at [486, 543] on div "Hunter Anderson" at bounding box center [468, 540] width 89 height 17
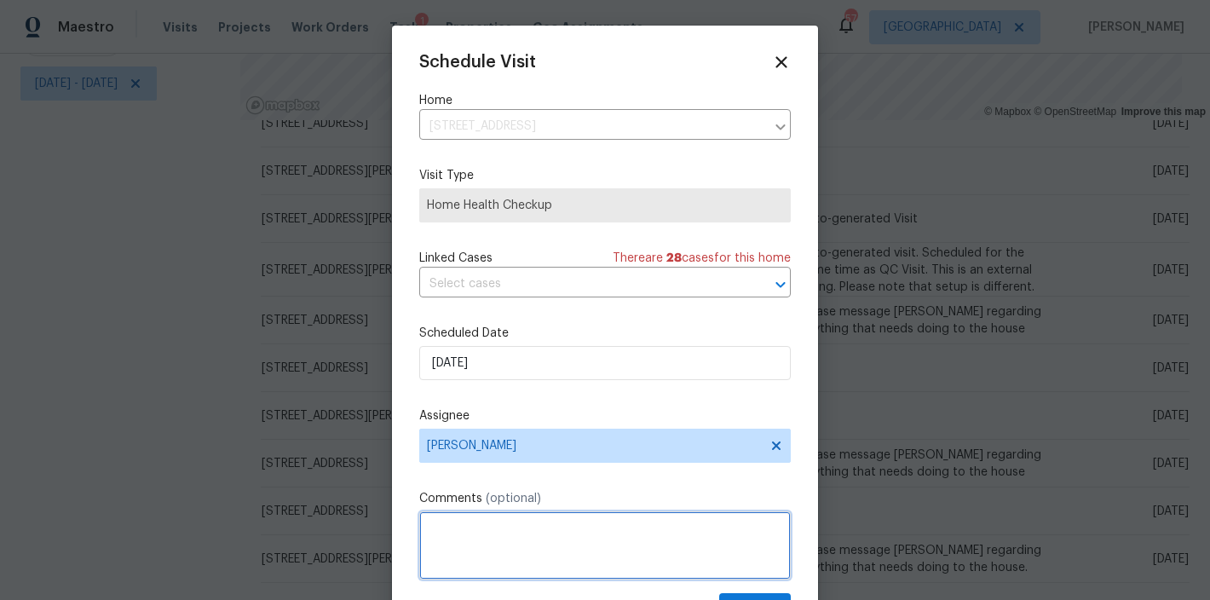
click at [565, 524] on textarea at bounding box center [605, 545] width 372 height 68
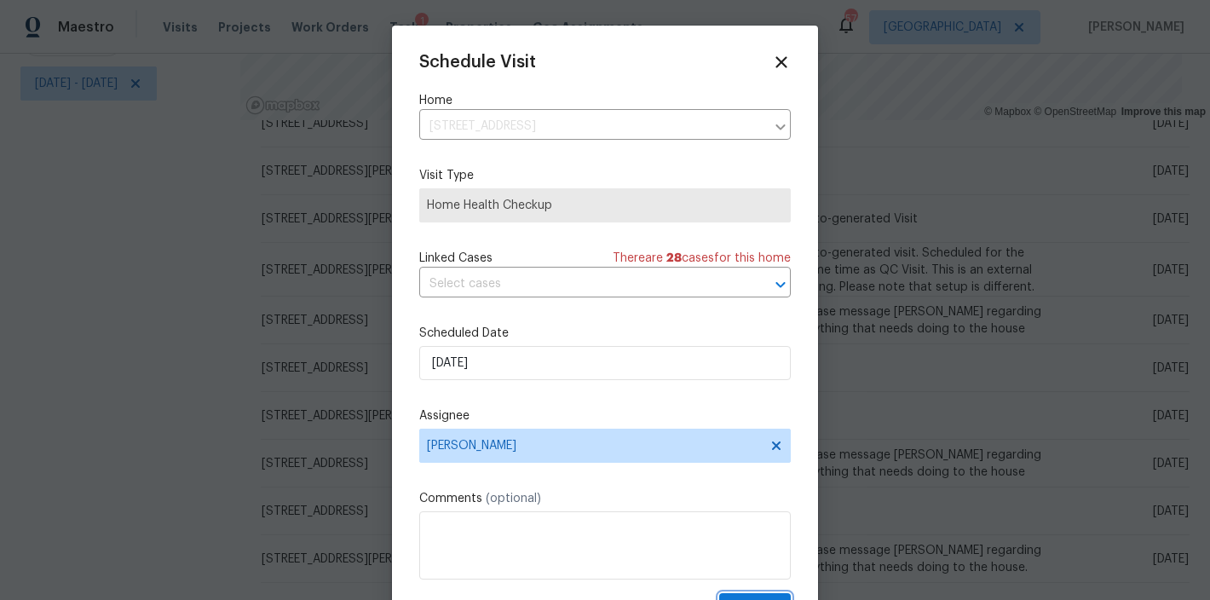
click at [734, 596] on button "Update" at bounding box center [755, 609] width 72 height 32
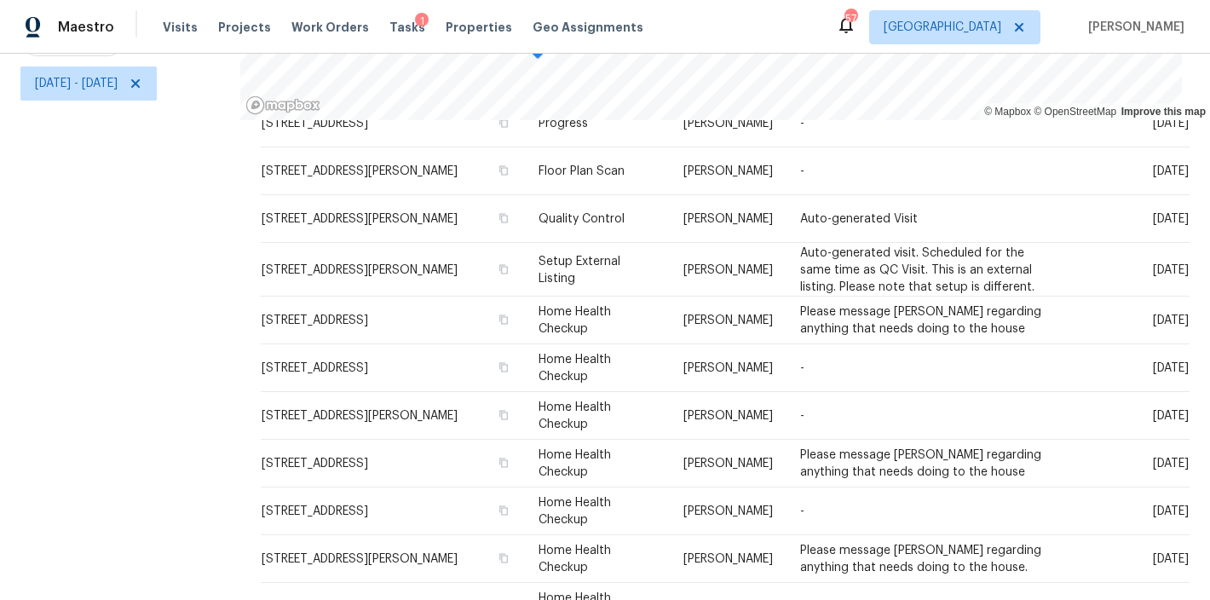
click at [137, 438] on div "Filters Reset ​ Type Assignee Mon, Sep 29 - Mon, Sep 29" at bounding box center [120, 232] width 240 height 735
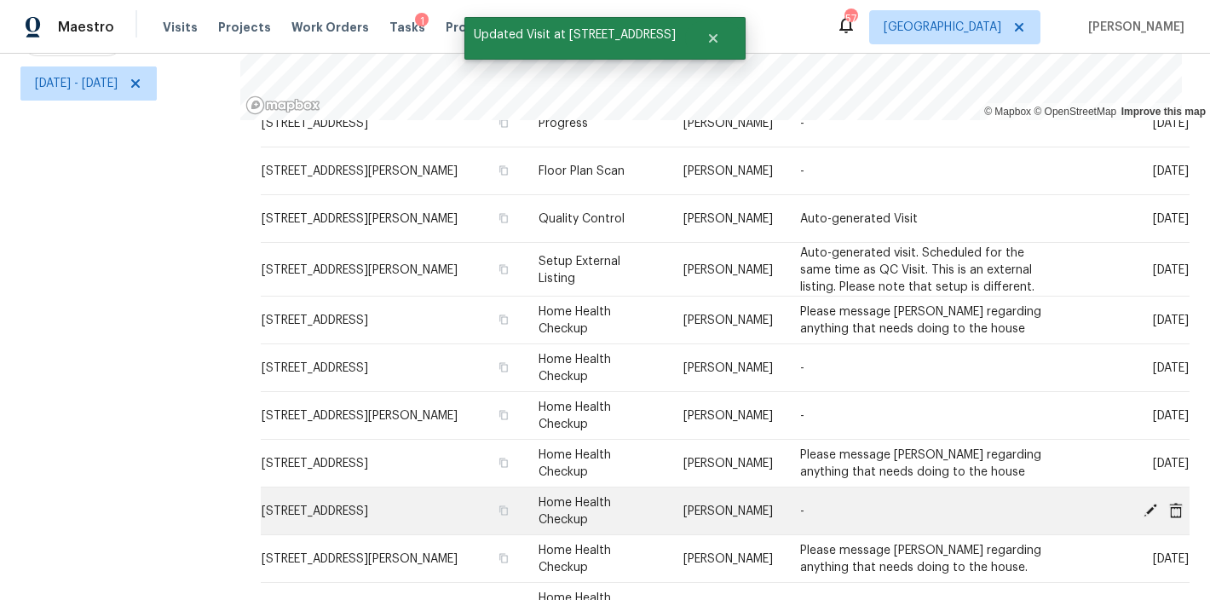
scroll to position [1475, 0]
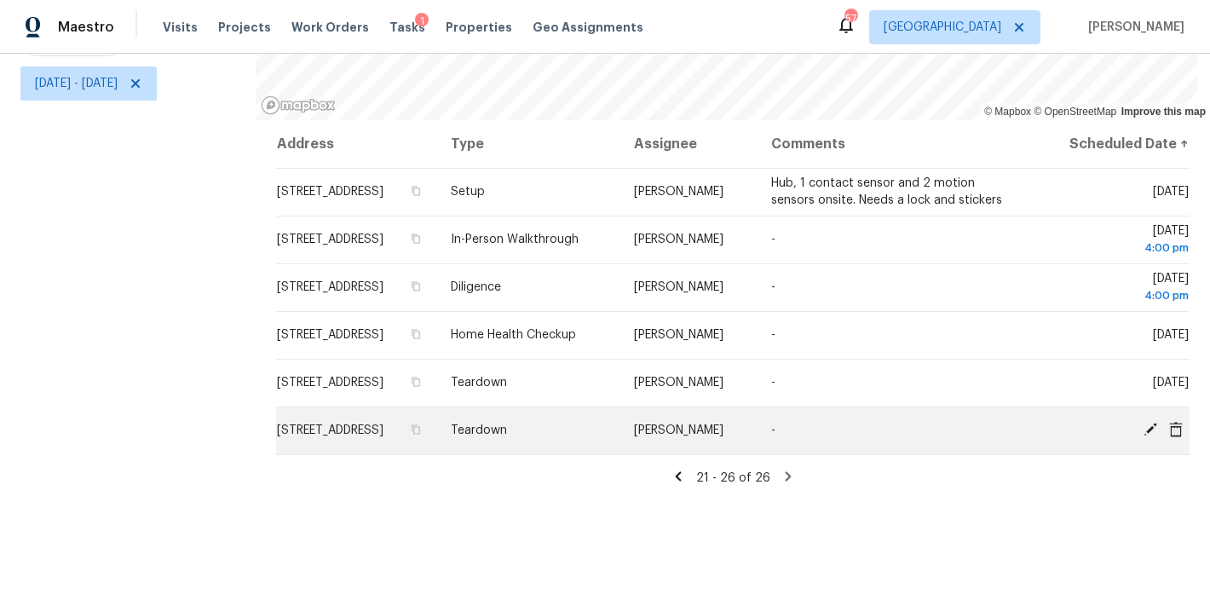
scroll to position [253, 0]
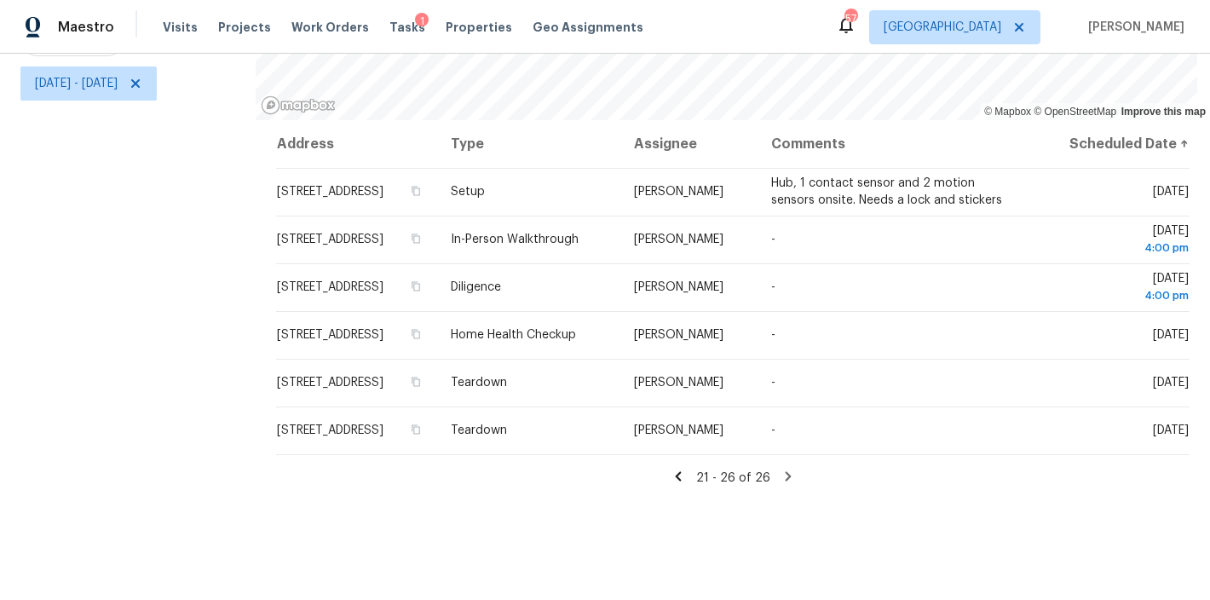
click at [675, 475] on icon at bounding box center [678, 475] width 6 height 9
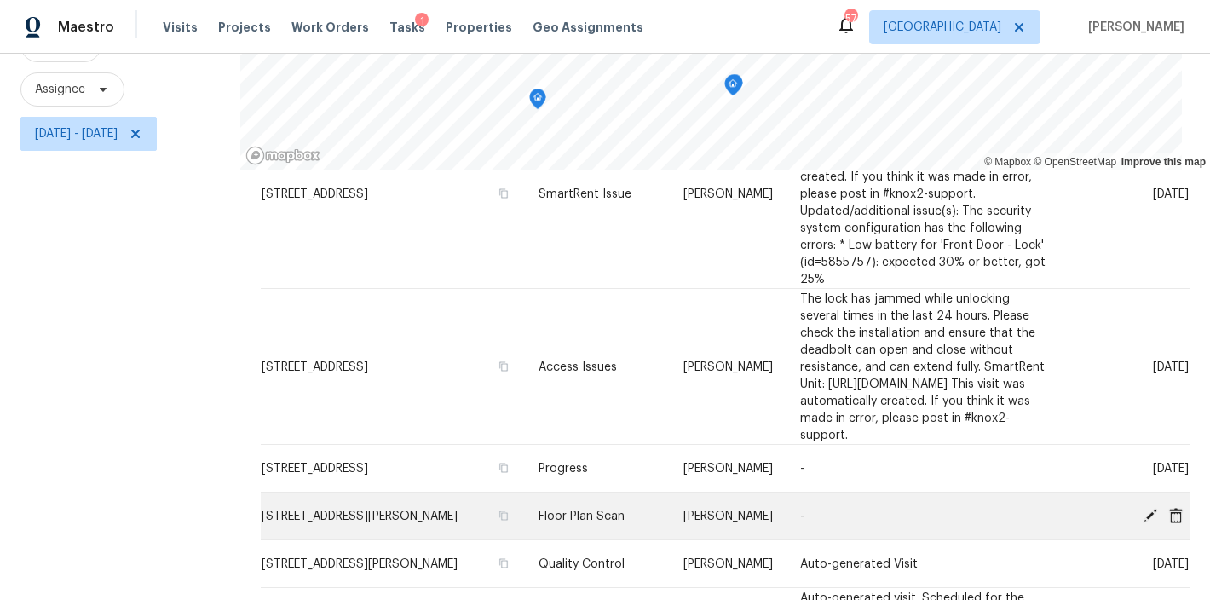
scroll to position [1350, 0]
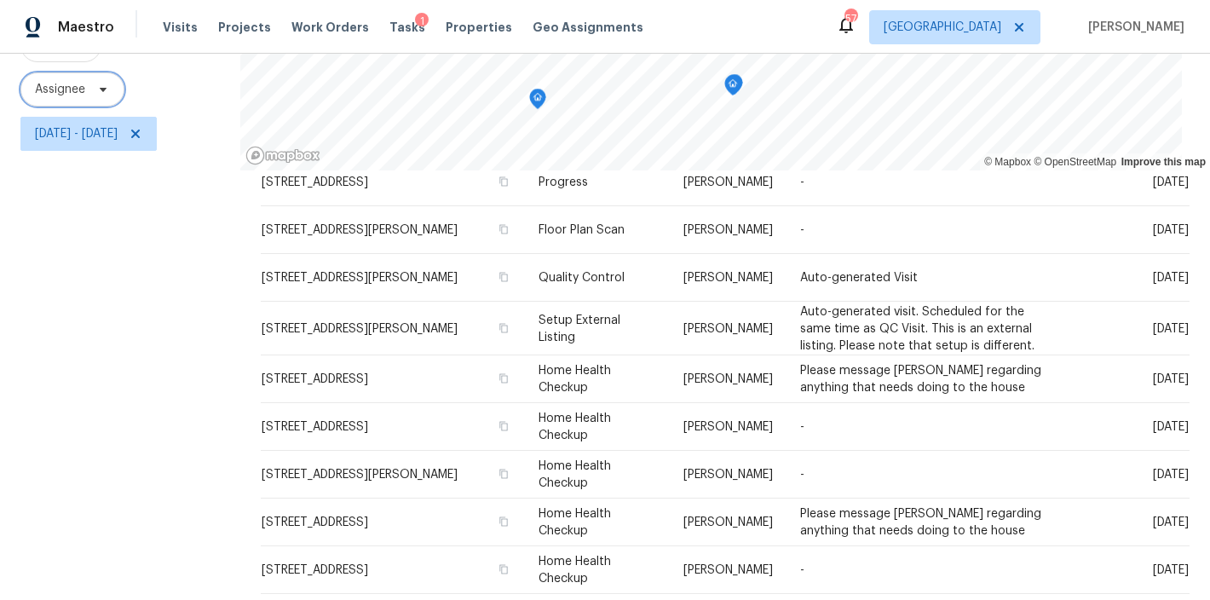
click at [78, 98] on span "Assignee" at bounding box center [72, 89] width 104 height 34
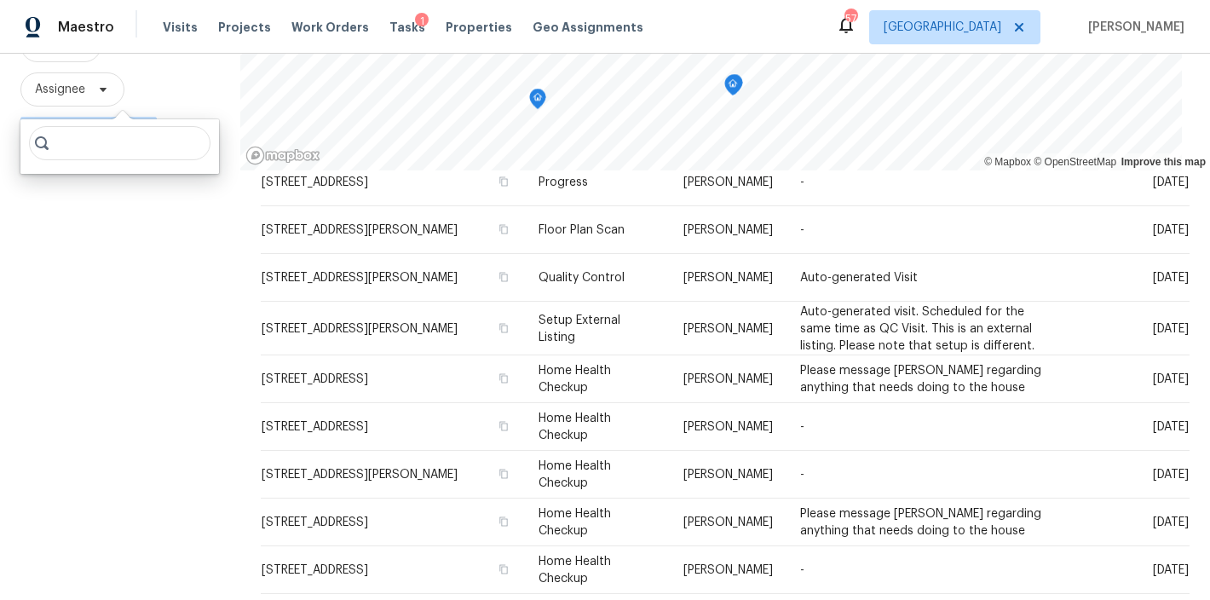
click at [112, 136] on input "search" at bounding box center [120, 143] width 182 height 34
type input "lee privette"
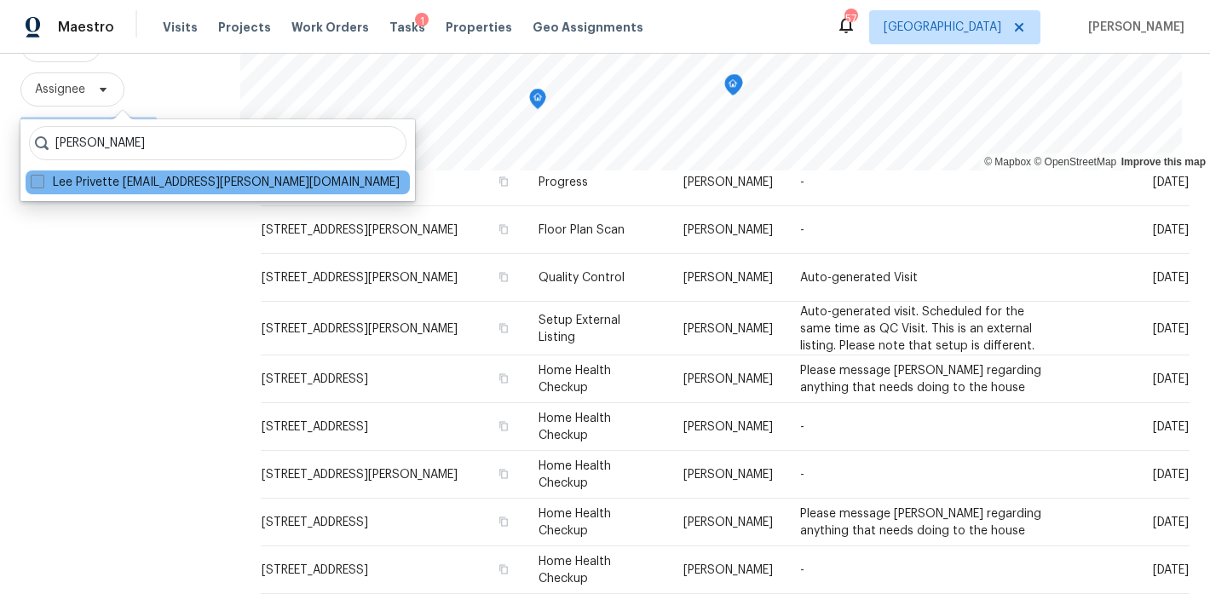
click at [35, 184] on span at bounding box center [38, 182] width 14 height 14
click at [35, 184] on input "Lee Privette lee.privette@opendoor.com" at bounding box center [36, 179] width 11 height 11
checkbox input "true"
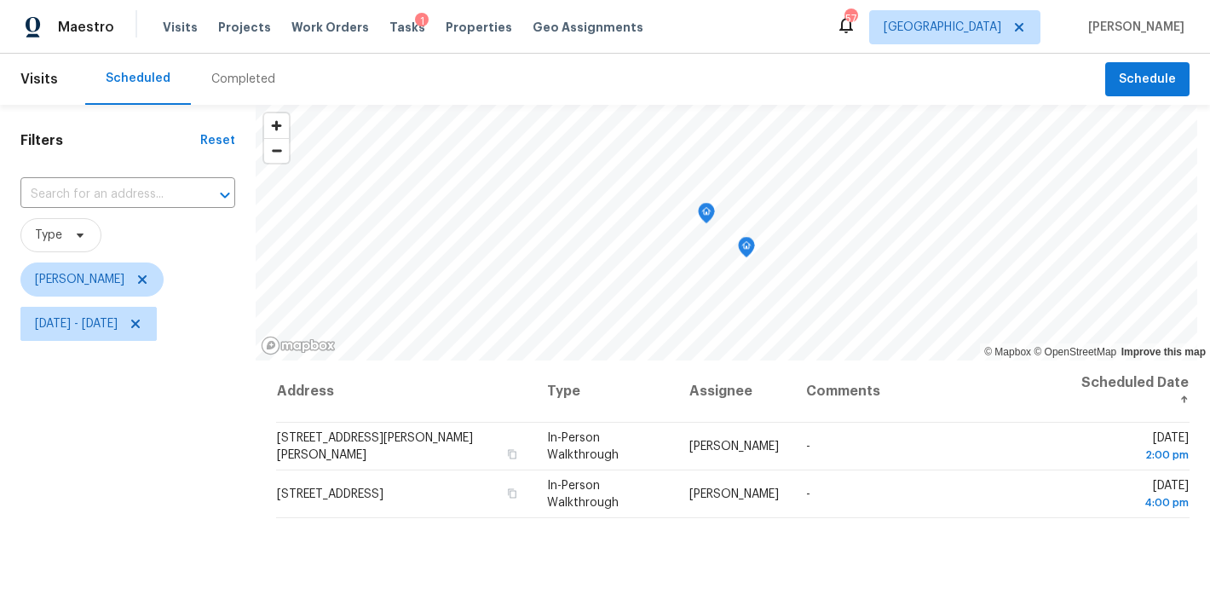
click at [65, 442] on div "Filters Reset ​ Type Lee Privette Mon, Sep 29 - Mon, Sep 29" at bounding box center [128, 472] width 256 height 735
click at [142, 320] on icon at bounding box center [136, 324] width 14 height 14
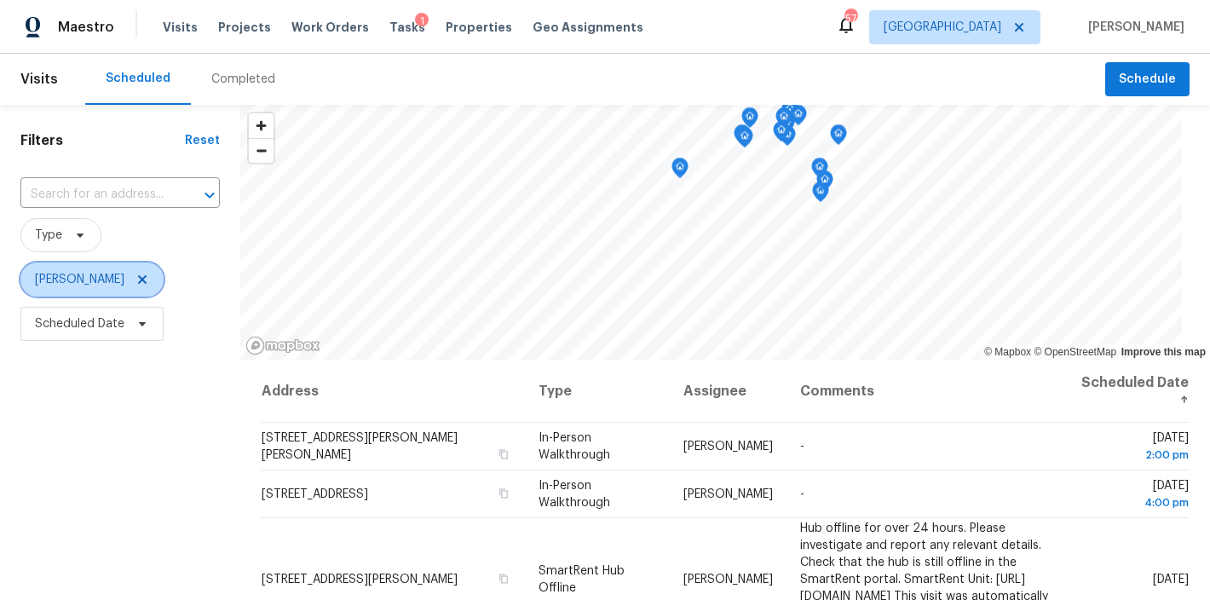
click at [135, 278] on icon at bounding box center [142, 280] width 14 height 14
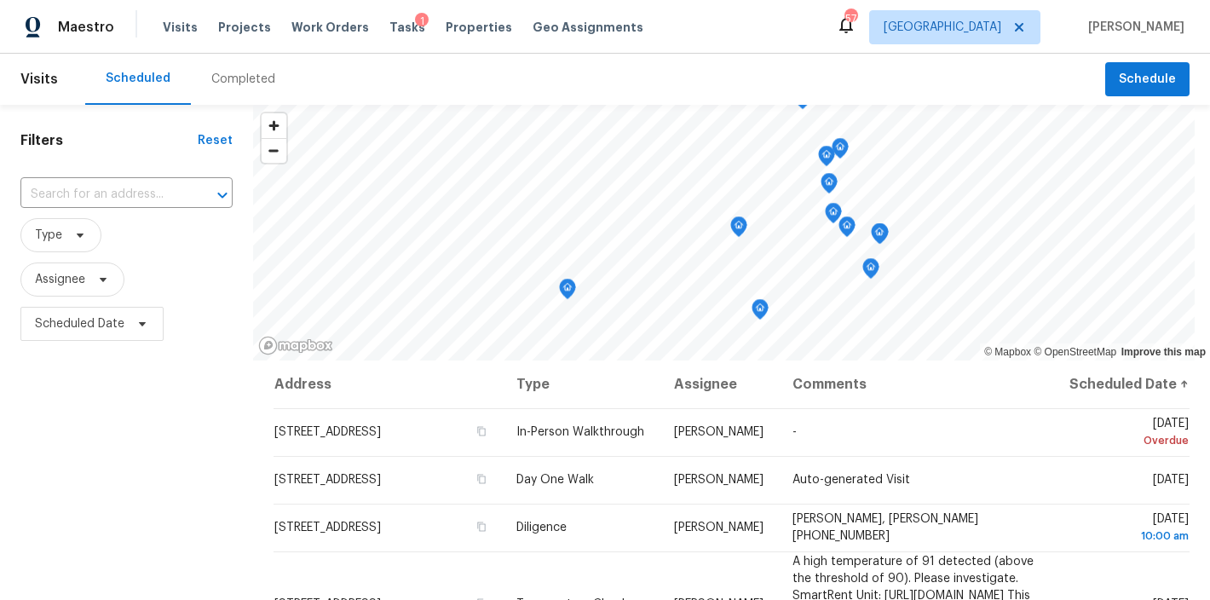
click at [68, 433] on div "Filters Reset ​ Type Assignee Scheduled Date" at bounding box center [126, 472] width 253 height 735
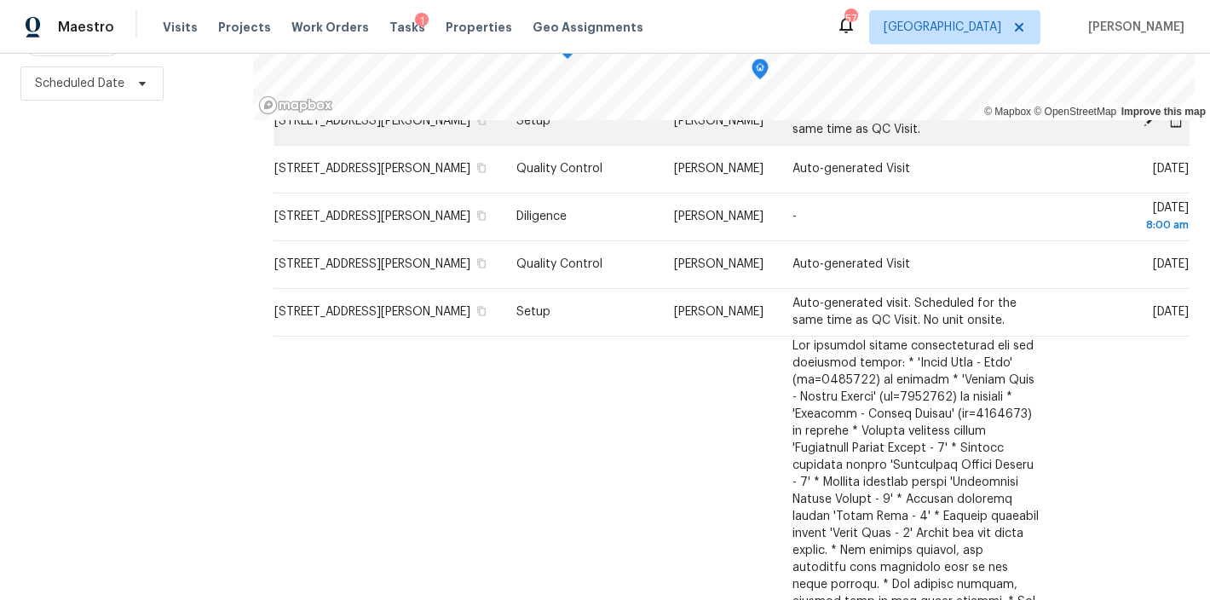
scroll to position [510, 0]
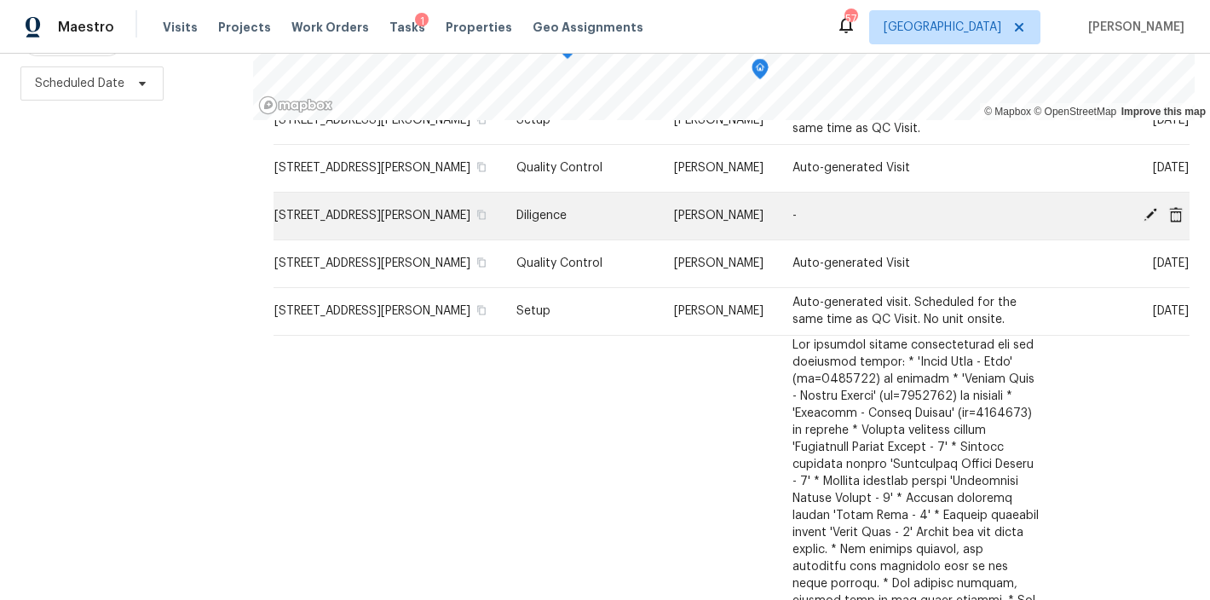
click at [1143, 222] on icon at bounding box center [1150, 214] width 15 height 15
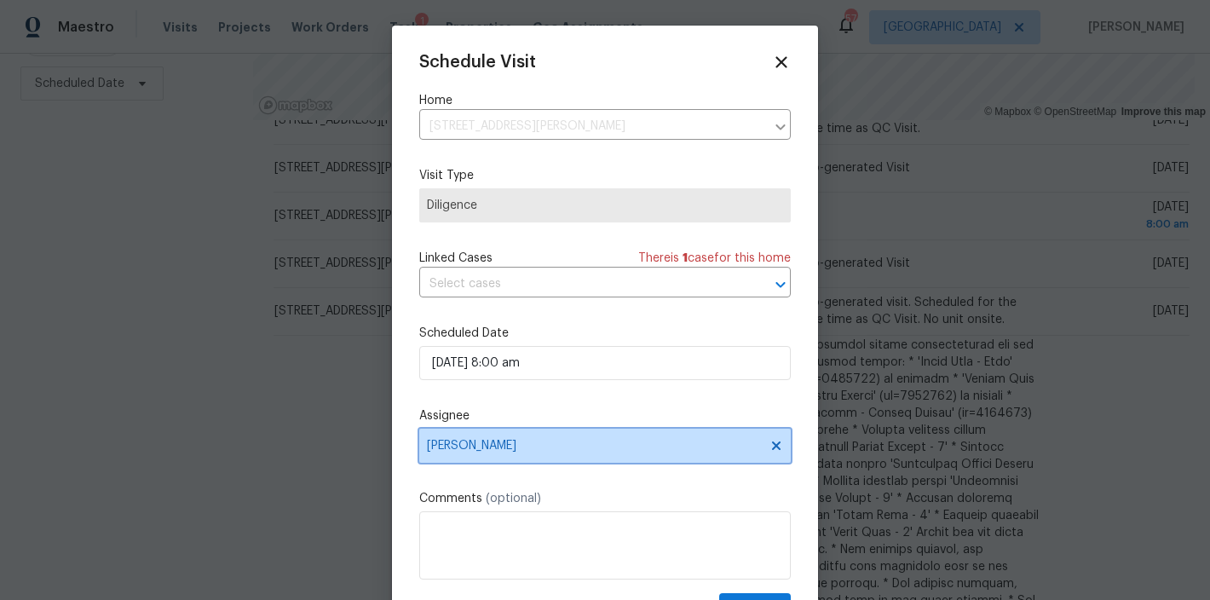
click at [499, 449] on span "[PERSON_NAME]" at bounding box center [594, 446] width 334 height 14
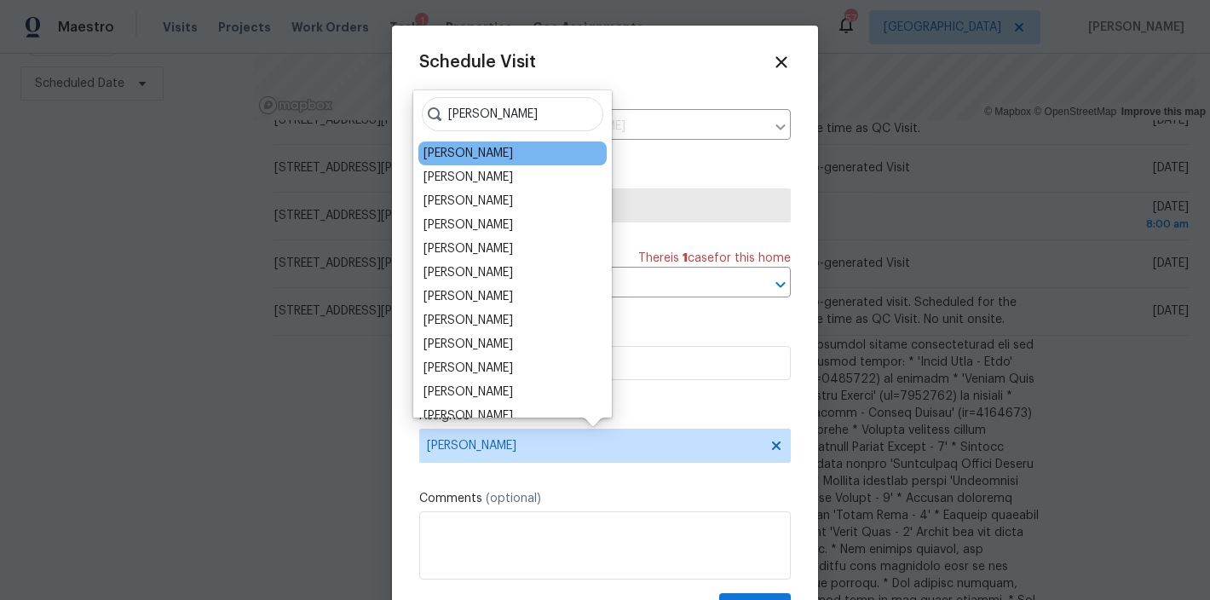
type input "lee"
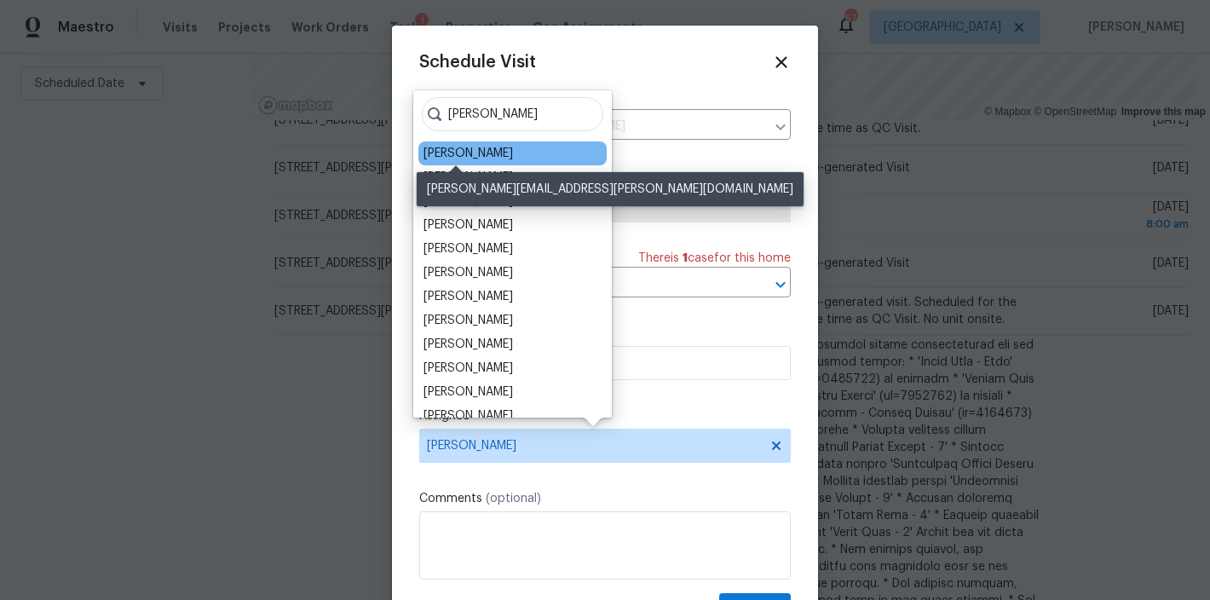
click at [467, 154] on div "Lee Privette" at bounding box center [468, 153] width 89 height 17
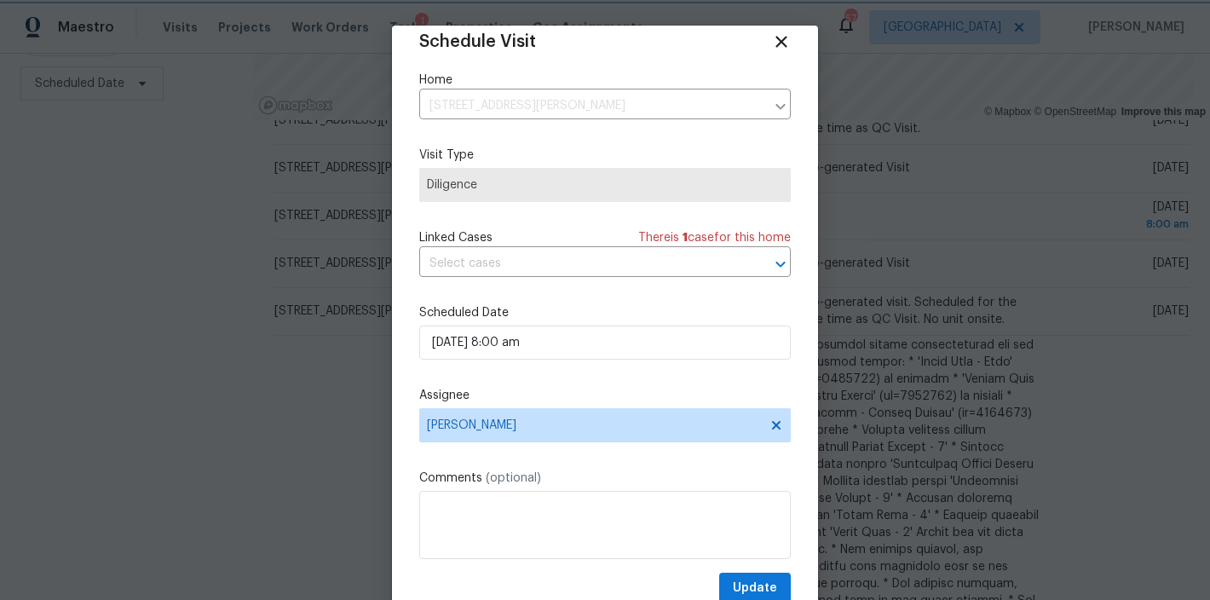
scroll to position [31, 0]
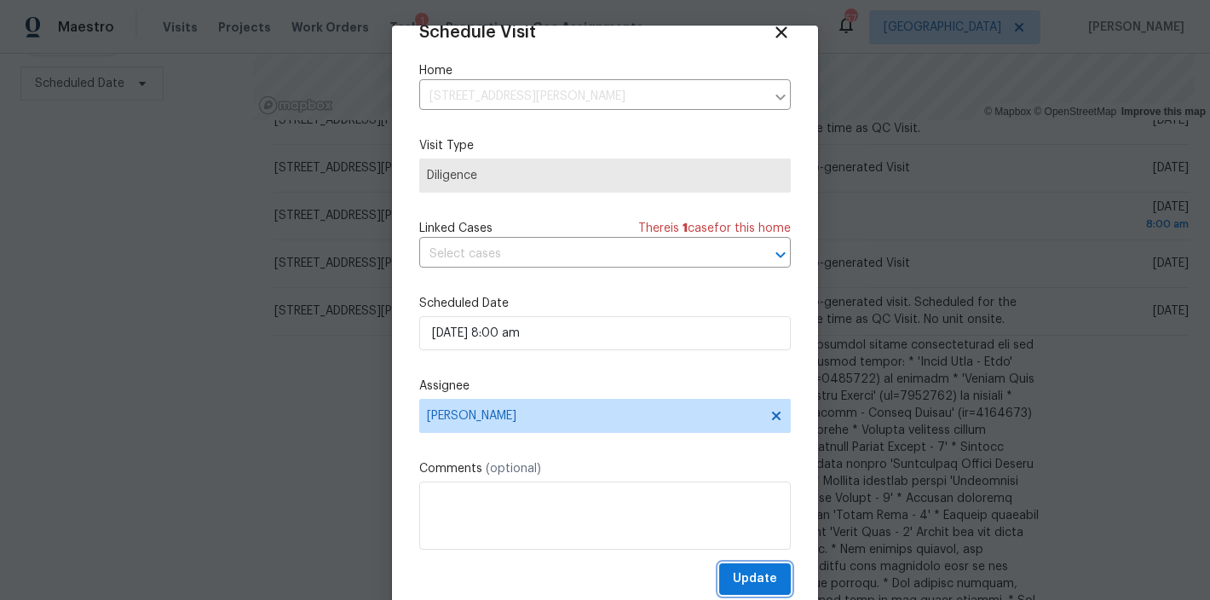
click at [746, 578] on span "Update" at bounding box center [755, 578] width 44 height 21
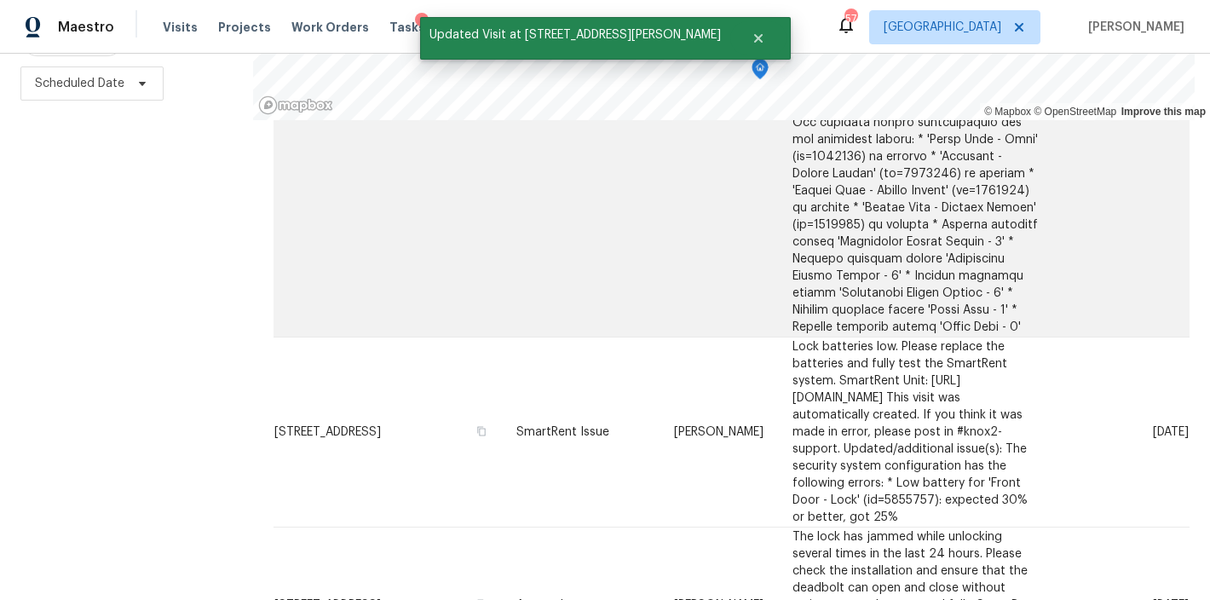
scroll to position [1549, 0]
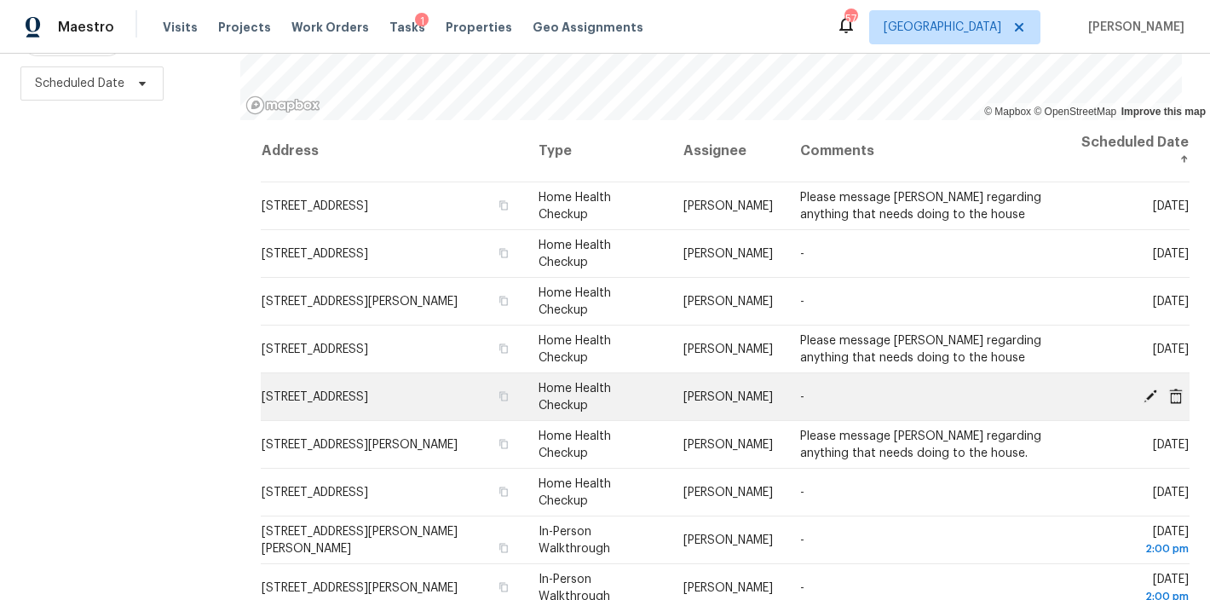
scroll to position [153, 0]
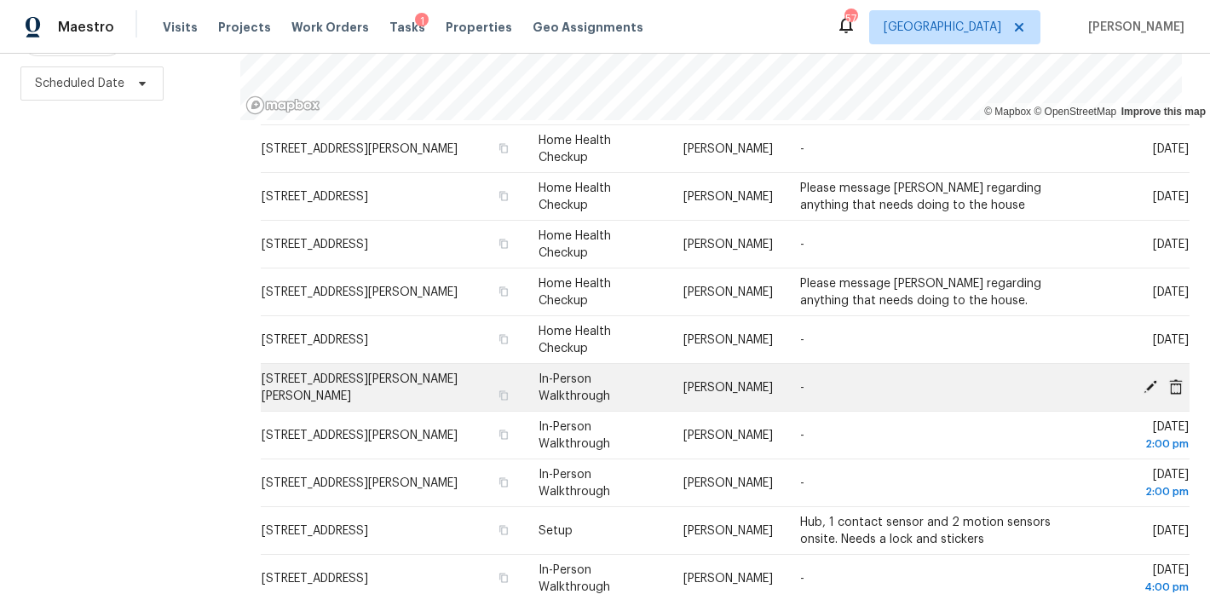
click at [1144, 379] on icon at bounding box center [1151, 386] width 14 height 14
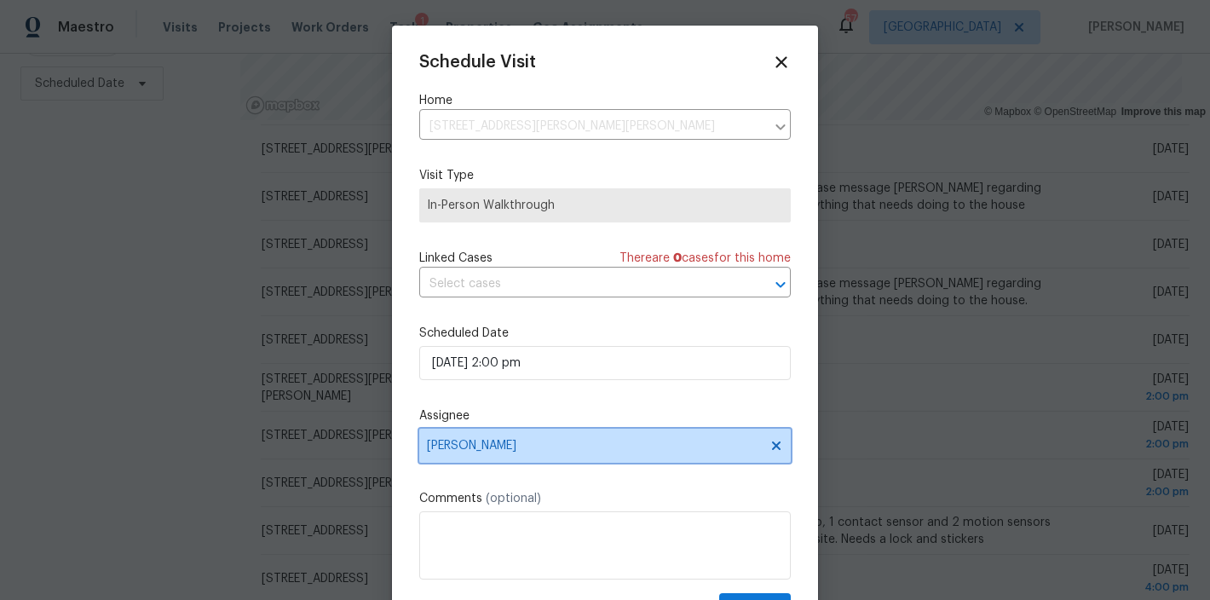
click at [482, 448] on span "Lee Privette" at bounding box center [594, 446] width 334 height 14
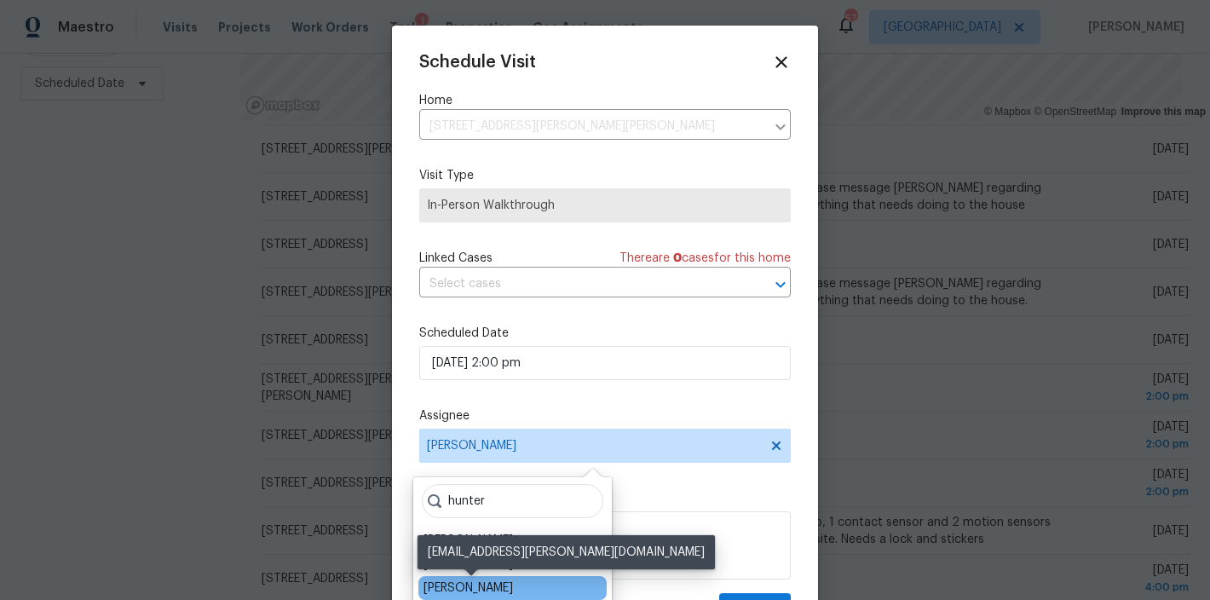
type input "hunter"
click at [503, 589] on div "Hunter Anderson" at bounding box center [468, 587] width 89 height 17
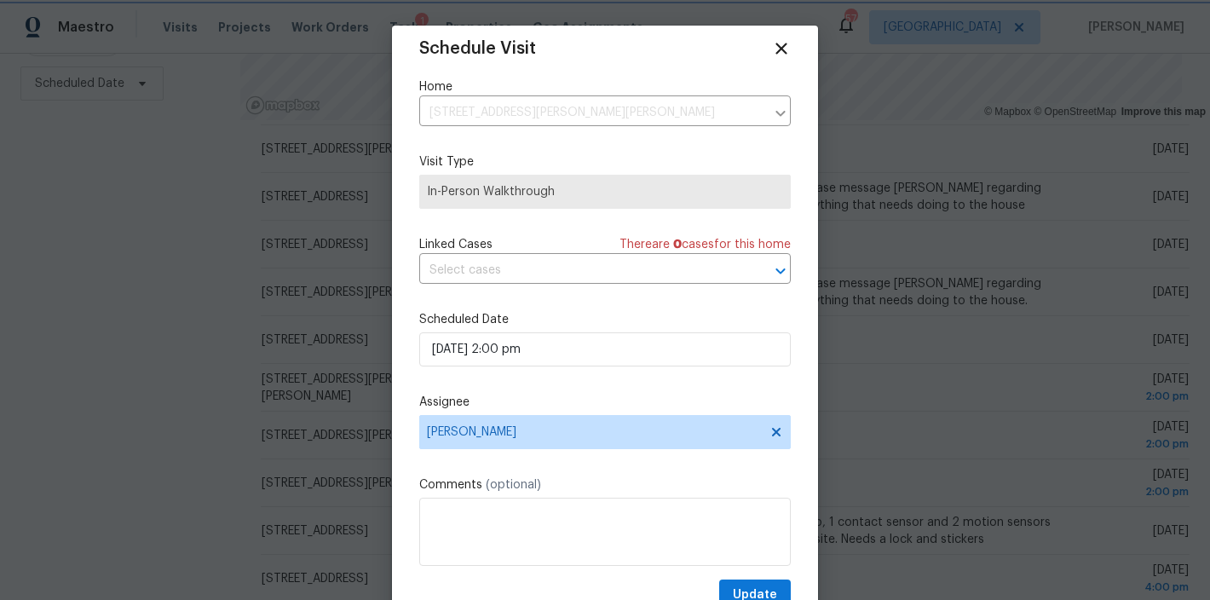
scroll to position [31, 0]
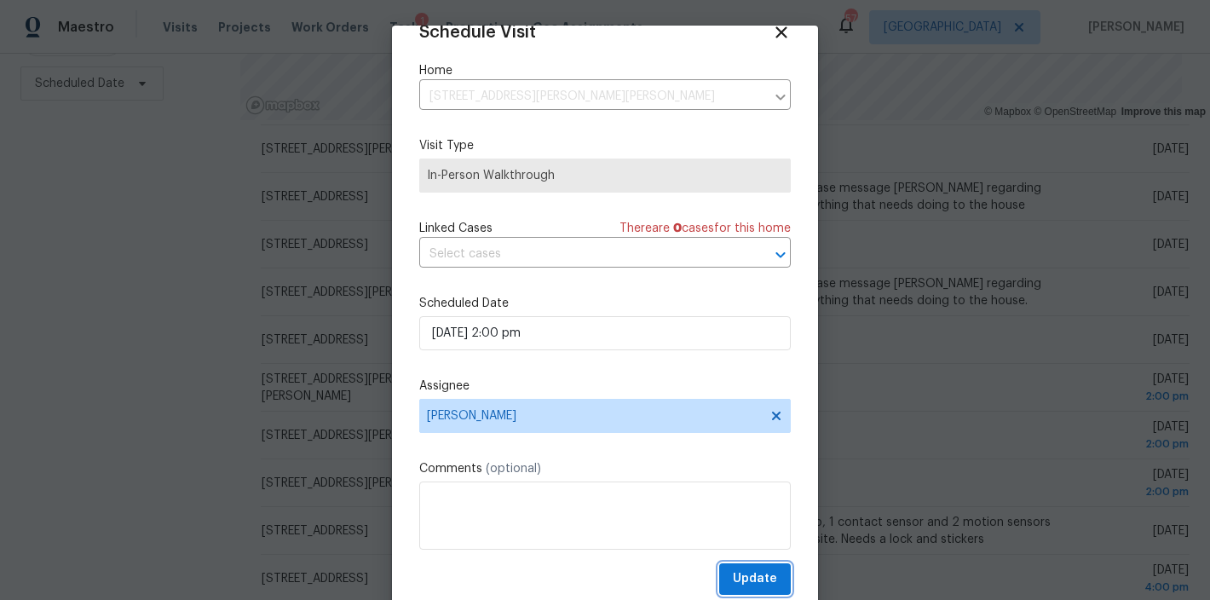
click at [740, 574] on span "Update" at bounding box center [755, 578] width 44 height 21
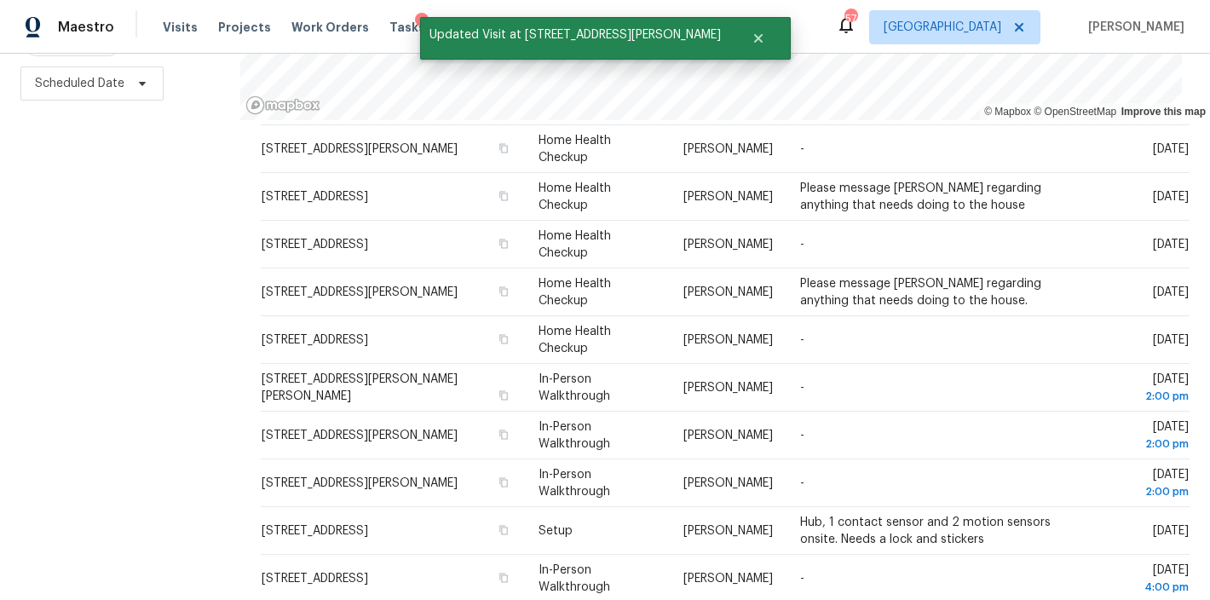
click at [143, 410] on div "Filters Reset ​ Type Assignee Scheduled Date" at bounding box center [120, 232] width 240 height 735
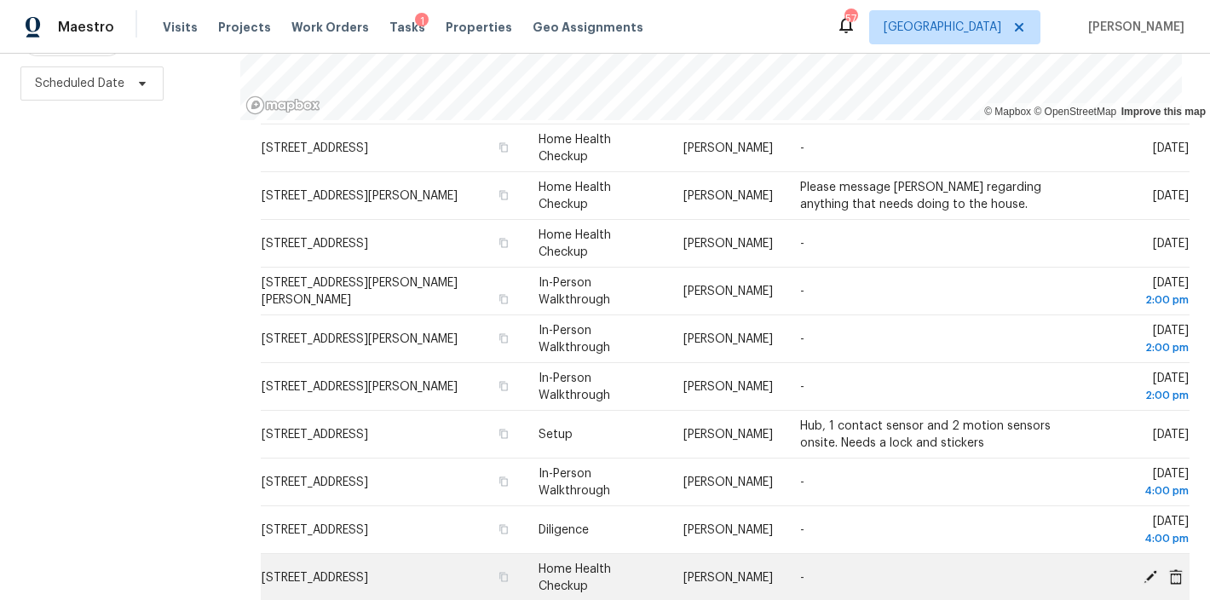
scroll to position [337, 0]
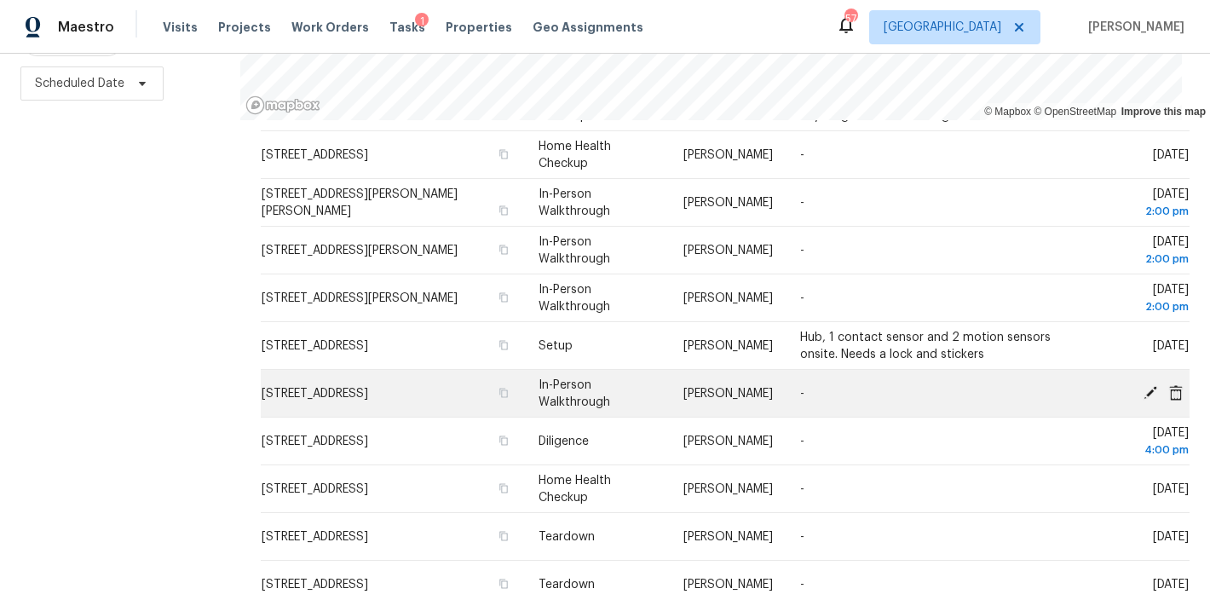
click at [1144, 385] on icon at bounding box center [1151, 392] width 14 height 14
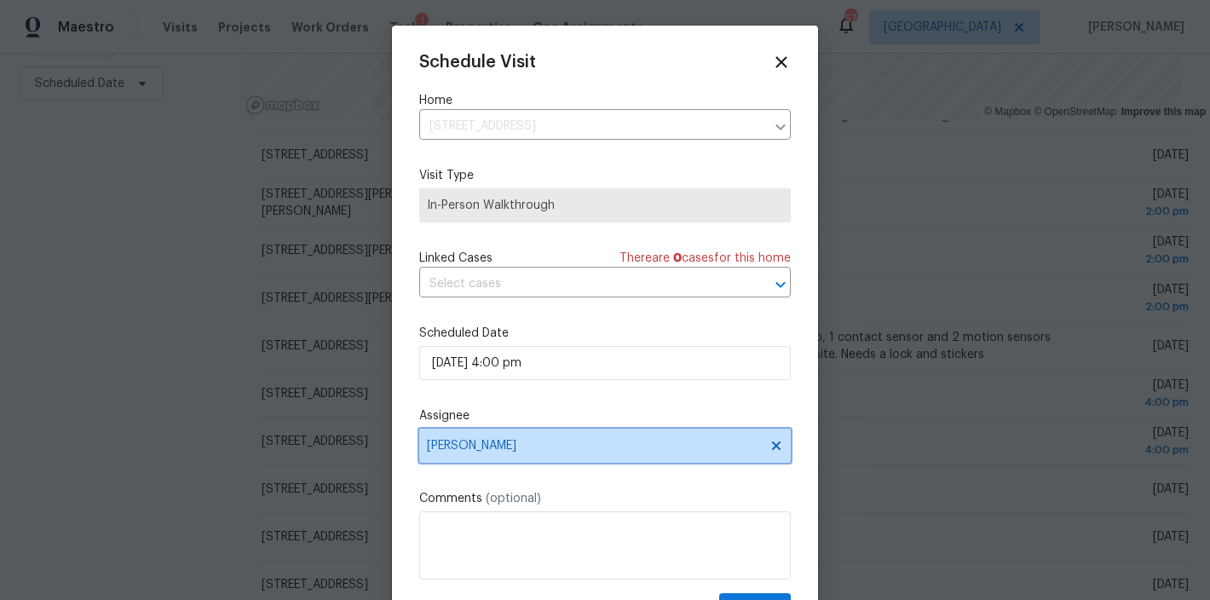
click at [487, 450] on span "Lee Privette" at bounding box center [594, 446] width 334 height 14
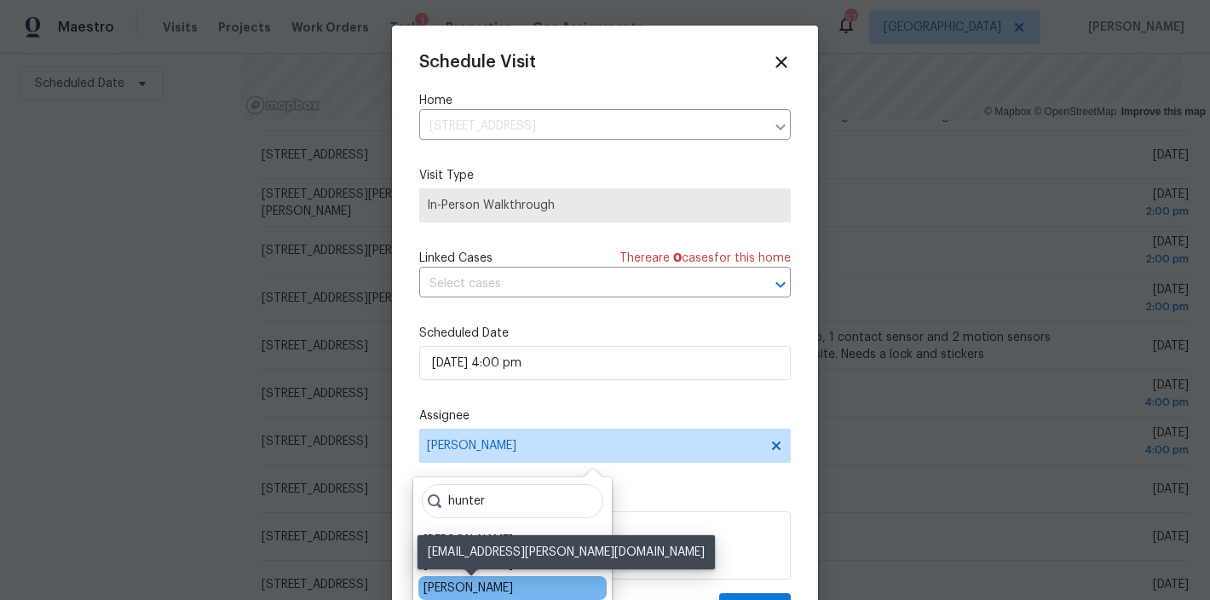
type input "hunter"
click at [504, 585] on div "Hunter Anderson" at bounding box center [468, 587] width 89 height 17
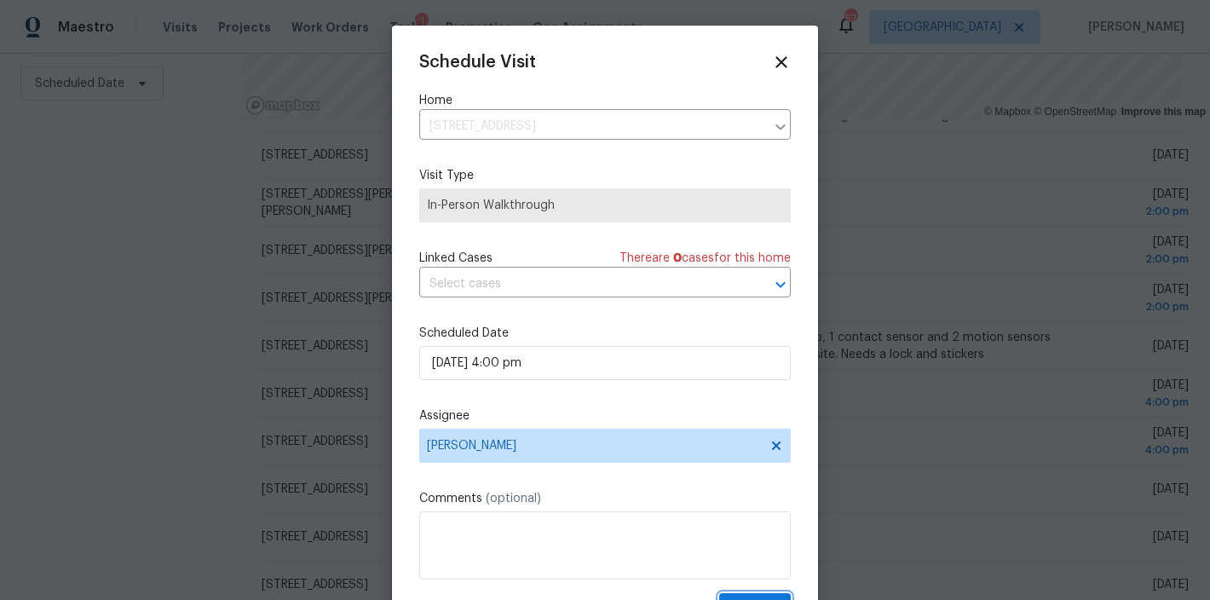
click at [754, 596] on button "Update" at bounding box center [755, 609] width 72 height 32
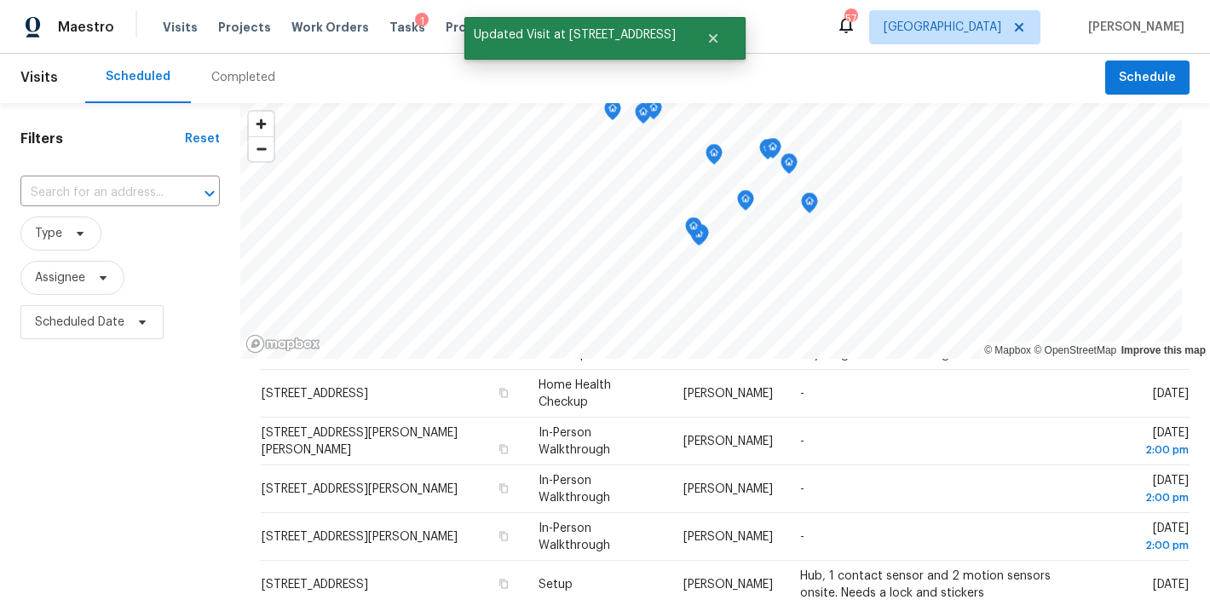
scroll to position [0, 0]
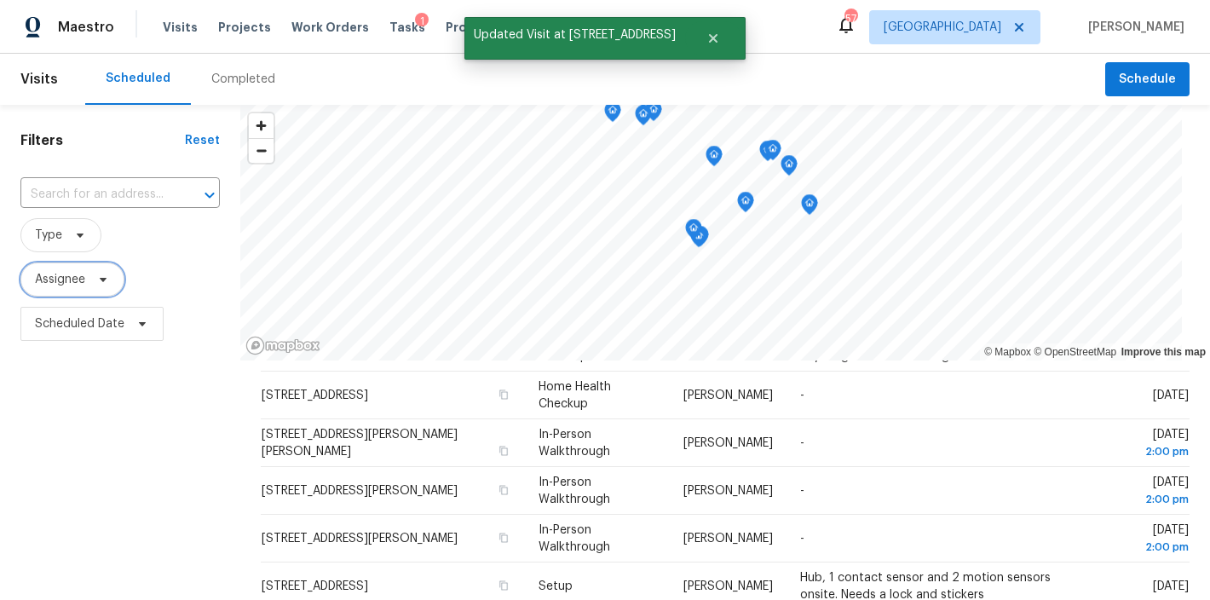
click at [59, 275] on span "Assignee" at bounding box center [60, 279] width 50 height 17
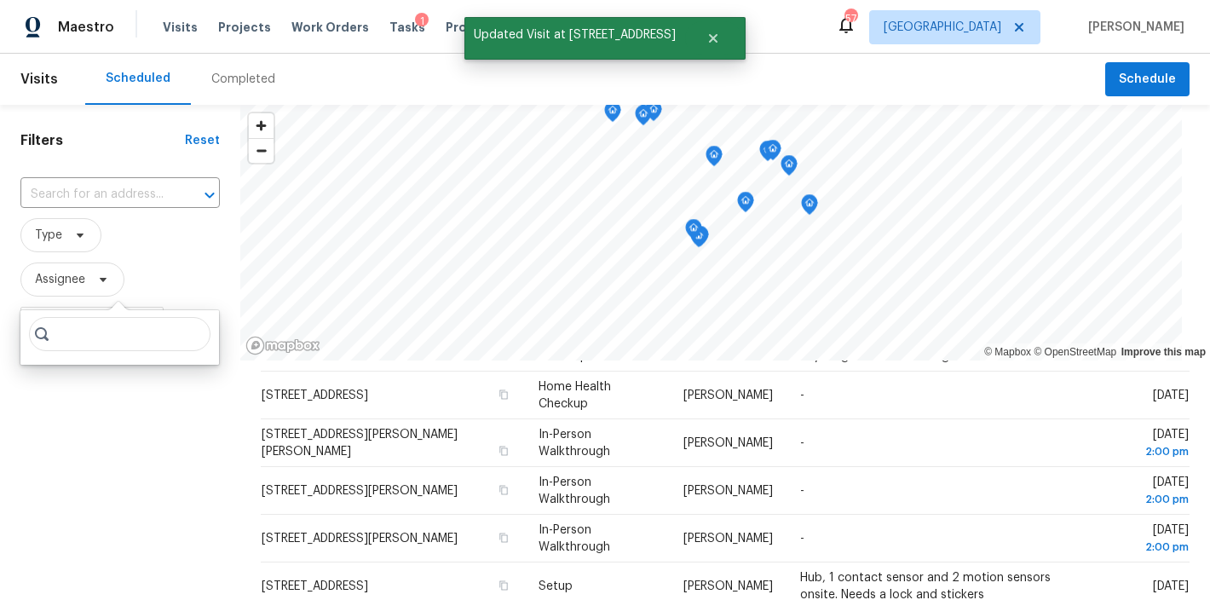
click at [135, 339] on input "search" at bounding box center [120, 334] width 182 height 34
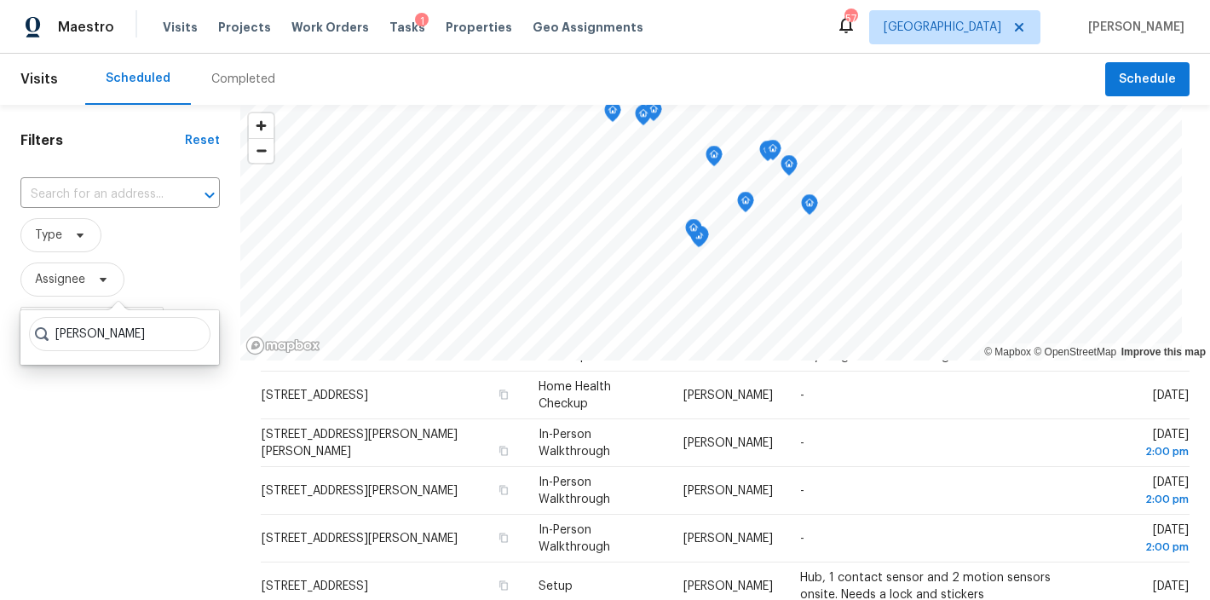
type input "hunter anderson"
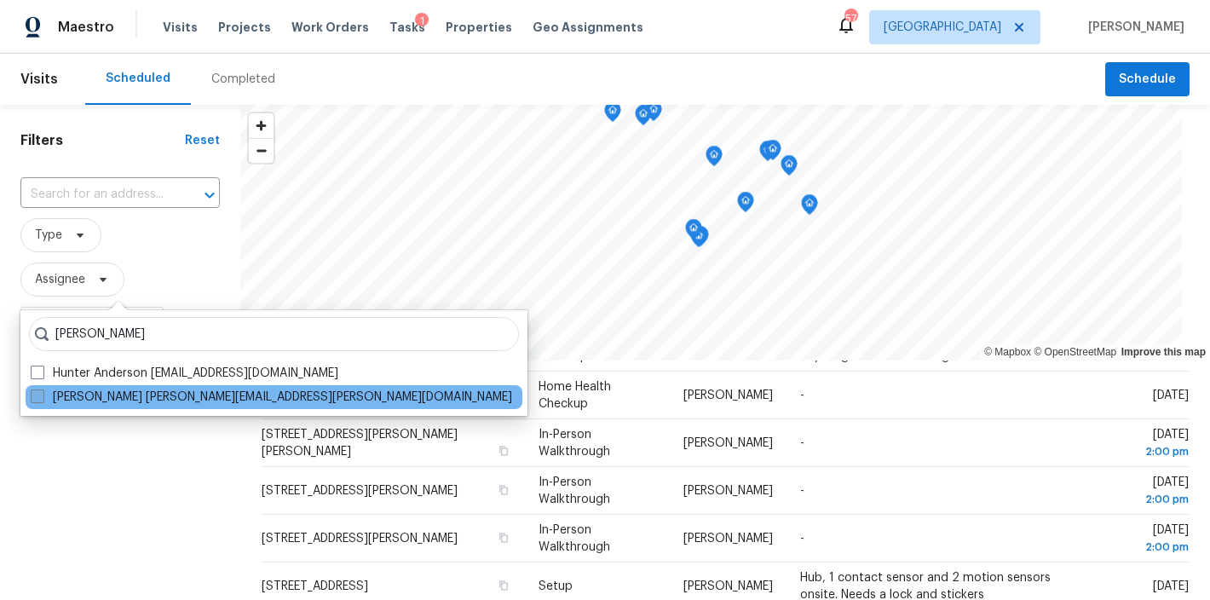
click at [36, 397] on span at bounding box center [38, 396] width 14 height 14
click at [36, 397] on input "Hunter Anderson hunter.anderson@opendoor.com" at bounding box center [36, 394] width 11 height 11
checkbox input "true"
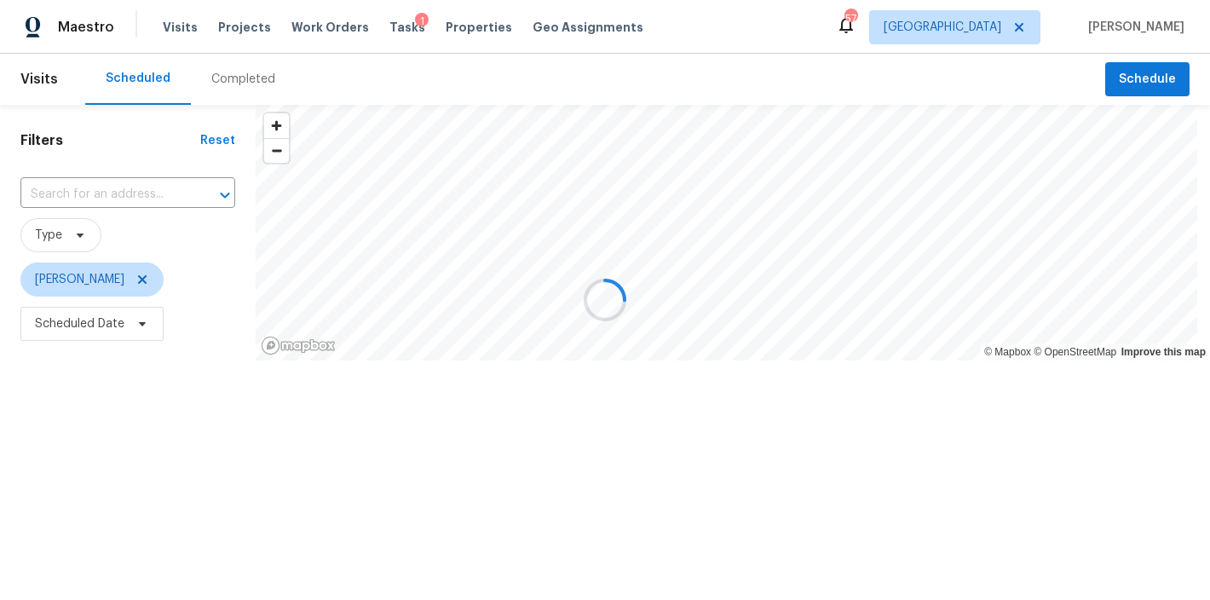
scroll to position [121, 0]
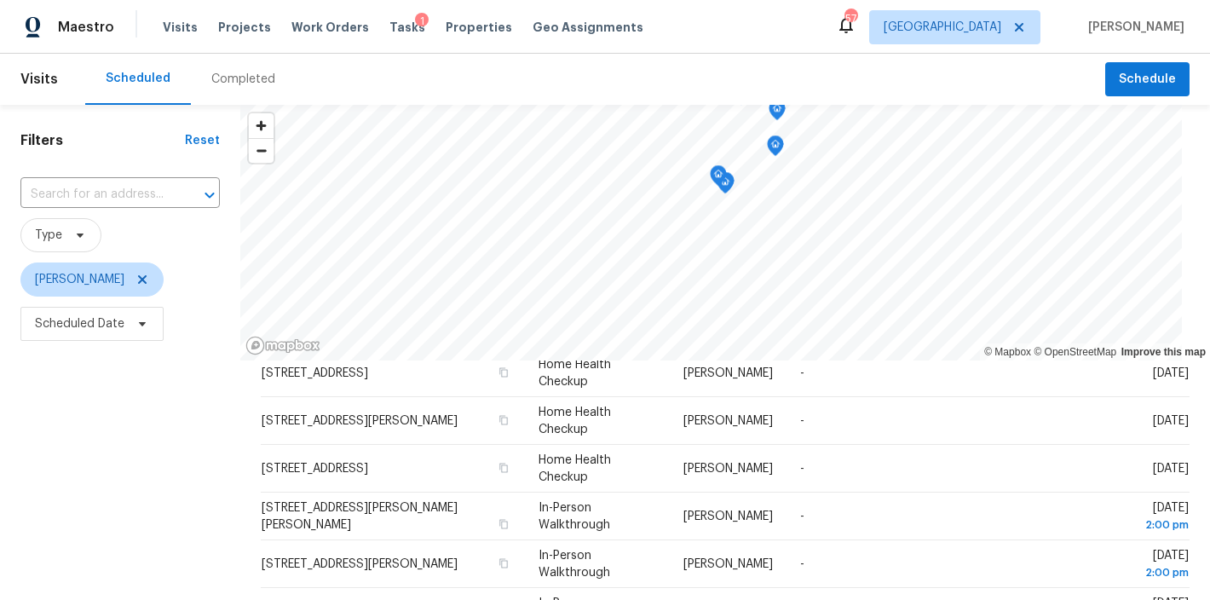
click at [58, 492] on div "Filters Reset ​ Type Hunter Anderson Scheduled Date" at bounding box center [120, 472] width 240 height 735
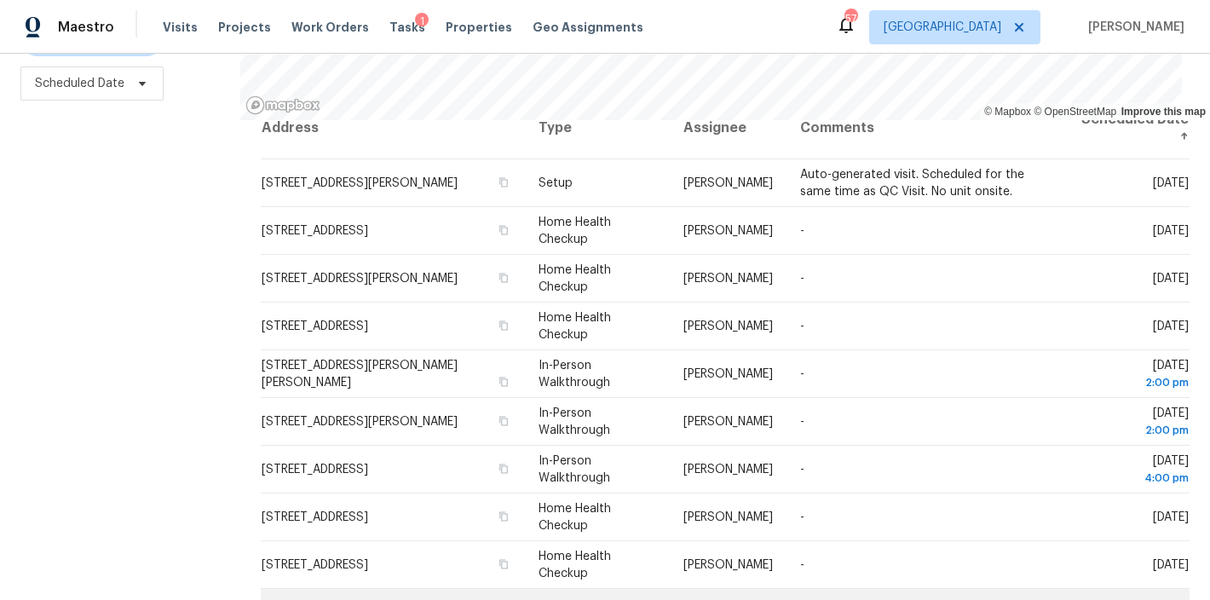
scroll to position [19, 0]
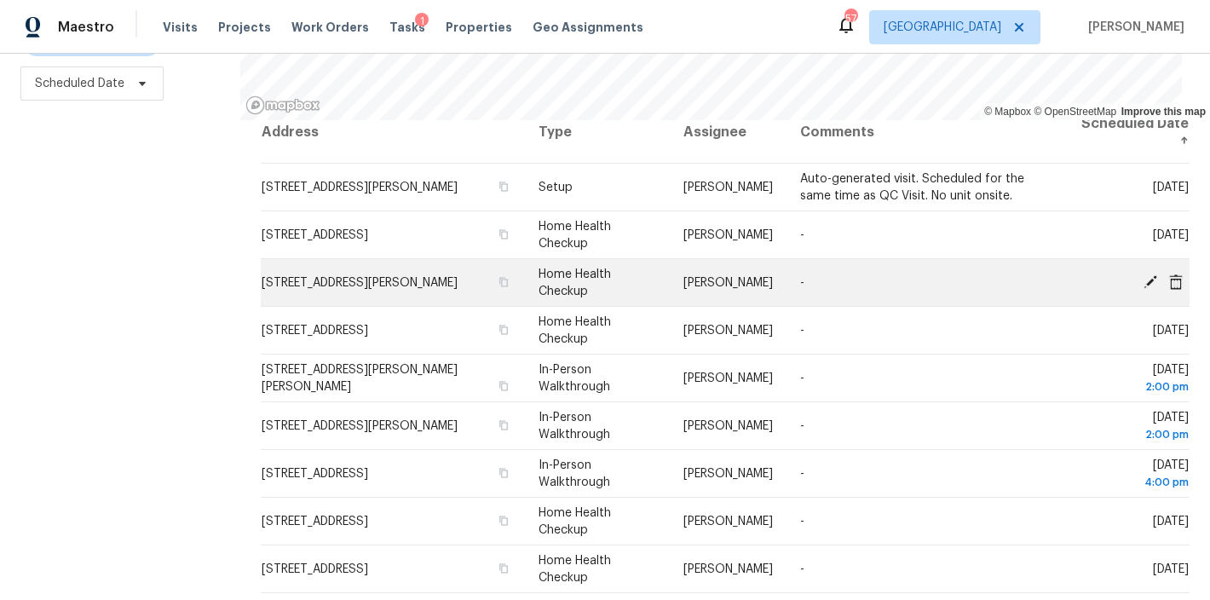
click at [1143, 274] on icon at bounding box center [1150, 281] width 15 height 15
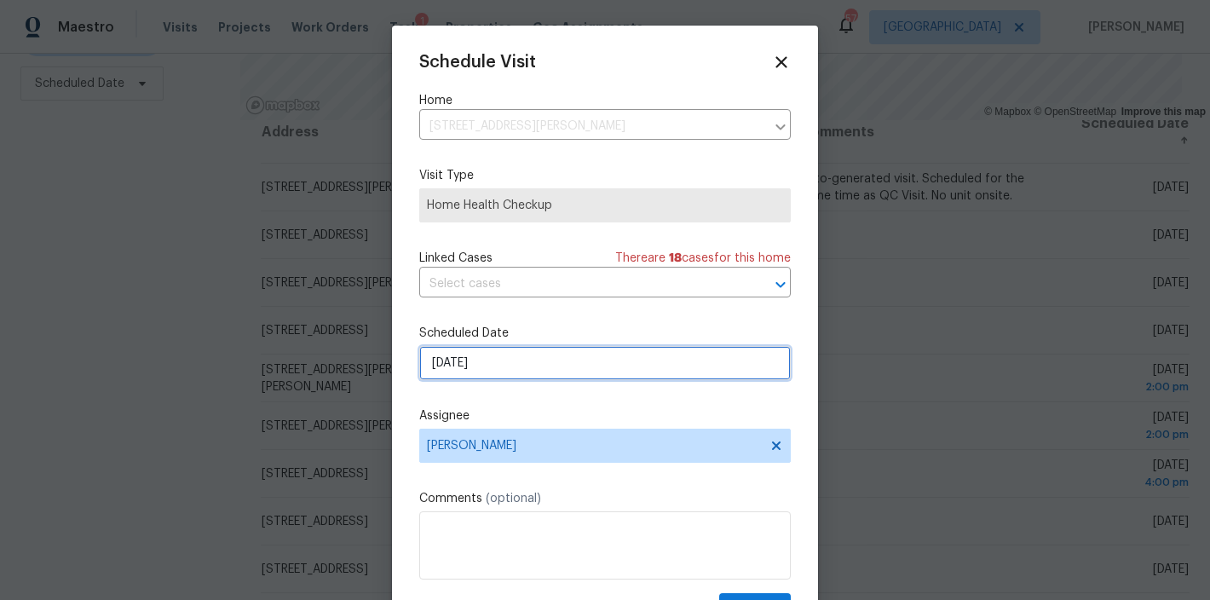
click at [486, 349] on input "9/29/2025" at bounding box center [605, 363] width 372 height 34
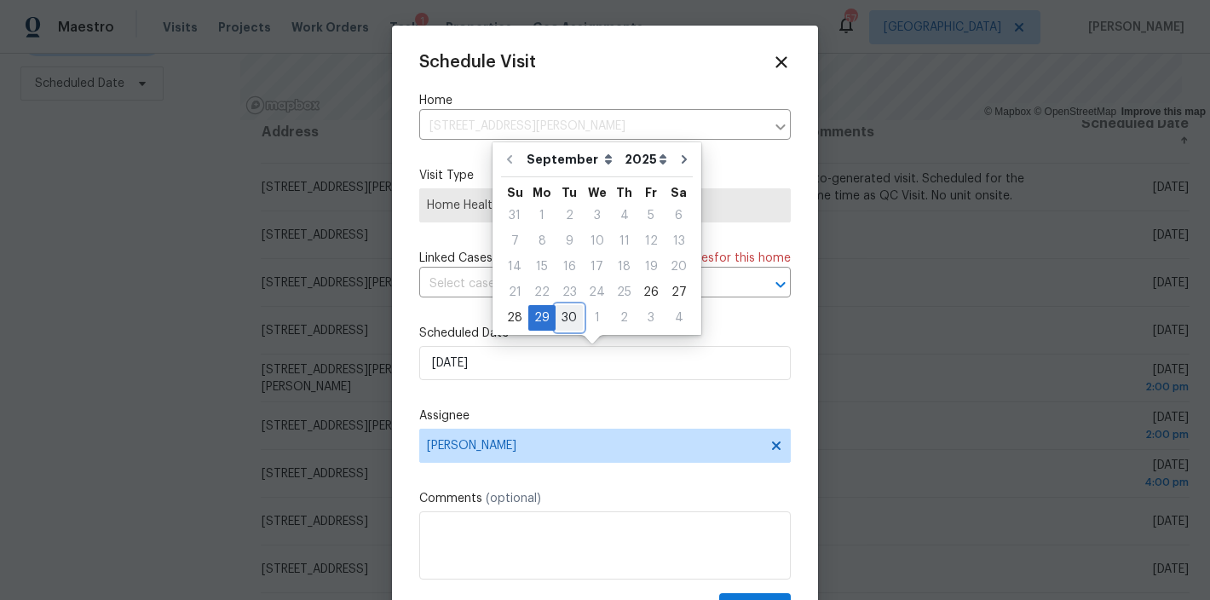
drag, startPoint x: 562, startPoint y: 317, endPoint x: 597, endPoint y: 360, distance: 55.1
click at [562, 317] on div "30" at bounding box center [569, 318] width 27 height 24
type input "9/30/2025"
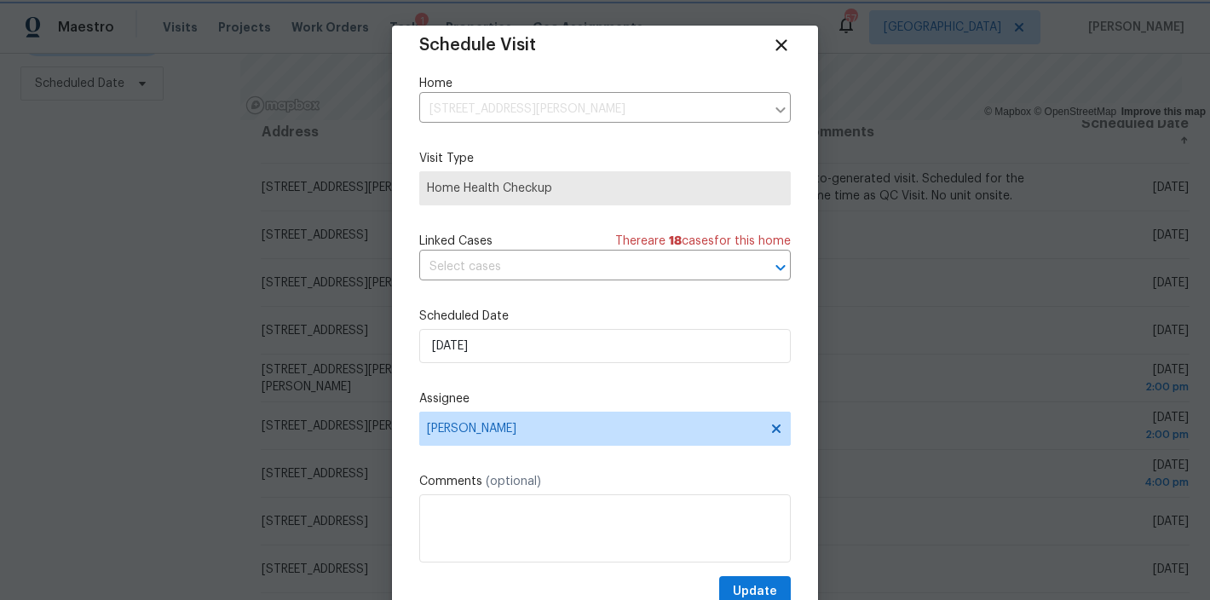
scroll to position [31, 0]
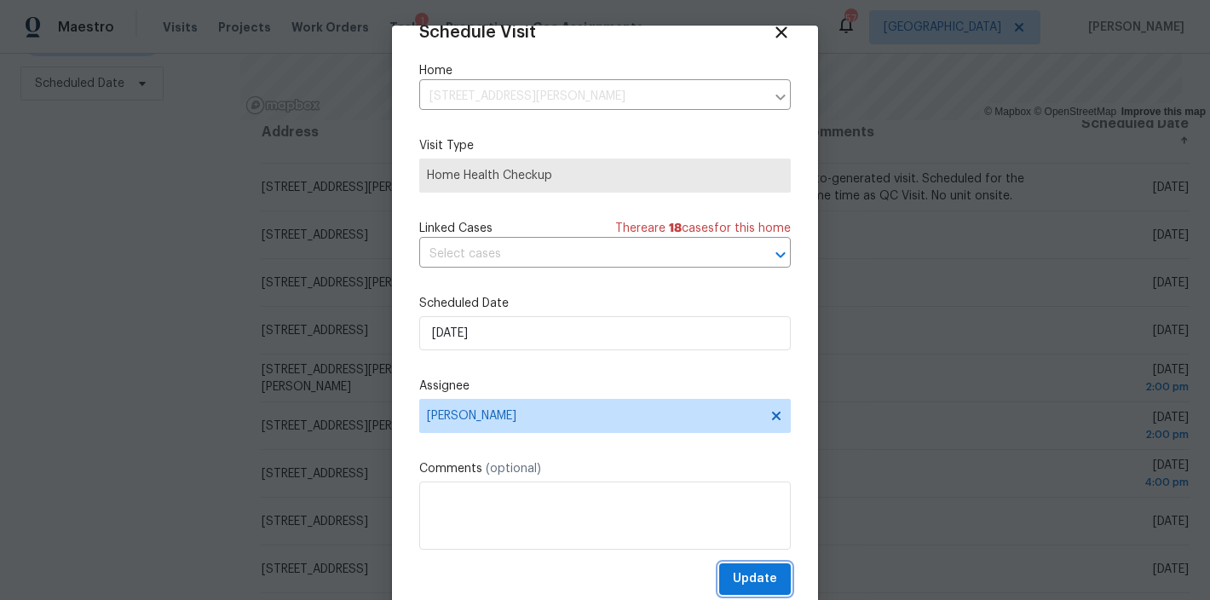
click at [739, 577] on span "Update" at bounding box center [755, 578] width 44 height 21
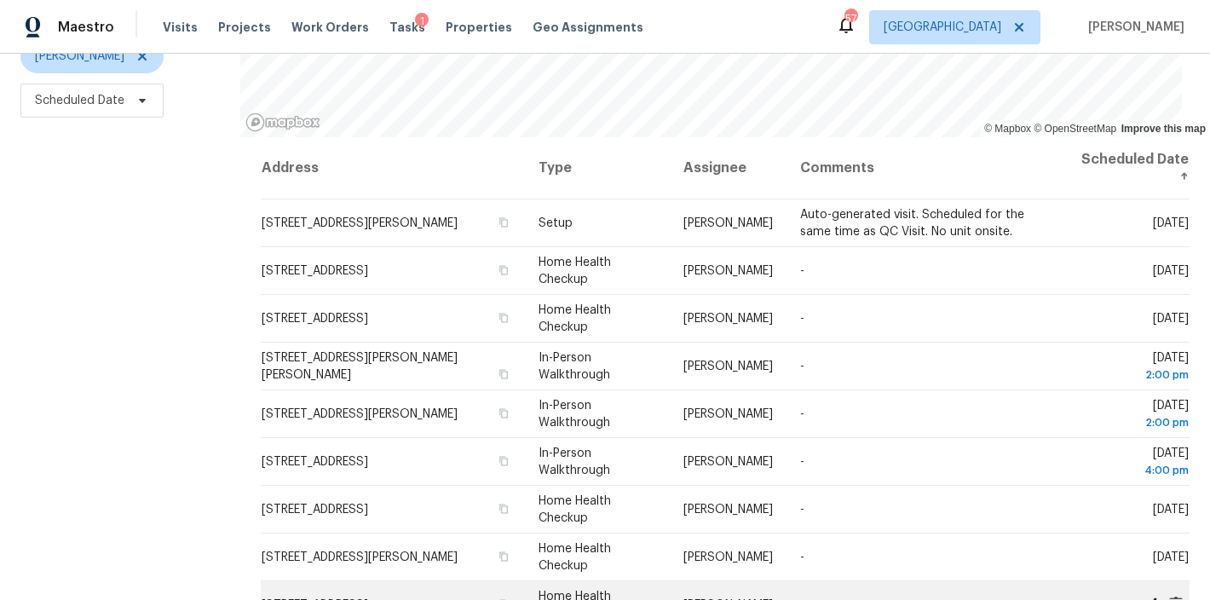
scroll to position [216, 0]
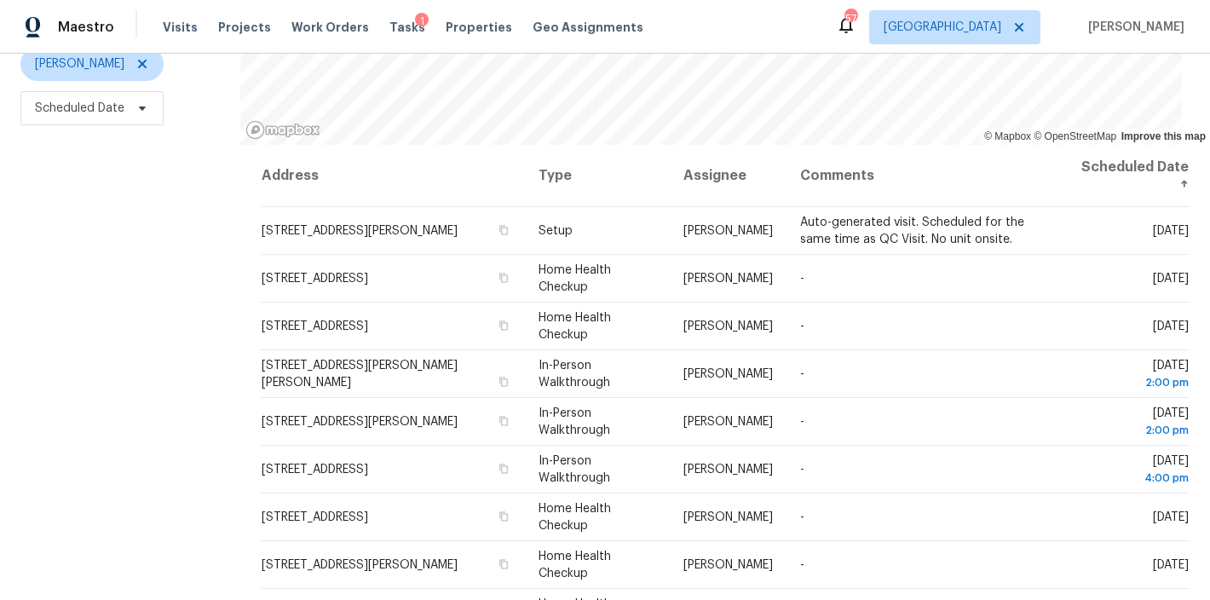
click at [116, 274] on div "Filters Reset ​ Type Hunter Anderson Scheduled Date" at bounding box center [120, 256] width 240 height 735
click at [808, 33] on div "Maestro Visits Projects Work Orders Tasks 1 Properties Geo Assignments 57 Ralei…" at bounding box center [605, 27] width 1210 height 54
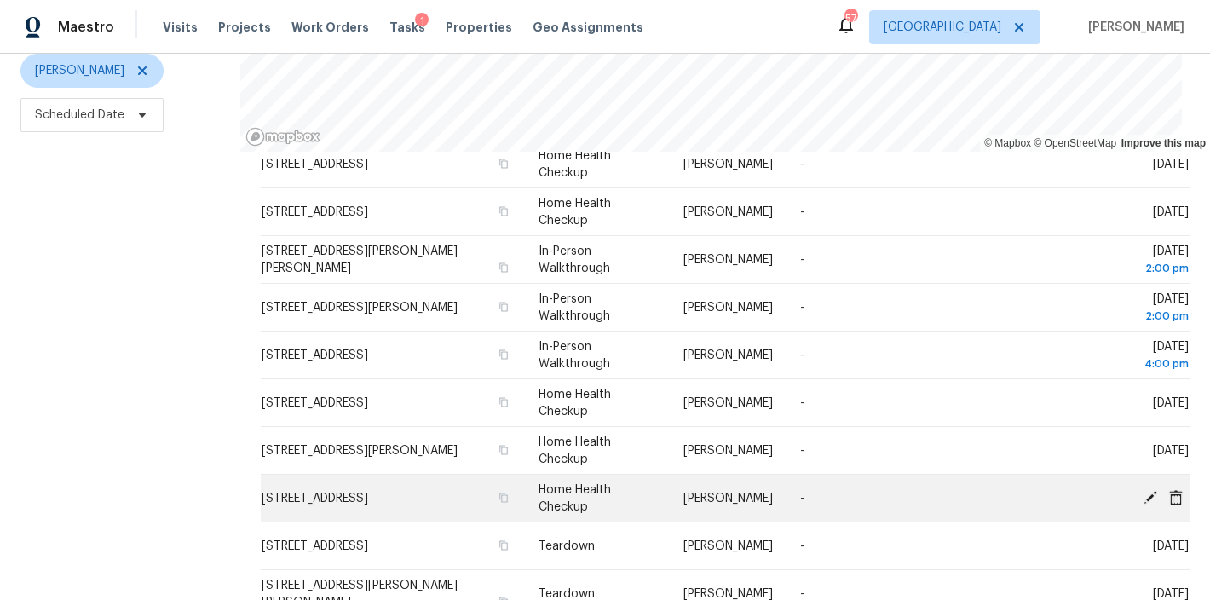
scroll to position [253, 0]
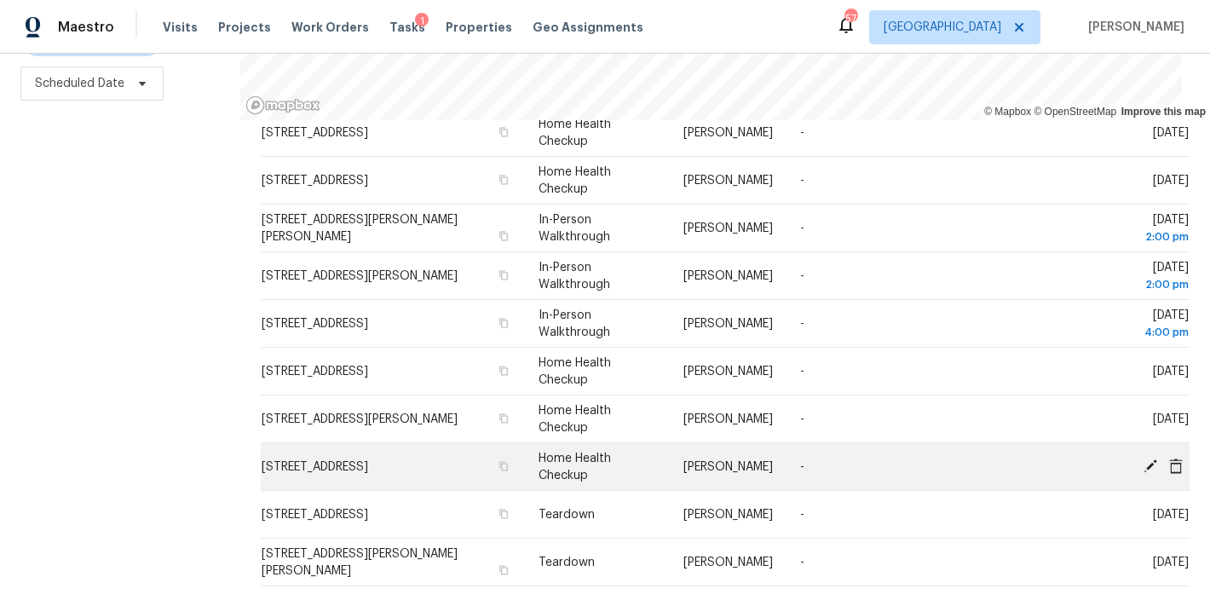
click at [1143, 458] on icon at bounding box center [1150, 465] width 15 height 15
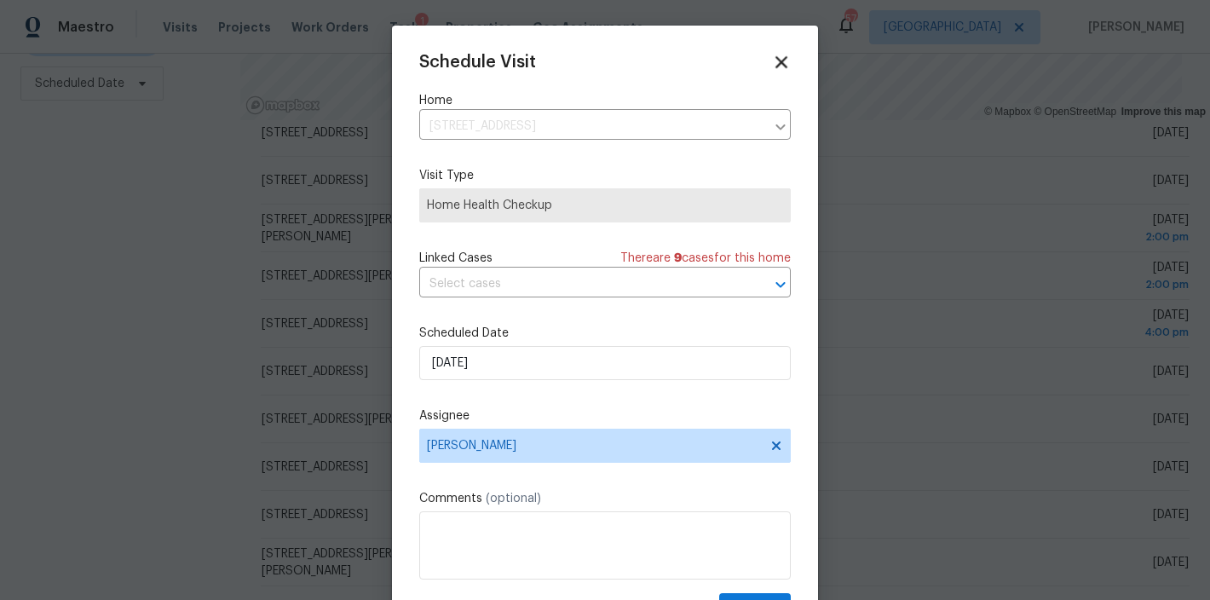
click at [775, 64] on icon at bounding box center [781, 62] width 12 height 12
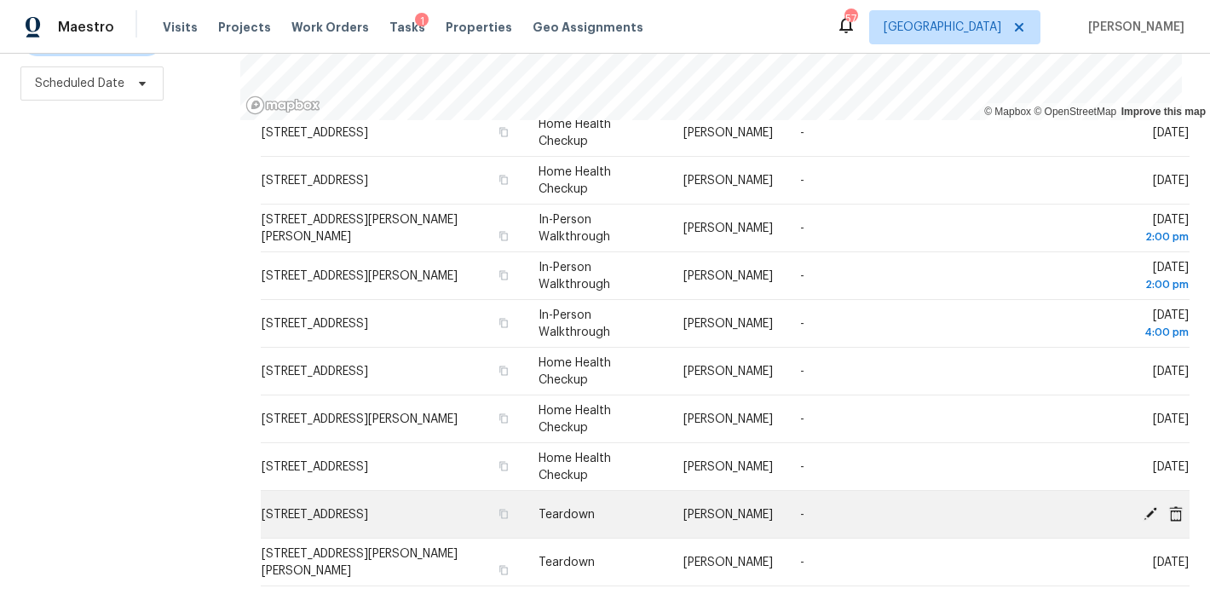
click at [360, 508] on td "904 Our St, Fayetteville, NC 28314" at bounding box center [393, 515] width 264 height 48
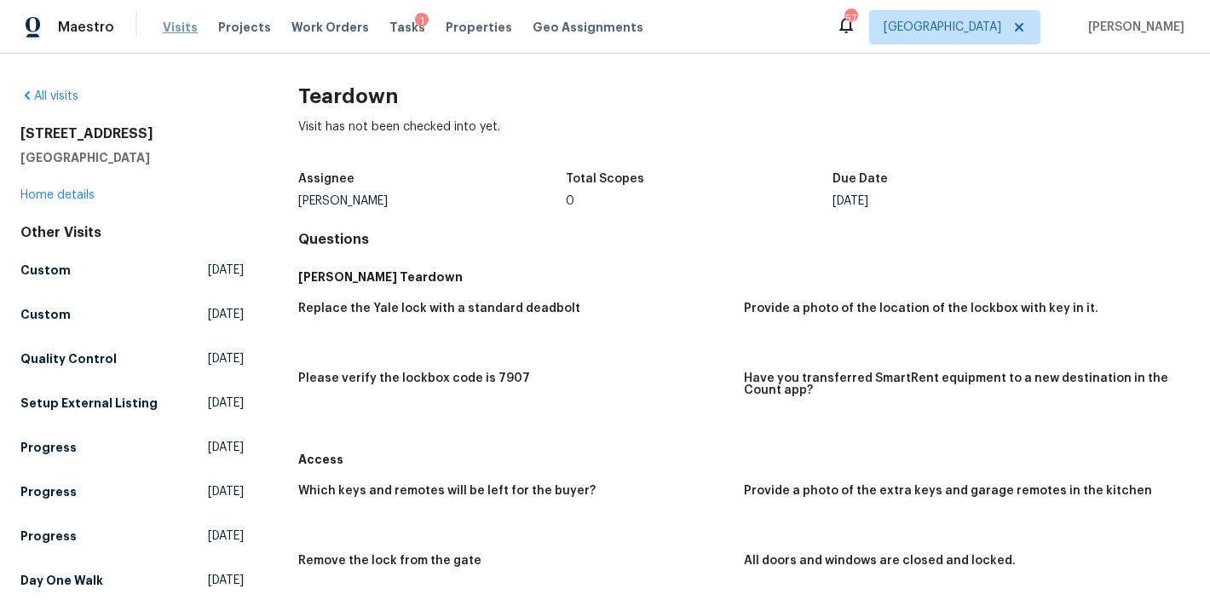
click at [181, 26] on span "Visits" at bounding box center [180, 27] width 35 height 17
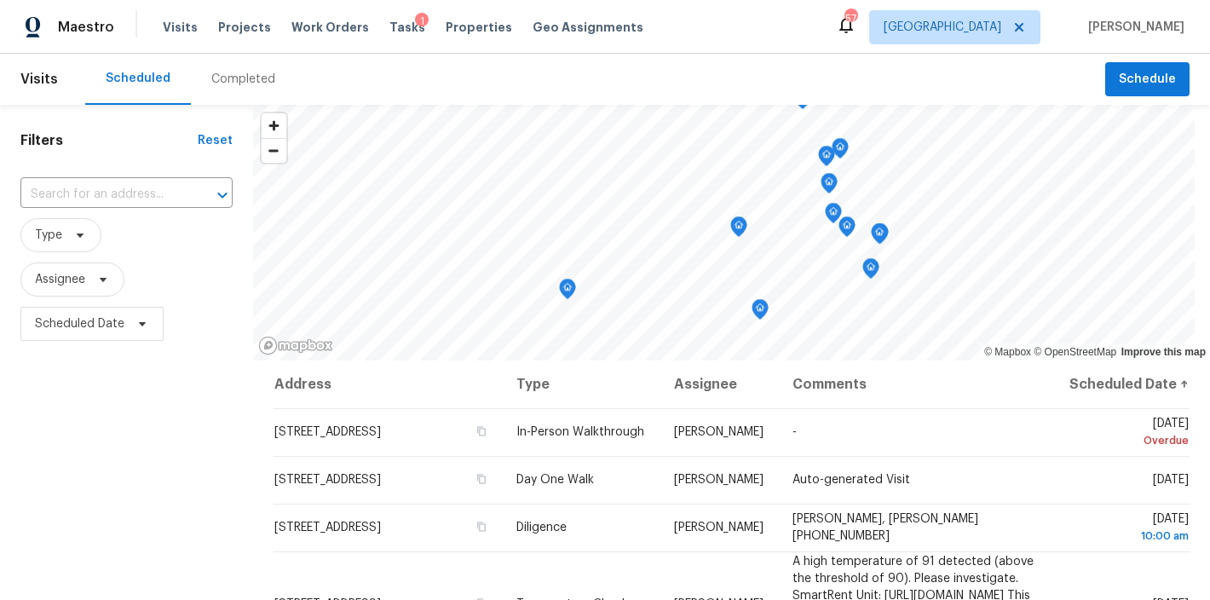
click at [828, 39] on div "Maestro Visits Projects Work Orders Tasks 1 Properties Geo Assignments 57 Ralei…" at bounding box center [605, 27] width 1210 height 54
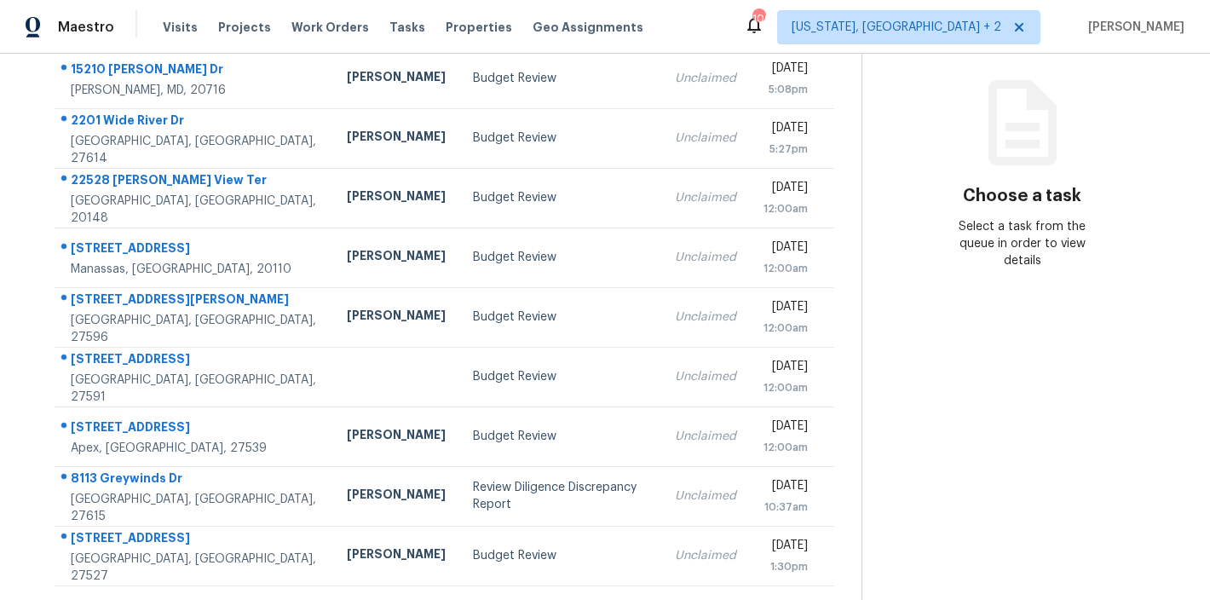
scroll to position [209, 0]
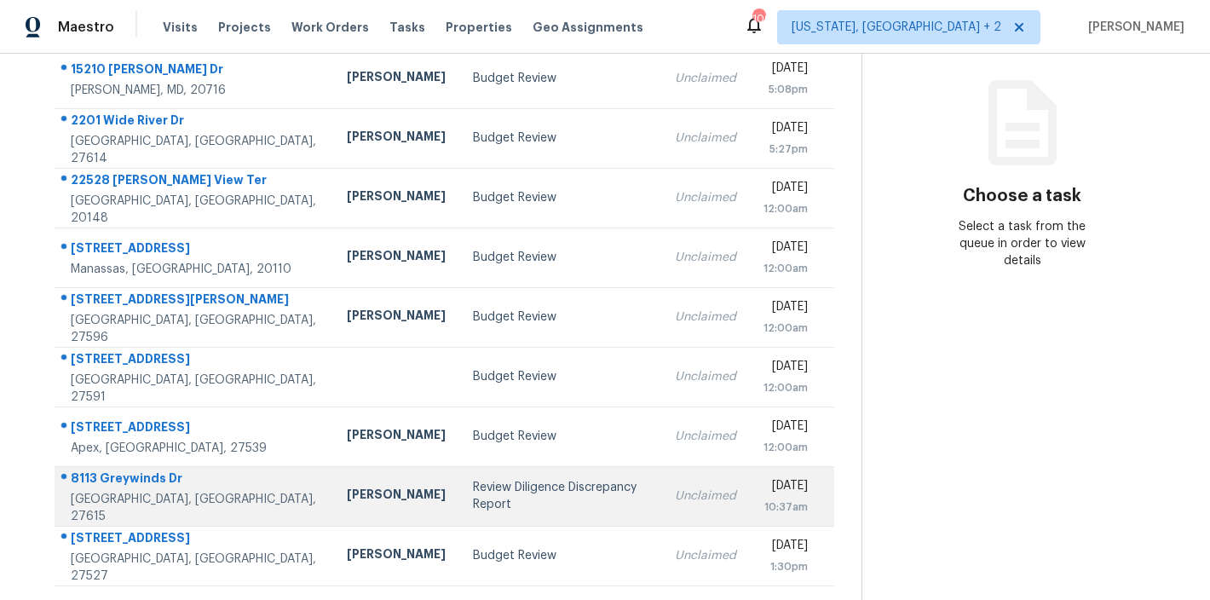
click at [473, 480] on div "Review Diligence Discrepancy Report" at bounding box center [560, 496] width 174 height 34
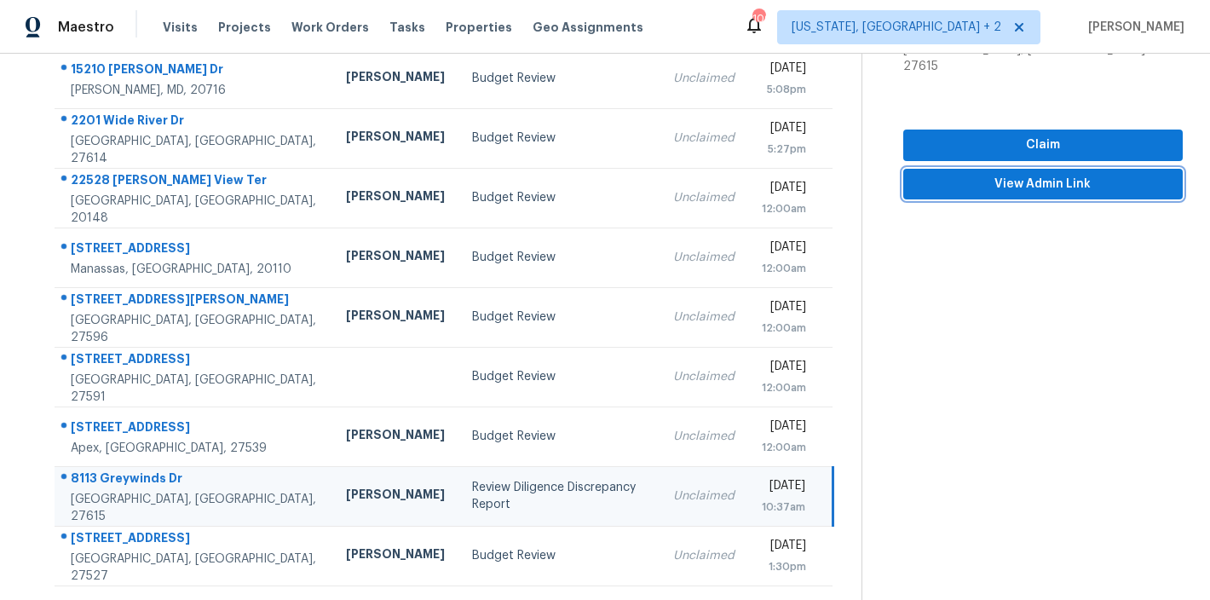
click at [1019, 174] on span "View Admin Link" at bounding box center [1043, 184] width 252 height 21
click at [340, 485] on td "[PERSON_NAME]" at bounding box center [395, 496] width 126 height 60
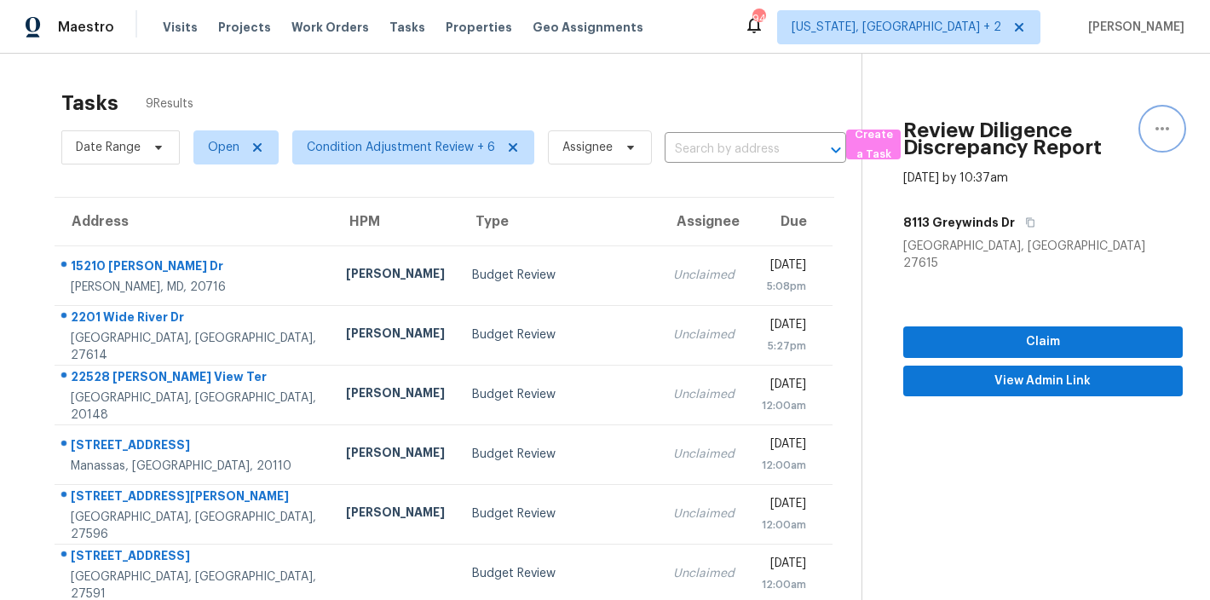
click at [1155, 128] on icon "button" at bounding box center [1162, 128] width 14 height 3
click at [1013, 127] on div "Cancel this task" at bounding box center [1052, 132] width 133 height 17
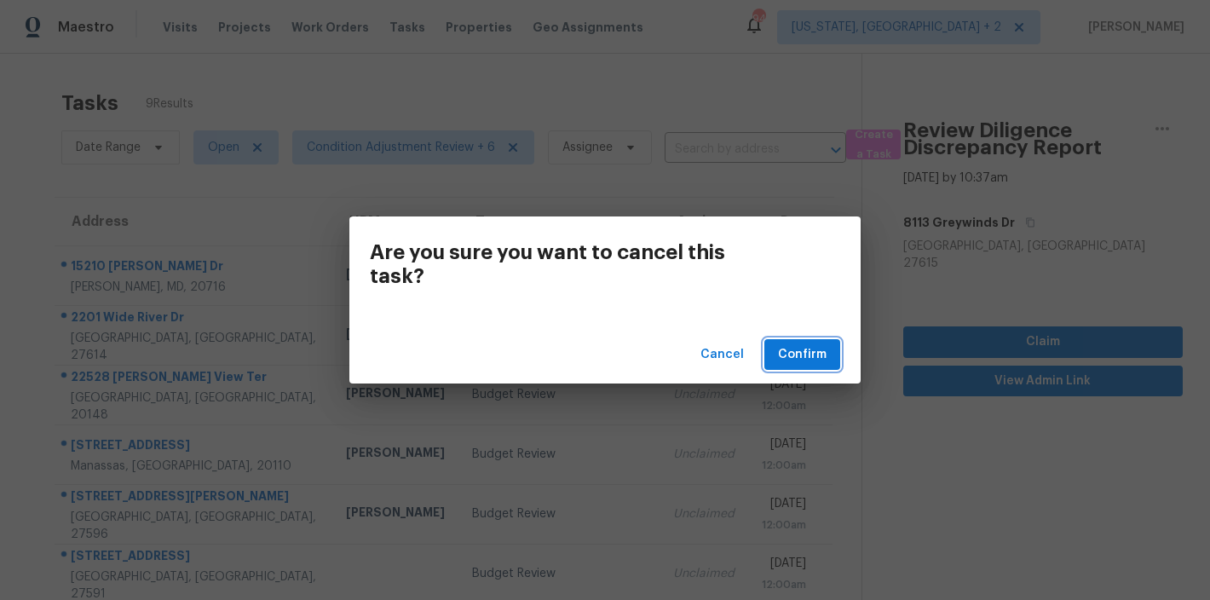
click at [810, 357] on span "Confirm" at bounding box center [802, 354] width 49 height 21
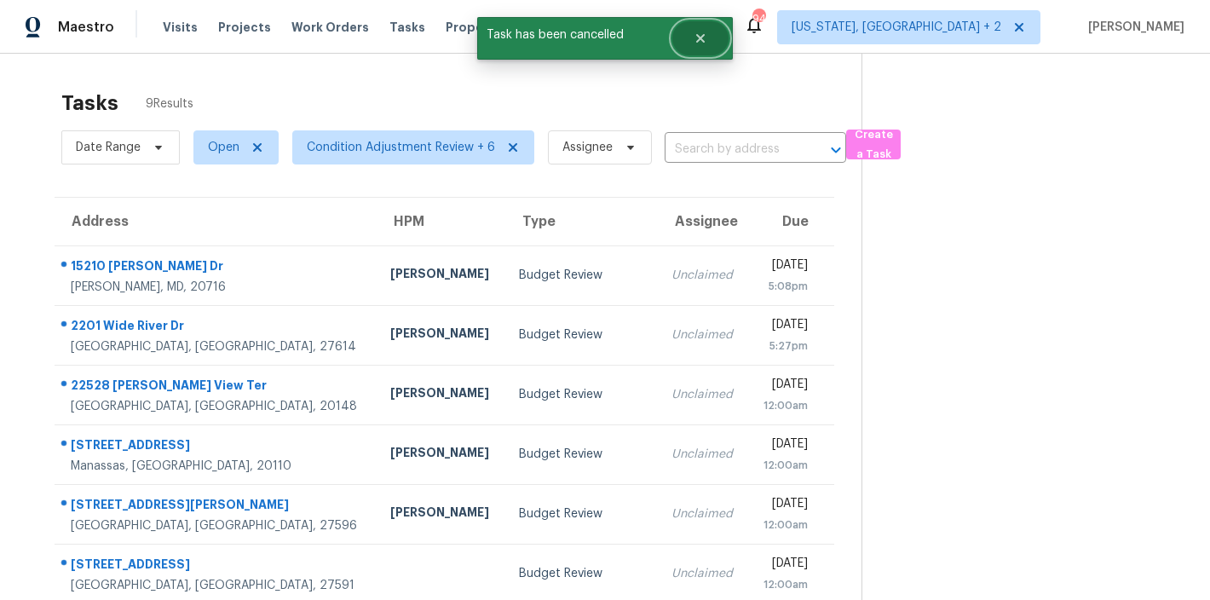
click at [700, 37] on icon "Close" at bounding box center [700, 38] width 9 height 9
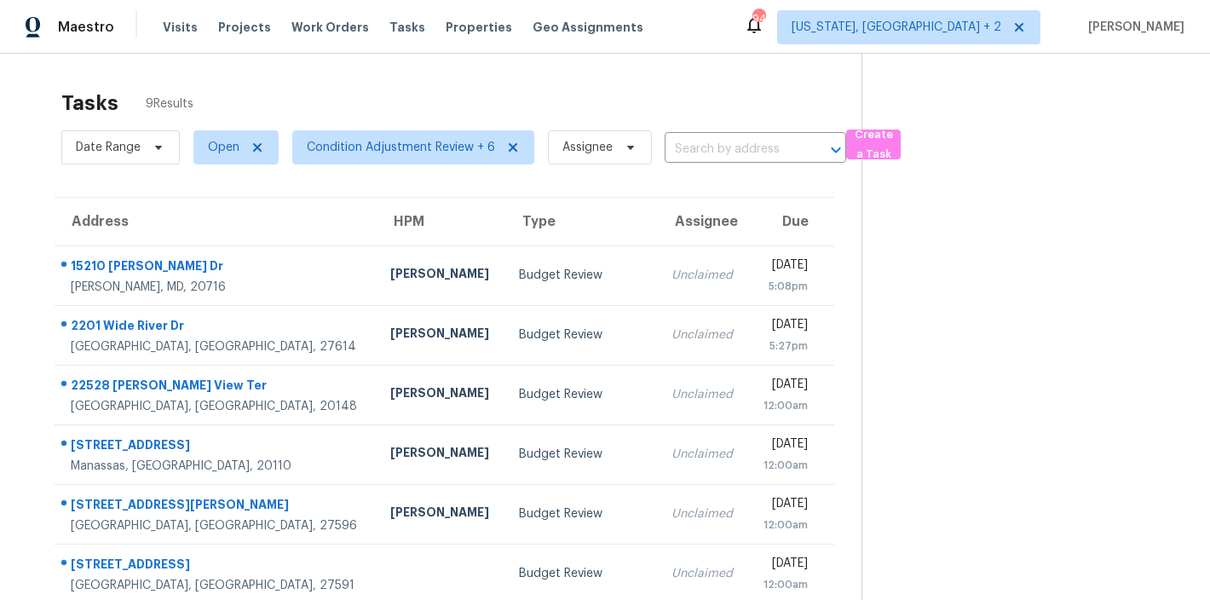
click at [735, 20] on div "Maestro Visits Projects Work Orders Tasks Properties Geo Assignments 94 Washing…" at bounding box center [605, 27] width 1210 height 54
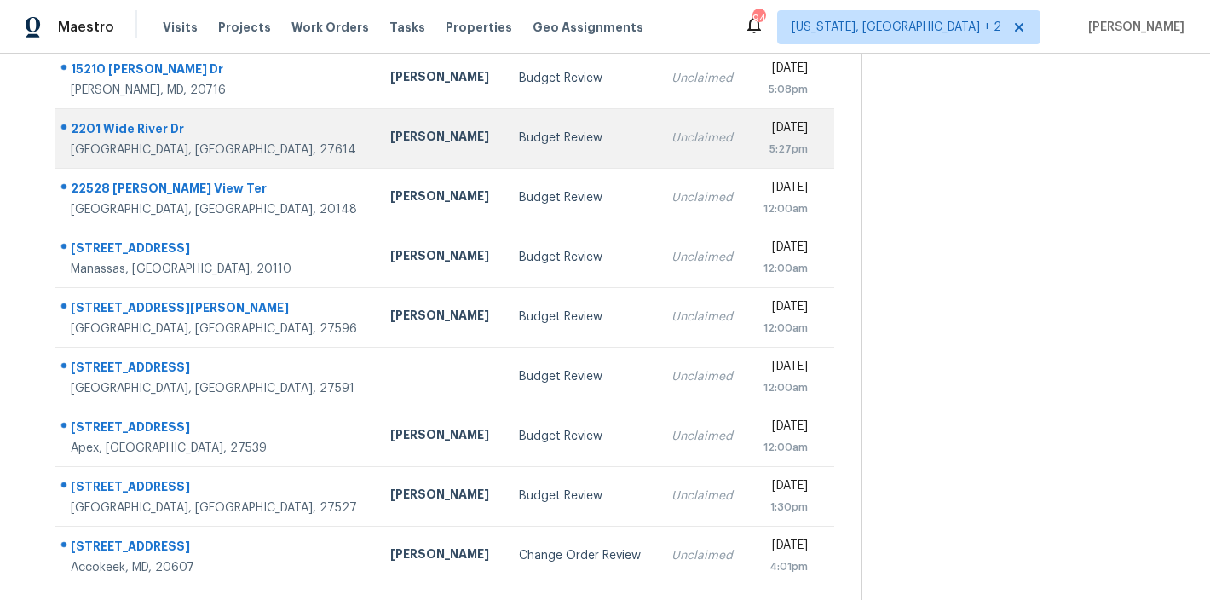
scroll to position [209, 0]
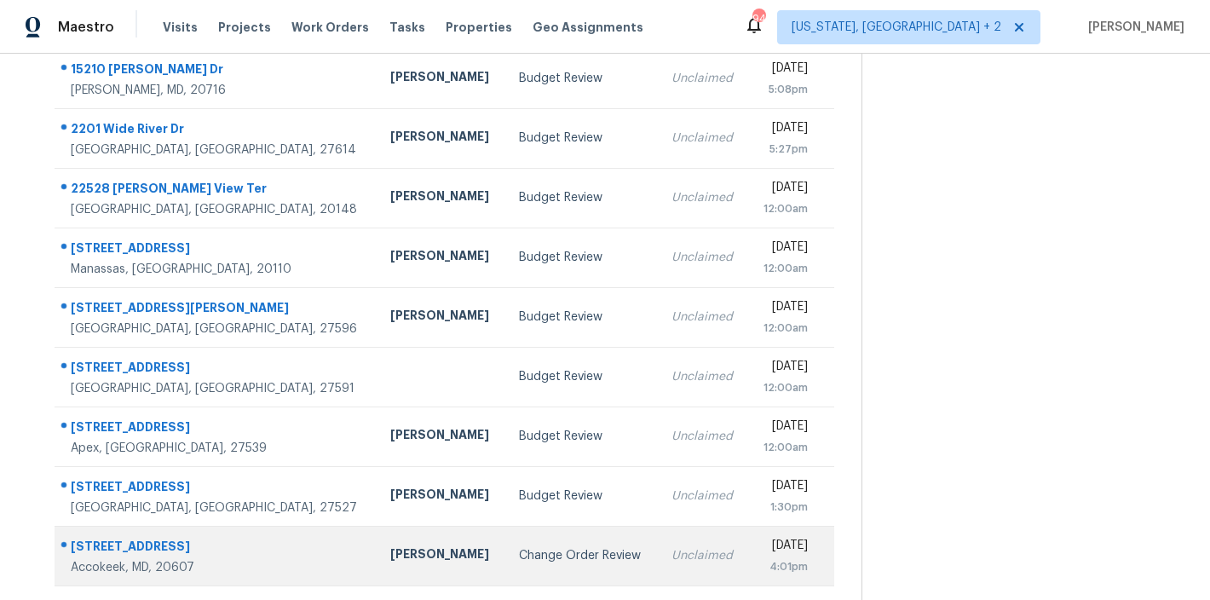
click at [519, 547] on div "Change Order Review" at bounding box center [581, 555] width 124 height 17
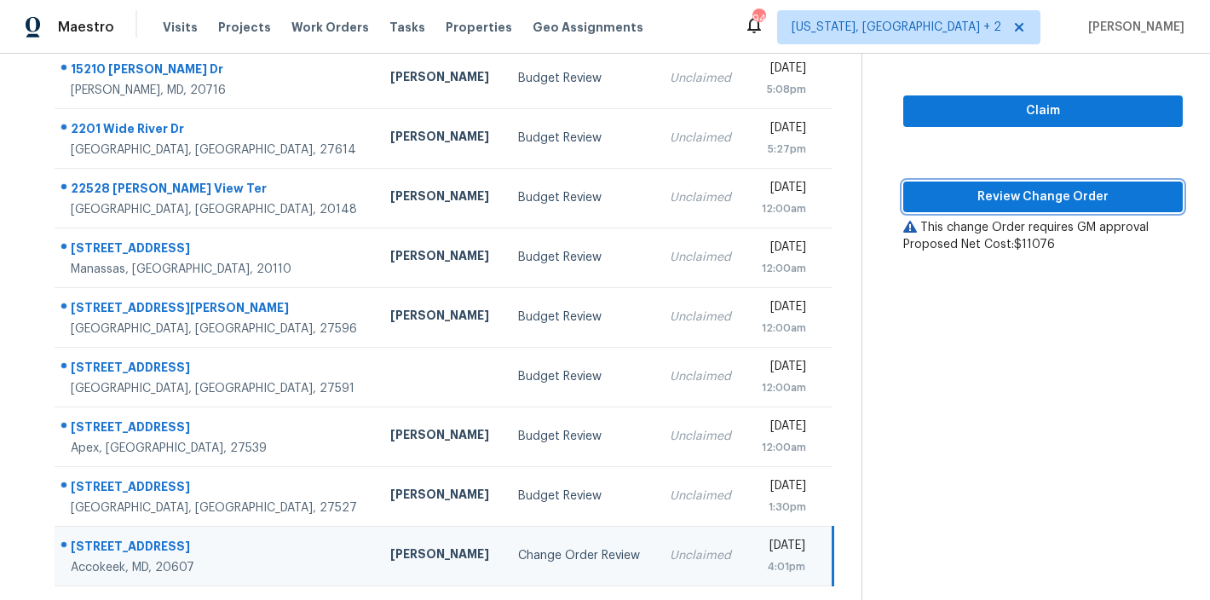
click at [1039, 192] on span "Review Change Order" at bounding box center [1043, 197] width 252 height 21
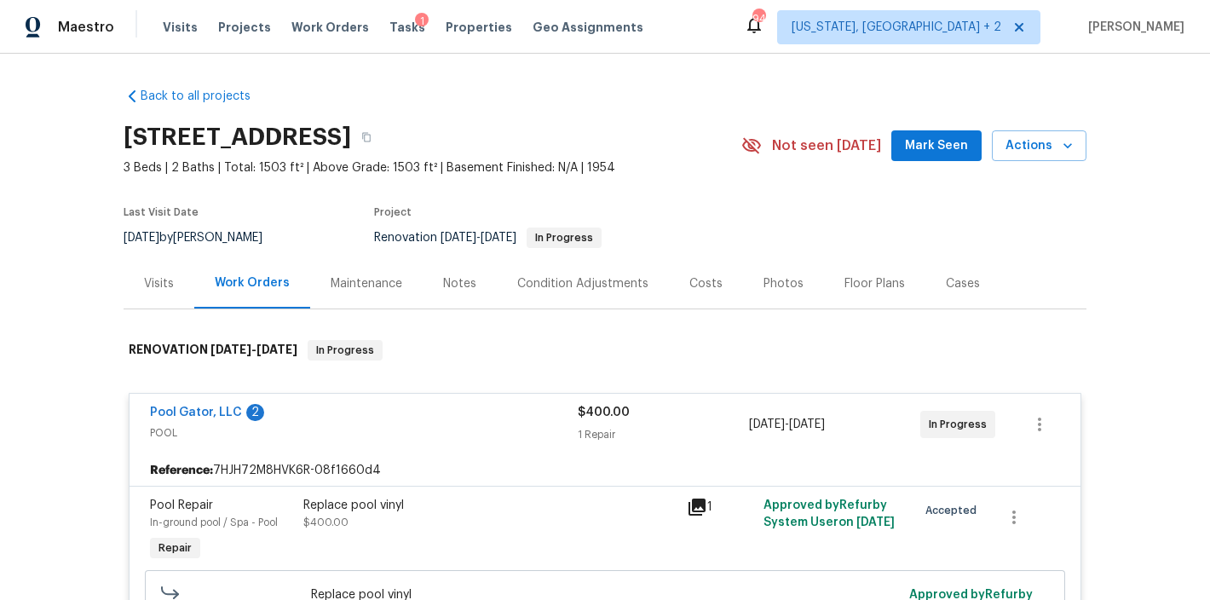
scroll to position [577, 0]
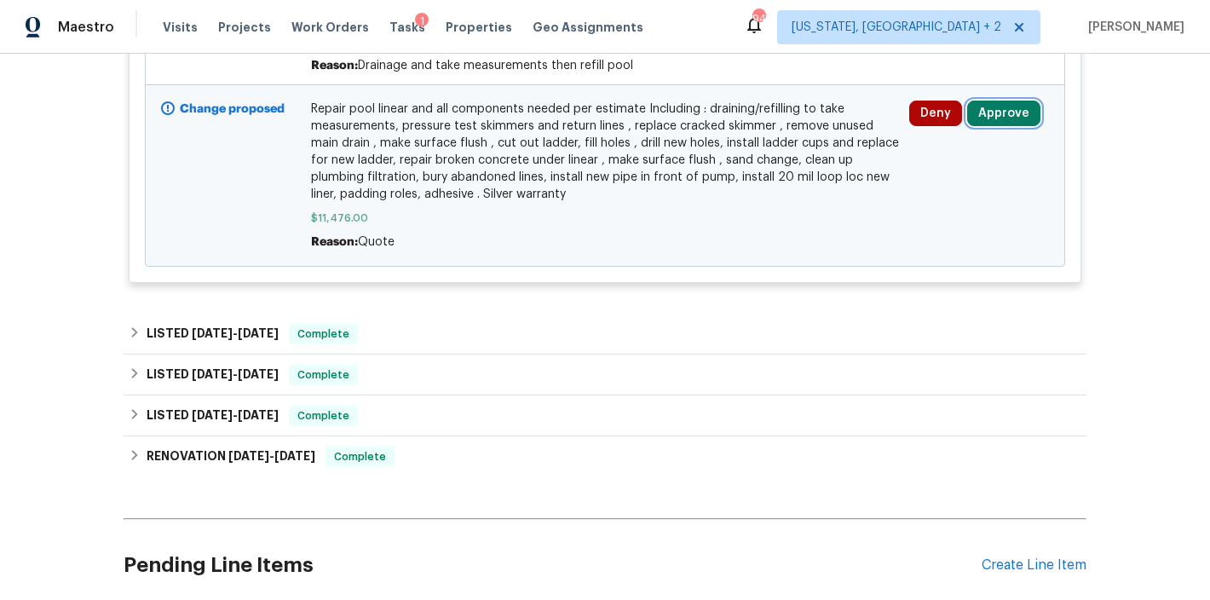
click at [1008, 110] on button "Approve" at bounding box center [1003, 114] width 73 height 26
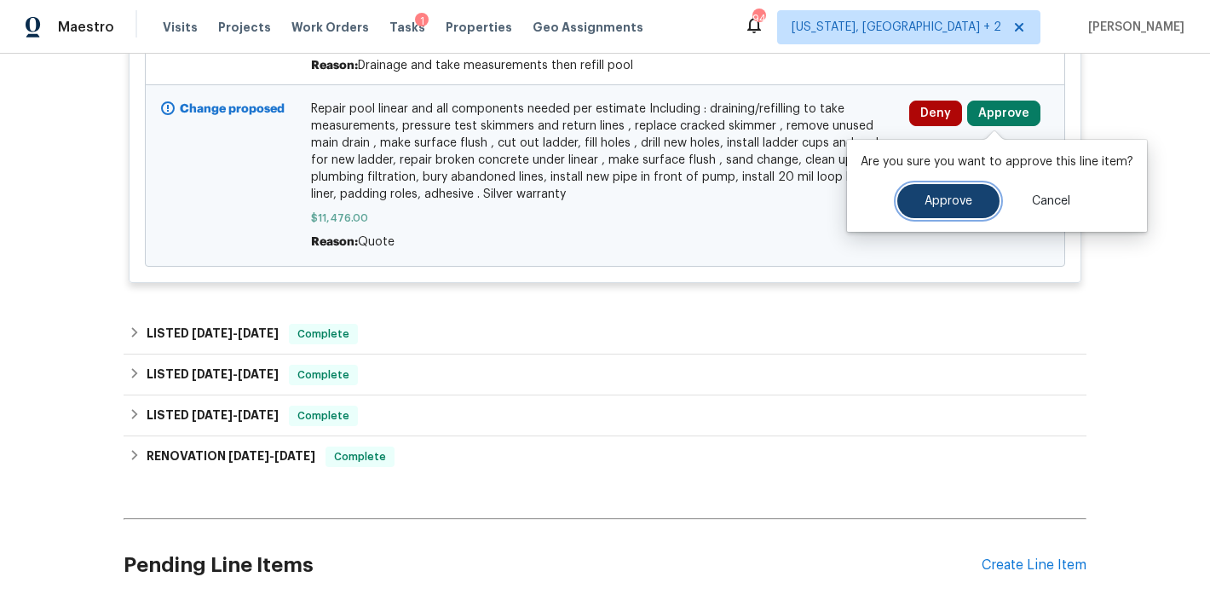
click at [947, 216] on button "Approve" at bounding box center [948, 201] width 102 height 34
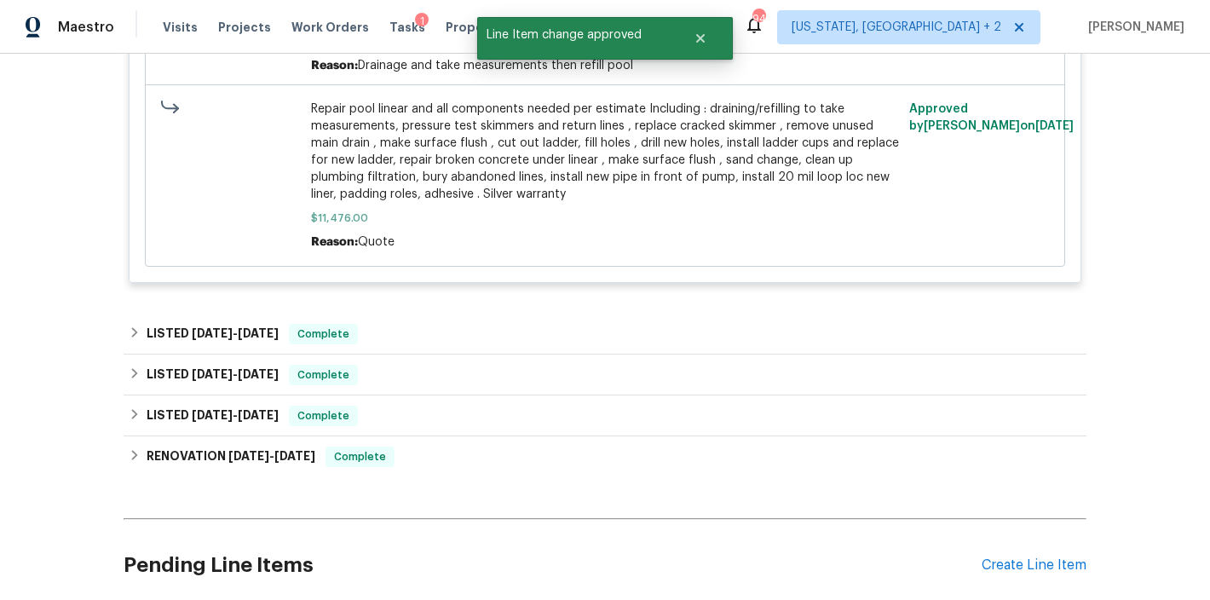
scroll to position [0, 0]
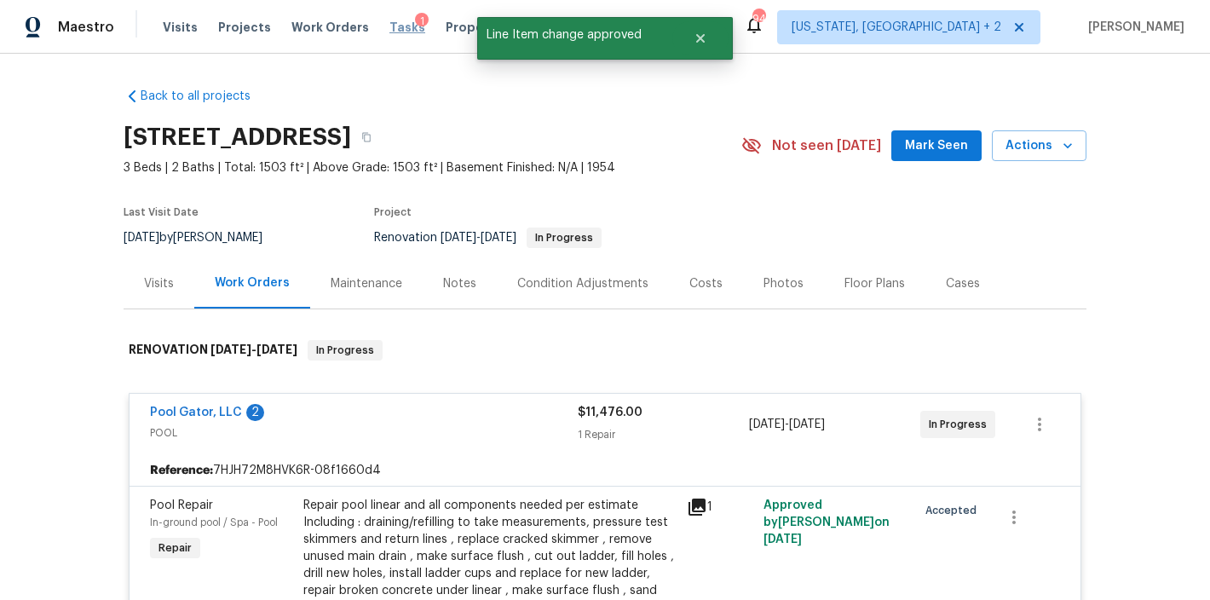
click at [389, 25] on span "Tasks" at bounding box center [407, 27] width 36 height 12
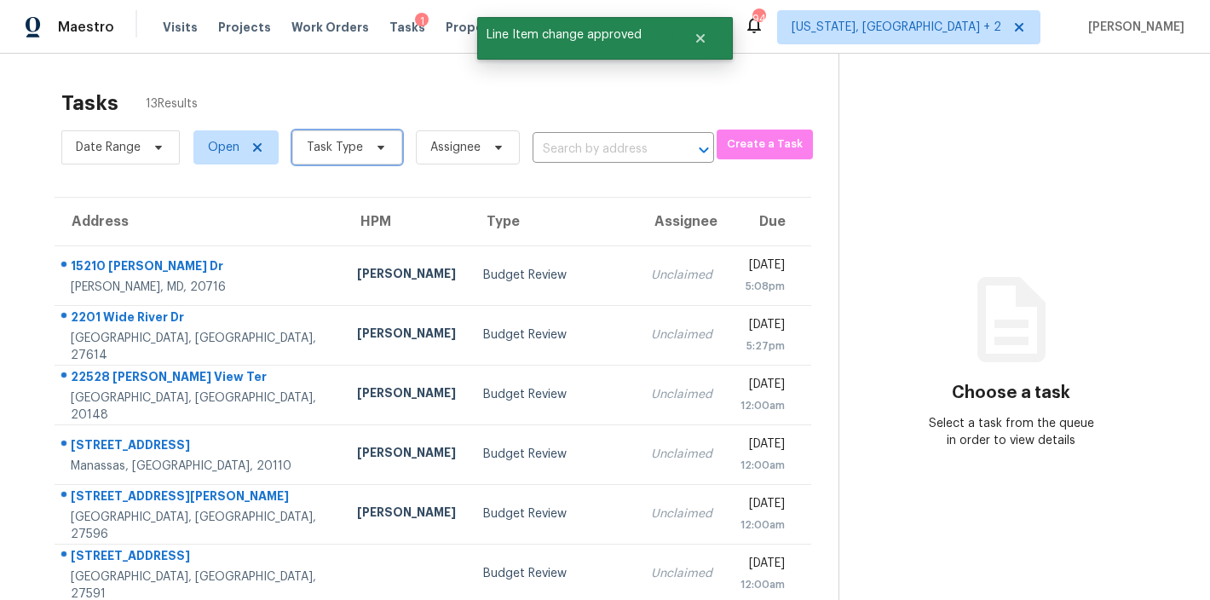
click at [343, 149] on span "Task Type" at bounding box center [335, 147] width 56 height 17
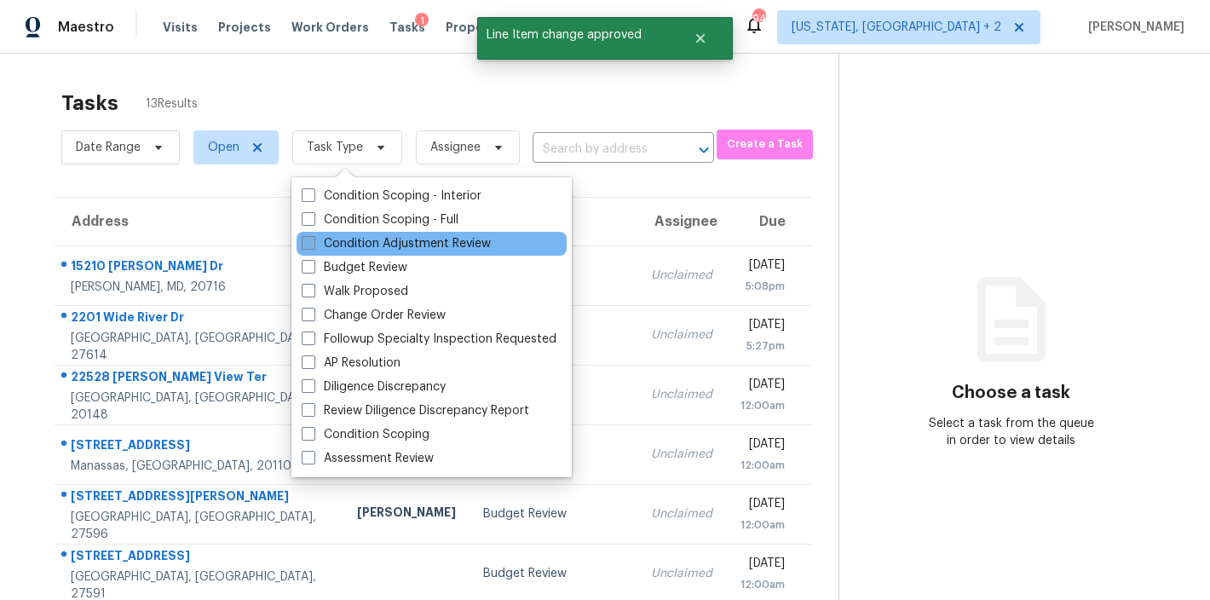
click at [368, 249] on label "Condition Adjustment Review" at bounding box center [396, 243] width 189 height 17
click at [313, 246] on input "Condition Adjustment Review" at bounding box center [307, 240] width 11 height 11
checkbox input "true"
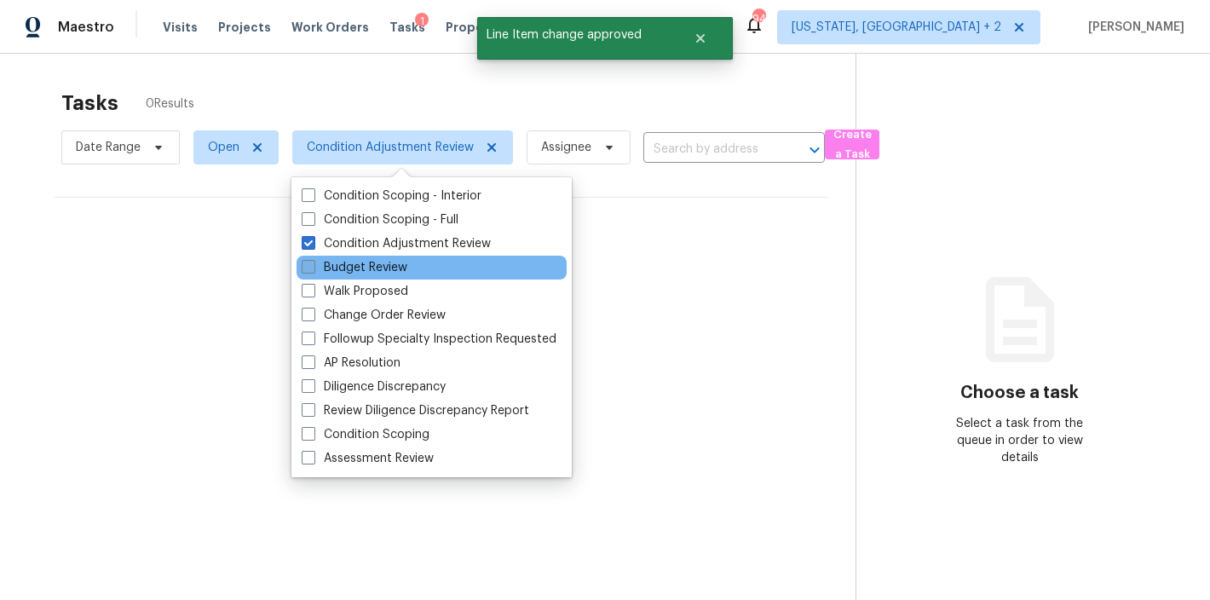
click at [366, 269] on label "Budget Review" at bounding box center [355, 267] width 106 height 17
click at [313, 269] on input "Budget Review" at bounding box center [307, 264] width 11 height 11
checkbox input "true"
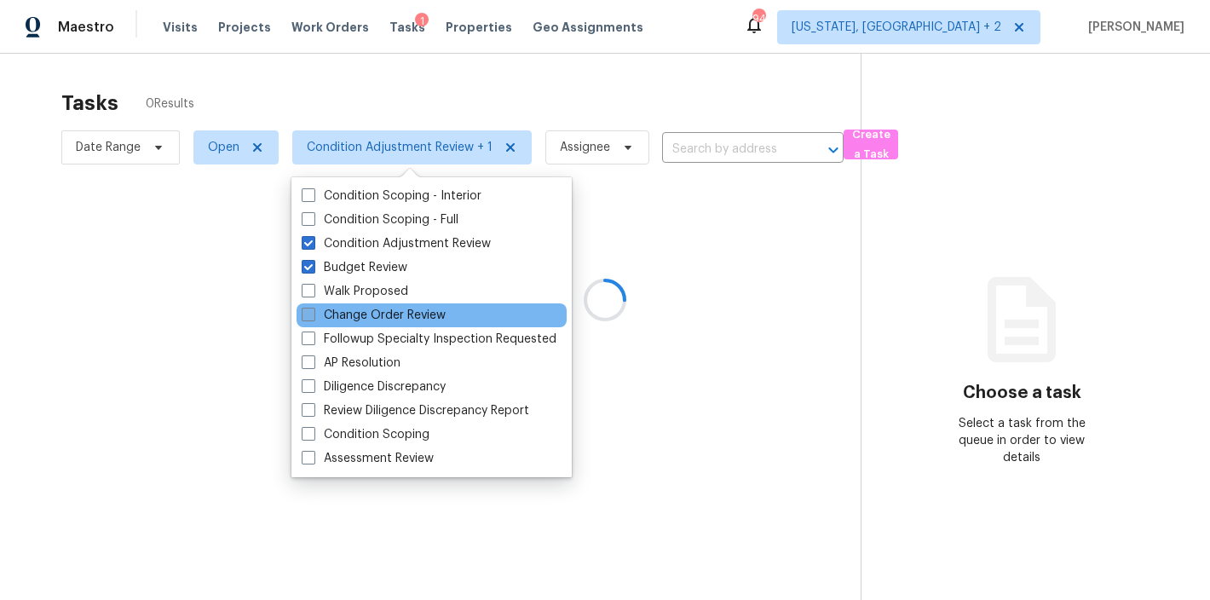
click at [371, 307] on label "Change Order Review" at bounding box center [374, 315] width 144 height 17
click at [313, 307] on input "Change Order Review" at bounding box center [307, 312] width 11 height 11
checkbox input "true"
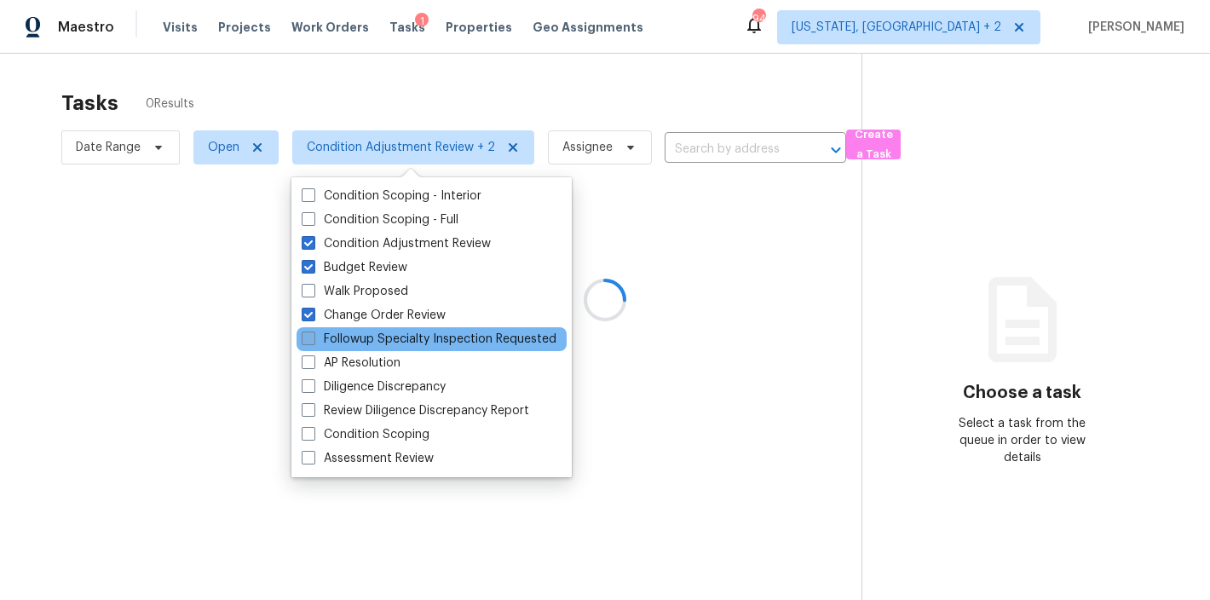
click at [367, 342] on label "Followup Specialty Inspection Requested" at bounding box center [429, 339] width 255 height 17
click at [313, 342] on input "Followup Specialty Inspection Requested" at bounding box center [307, 336] width 11 height 11
checkbox input "true"
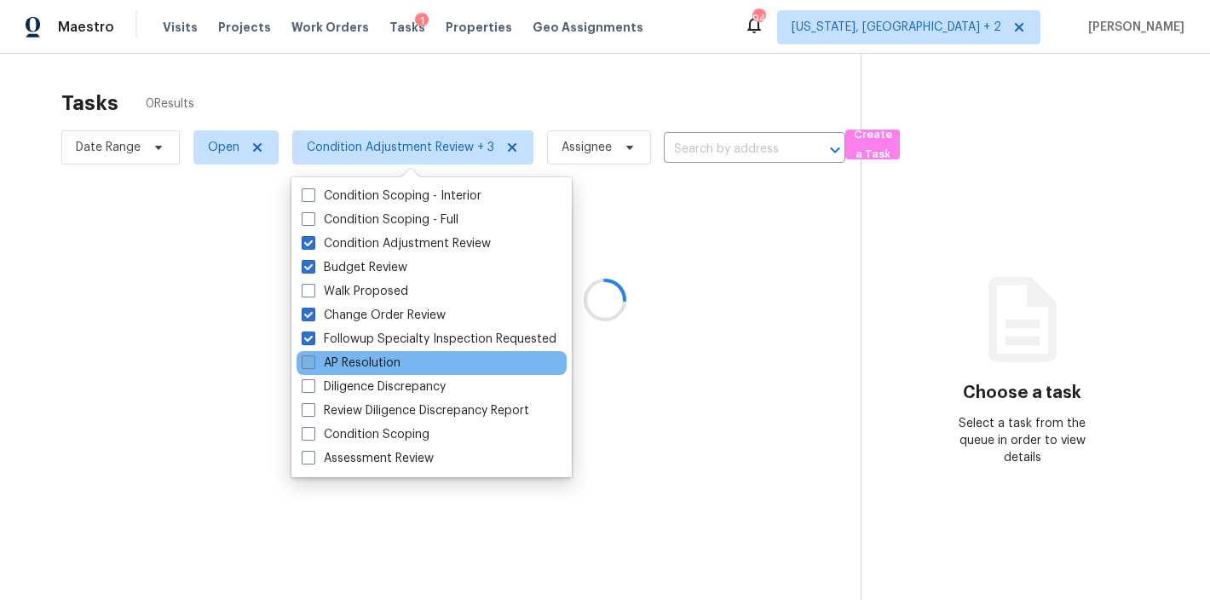
click at [366, 362] on label "AP Resolution" at bounding box center [351, 362] width 99 height 17
click at [313, 362] on input "AP Resolution" at bounding box center [307, 359] width 11 height 11
checkbox input "true"
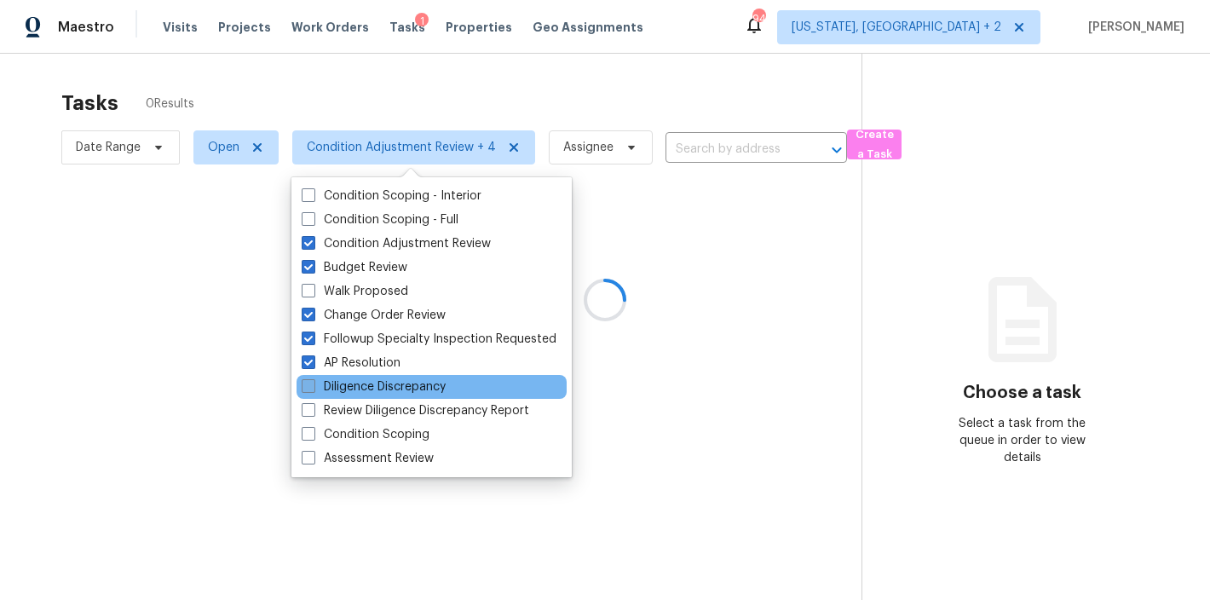
click at [367, 385] on label "Diligence Discrepancy" at bounding box center [374, 386] width 144 height 17
click at [313, 385] on input "Diligence Discrepancy" at bounding box center [307, 383] width 11 height 11
checkbox input "true"
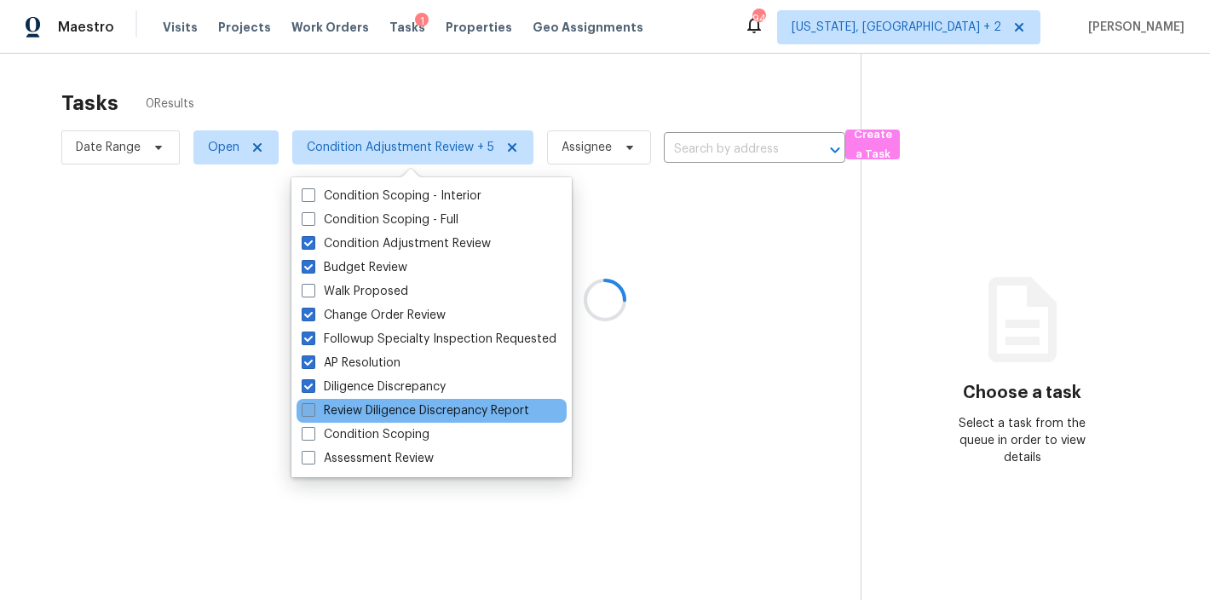
click at [366, 405] on label "Review Diligence Discrepancy Report" at bounding box center [416, 410] width 228 height 17
click at [313, 405] on input "Review Diligence Discrepancy Report" at bounding box center [307, 407] width 11 height 11
checkbox input "true"
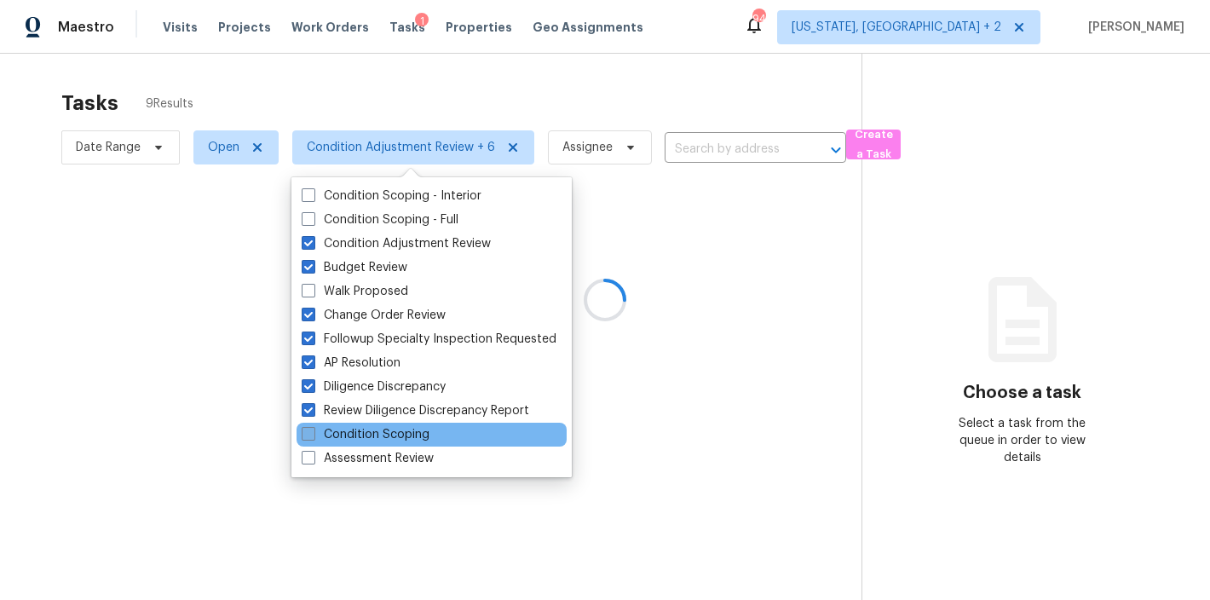
click at [356, 442] on label "Condition Scoping" at bounding box center [366, 434] width 128 height 17
click at [313, 437] on input "Condition Scoping" at bounding box center [307, 431] width 11 height 11
checkbox input "true"
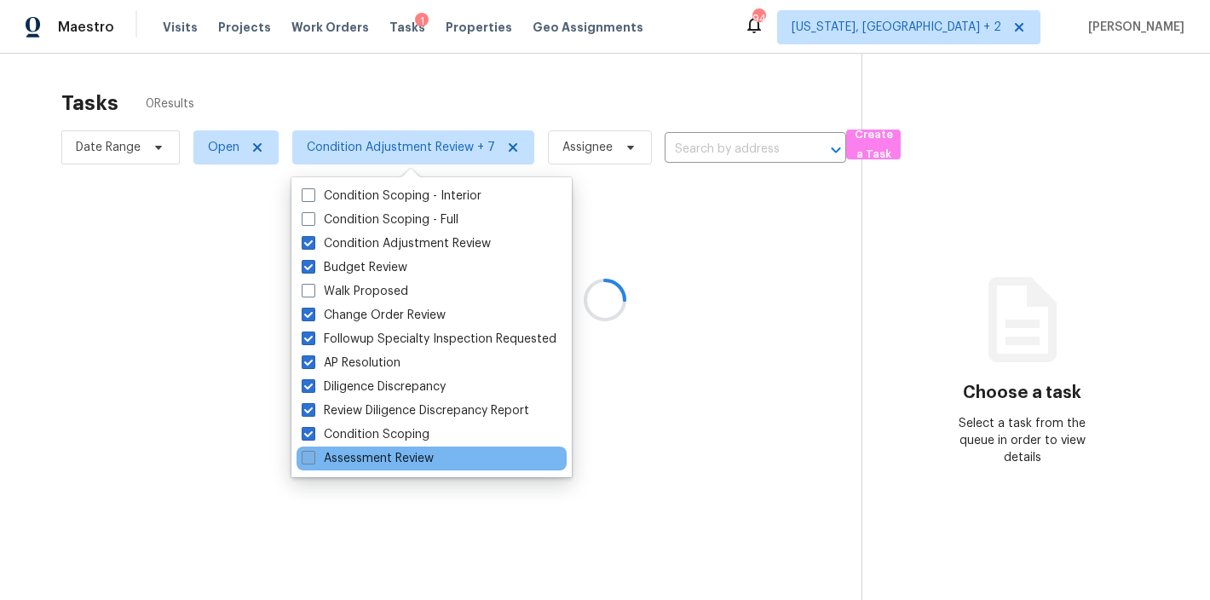
click at [358, 458] on label "Assessment Review" at bounding box center [368, 458] width 132 height 17
click at [313, 458] on input "Assessment Review" at bounding box center [307, 455] width 11 height 11
checkbox input "true"
click at [700, 84] on div at bounding box center [605, 300] width 1210 height 600
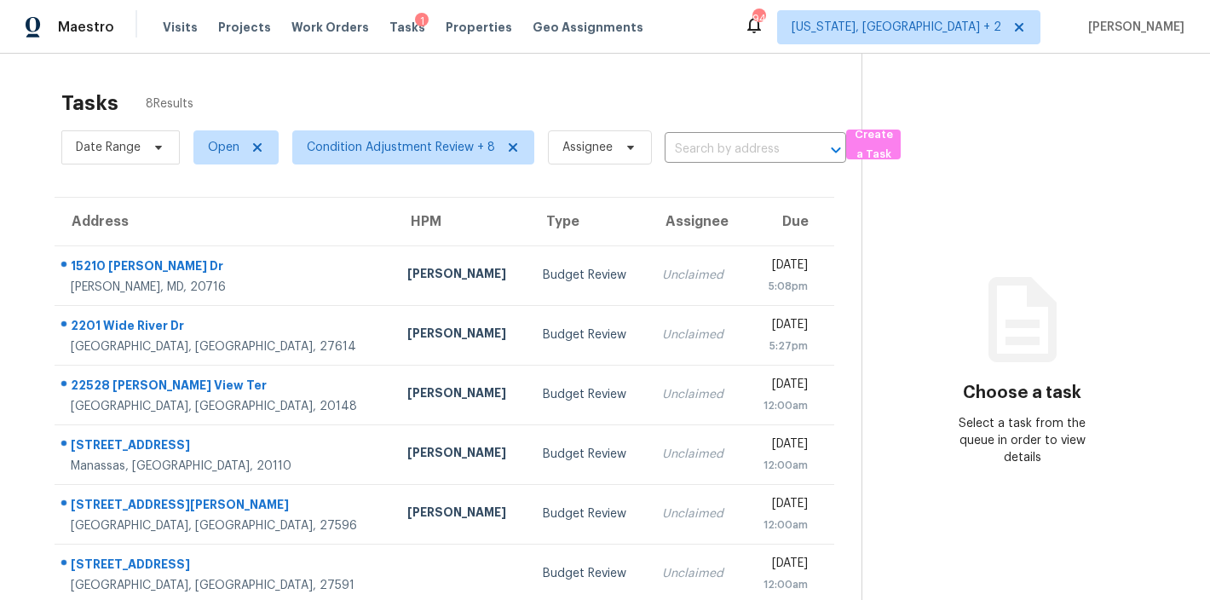
scroll to position [149, 0]
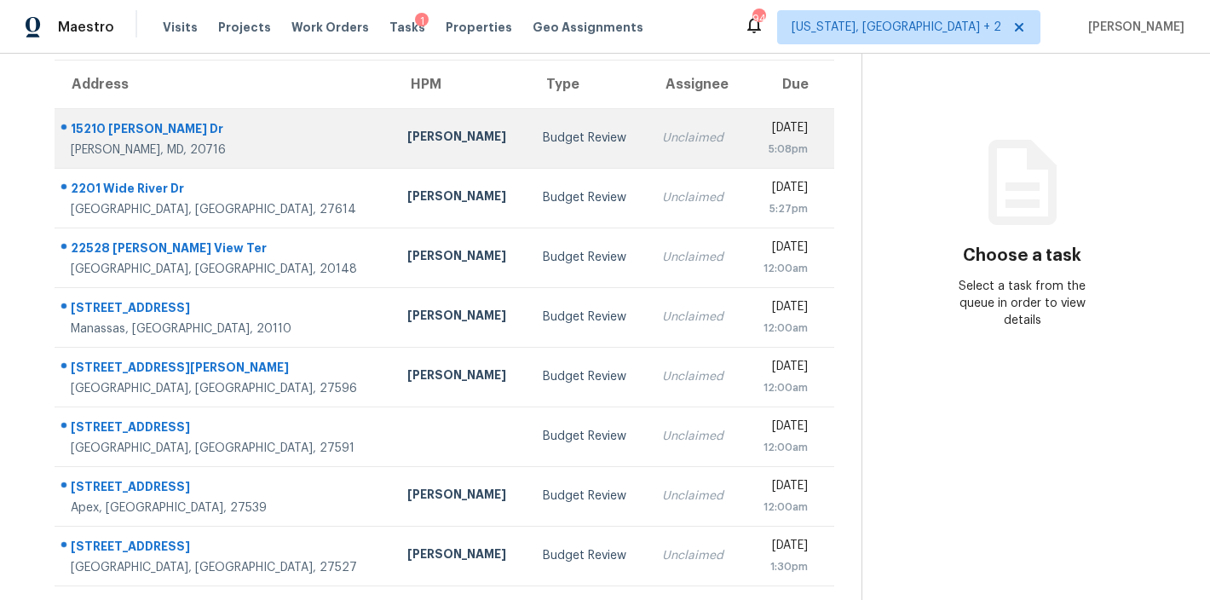
click at [662, 130] on div "Unclaimed" at bounding box center [696, 138] width 68 height 17
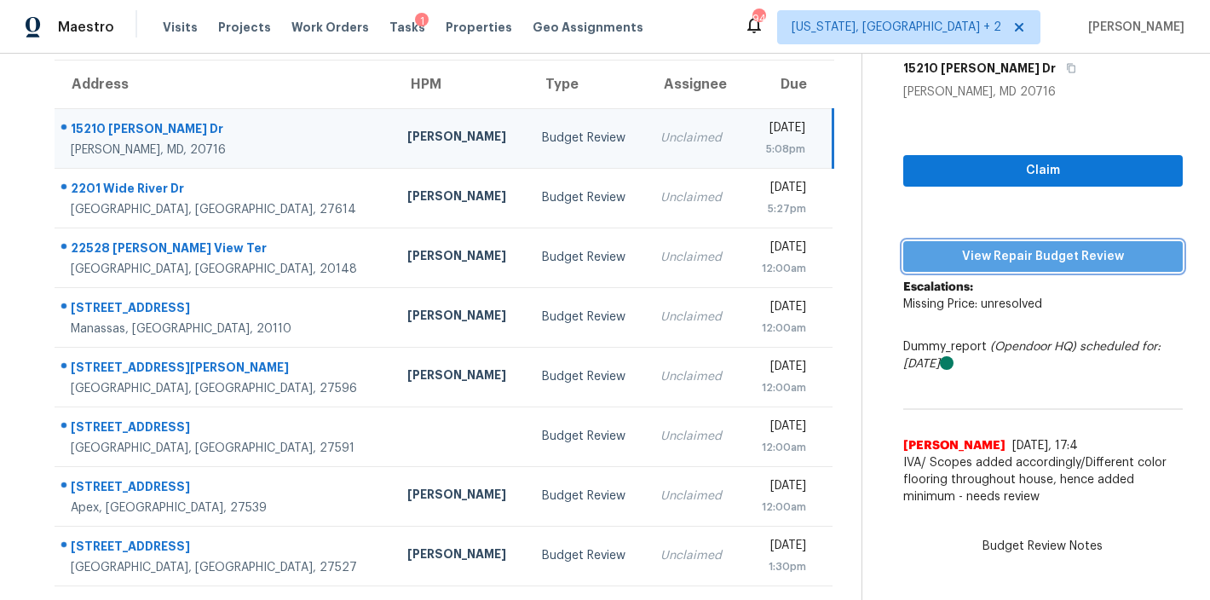
click at [1077, 246] on span "View Repair Budget Review" at bounding box center [1043, 256] width 252 height 21
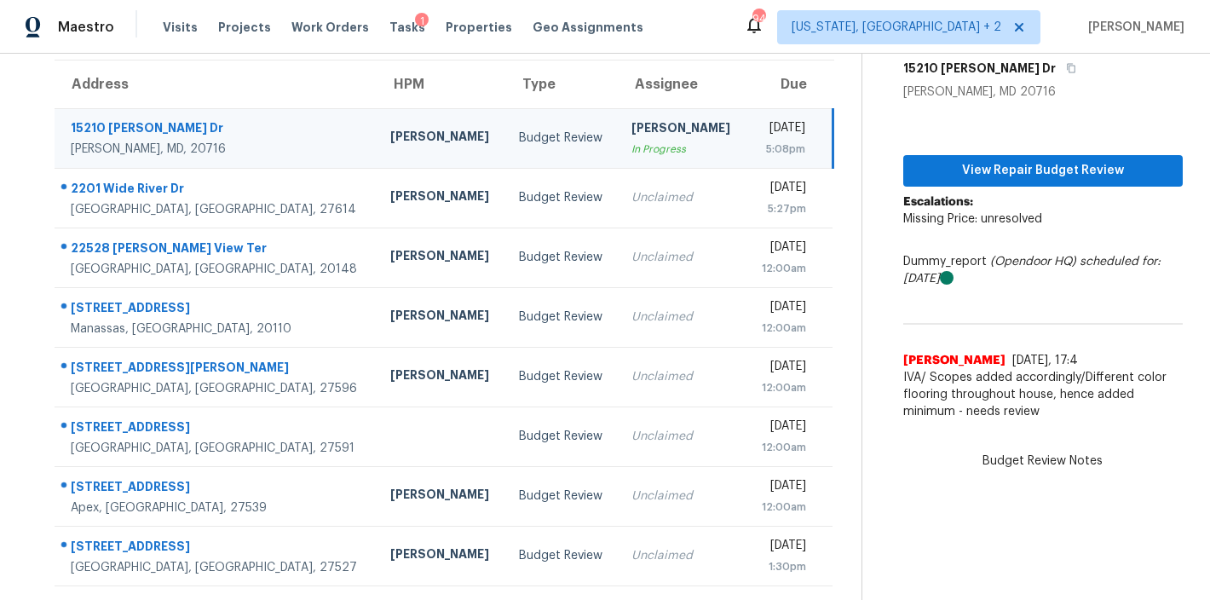
click at [769, 25] on div "Maestro Visits Projects Work Orders Tasks 1 Properties Geo Assignments 94 Washi…" at bounding box center [605, 27] width 1210 height 54
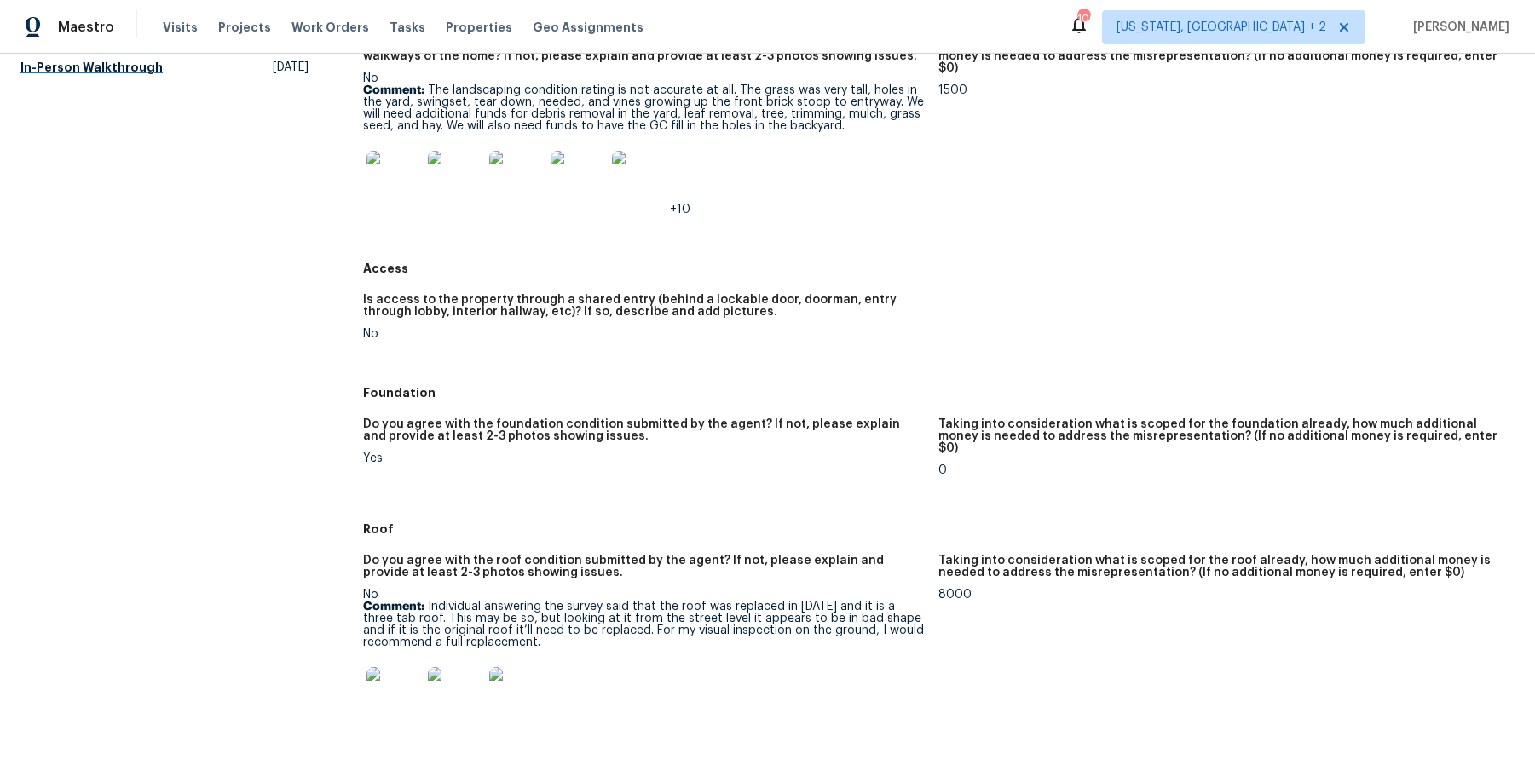
scroll to position [632, 0]
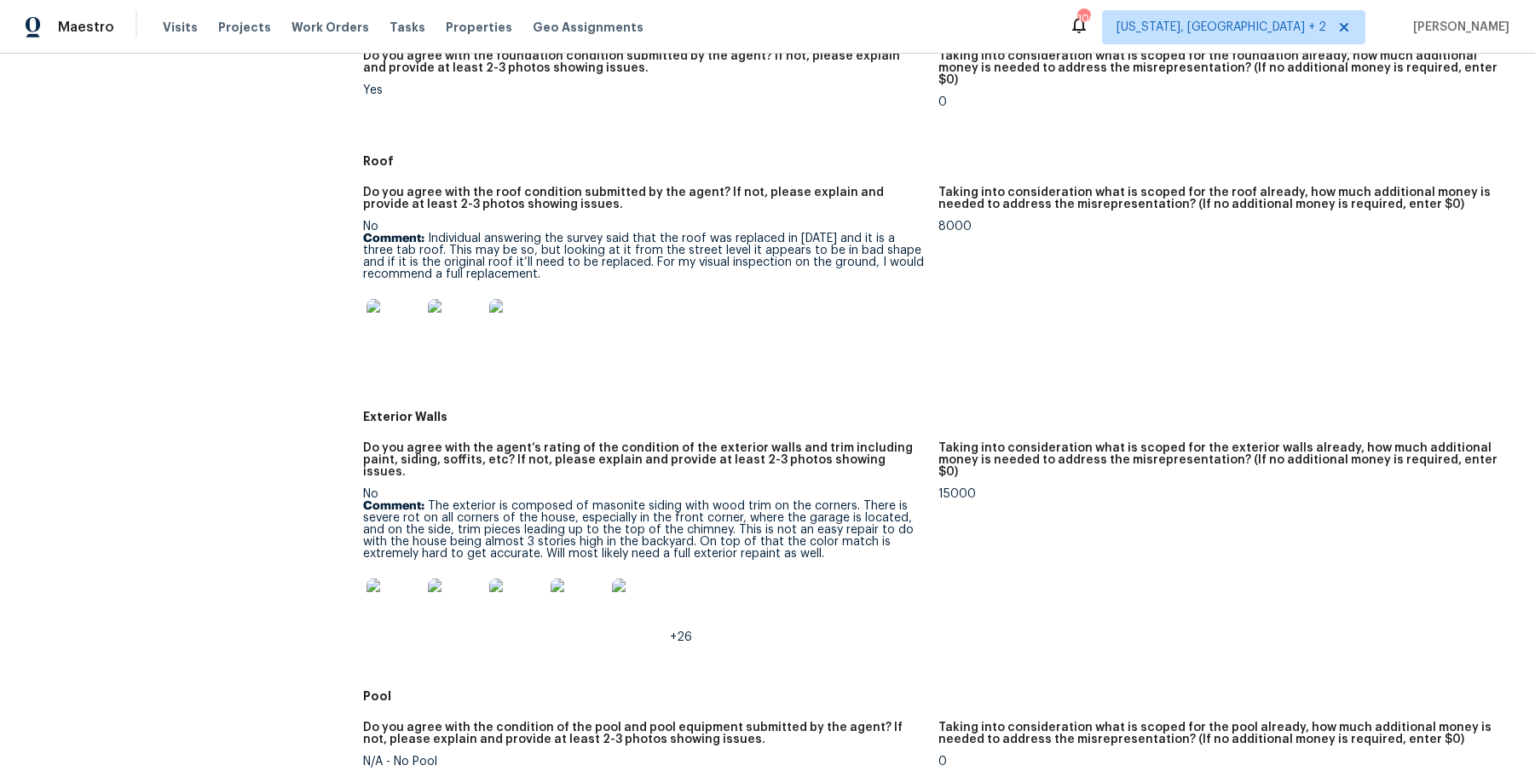
click at [395, 318] on img at bounding box center [393, 326] width 55 height 55
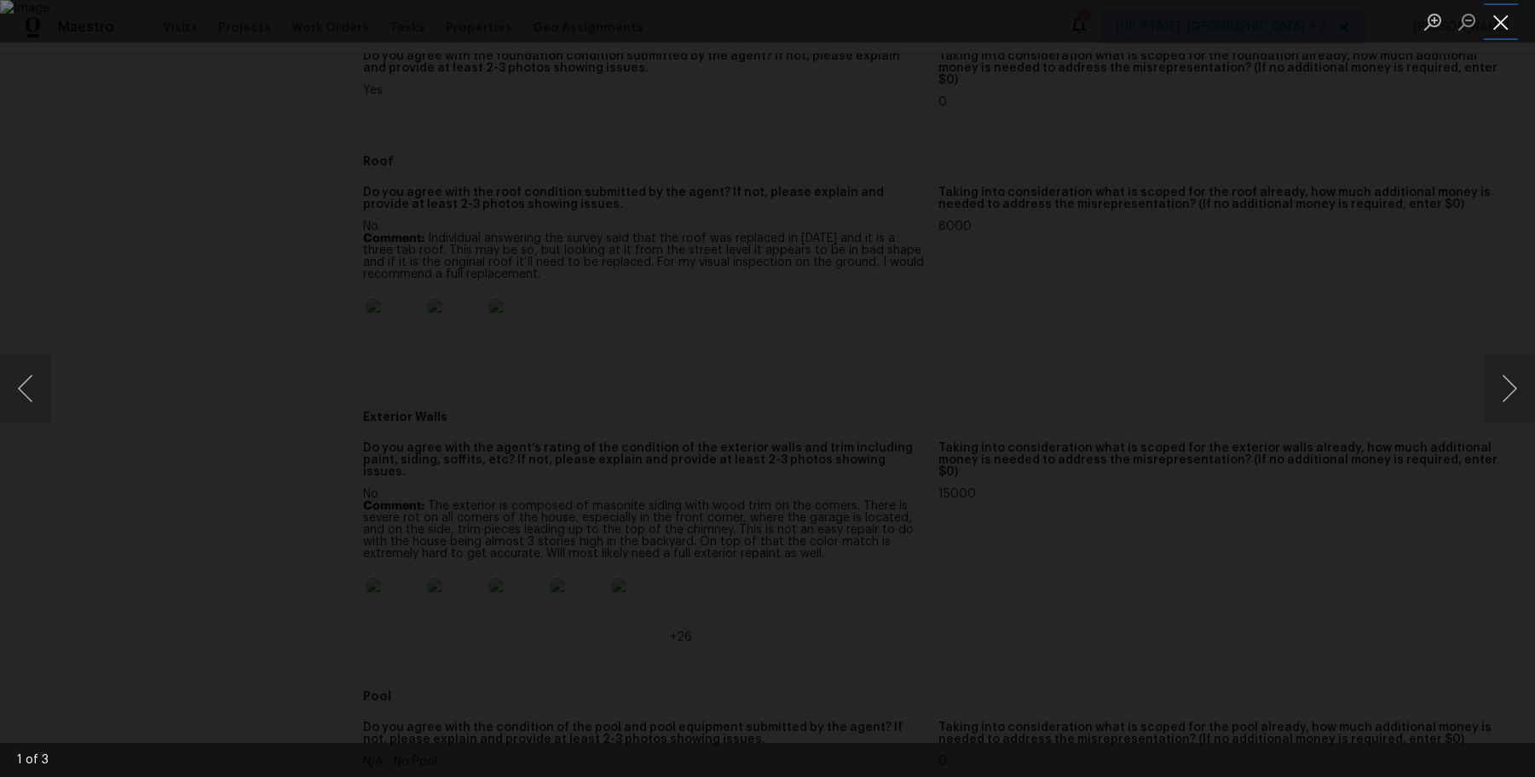
click at [1209, 28] on button "Close lightbox" at bounding box center [1501, 22] width 34 height 30
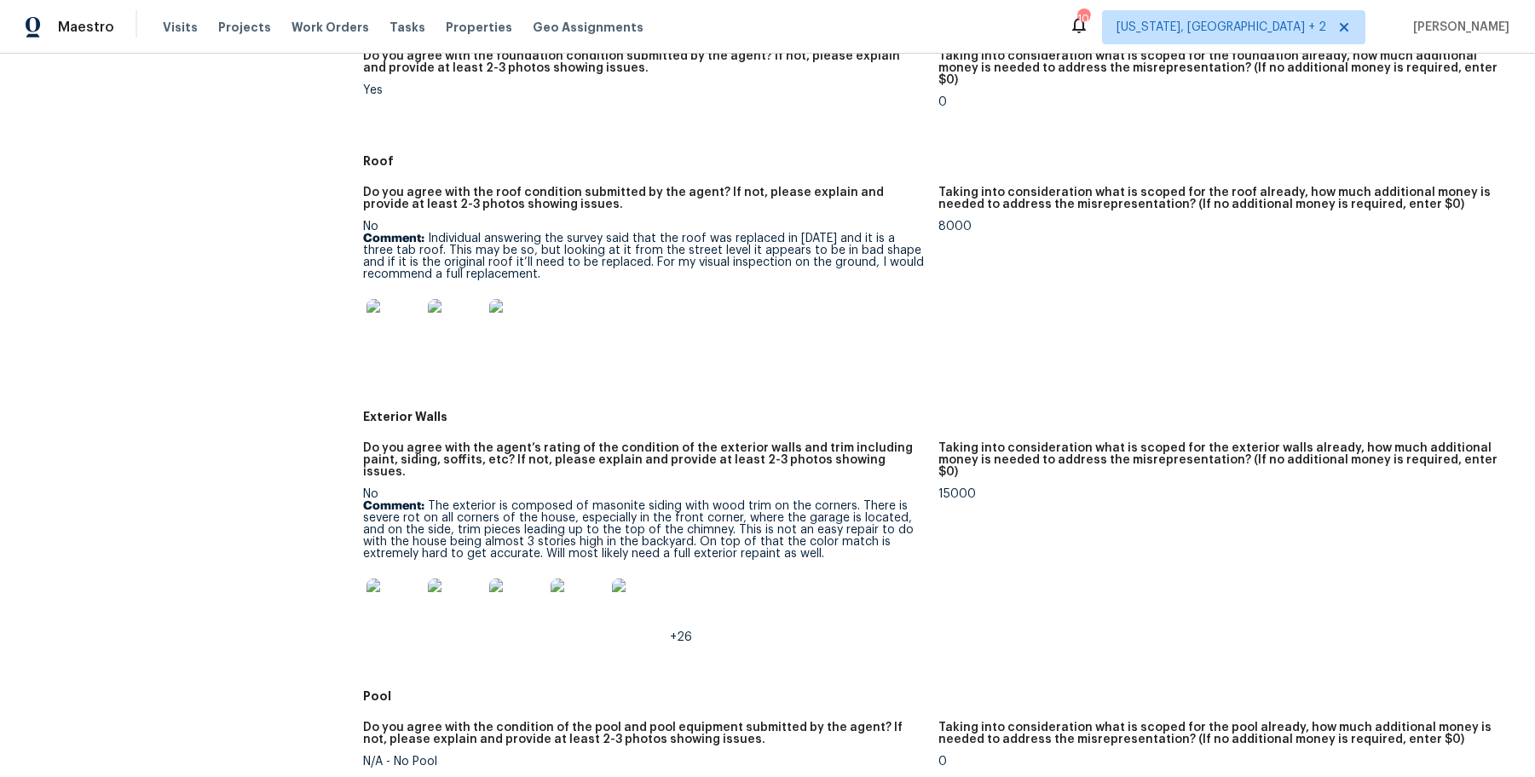
click at [540, 241] on p "Comment: Individual answering the survey said that the roof was replaced in 202…" at bounding box center [644, 257] width 562 height 48
click at [387, 306] on img at bounding box center [393, 326] width 55 height 55
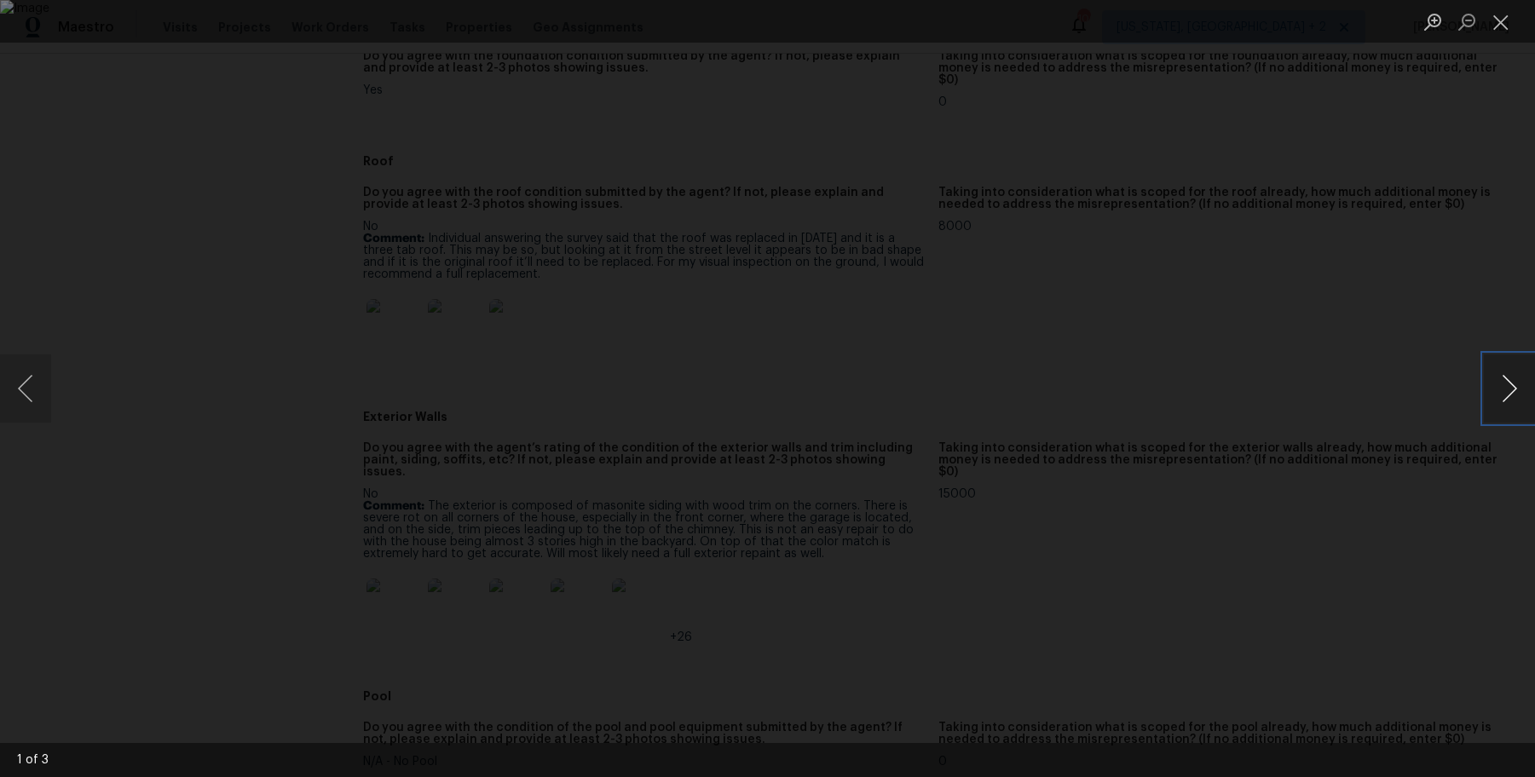
click at [1209, 394] on button "Next image" at bounding box center [1509, 388] width 51 height 68
click at [1209, 389] on button "Next image" at bounding box center [1509, 388] width 51 height 68
click at [1209, 28] on button "Close lightbox" at bounding box center [1501, 22] width 34 height 30
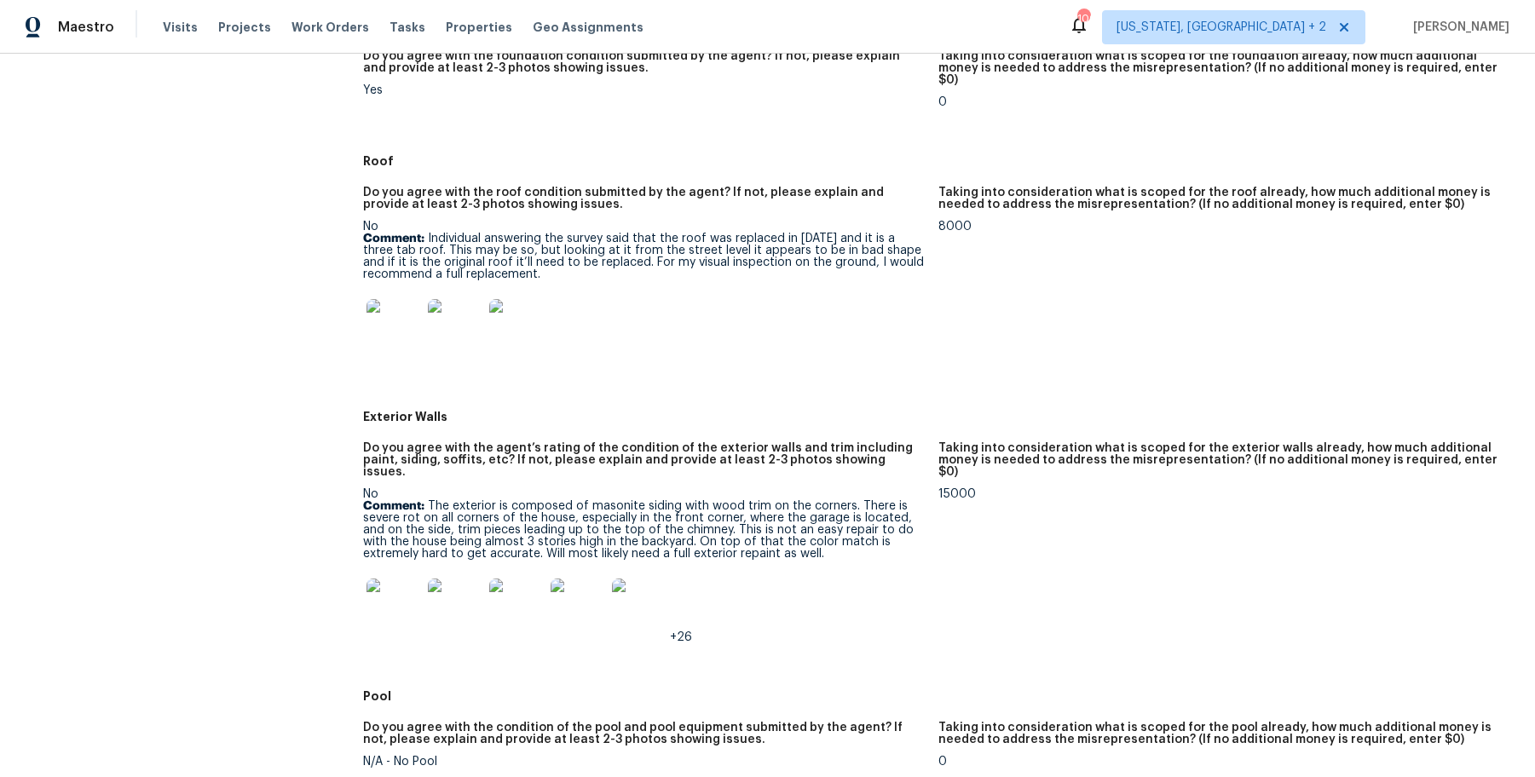
click at [392, 598] on img at bounding box center [393, 606] width 55 height 55
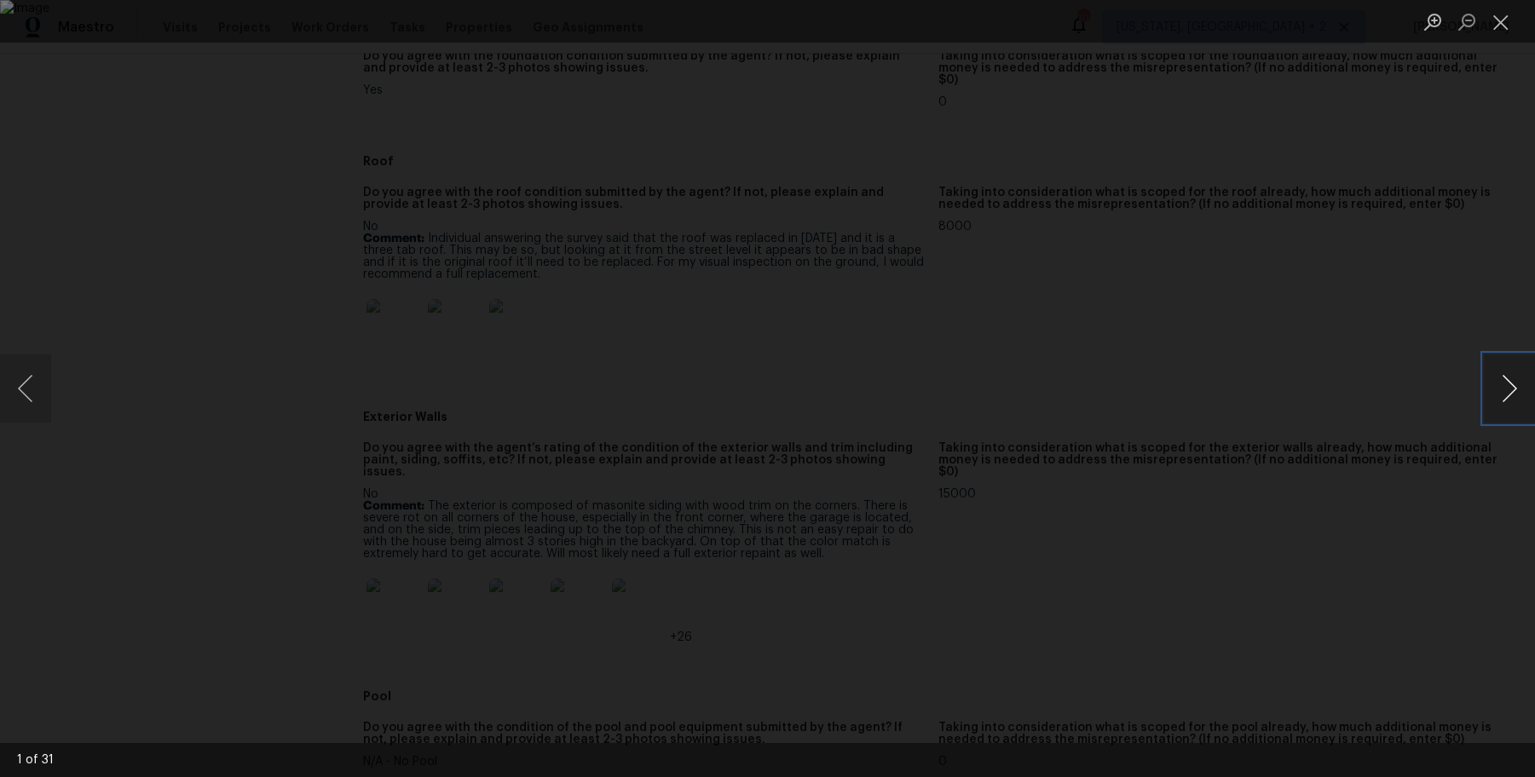
click at [1209, 389] on button "Next image" at bounding box center [1509, 388] width 51 height 68
click at [1209, 387] on button "Next image" at bounding box center [1509, 388] width 51 height 68
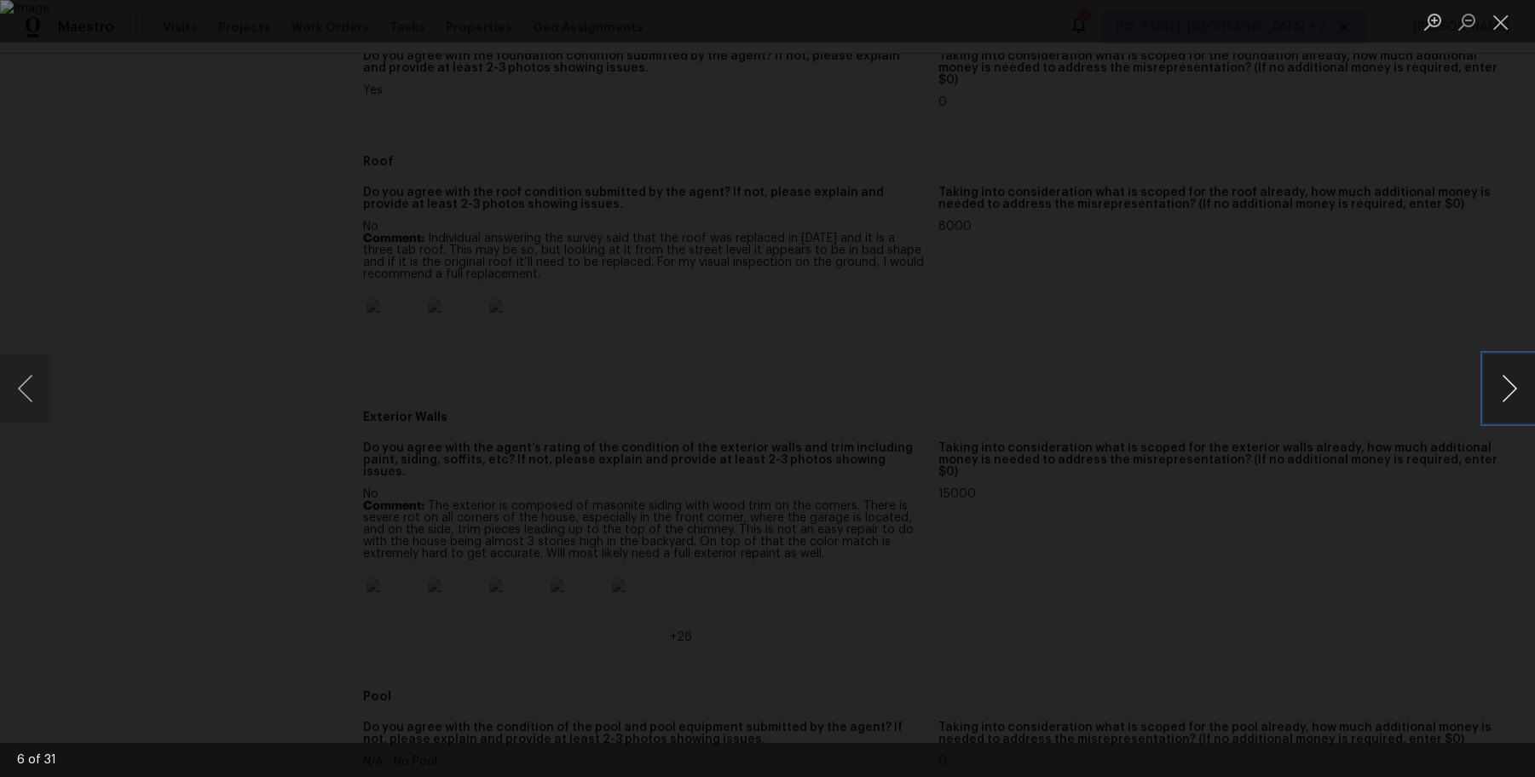
click at [1209, 387] on button "Next image" at bounding box center [1509, 388] width 51 height 68
click at [1209, 394] on button "Next image" at bounding box center [1509, 388] width 51 height 68
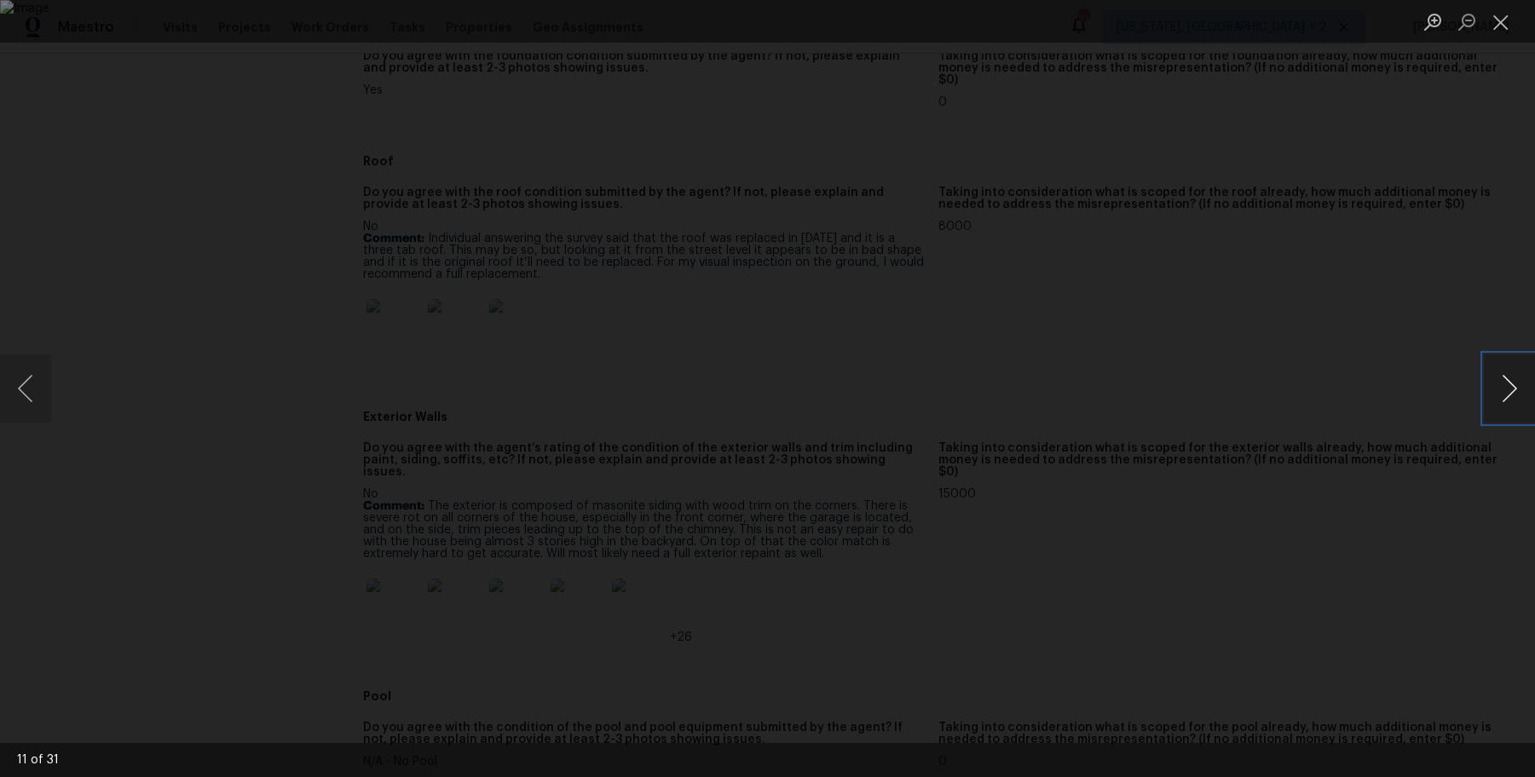
click at [1209, 394] on button "Next image" at bounding box center [1509, 388] width 51 height 68
click at [1209, 31] on button "Close lightbox" at bounding box center [1501, 22] width 34 height 30
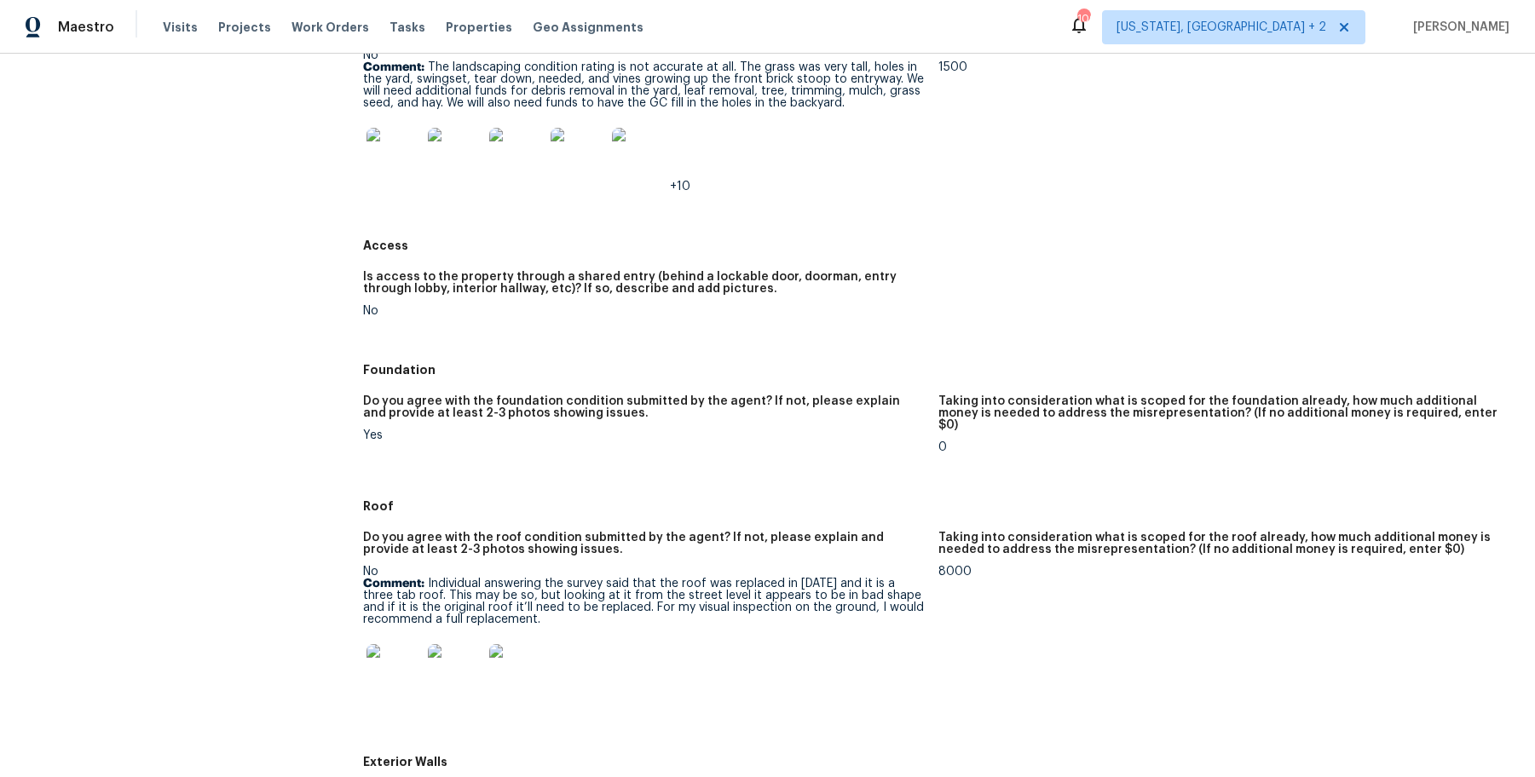
scroll to position [0, 0]
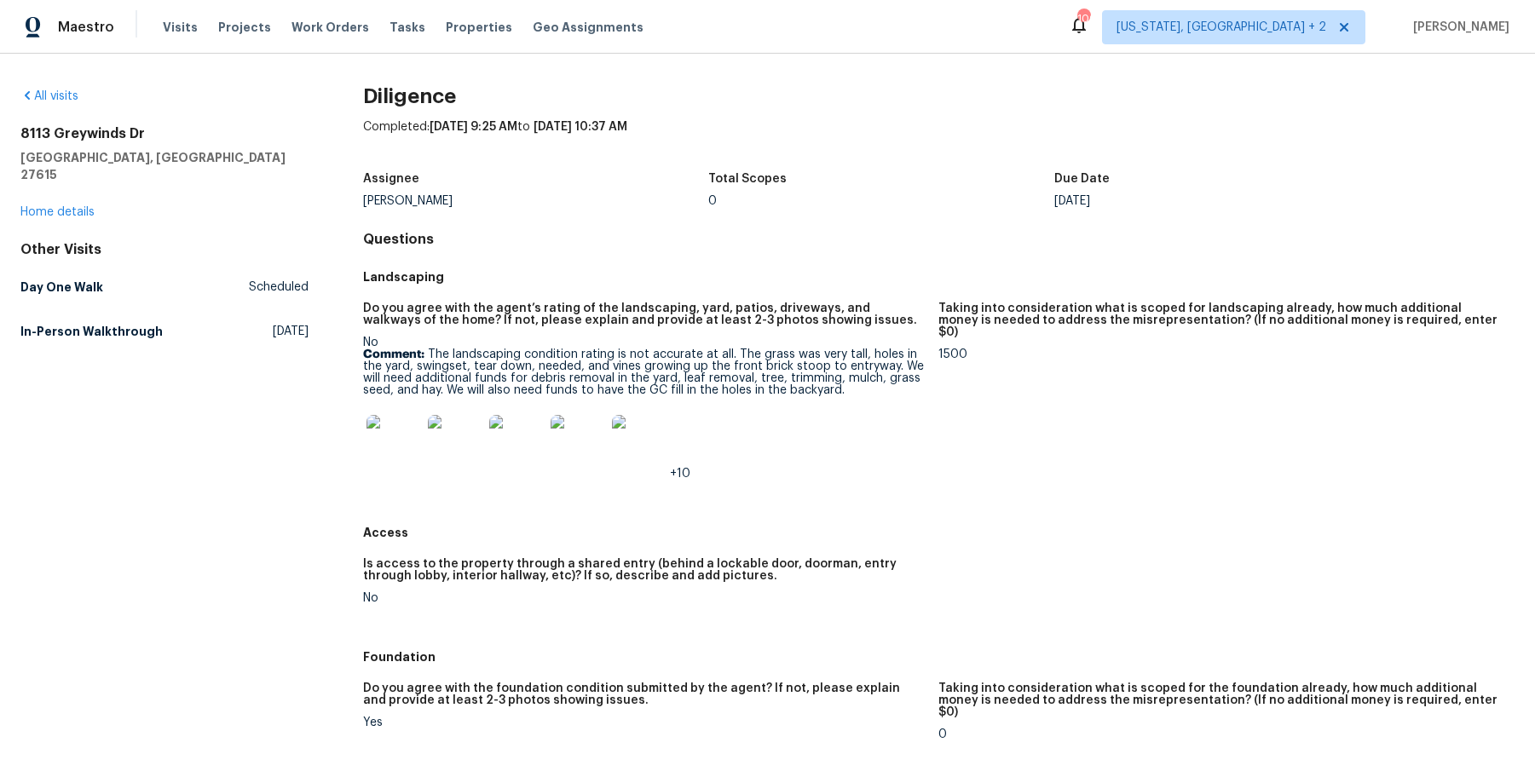
click at [400, 446] on img at bounding box center [393, 442] width 55 height 55
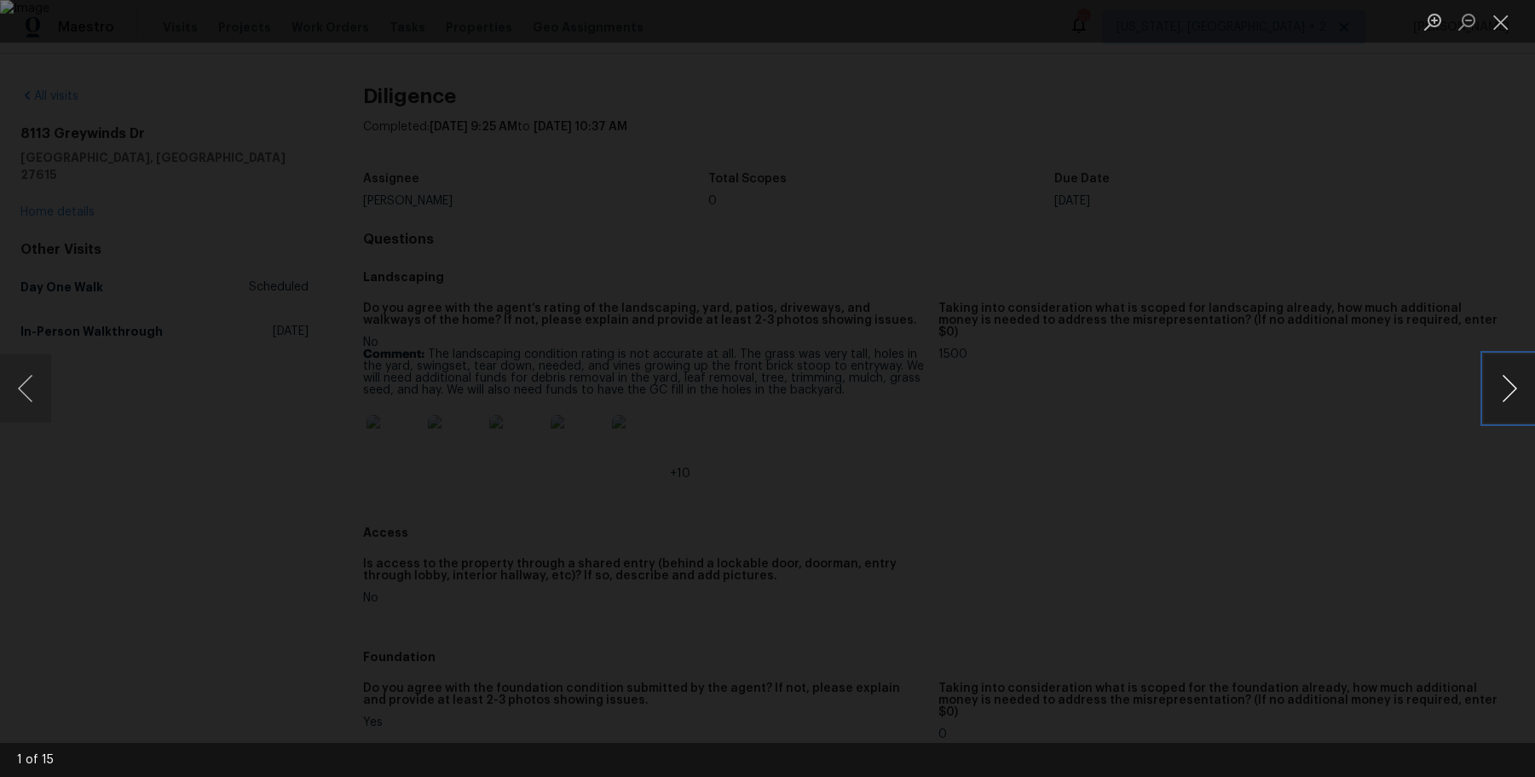
click at [1209, 391] on button "Next image" at bounding box center [1509, 388] width 51 height 68
click at [1209, 17] on button "Close lightbox" at bounding box center [1501, 22] width 34 height 30
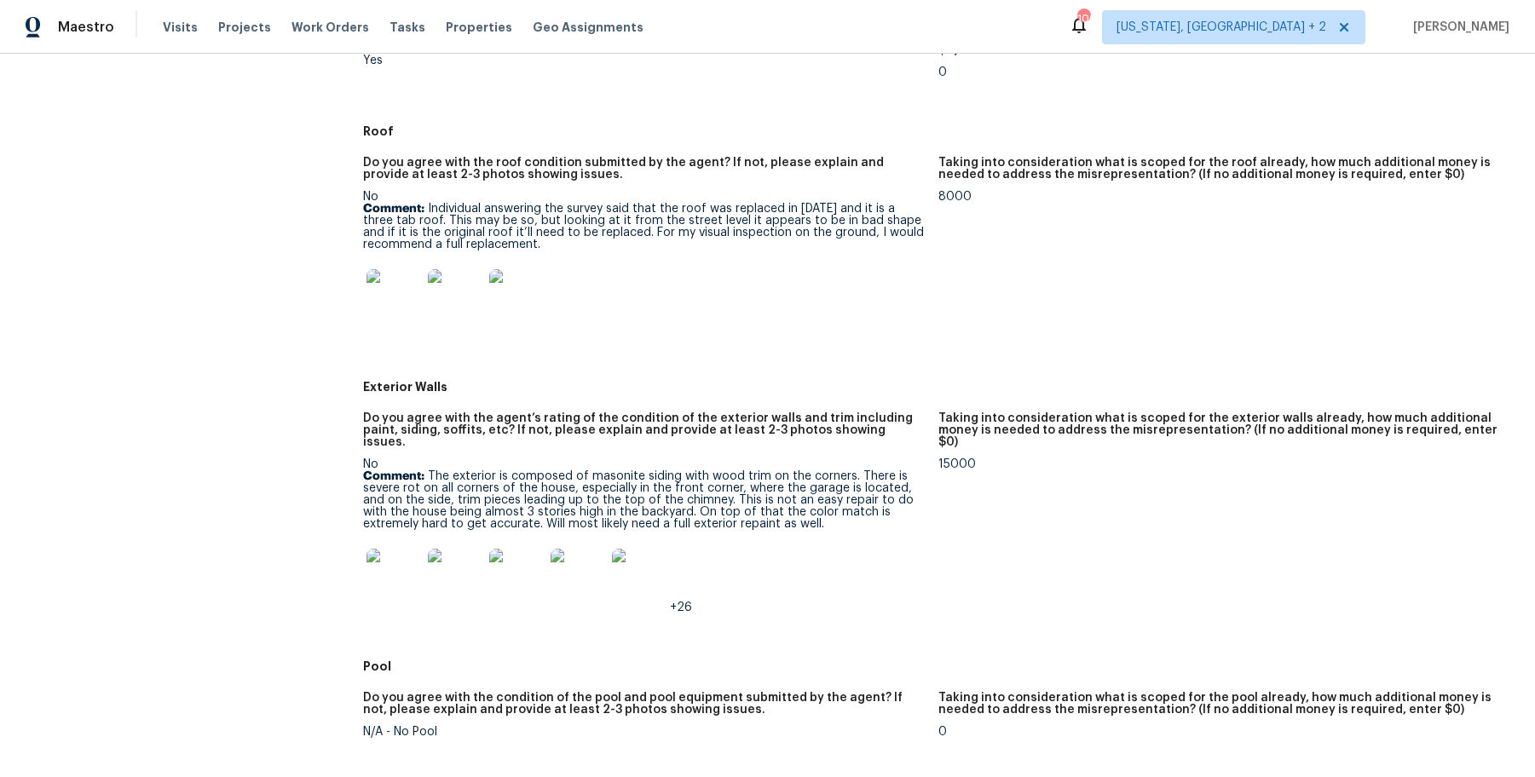
scroll to position [735, 0]
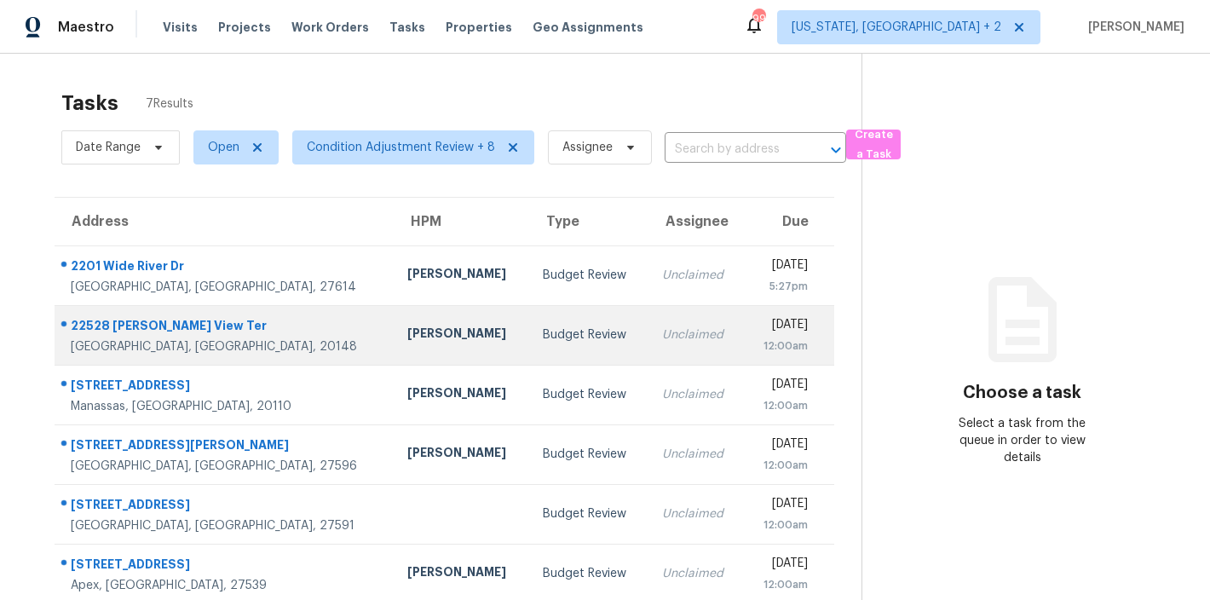
scroll to position [89, 0]
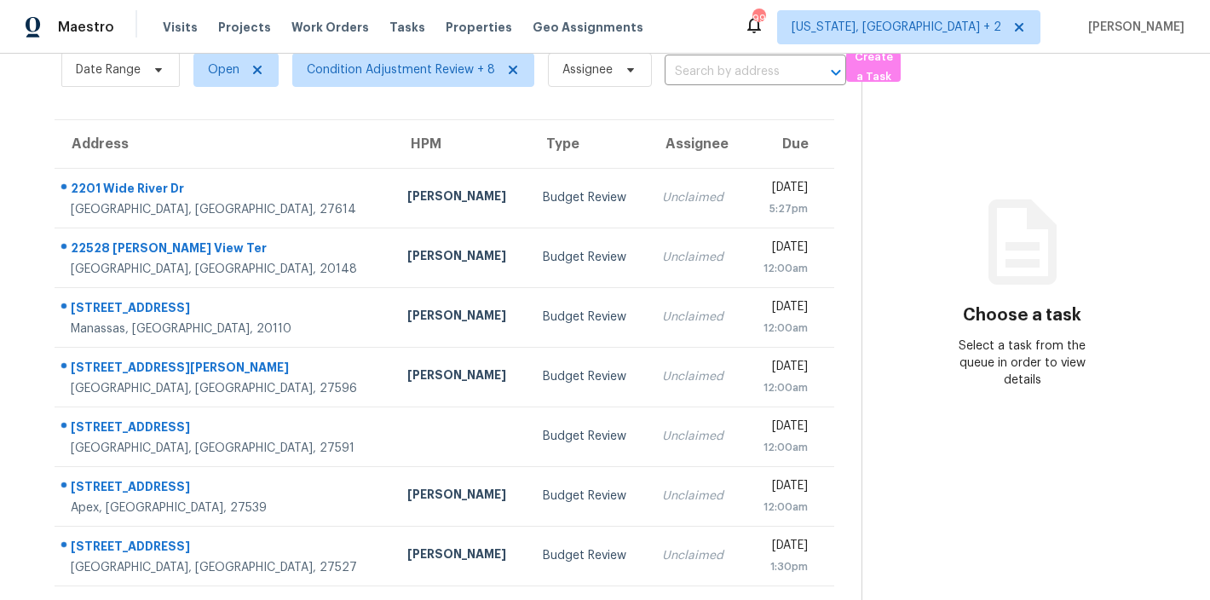
click at [682, 17] on div "Maestro Visits Projects Work Orders Tasks Properties Geo Assignments 99 [US_STA…" at bounding box center [605, 27] width 1210 height 54
